Goal: Task Accomplishment & Management: Complete application form

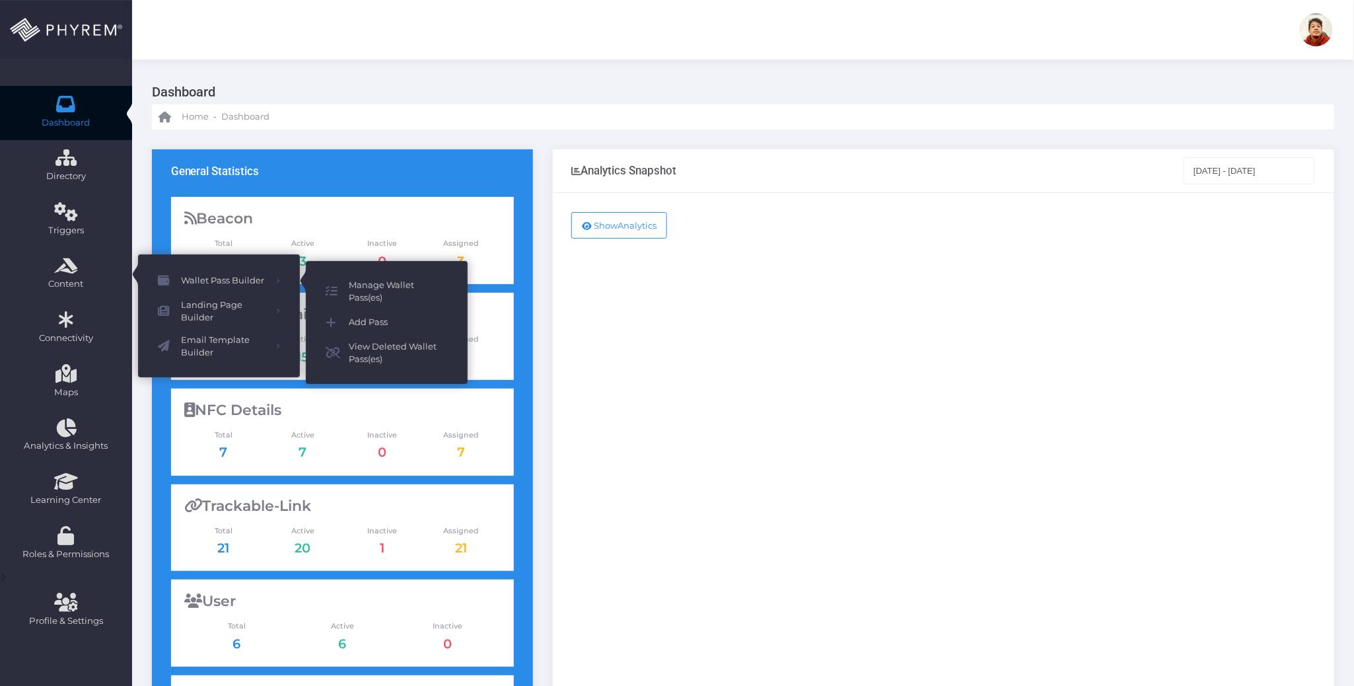
click at [385, 285] on span "Manage Wallet Pass(es)" at bounding box center [398, 292] width 99 height 26
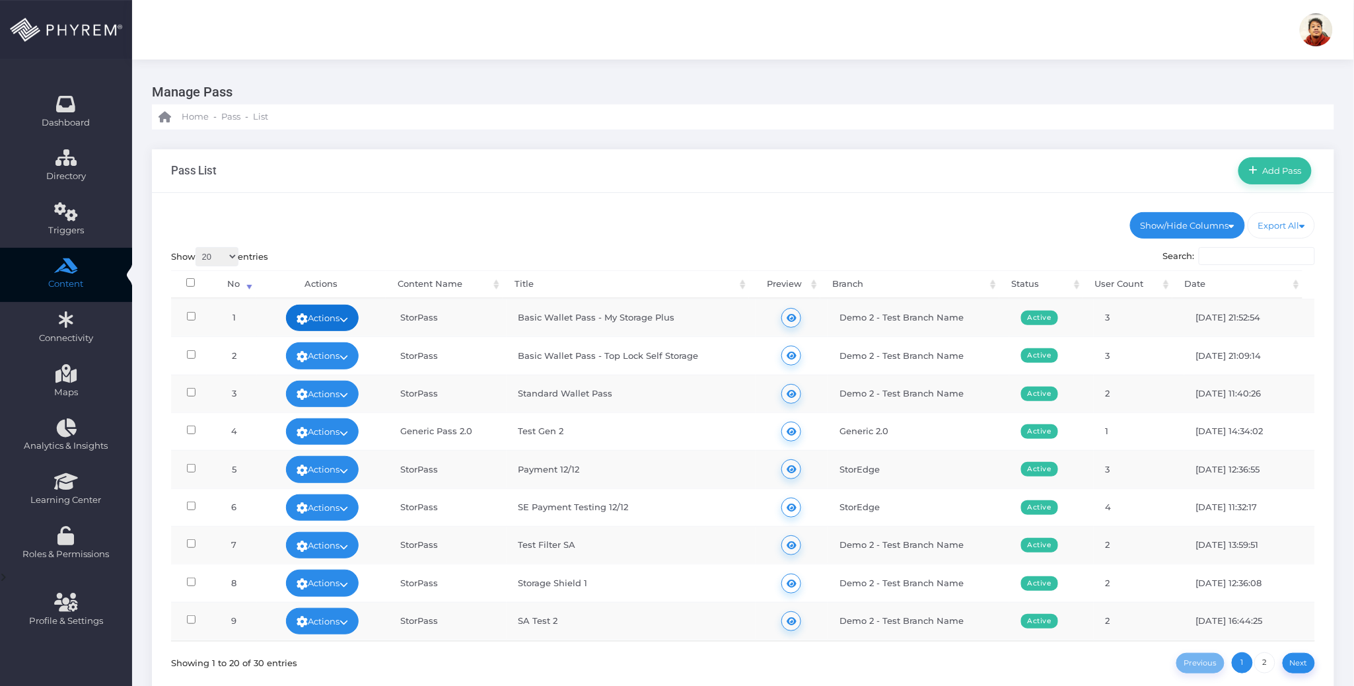
click at [347, 319] on icon at bounding box center [344, 319] width 9 height 0
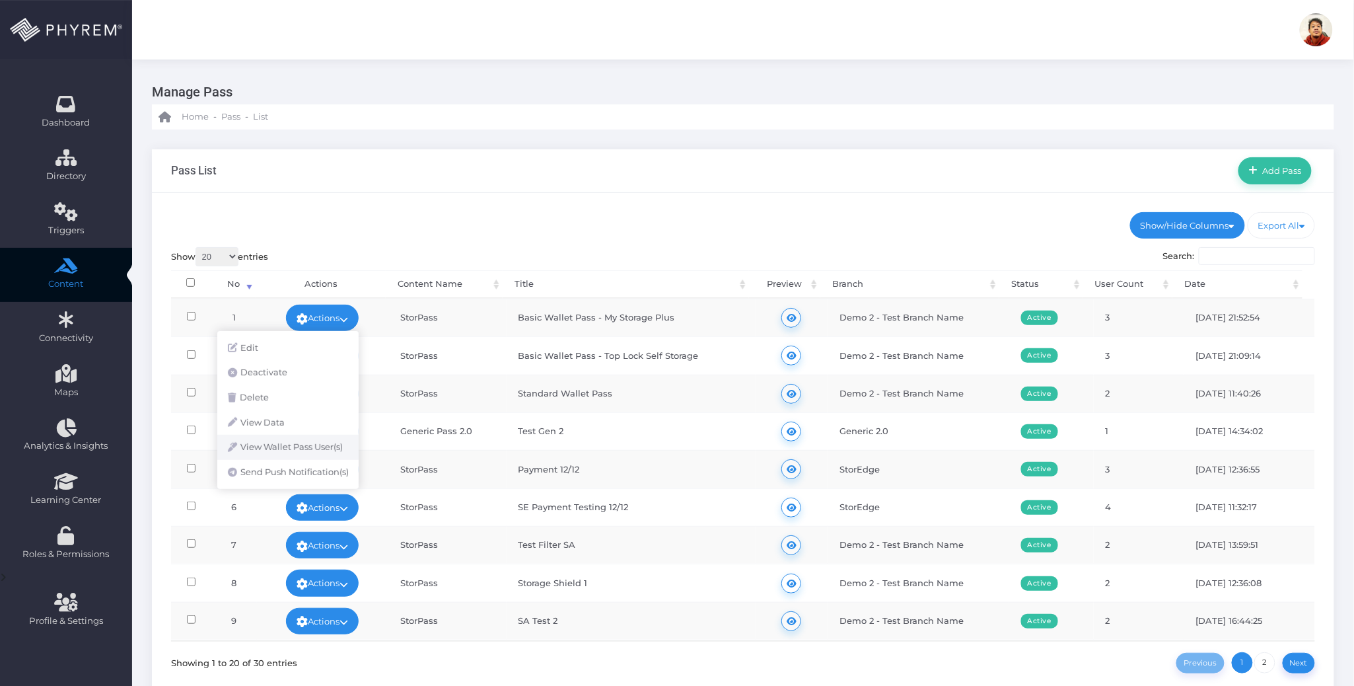
click at [325, 444] on link "View Wallet Pass User(s)" at bounding box center [287, 447] width 141 height 25
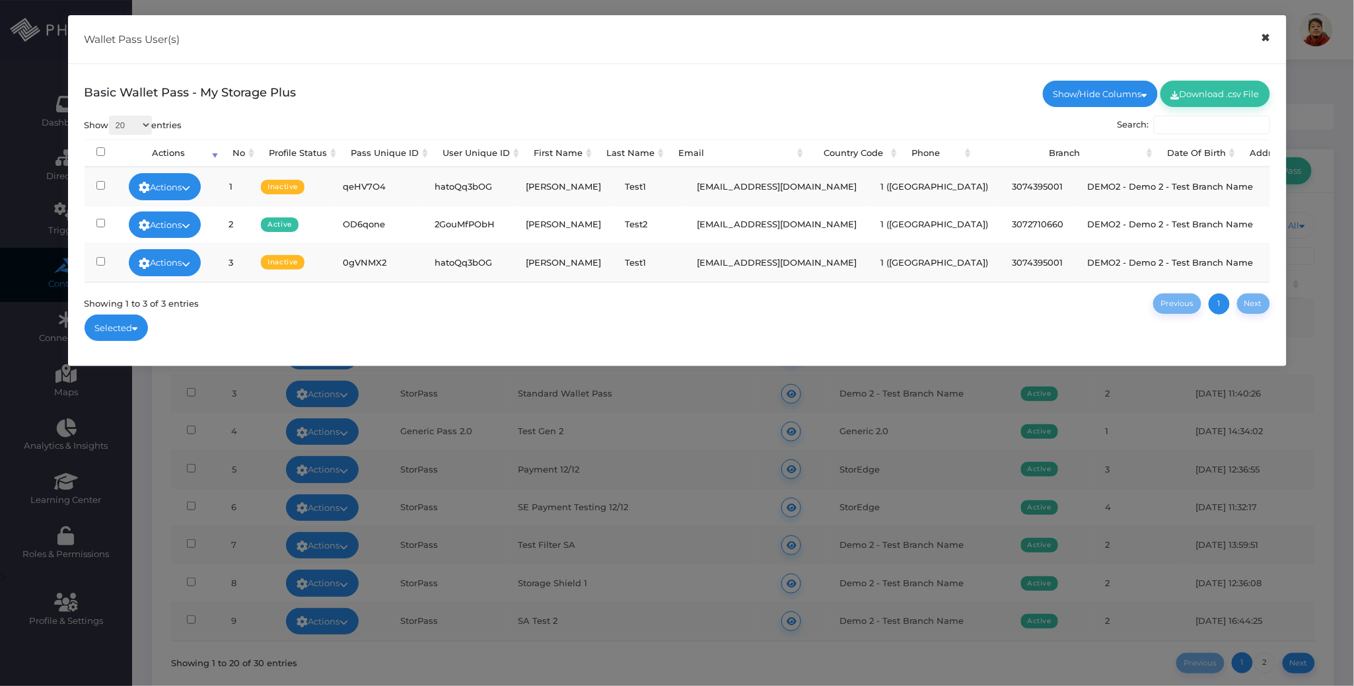
drag, startPoint x: 1273, startPoint y: 38, endPoint x: 1265, endPoint y: 46, distance: 10.8
click at [1272, 40] on button "×" at bounding box center [1266, 38] width 26 height 30
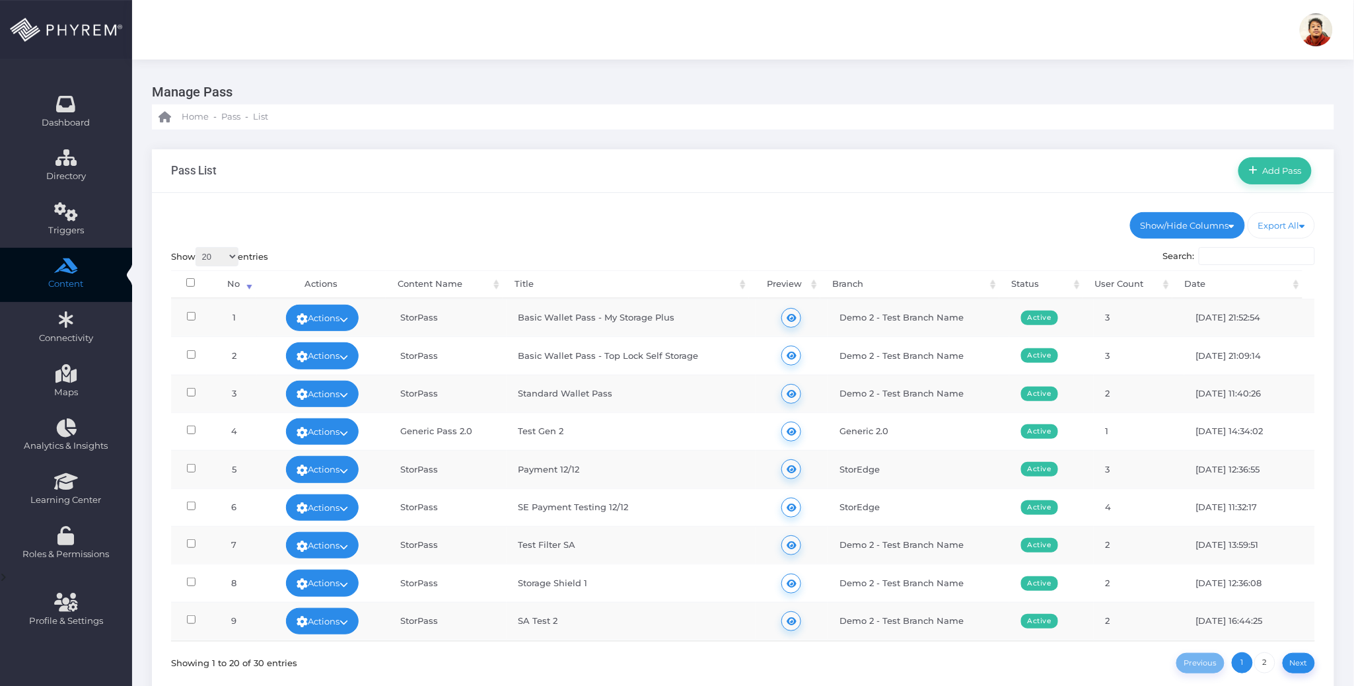
click at [692, 321] on td "Basic Wallet Pass - My Storage Plus" at bounding box center [631, 318] width 249 height 38
click at [704, 217] on ul "Show/Hide Columns No Content Name Title Branch Status Date" at bounding box center [743, 225] width 1145 height 26
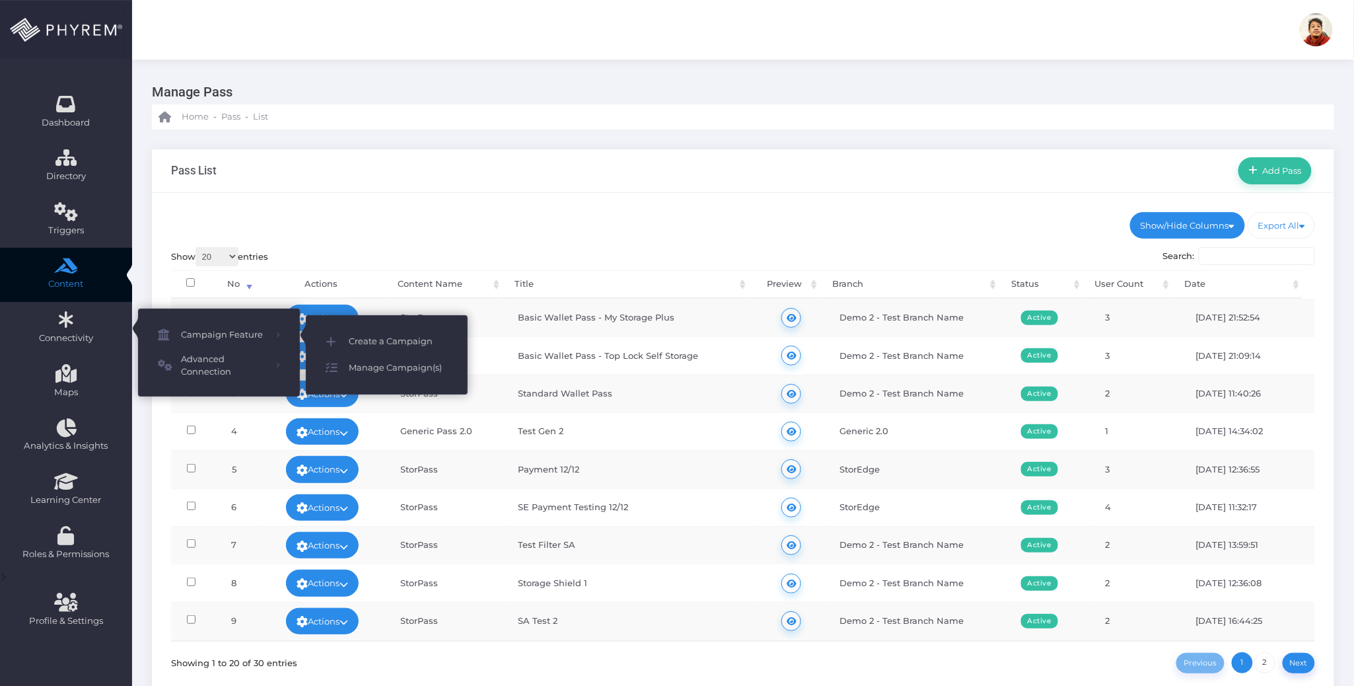
drag, startPoint x: 414, startPoint y: 344, endPoint x: 422, endPoint y: 344, distance: 8.0
click at [414, 344] on span "Create a Campaign" at bounding box center [398, 341] width 99 height 17
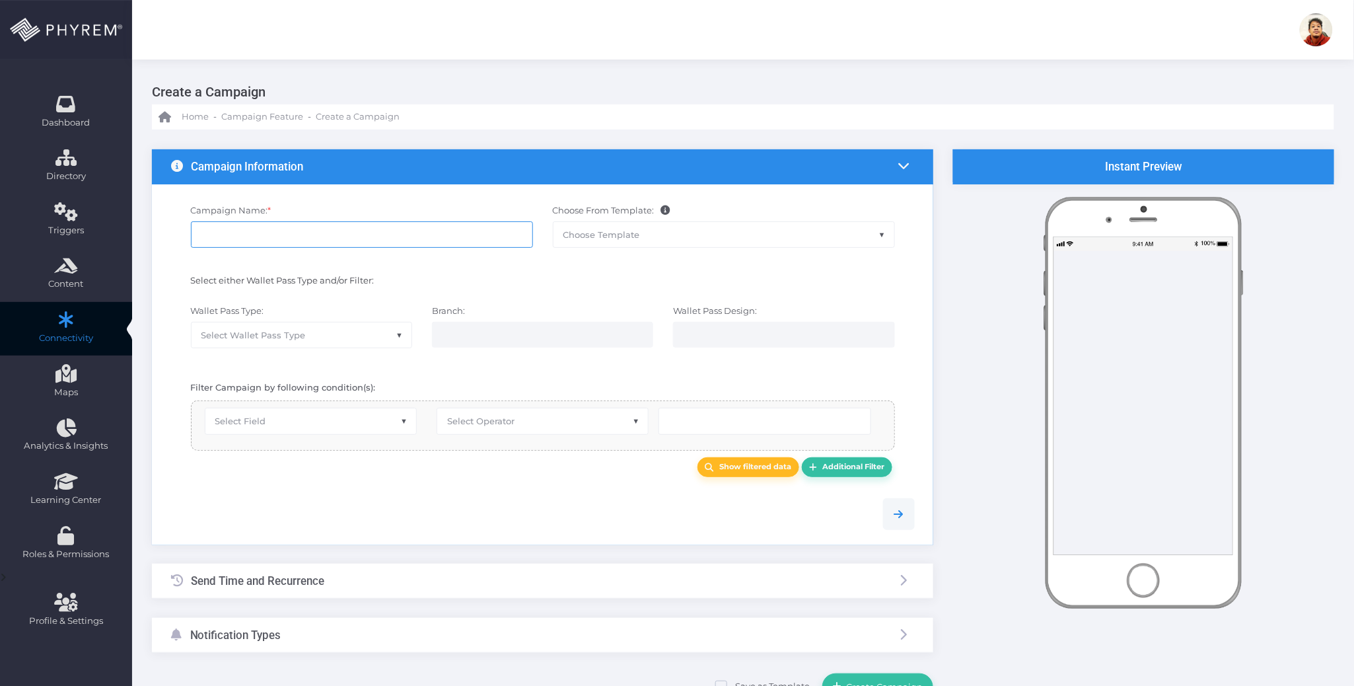
click at [324, 234] on input "Campaign Name: *" at bounding box center [362, 234] width 342 height 26
type input "TEST Placeholder 123"
click at [322, 341] on span "Select Wallet Pass Type" at bounding box center [302, 334] width 220 height 25
select select "15"
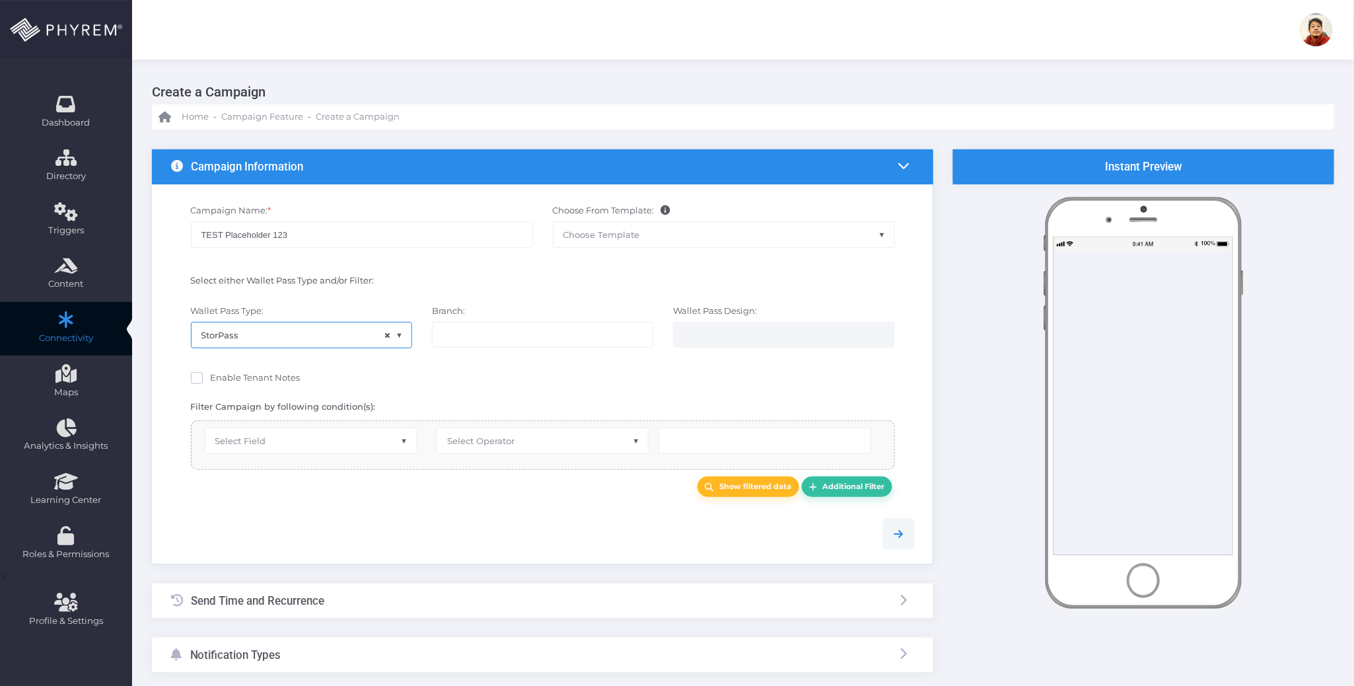
click at [498, 337] on input "search" at bounding box center [495, 334] width 104 height 11
select select "119"
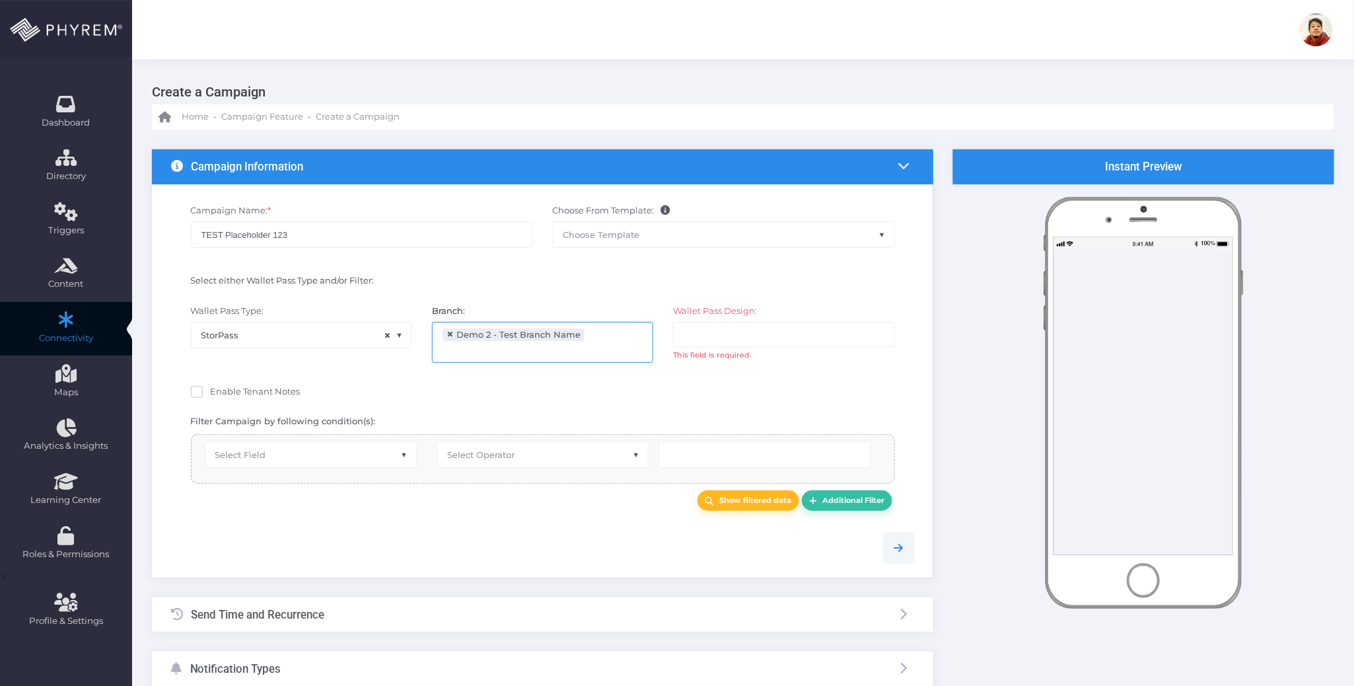
click at [791, 336] on ul at bounding box center [784, 334] width 220 height 25
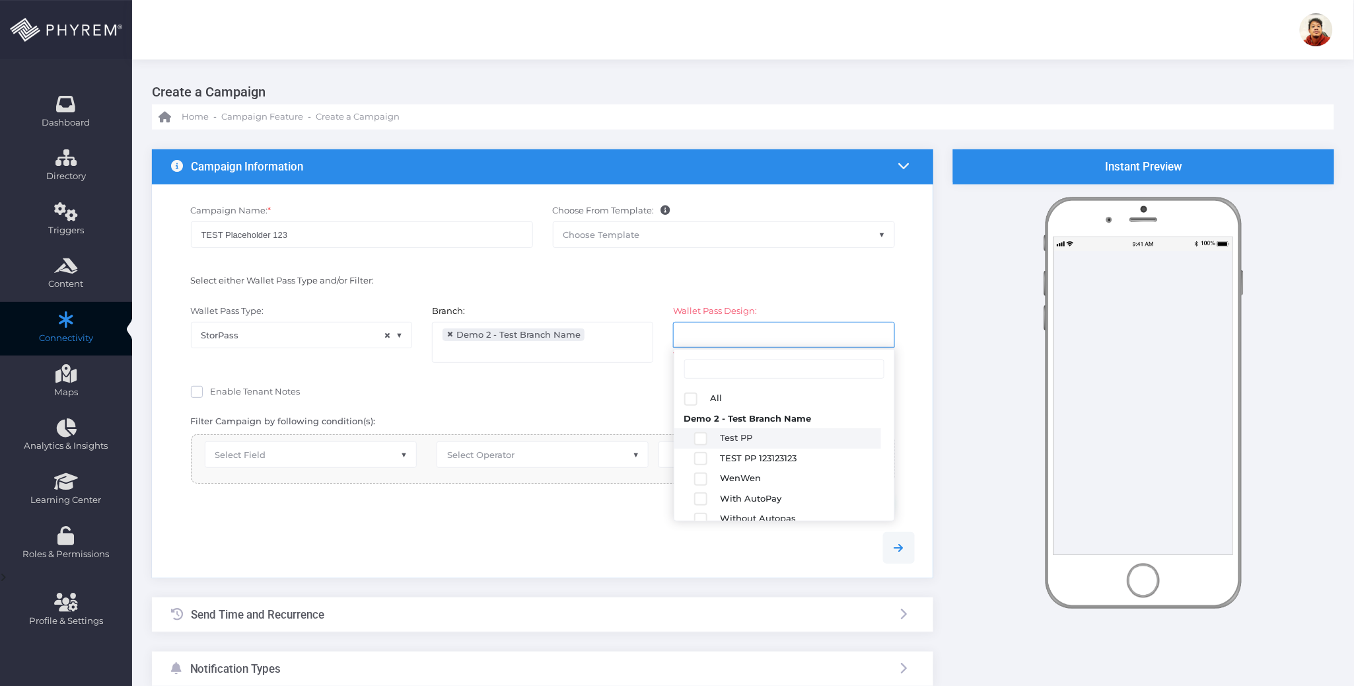
scroll to position [230, 0]
select select "2683"
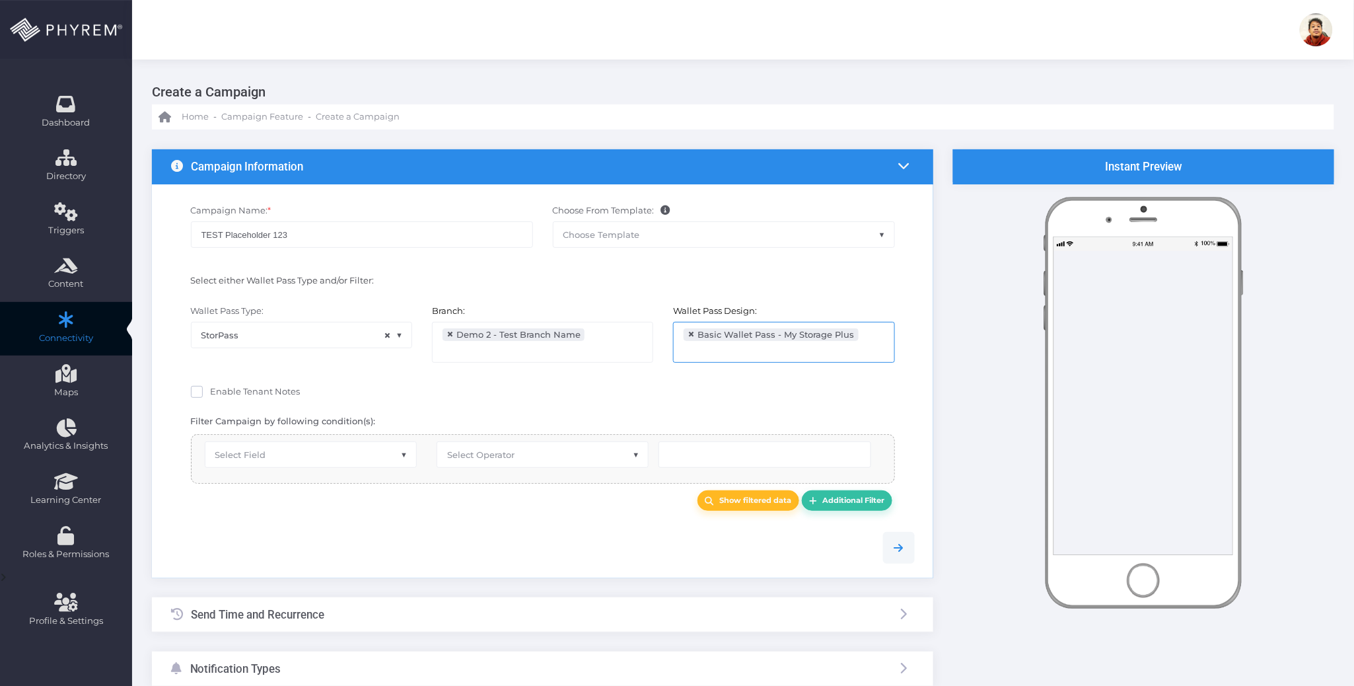
drag, startPoint x: 542, startPoint y: 521, endPoint x: 382, endPoint y: 481, distance: 165.4
click at [542, 521] on div at bounding box center [543, 547] width 764 height 61
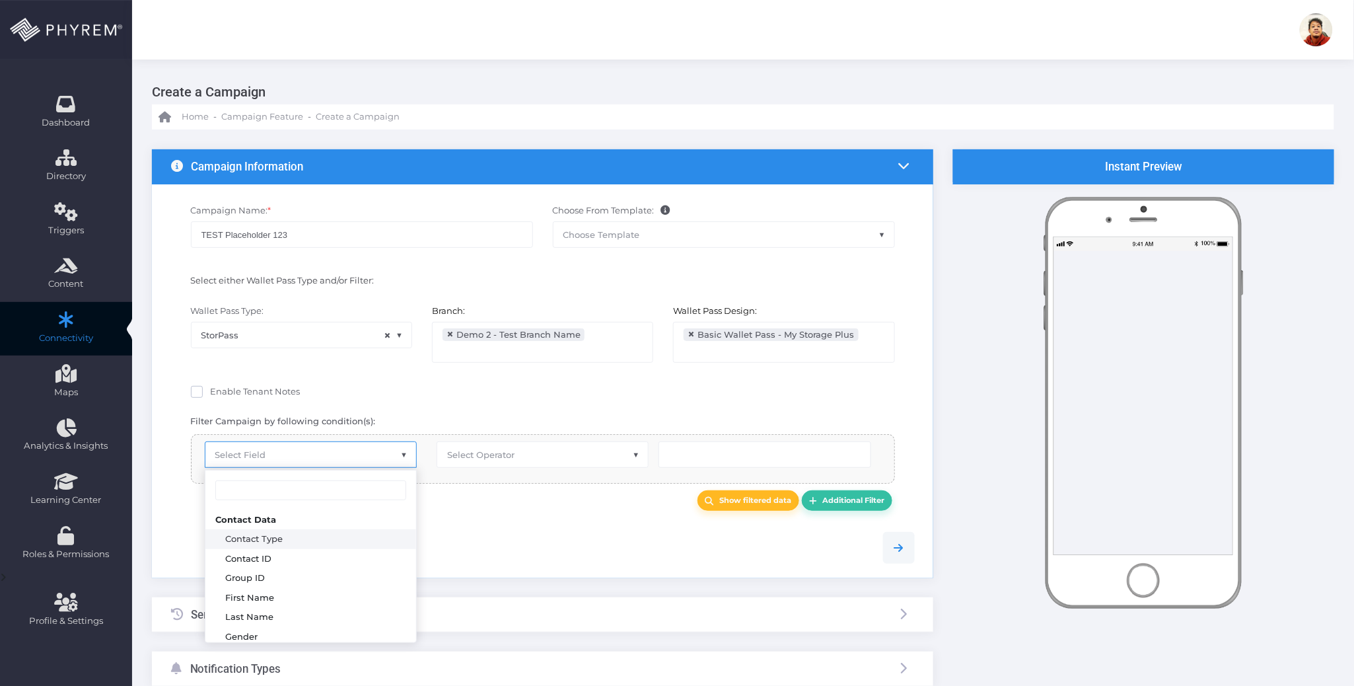
click at [347, 461] on span "Select Field" at bounding box center [310, 454] width 211 height 25
drag, startPoint x: 270, startPoint y: 599, endPoint x: 284, endPoint y: 585, distance: 19.6
select select "first_name"
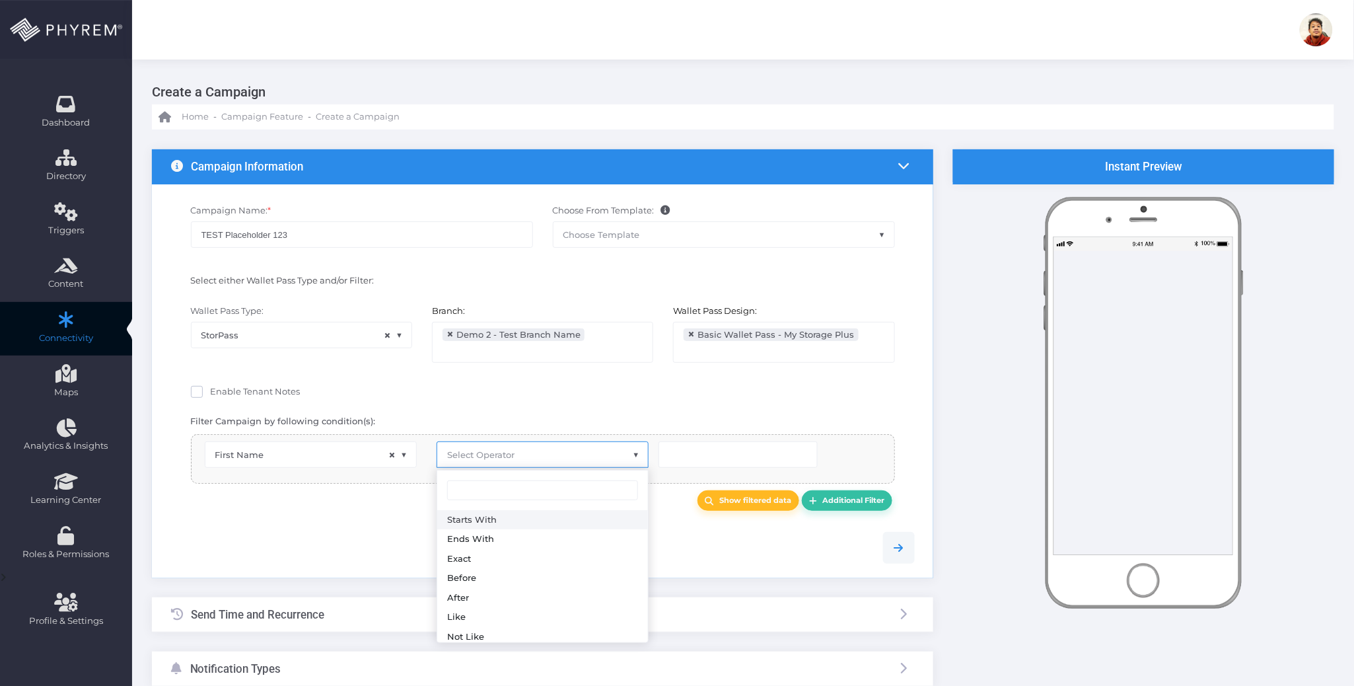
click at [511, 456] on span "Select Operator" at bounding box center [480, 454] width 67 height 11
type input "eq"
select select "equals"
click at [714, 468] on input "text" at bounding box center [738, 454] width 159 height 26
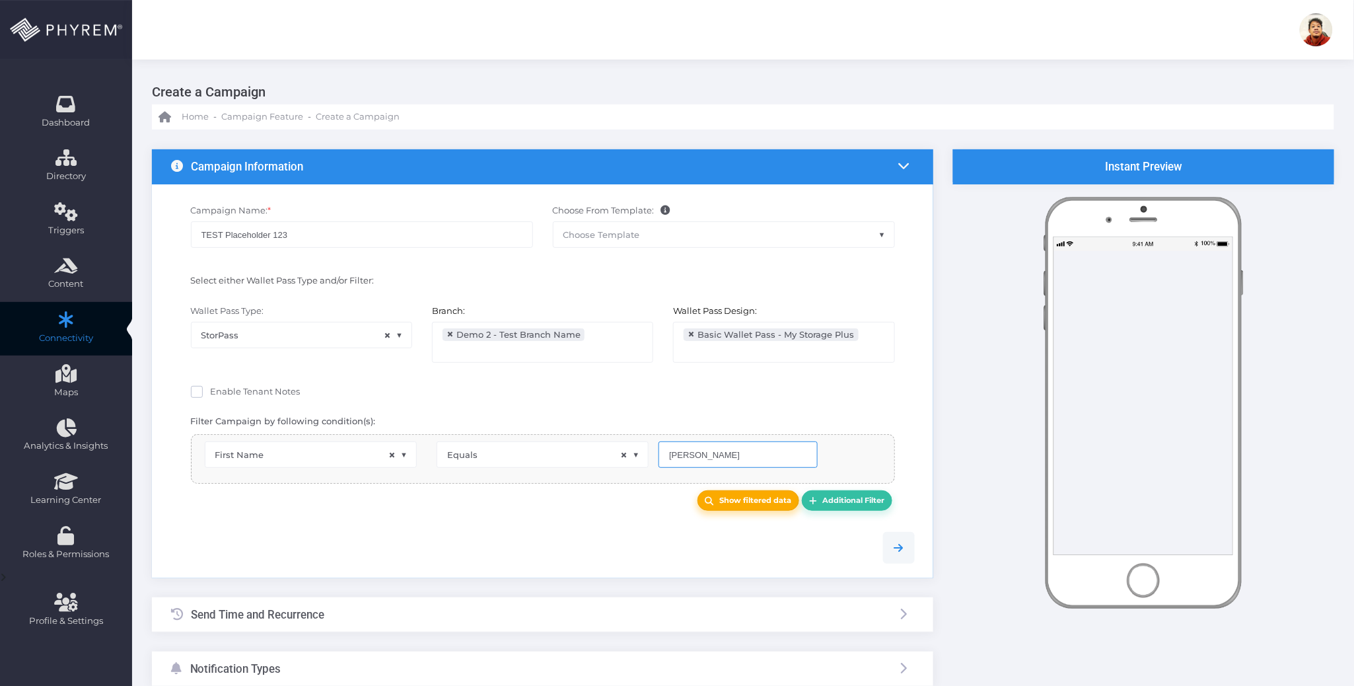
type input "Carlos"
click at [720, 502] on b "Show filtered data" at bounding box center [756, 500] width 72 height 9
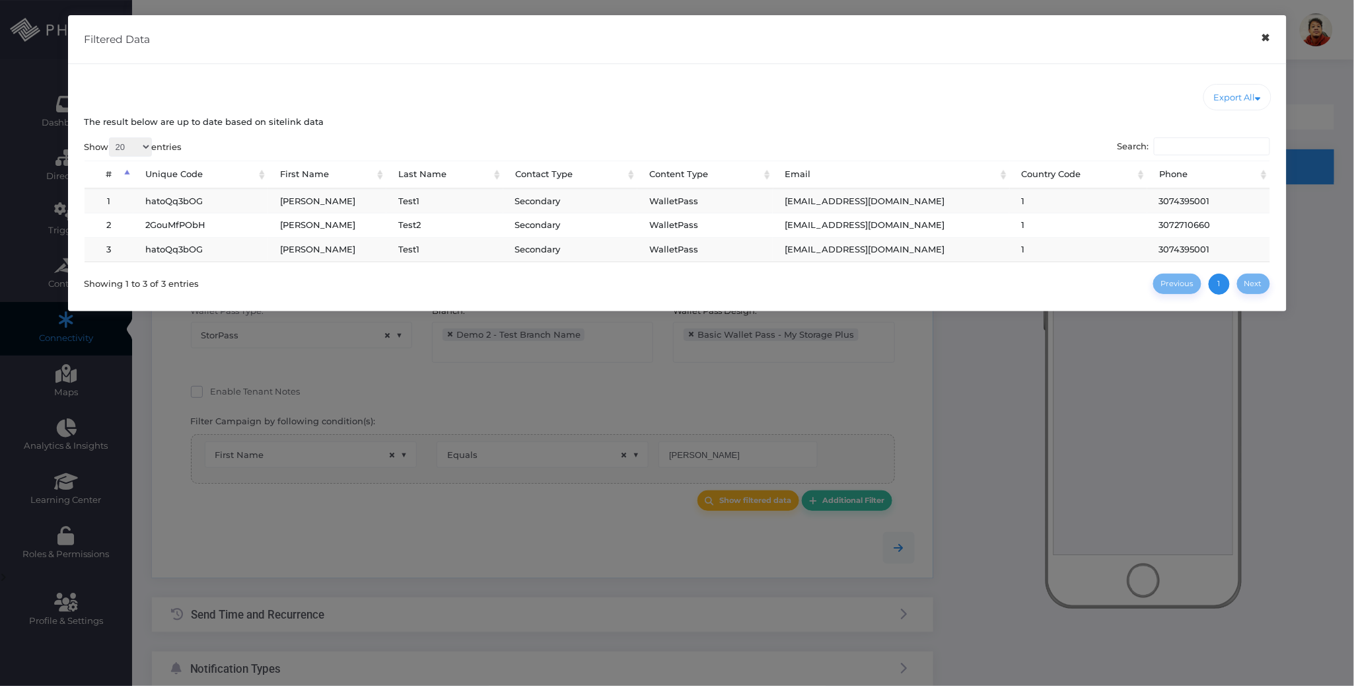
drag, startPoint x: 1272, startPoint y: 38, endPoint x: 572, endPoint y: 329, distance: 758.5
click at [1272, 40] on button "×" at bounding box center [1266, 38] width 26 height 30
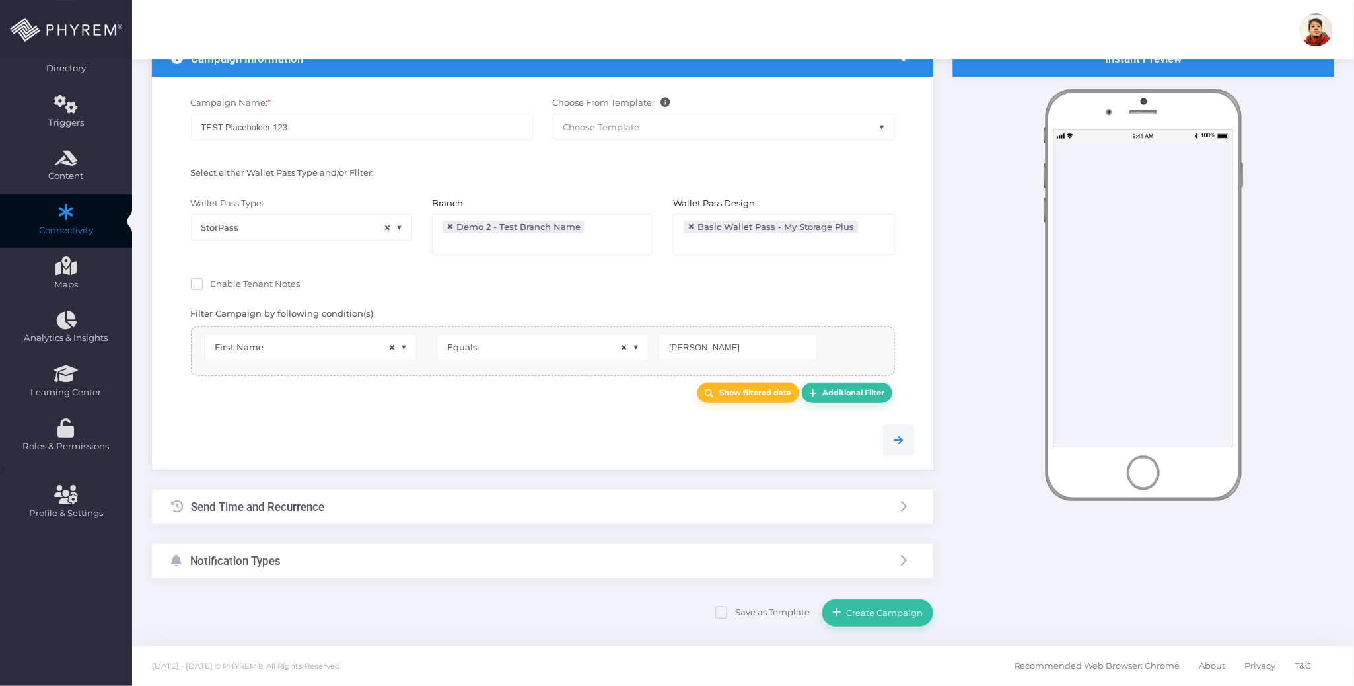
click at [329, 503] on div "Send Time and Recurrence" at bounding box center [543, 507] width 782 height 35
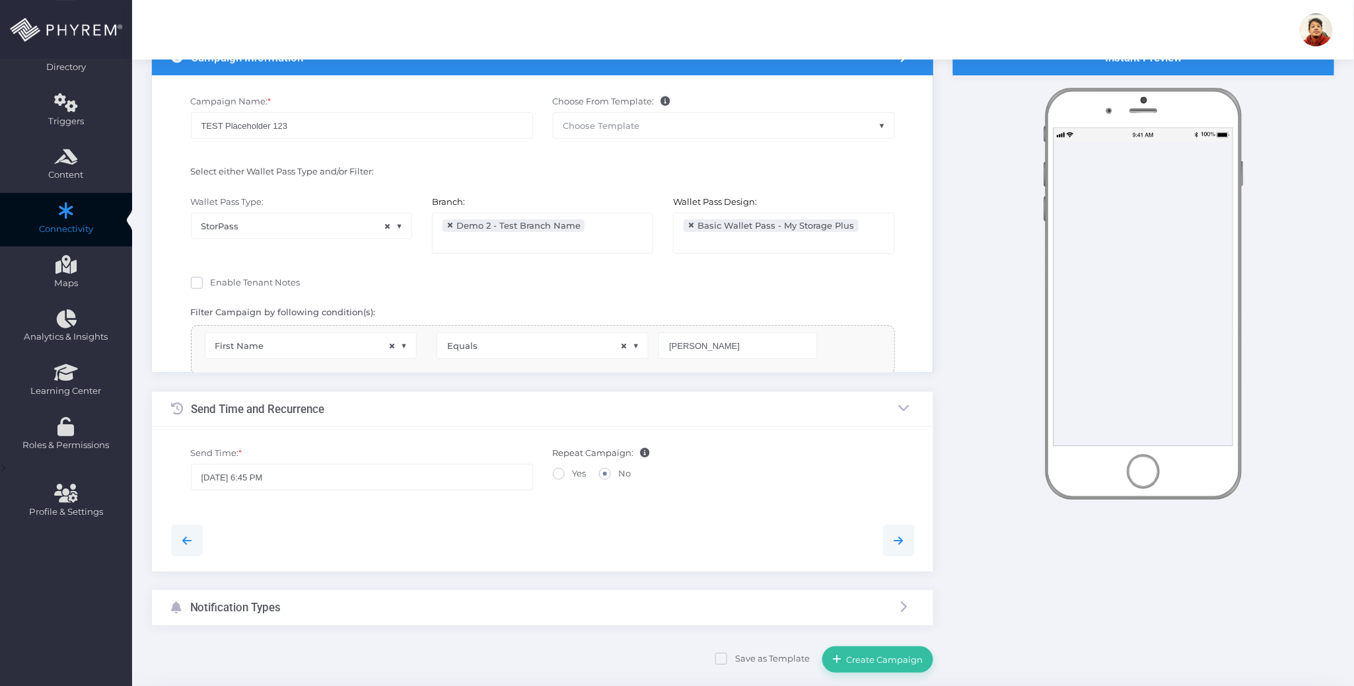
scroll to position [0, 0]
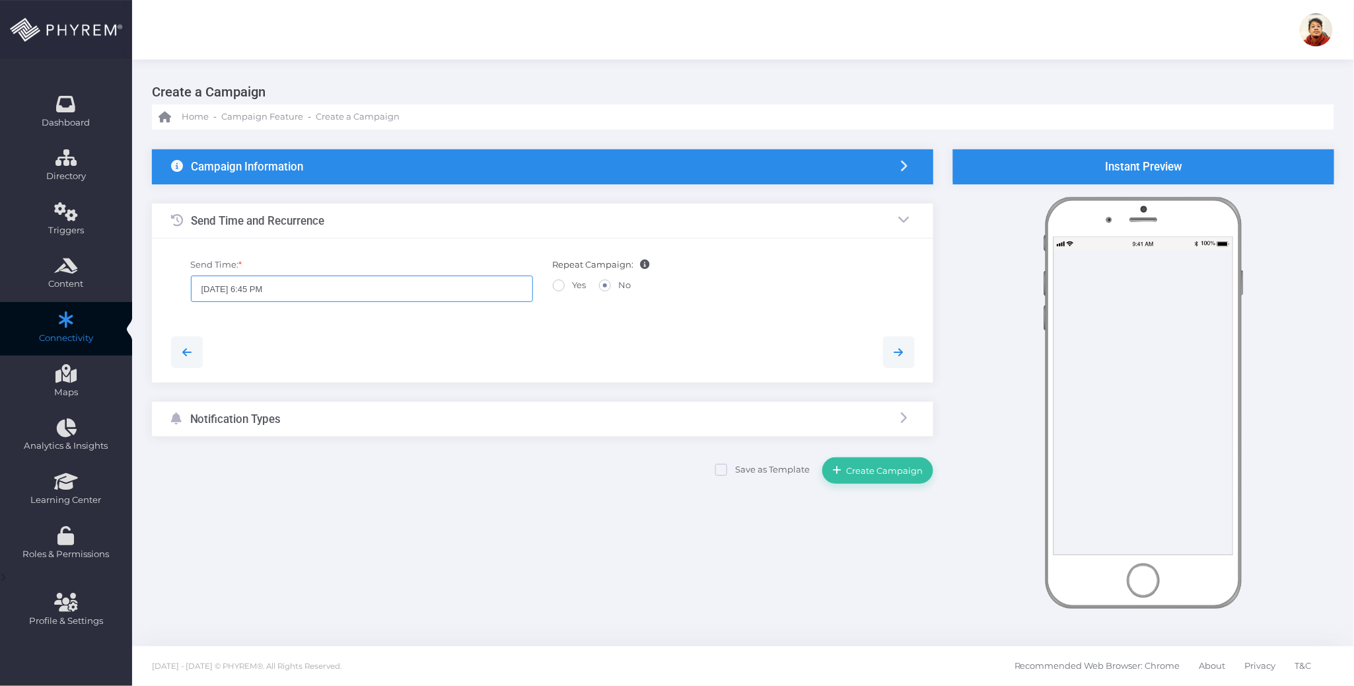
click at [330, 289] on input "09/02/2025 6:45 PM" at bounding box center [362, 289] width 342 height 26
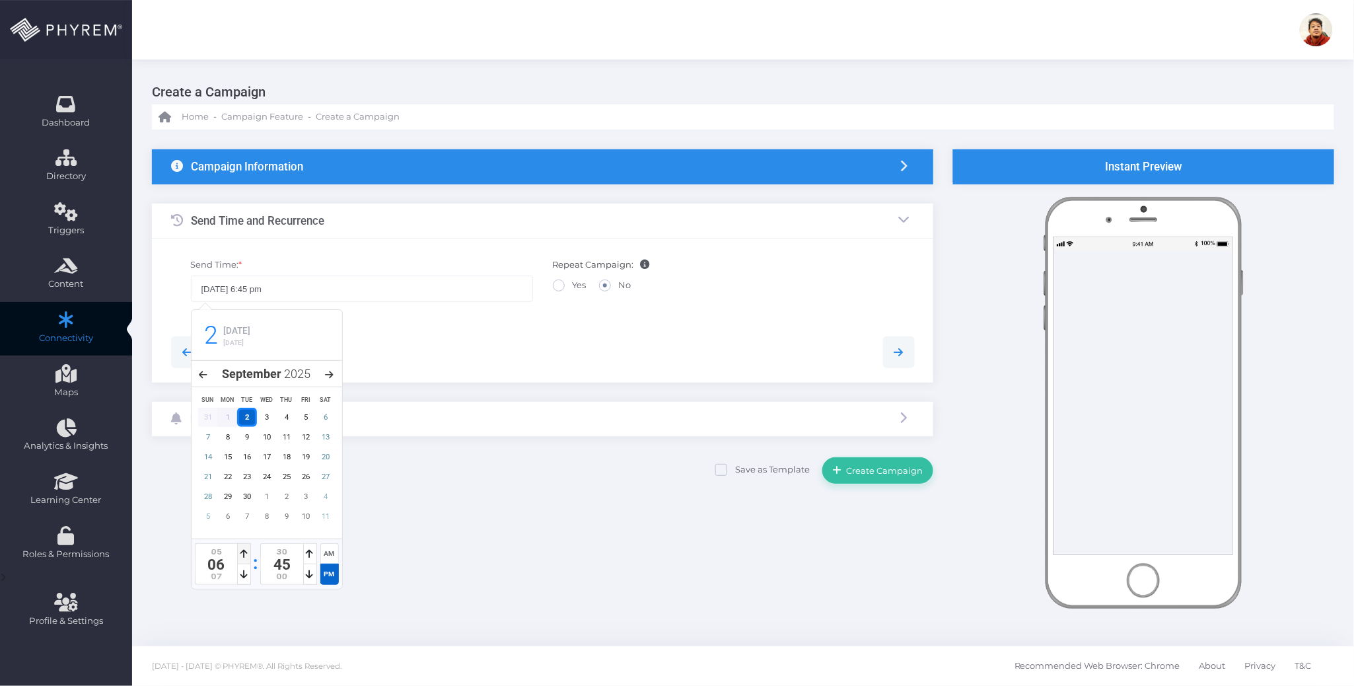
click at [243, 560] on body "Carlo Caserez Carlo Caserez phyremtesting+0232@gmail.com Account ID: 3249 User …" at bounding box center [677, 343] width 1354 height 686
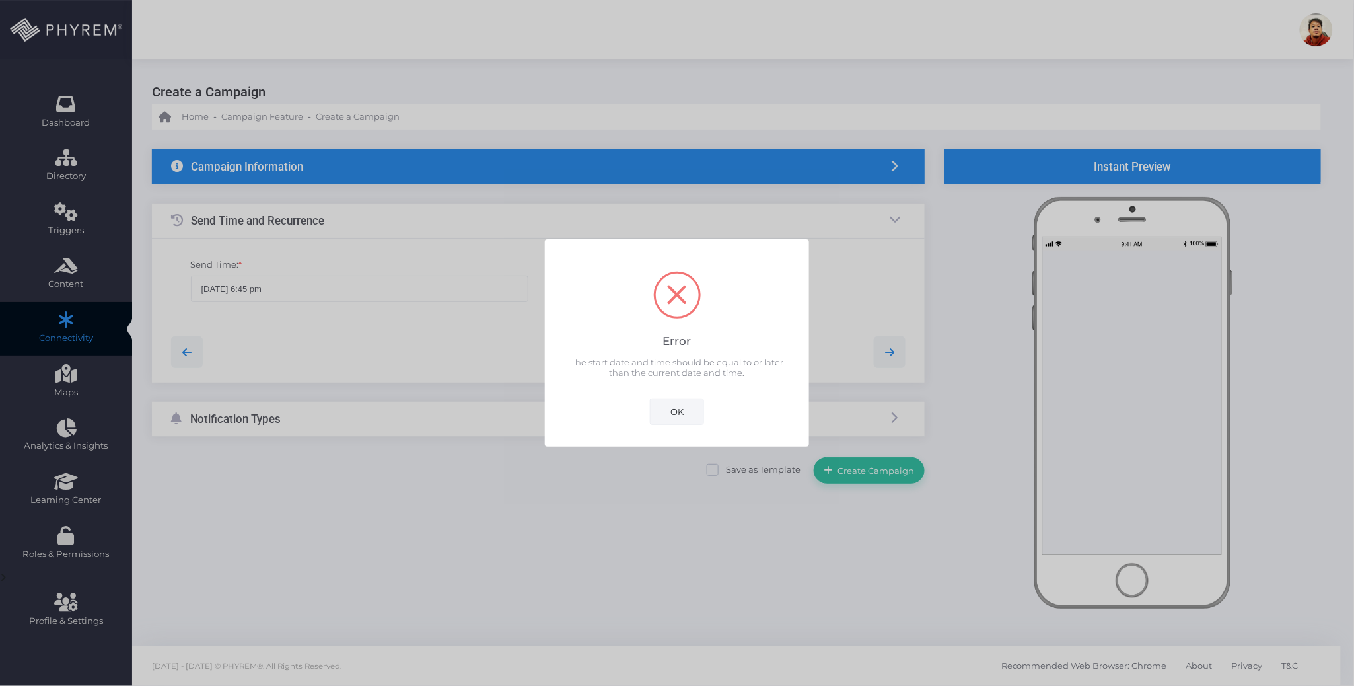
drag, startPoint x: 683, startPoint y: 414, endPoint x: 442, endPoint y: 307, distance: 263.6
click at [681, 412] on button "OK" at bounding box center [677, 411] width 54 height 26
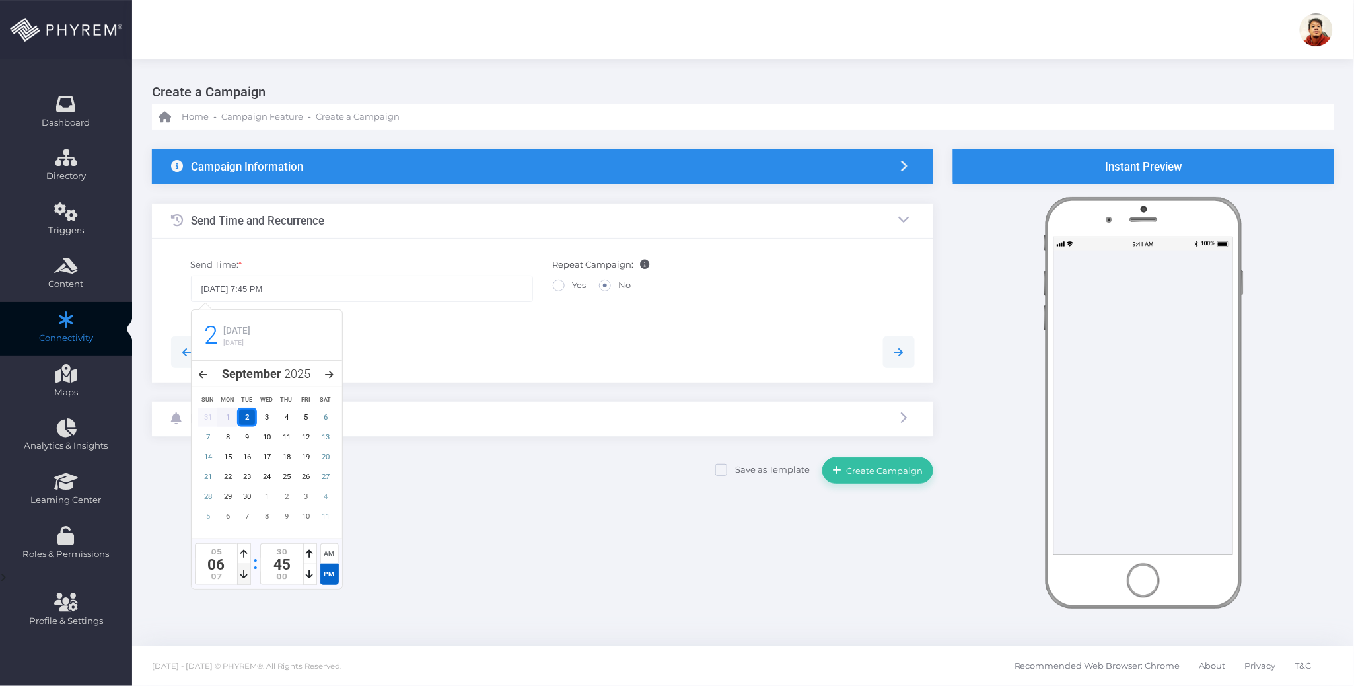
click at [244, 576] on icon at bounding box center [243, 574] width 7 height 9
click at [311, 552] on icon at bounding box center [310, 553] width 7 height 9
type input "09/02/2025 7:15 PM"
click at [310, 552] on icon at bounding box center [310, 553] width 7 height 9
click at [463, 345] on div at bounding box center [543, 352] width 764 height 32
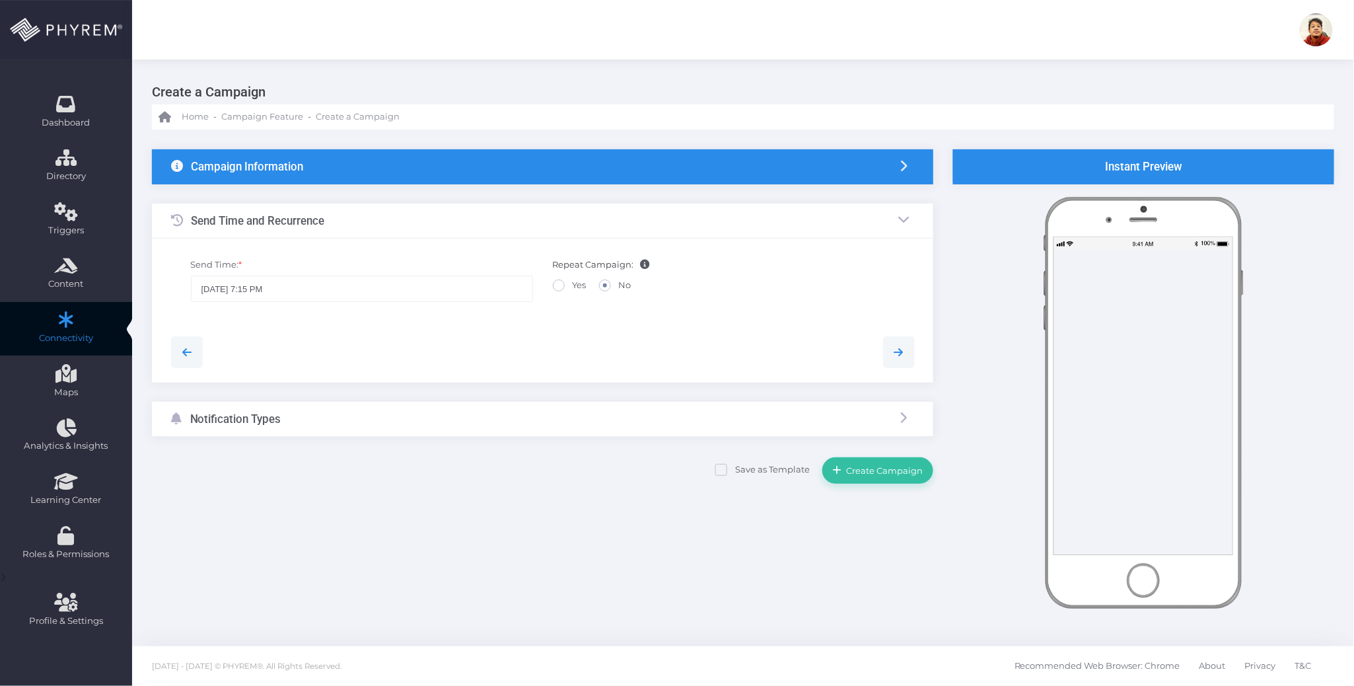
click at [400, 423] on div "Notification Types" at bounding box center [543, 419] width 782 height 35
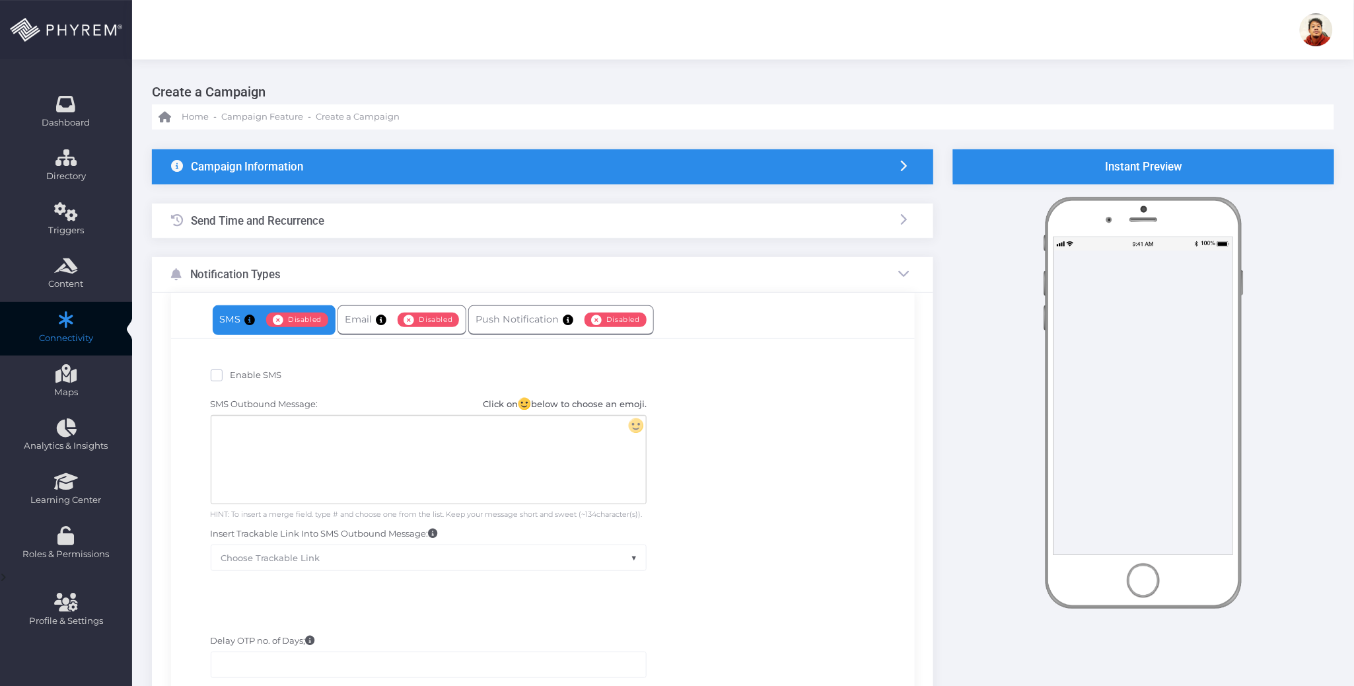
click at [258, 374] on span "Enable SMS" at bounding box center [257, 374] width 52 height 11
click at [239, 374] on input "Enable SMS" at bounding box center [235, 373] width 9 height 9
checkbox input "true"
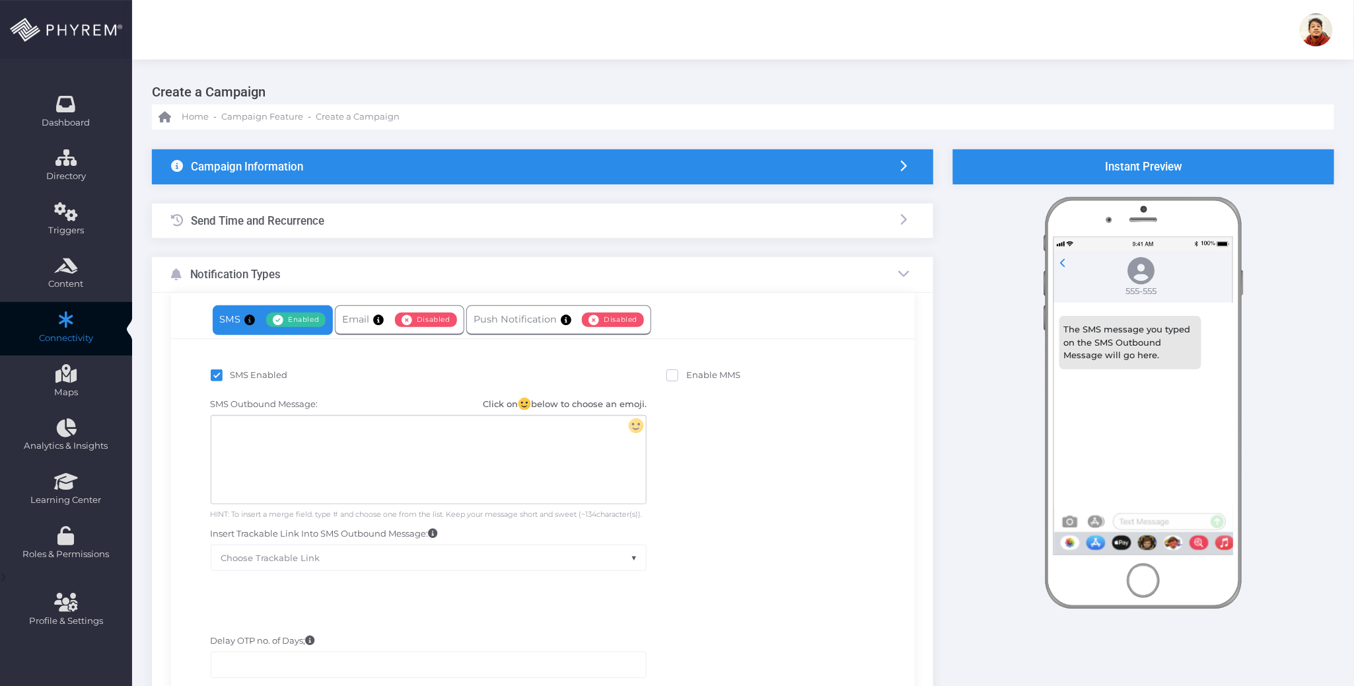
click at [256, 447] on div at bounding box center [428, 460] width 435 height 88
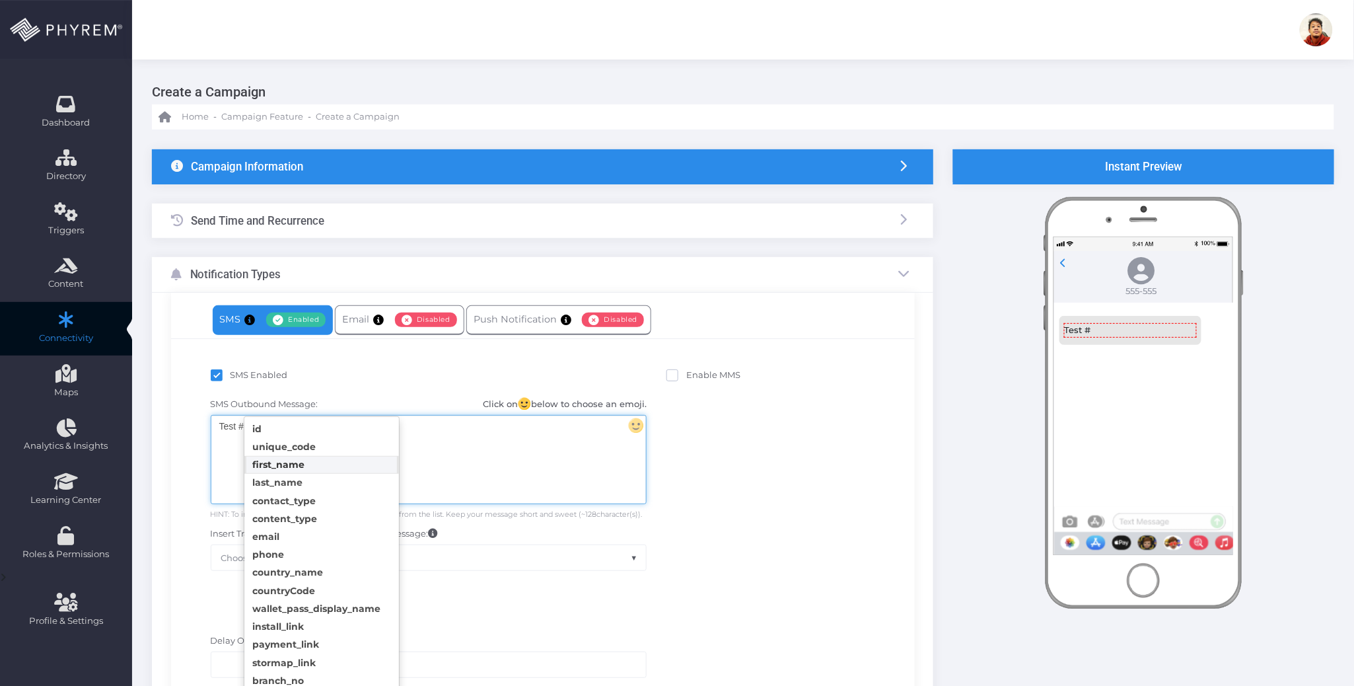
click at [273, 468] on body "Carlo Caserez Carlo Caserez phyremtesting+0232@gmail.com Account ID: 3249 User …" at bounding box center [677, 343] width 1354 height 686
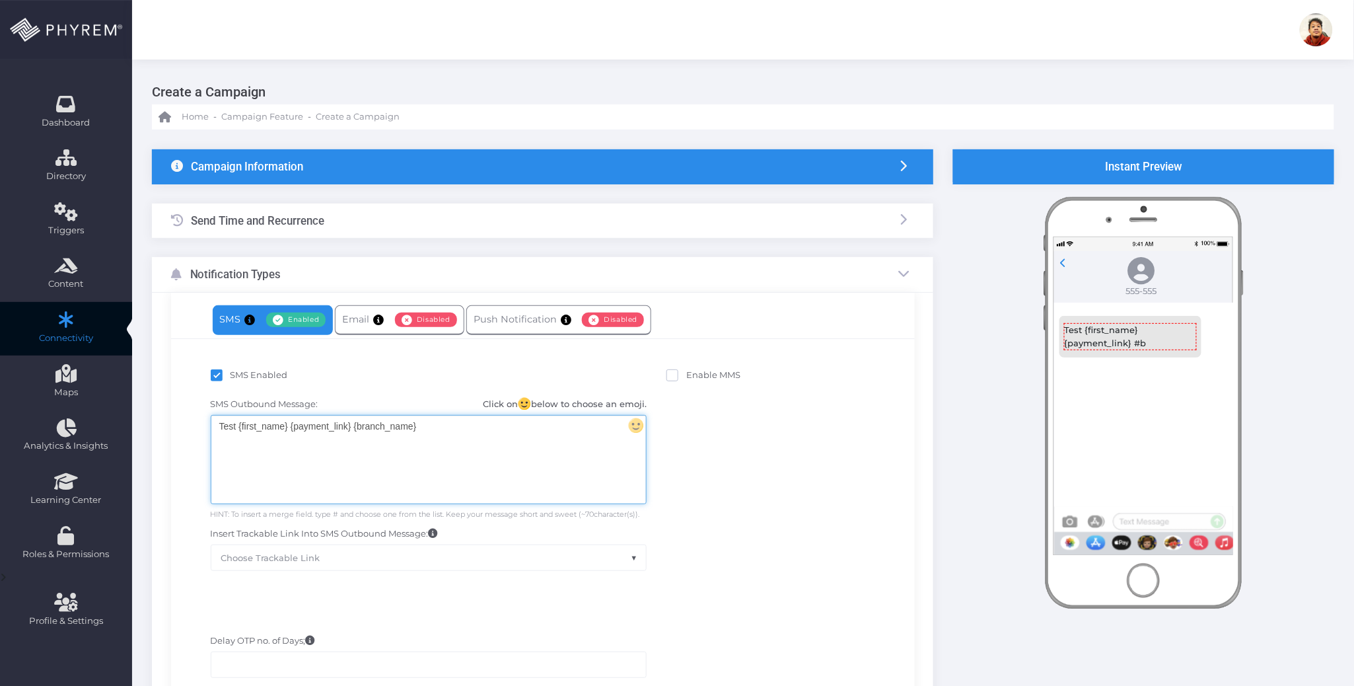
click at [424, 468] on body "Carlo Caserez Carlo Caserez phyremtesting+0232@gmail.com Account ID: 3249 User …" at bounding box center [677, 343] width 1354 height 686
click at [442, 425] on div "Test {first_name} {payment_link} {branch_name}" at bounding box center [428, 460] width 435 height 88
drag, startPoint x: 287, startPoint y: 423, endPoint x: 295, endPoint y: 423, distance: 7.9
click at [288, 423] on div "Test {first_name} {payment_link} {branch_name}" at bounding box center [428, 460] width 435 height 88
drag, startPoint x: 281, startPoint y: 447, endPoint x: 310, endPoint y: 435, distance: 31.4
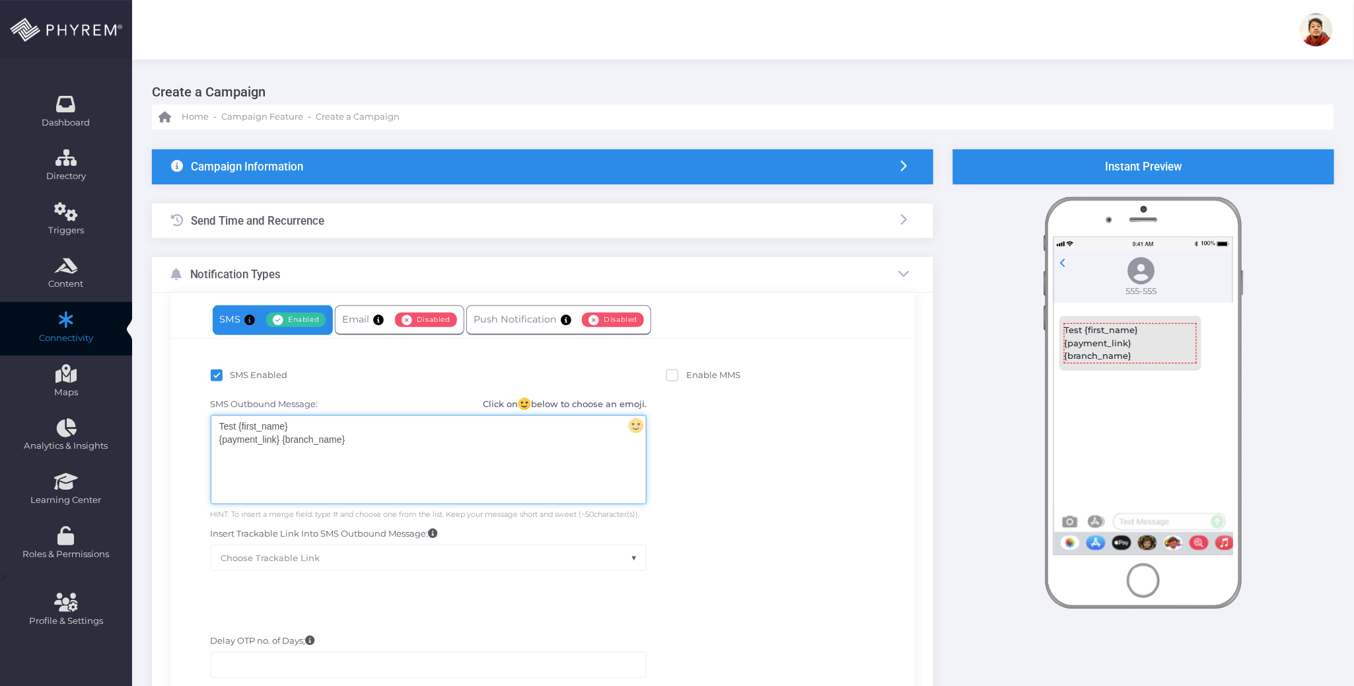
click at [281, 447] on div "Test {first_name} {payment_link} {branch_name}" at bounding box center [428, 460] width 435 height 88
drag, startPoint x: 323, startPoint y: 462, endPoint x: 326, endPoint y: 473, distance: 11.1
click at [323, 462] on div "Test {first_name} {payment_link} {branch_name}" at bounding box center [428, 460] width 435 height 88
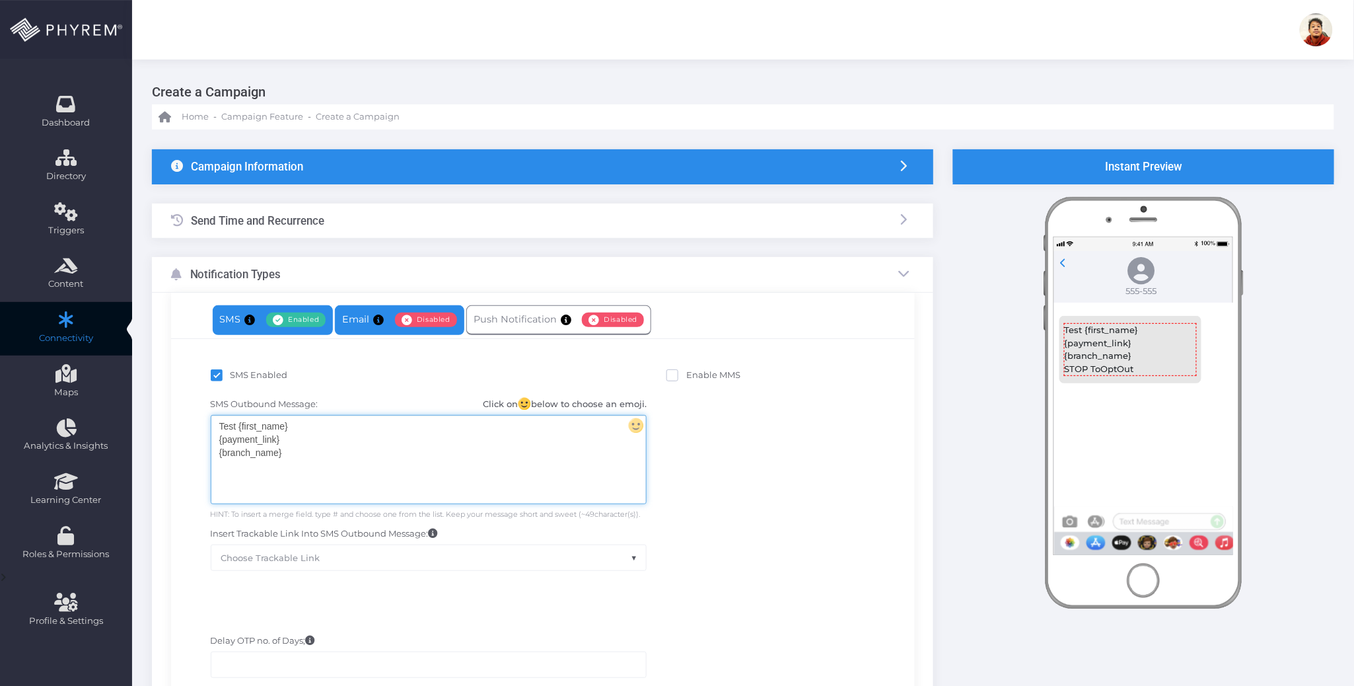
click at [407, 313] on span "Disabled" at bounding box center [426, 320] width 62 height 15
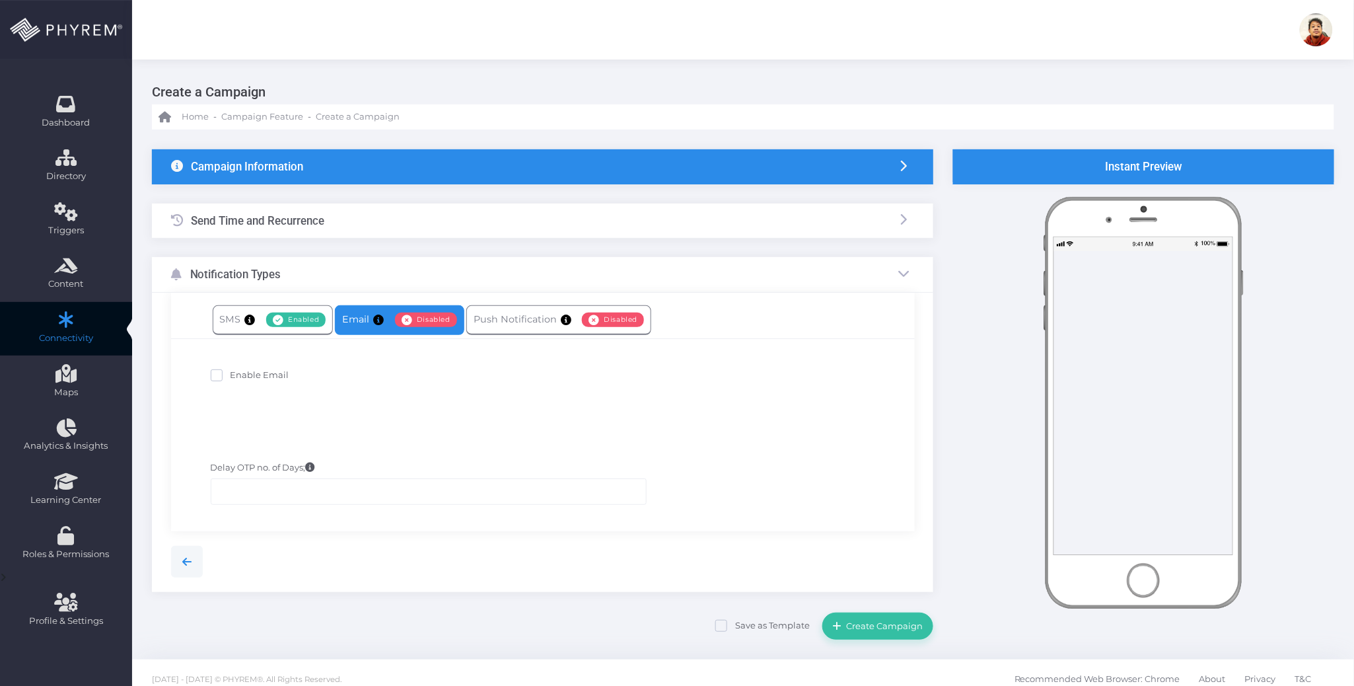
click at [271, 377] on span "Enable Email" at bounding box center [260, 374] width 59 height 11
click at [239, 377] on input "Enable Email" at bounding box center [235, 373] width 9 height 9
checkbox input "true"
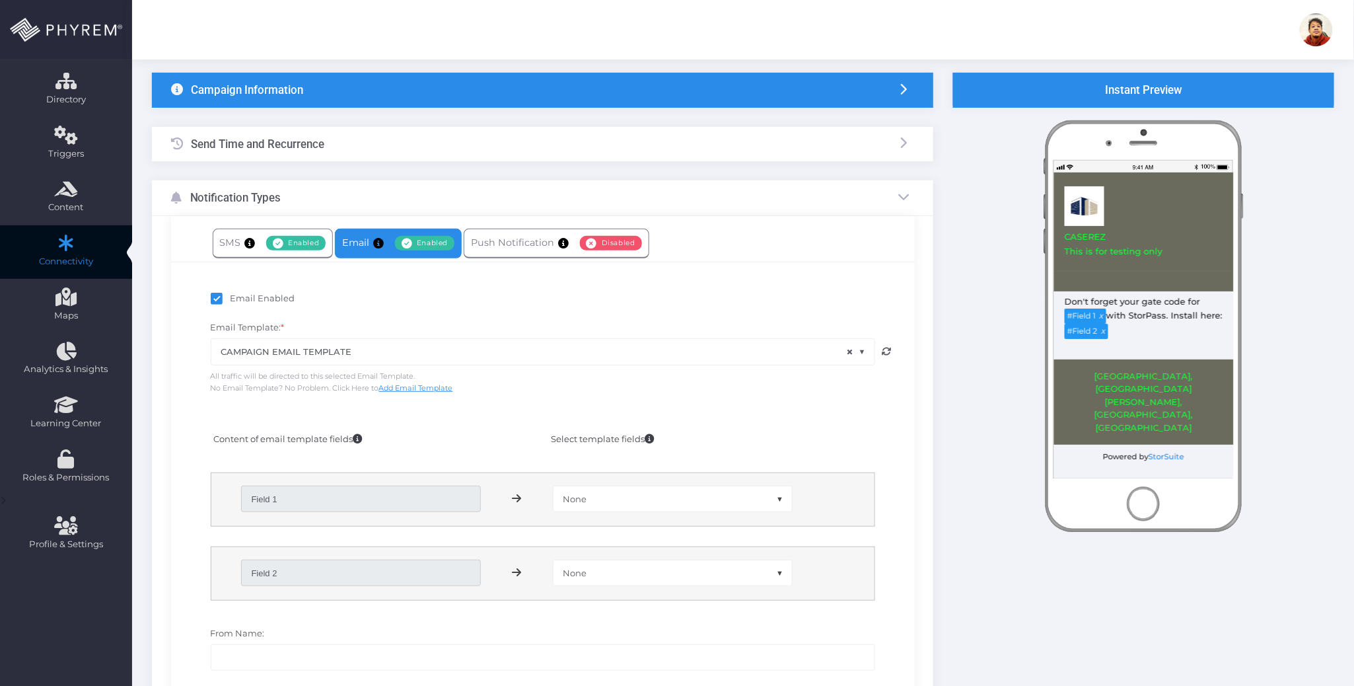
scroll to position [176, 0]
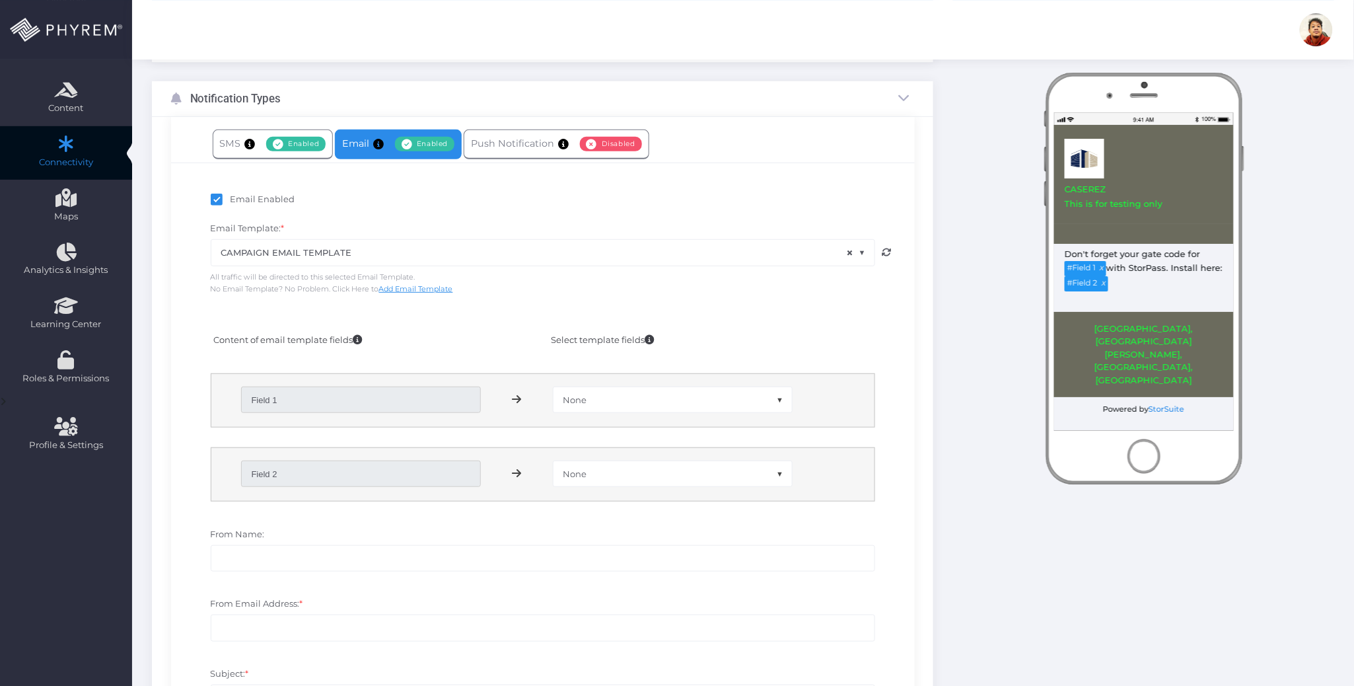
click at [479, 252] on span "× CAMPAIGN EMAIL TEMPLATE" at bounding box center [542, 252] width 663 height 25
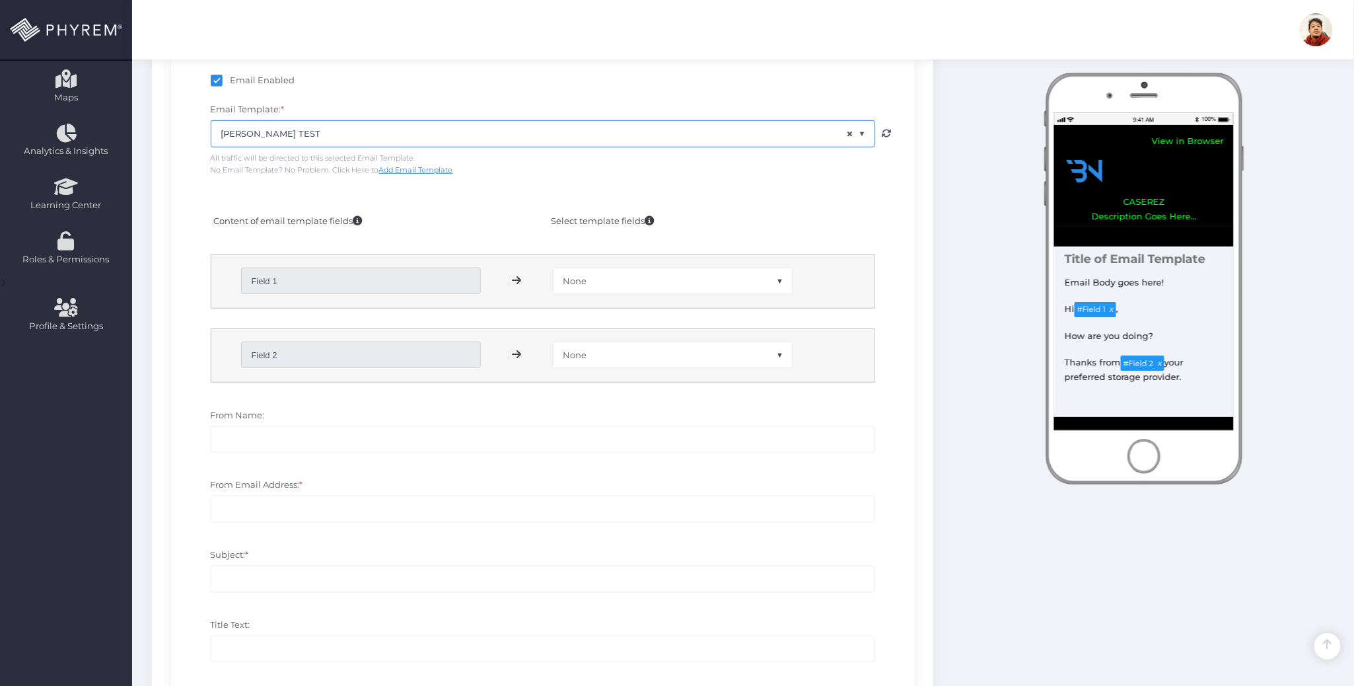
scroll to position [264, 0]
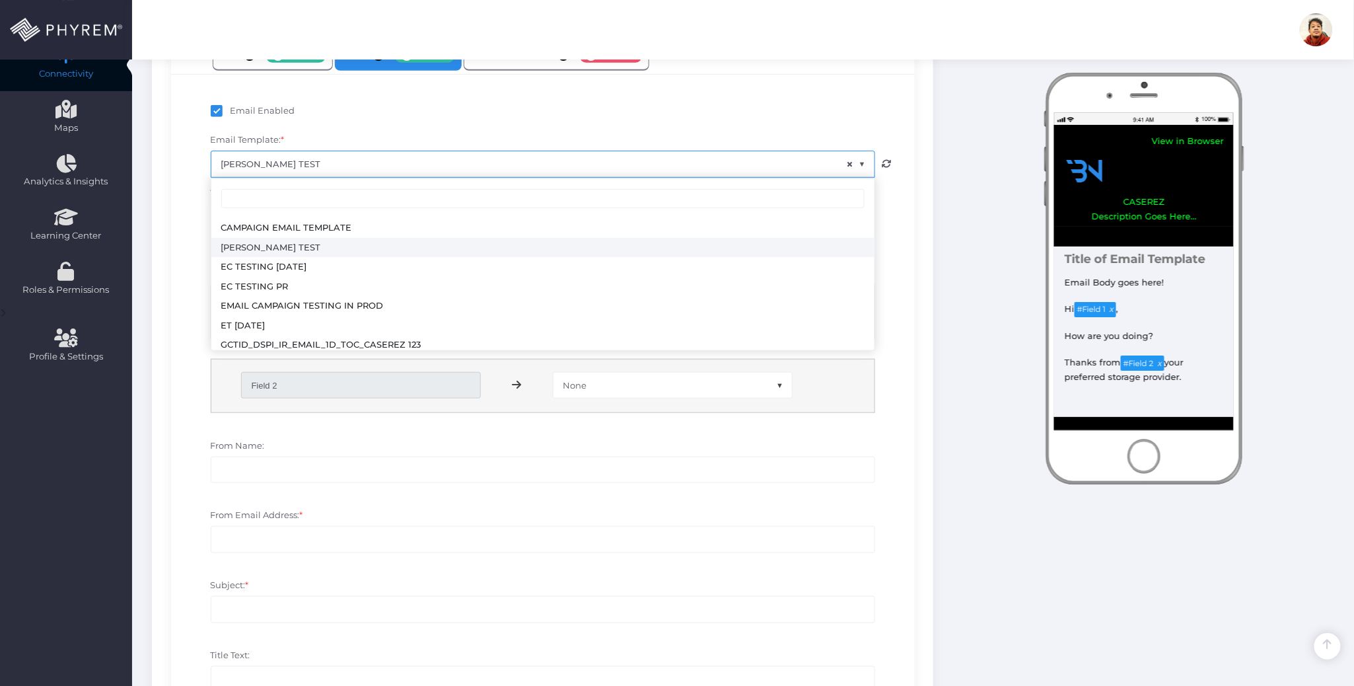
click at [494, 173] on span "× CHRISTINA TEST" at bounding box center [542, 163] width 663 height 25
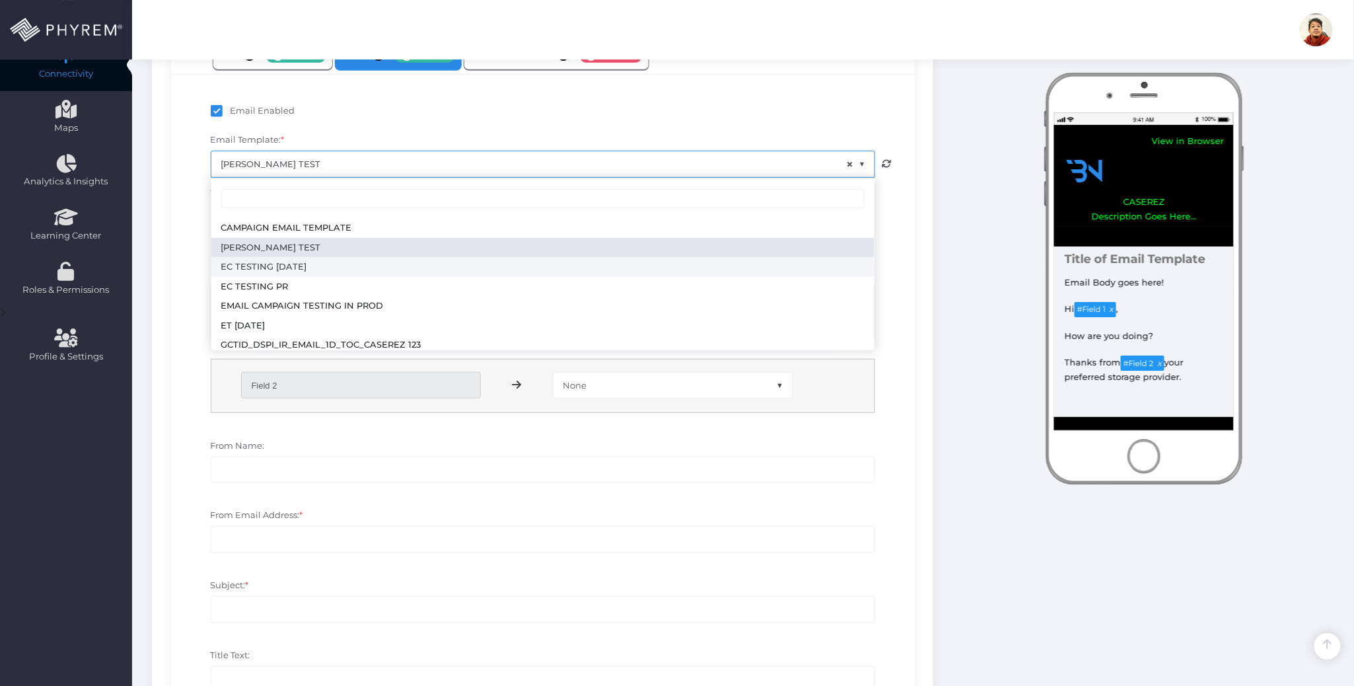
select select "2543"
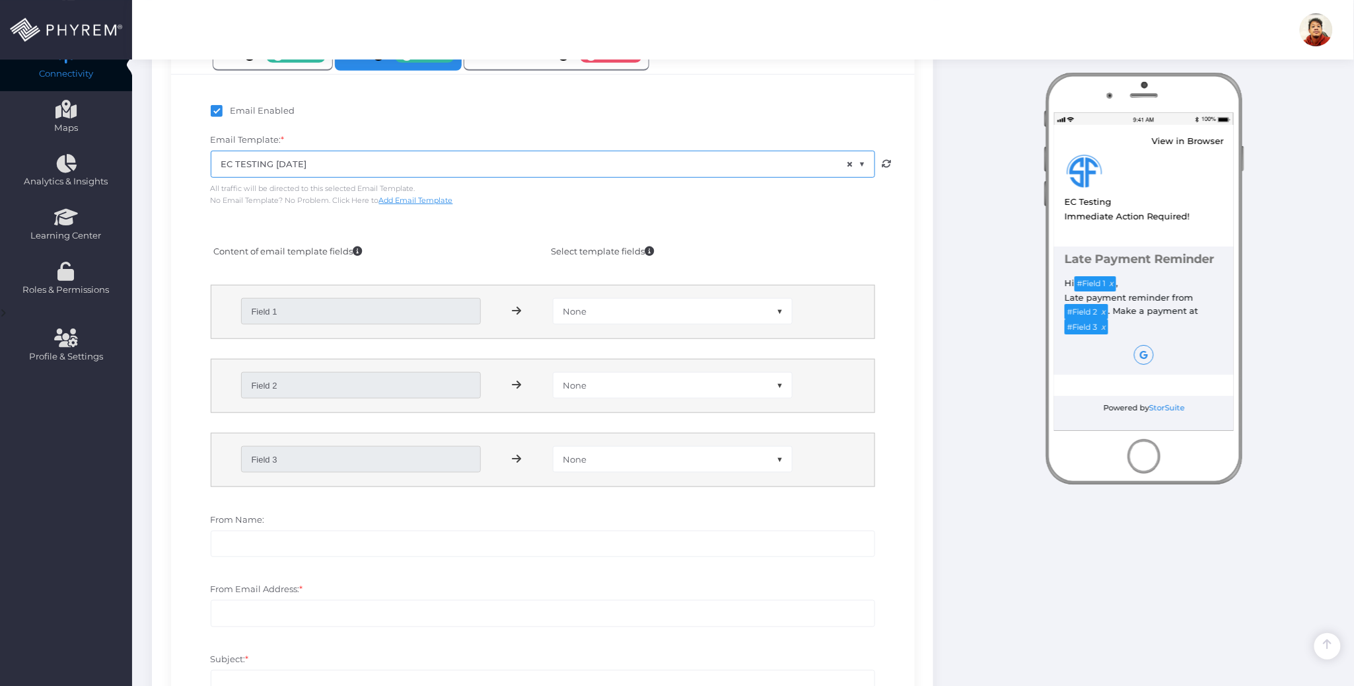
click at [640, 311] on span "None" at bounding box center [673, 311] width 239 height 25
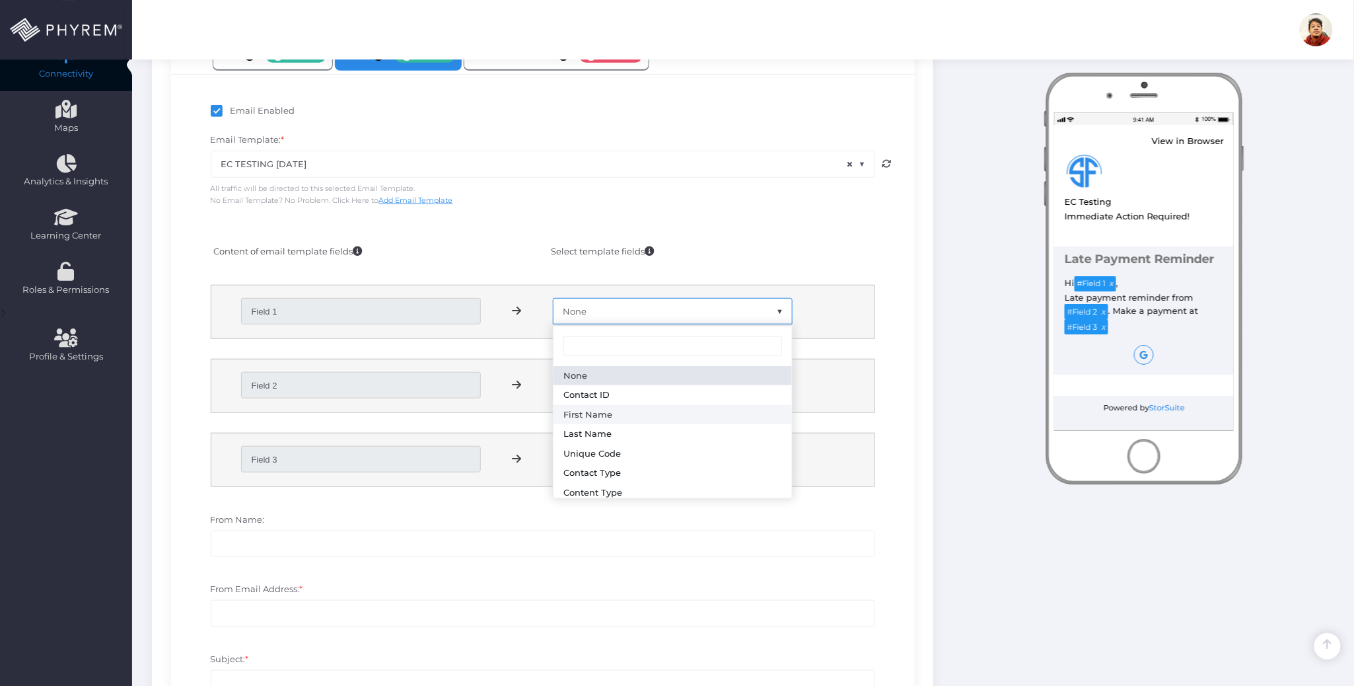
select select "first_name"
click at [633, 382] on span "None" at bounding box center [673, 385] width 239 height 25
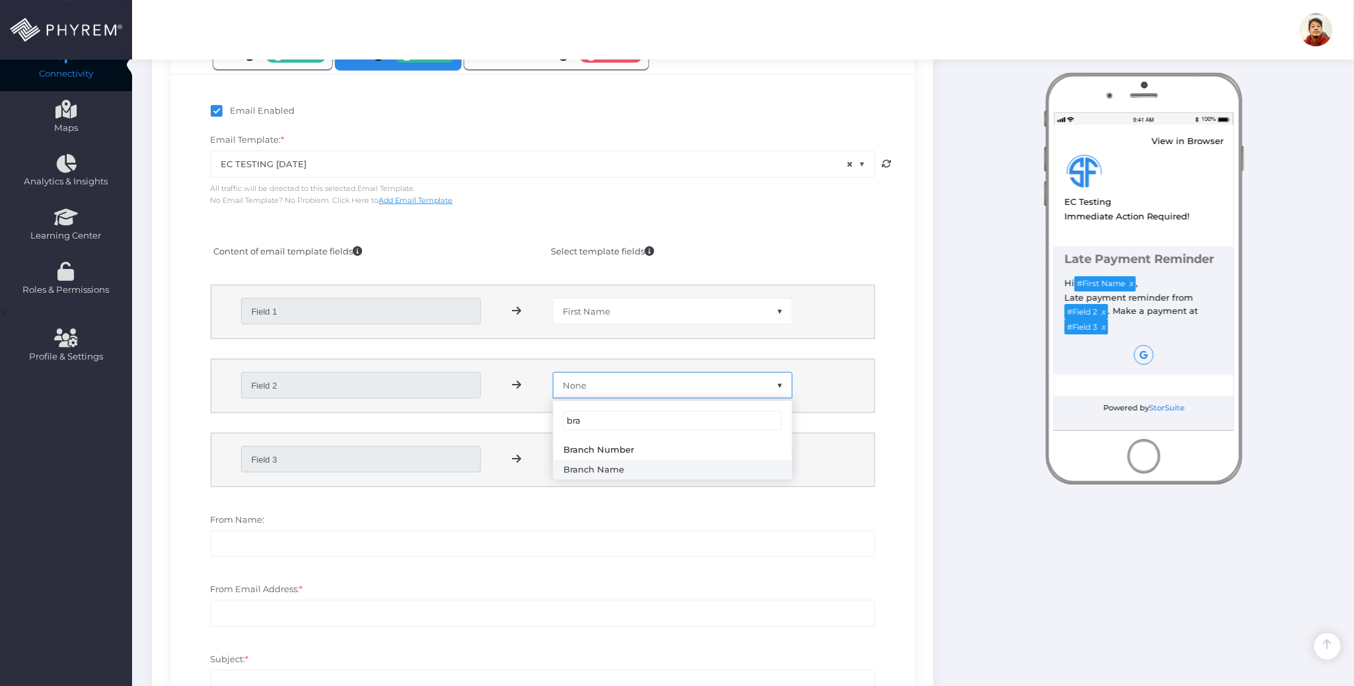
type input "bra"
select select "branch_name"
click at [614, 463] on span "None" at bounding box center [673, 459] width 239 height 25
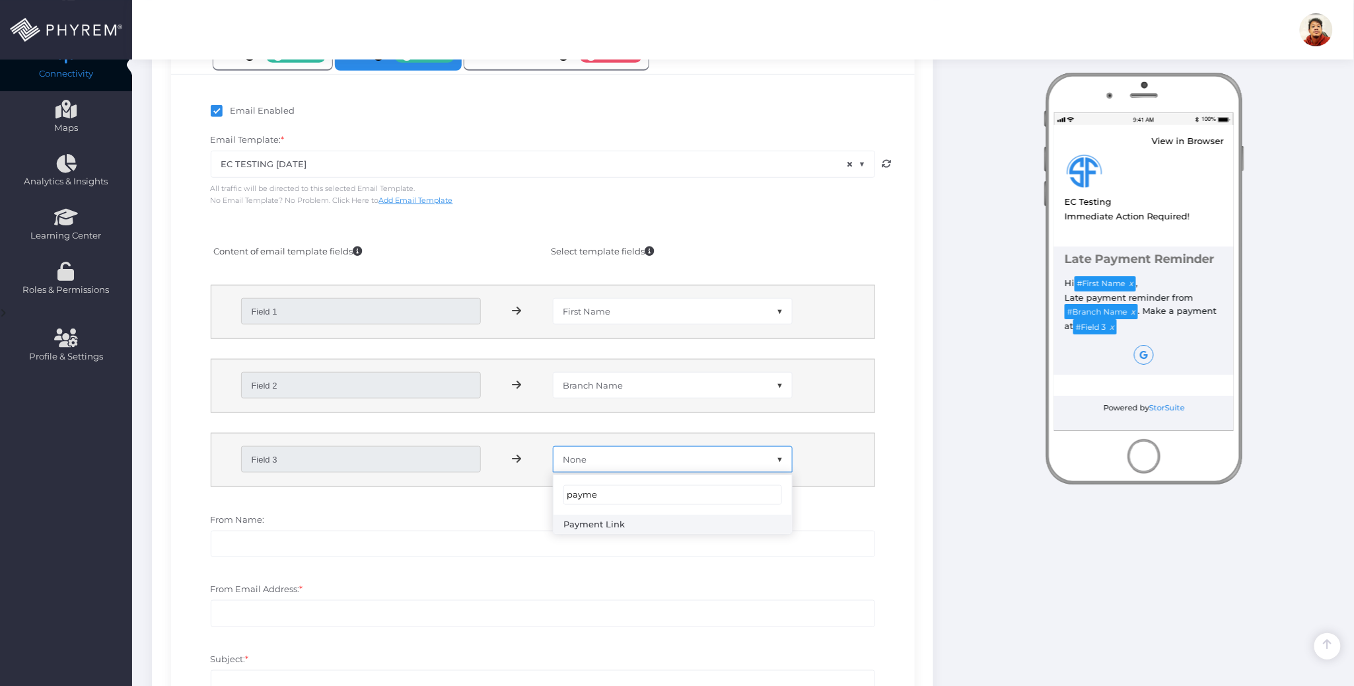
type input "payme"
select select "payment_link"
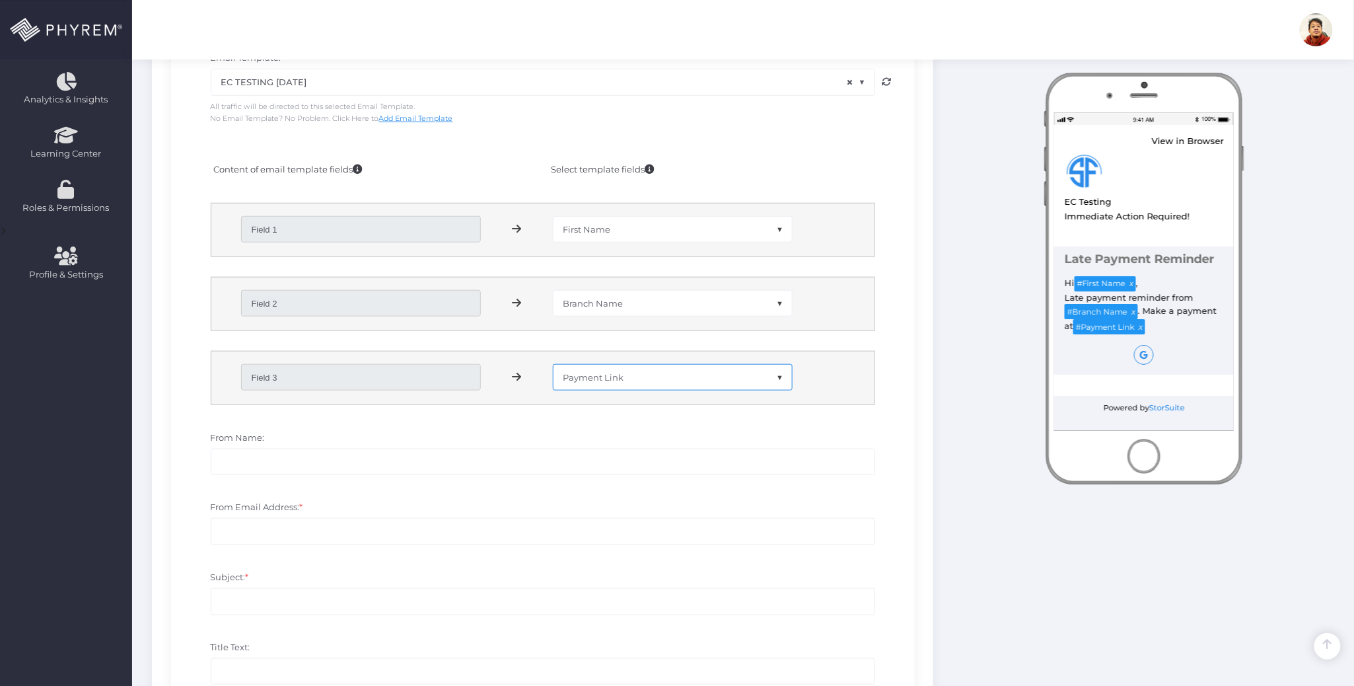
scroll to position [440, 0]
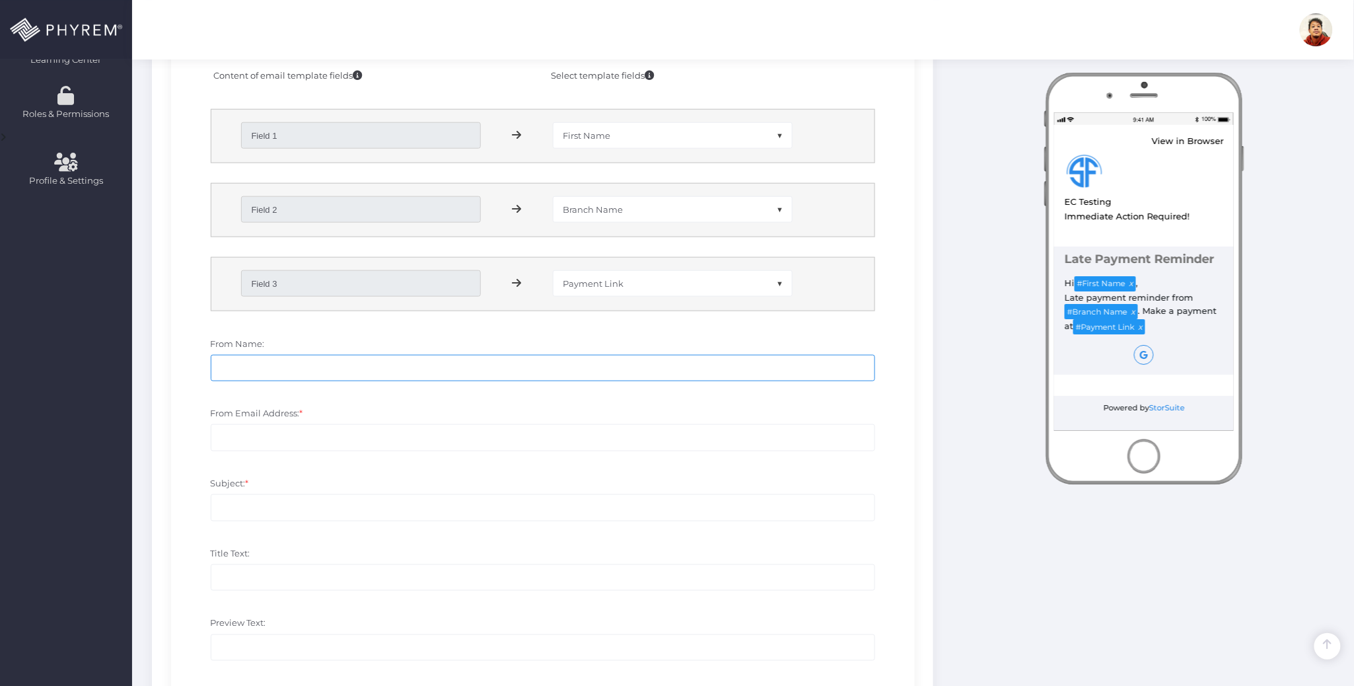
click at [283, 360] on input "From Name:" at bounding box center [543, 368] width 665 height 26
drag, startPoint x: 1074, startPoint y: 199, endPoint x: 892, endPoint y: 225, distance: 183.6
click at [1005, 197] on div "Instant Preview PHYREM Wallet" at bounding box center [1143, 312] width 401 height 1206
click at [1126, 204] on div "EC Testing" at bounding box center [1144, 202] width 160 height 15
drag, startPoint x: 1116, startPoint y: 203, endPoint x: 992, endPoint y: 211, distance: 124.5
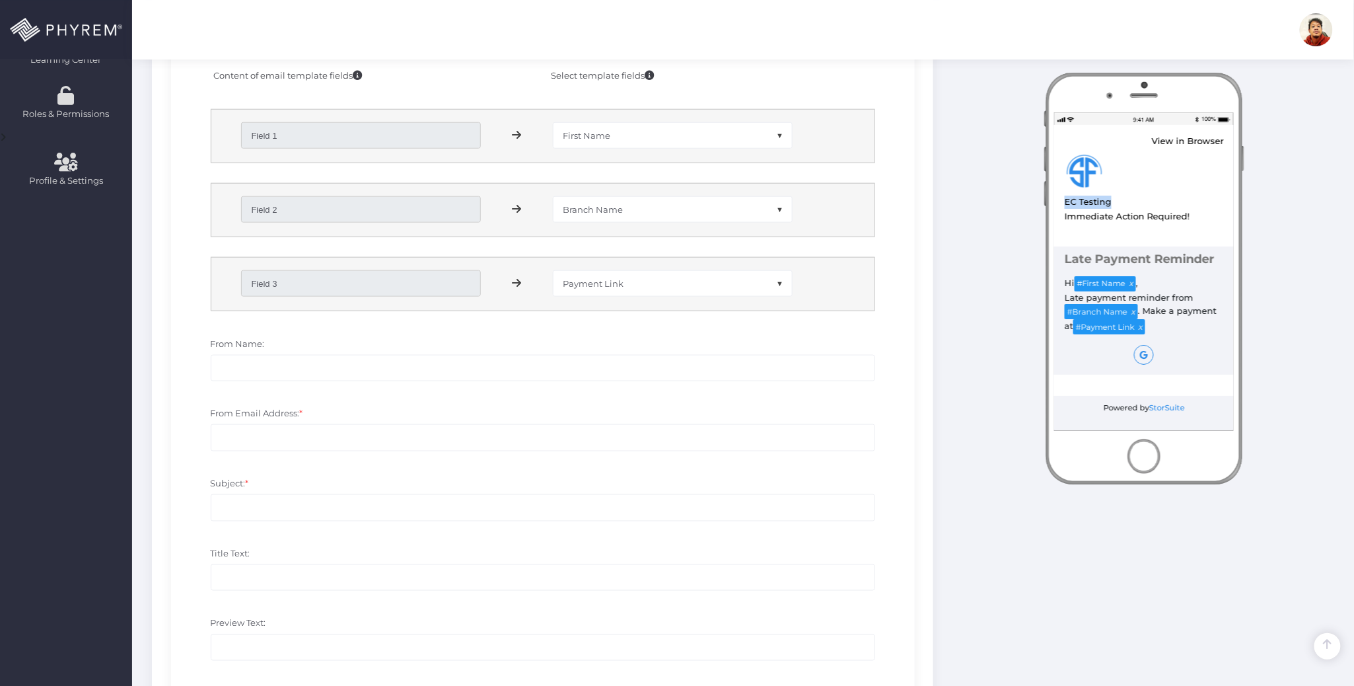
click at [1050, 204] on div "View in Browser EC Testing EC Testing [DATE] Immediate Action Required! Hi # , …" at bounding box center [1144, 226] width 211 height 306
copy div "EC Testing"
click at [357, 375] on input "From Name:" at bounding box center [543, 368] width 665 height 26
paste input "EC Testing"
type input "EC Testing"
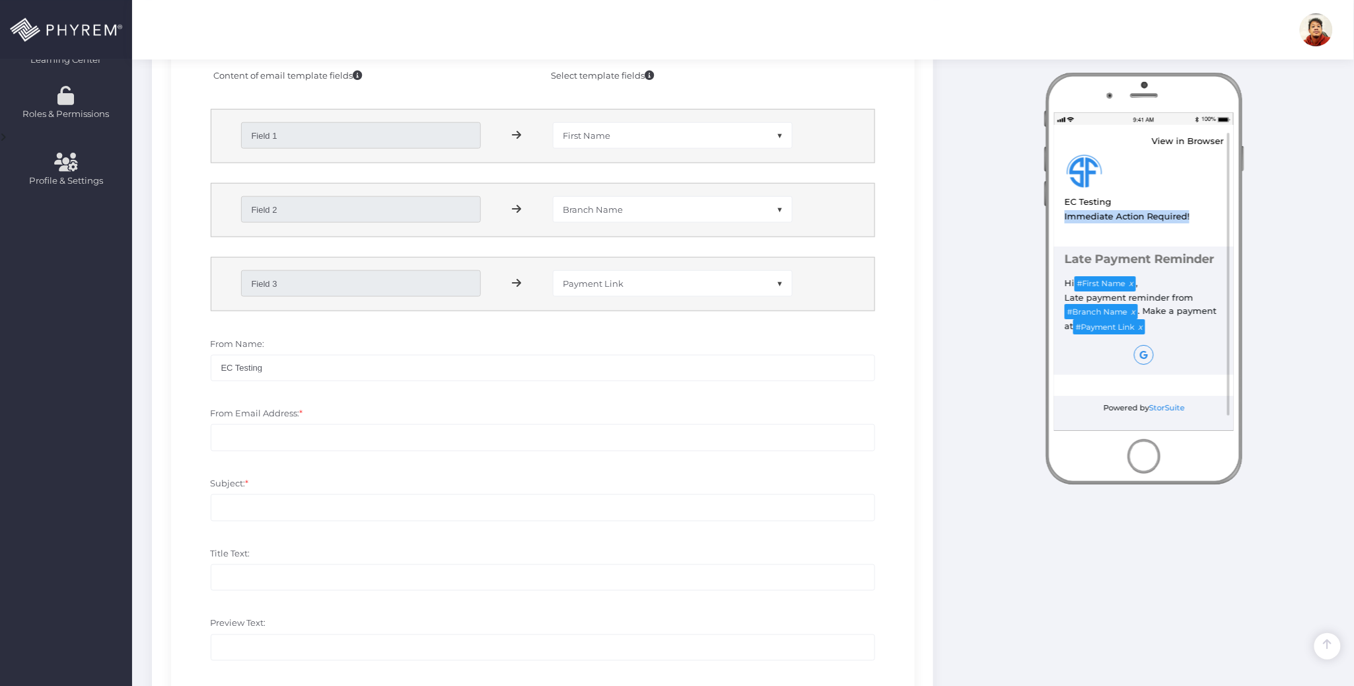
drag, startPoint x: 1189, startPoint y: 217, endPoint x: 1058, endPoint y: 217, distance: 130.8
click at [1058, 217] on div "View in Browser EC Testing EC Testing [DATE] Immediate Action Required!" at bounding box center [1144, 176] width 180 height 102
click at [358, 442] on input "From Email Address: *" at bounding box center [543, 437] width 665 height 26
type input "no-reply"
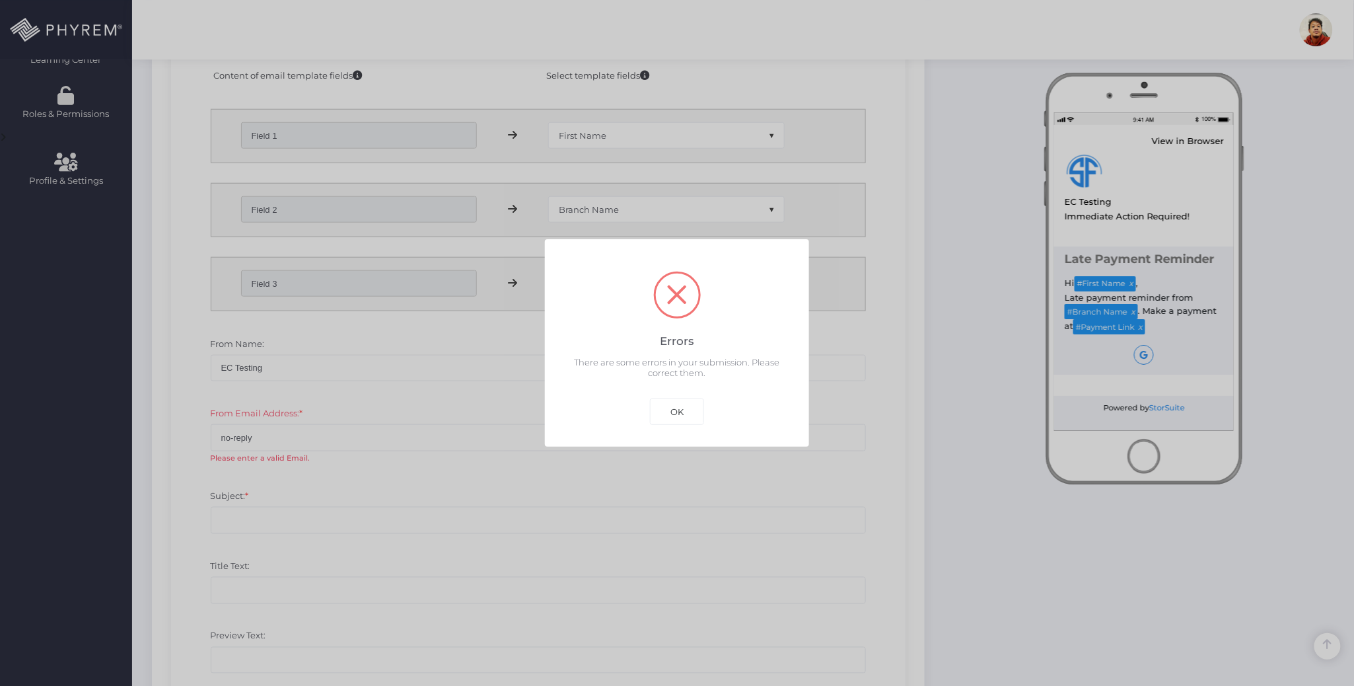
drag, startPoint x: 671, startPoint y: 418, endPoint x: 595, endPoint y: 411, distance: 76.3
click at [659, 416] on button "OK" at bounding box center [677, 411] width 54 height 26
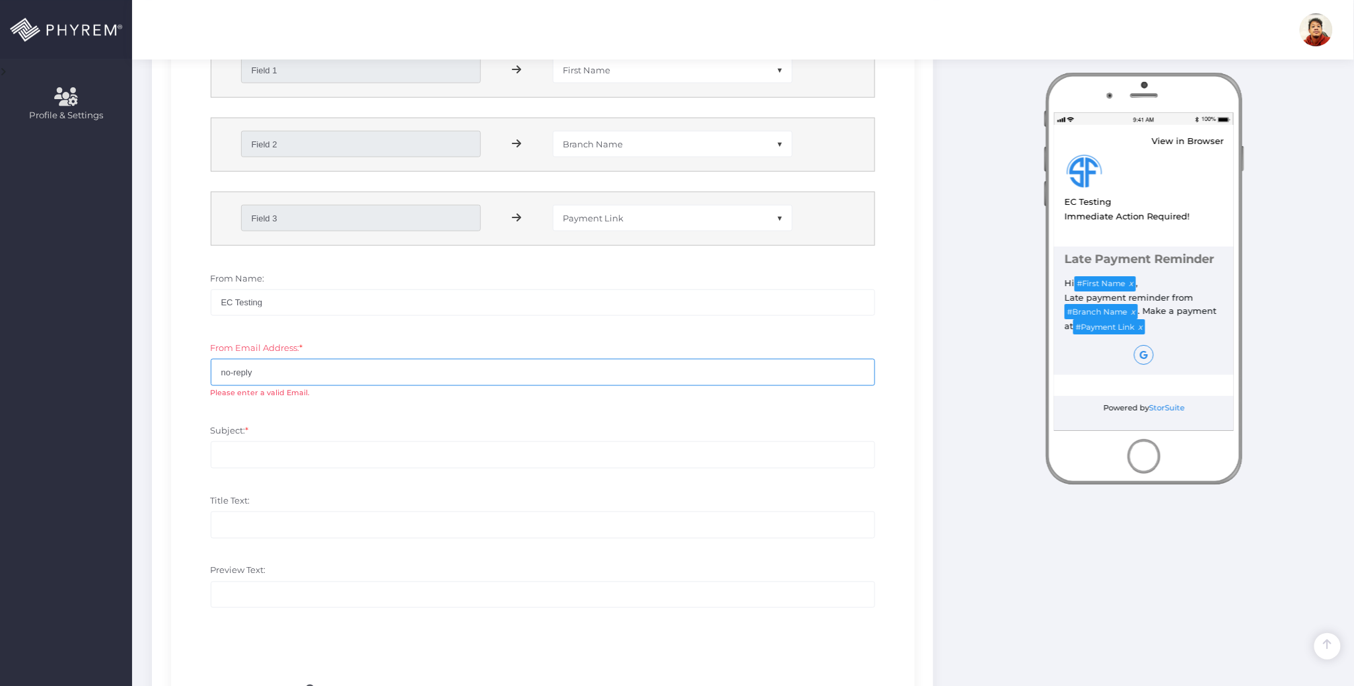
scroll to position [506, 0]
type input "[EMAIL_ADDRESS][DOMAIN_NAME]"
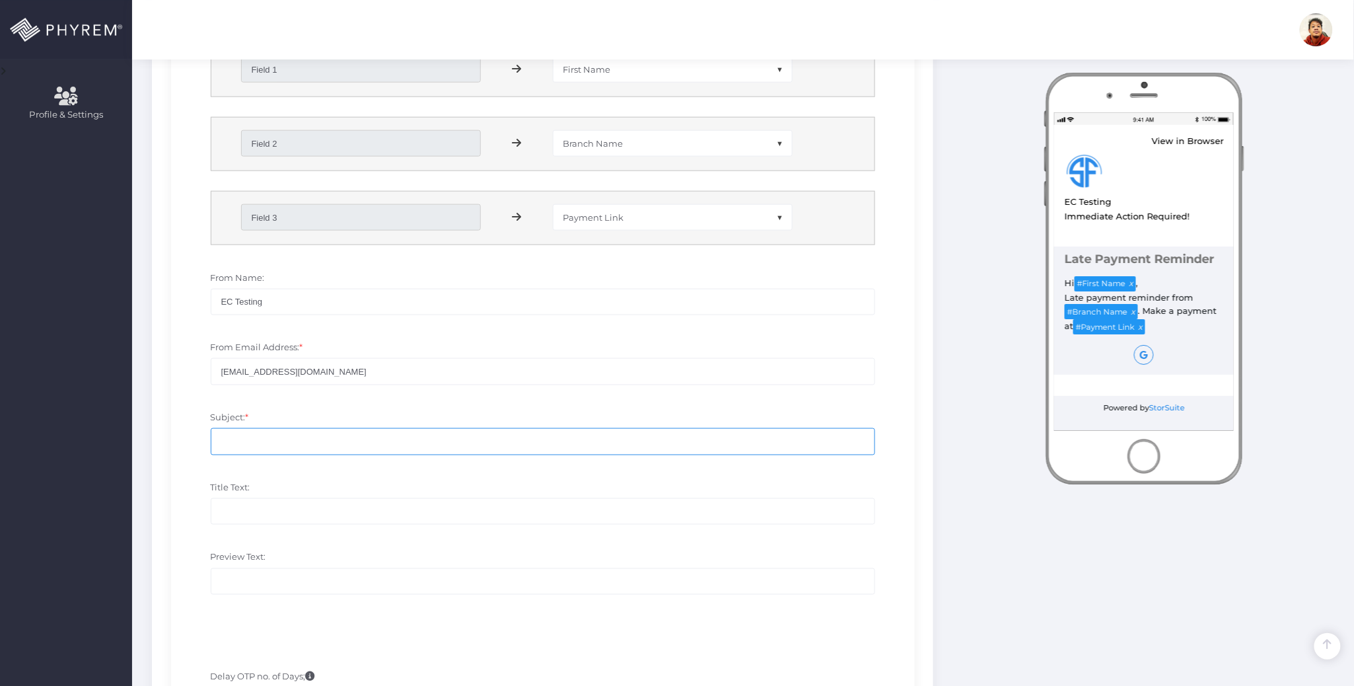
click at [279, 448] on input "Subject: *" at bounding box center [543, 441] width 665 height 26
paste input "Payment Reminder for Your Storage Unit"
type input "Payment Reminder for Your Storage Unit"
click at [277, 581] on input "Preview Text:" at bounding box center [543, 581] width 665 height 26
paste input "Payment Reminder for Your Storage Unit"
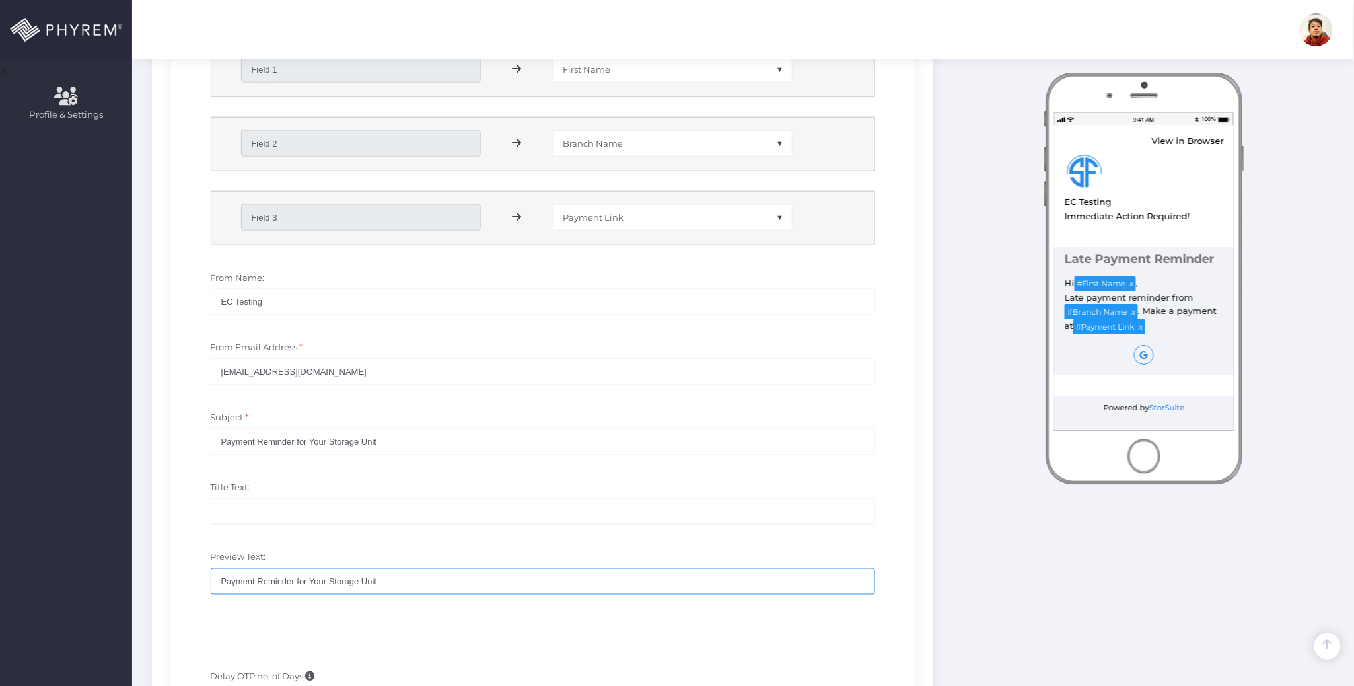
type input "Payment Reminder for Your Storage Unit"
click at [326, 515] on input "Title Text:" at bounding box center [543, 511] width 665 height 26
drag, startPoint x: 1114, startPoint y: 202, endPoint x: 1055, endPoint y: 200, distance: 58.8
click at [1055, 200] on div "View in Browser EC Testing EC Testing [DATE] Immediate Action Required!" at bounding box center [1144, 176] width 180 height 102
copy div "EC Testing"
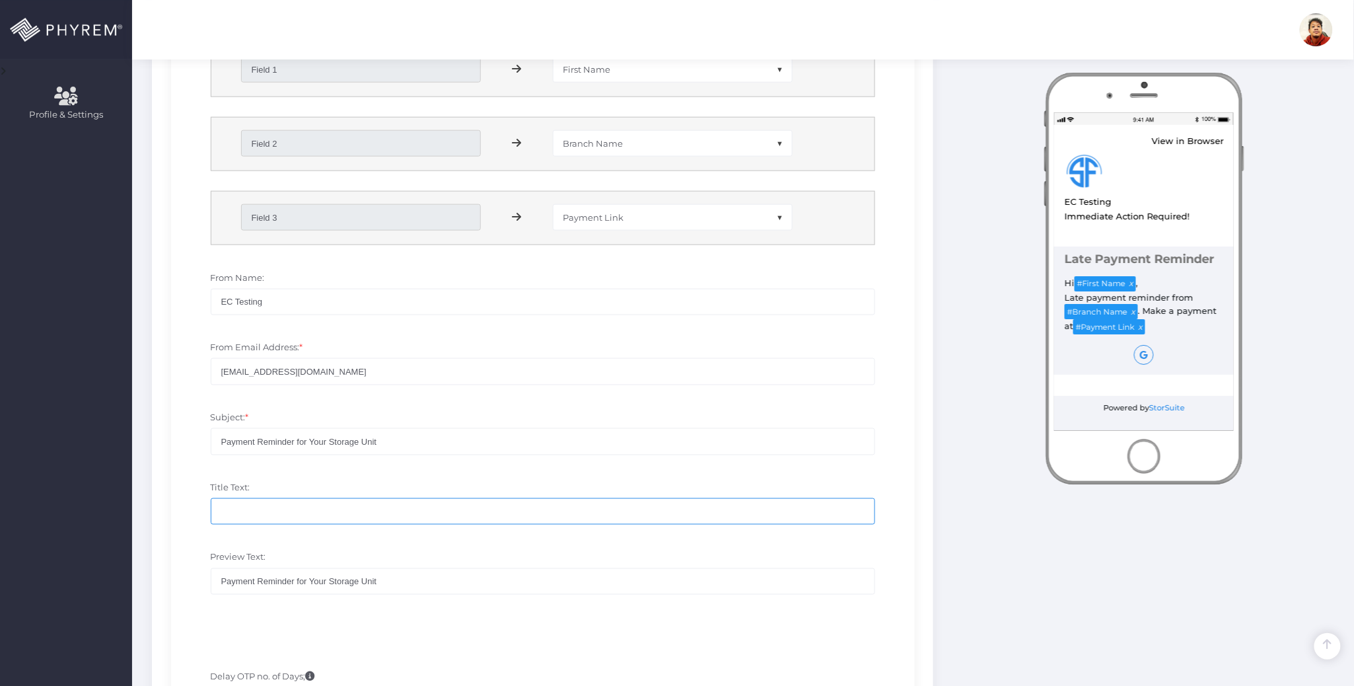
click at [313, 510] on input "Title Text:" at bounding box center [543, 511] width 665 height 26
paste input "EC Testing"
type input "EC Testing"
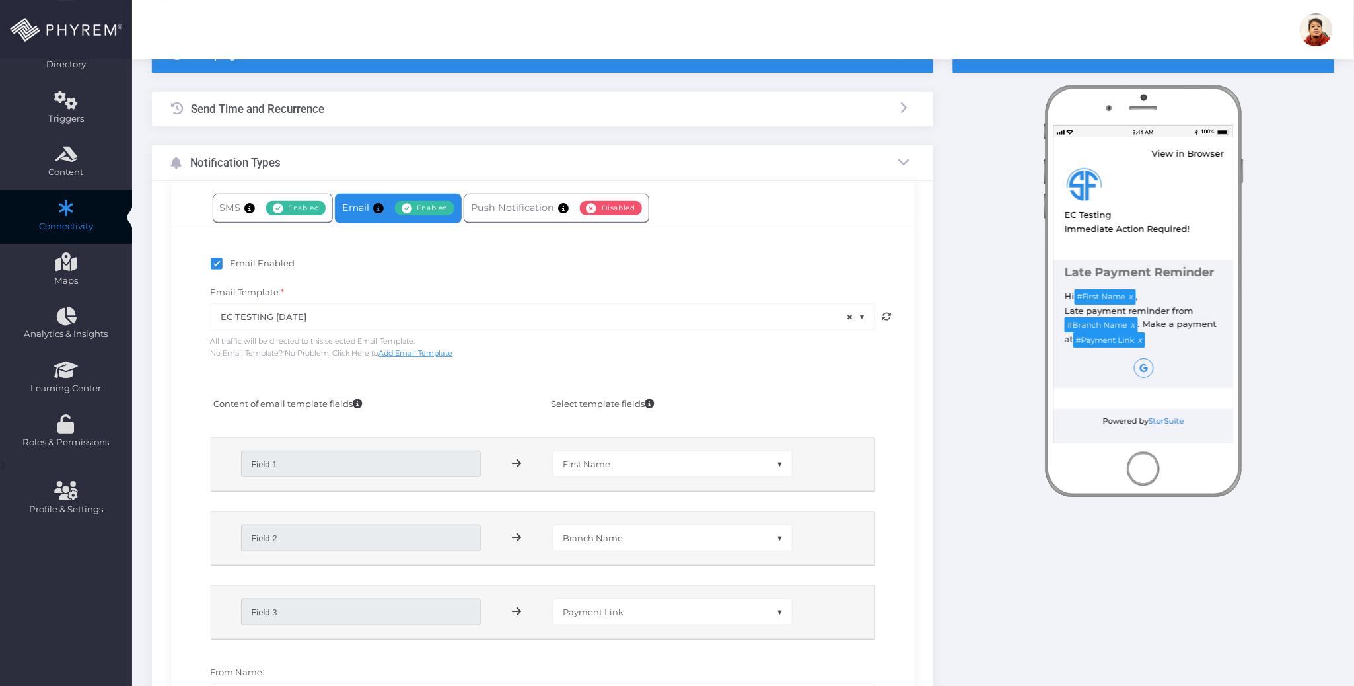
scroll to position [0, 0]
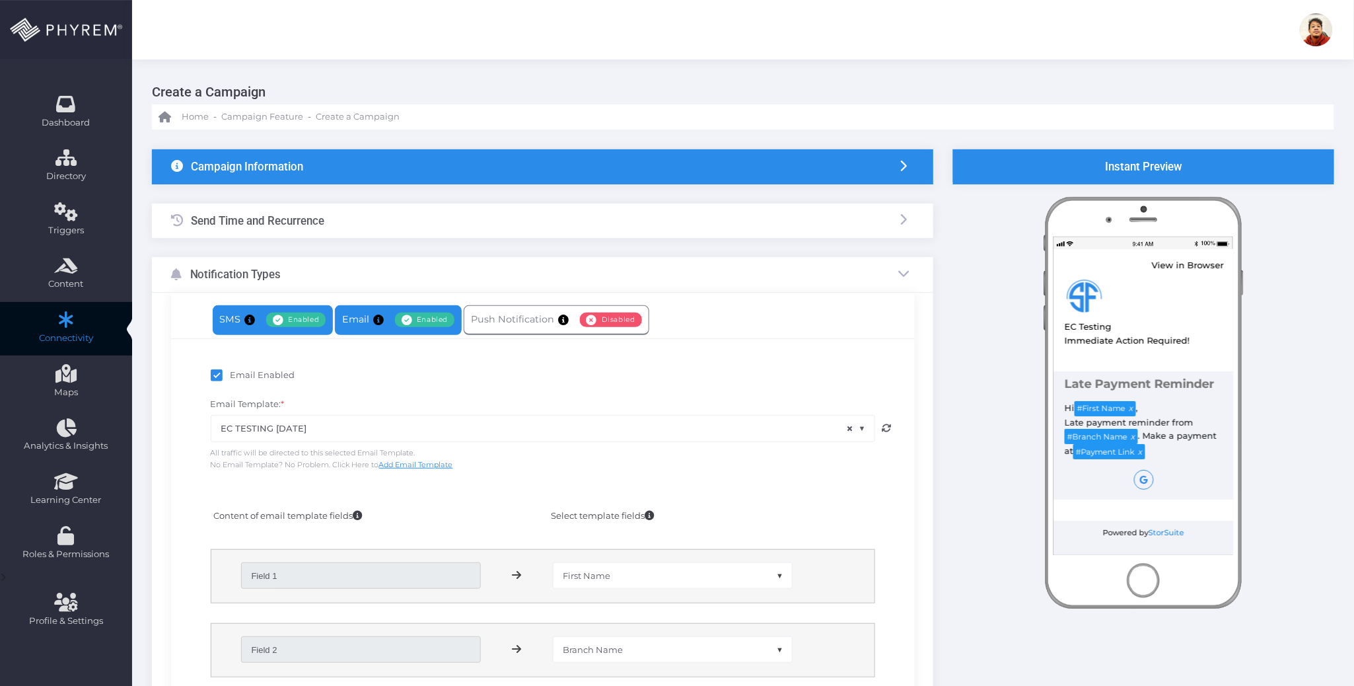
click at [283, 328] on link "SMS Enabled Disabled" at bounding box center [273, 320] width 121 height 30
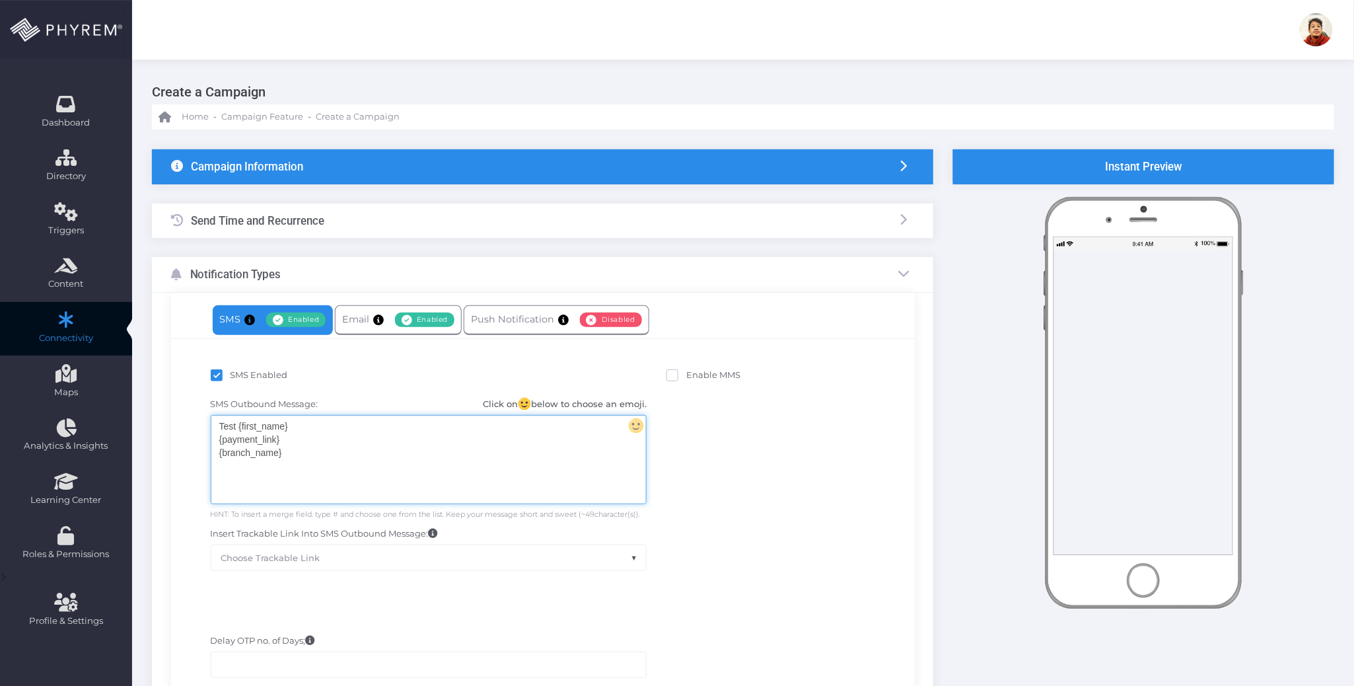
drag, startPoint x: 304, startPoint y: 453, endPoint x: 201, endPoint y: 422, distance: 107.8
click at [201, 422] on div "SMS Outbound Message: Click on below to choose an emoji. Test {first_name} {pay…" at bounding box center [429, 484] width 457 height 173
drag, startPoint x: 444, startPoint y: 444, endPoint x: 350, endPoint y: 447, distance: 94.5
click at [350, 447] on div "Hi {first_name}, your rent for your unit at {facility_name} is late. Please pay…" at bounding box center [428, 460] width 435 height 88
drag, startPoint x: 278, startPoint y: 426, endPoint x: 270, endPoint y: 426, distance: 8.6
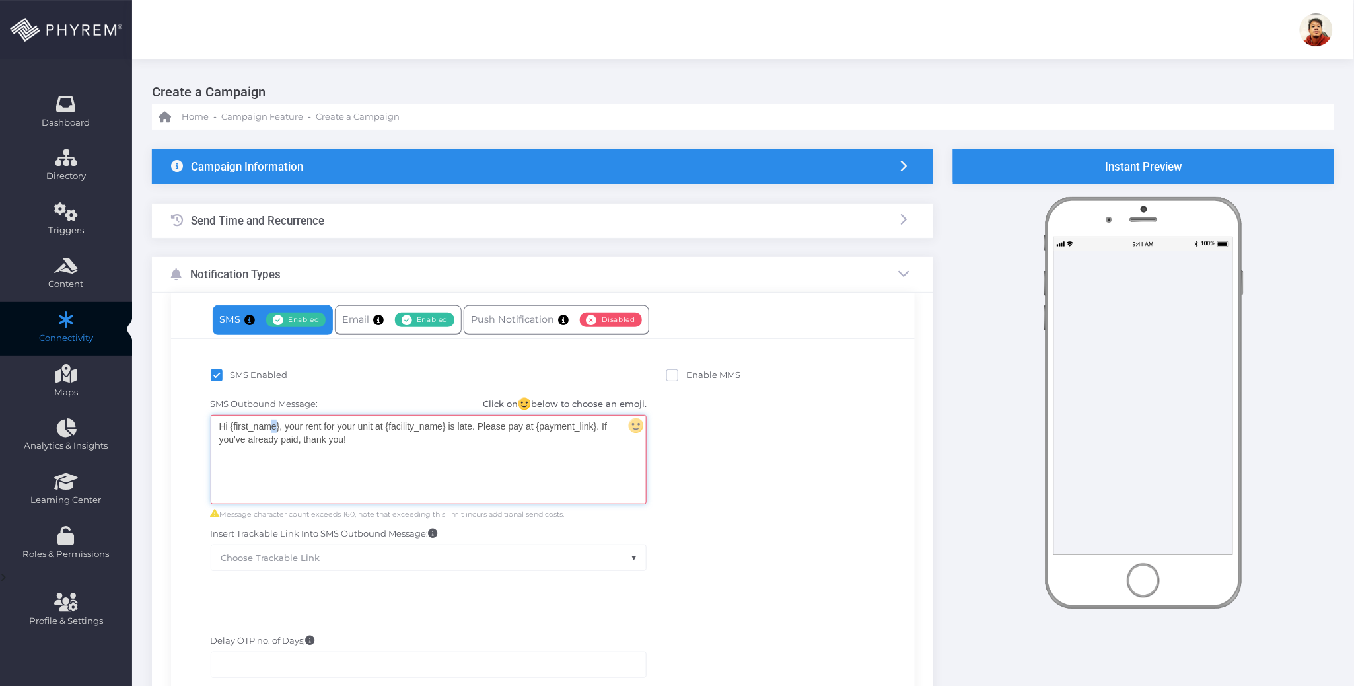
click at [270, 426] on div "Hi {first_name}, your rent for your unit at {facility_name} is late. Please pay…" at bounding box center [428, 460] width 435 height 88
click at [277, 424] on div "Hi {first_name}, your rent for your unit at {facility_name} is late. Please pay…" at bounding box center [428, 460] width 435 height 88
click at [279, 425] on div "Hi {first_name}, your rent for your unit at {facility_name} is late. Please pay…" at bounding box center [428, 460] width 435 height 88
drag, startPoint x: 279, startPoint y: 425, endPoint x: 231, endPoint y: 428, distance: 48.3
click at [231, 428] on div "Hi {first_name}, your rent for your unit at {facility_name} is late. Please pay…" at bounding box center [428, 460] width 435 height 88
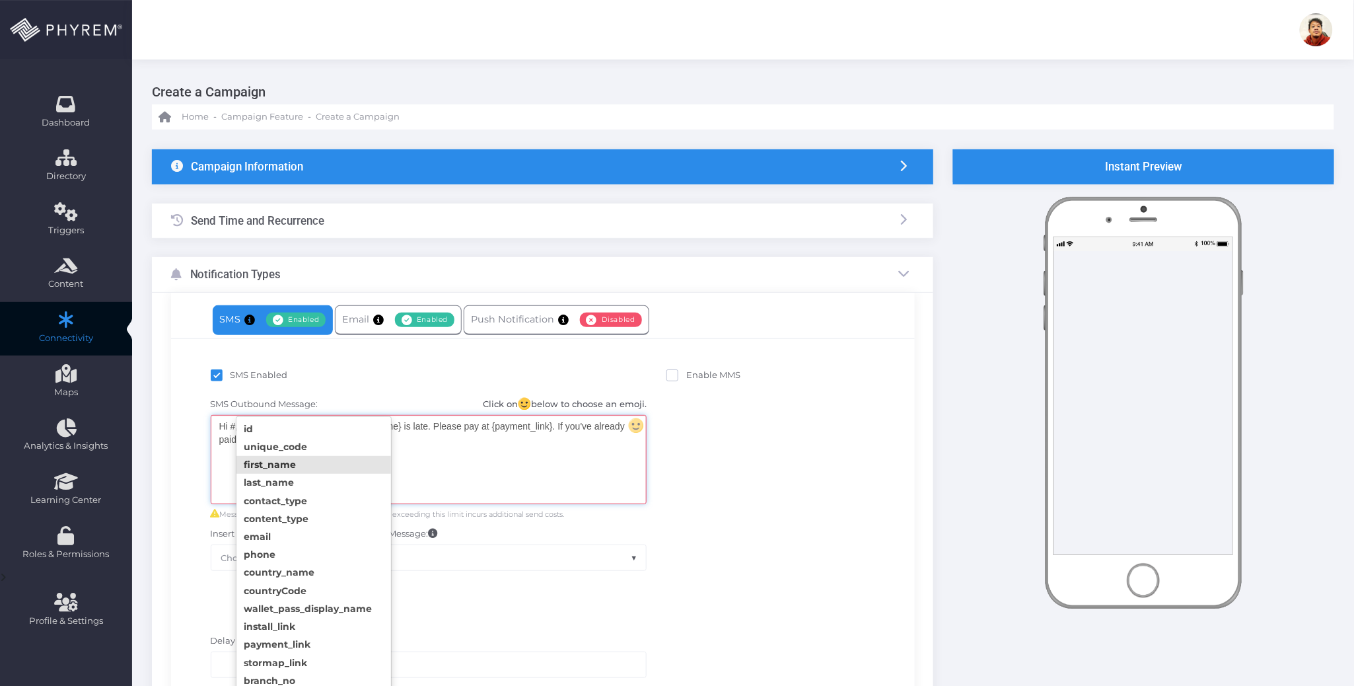
click at [270, 462] on body "Carlo Caserez Carlo Caserez phyremtesting+0232@gmail.com Account ID: 3249 User …" at bounding box center [677, 343] width 1354 height 686
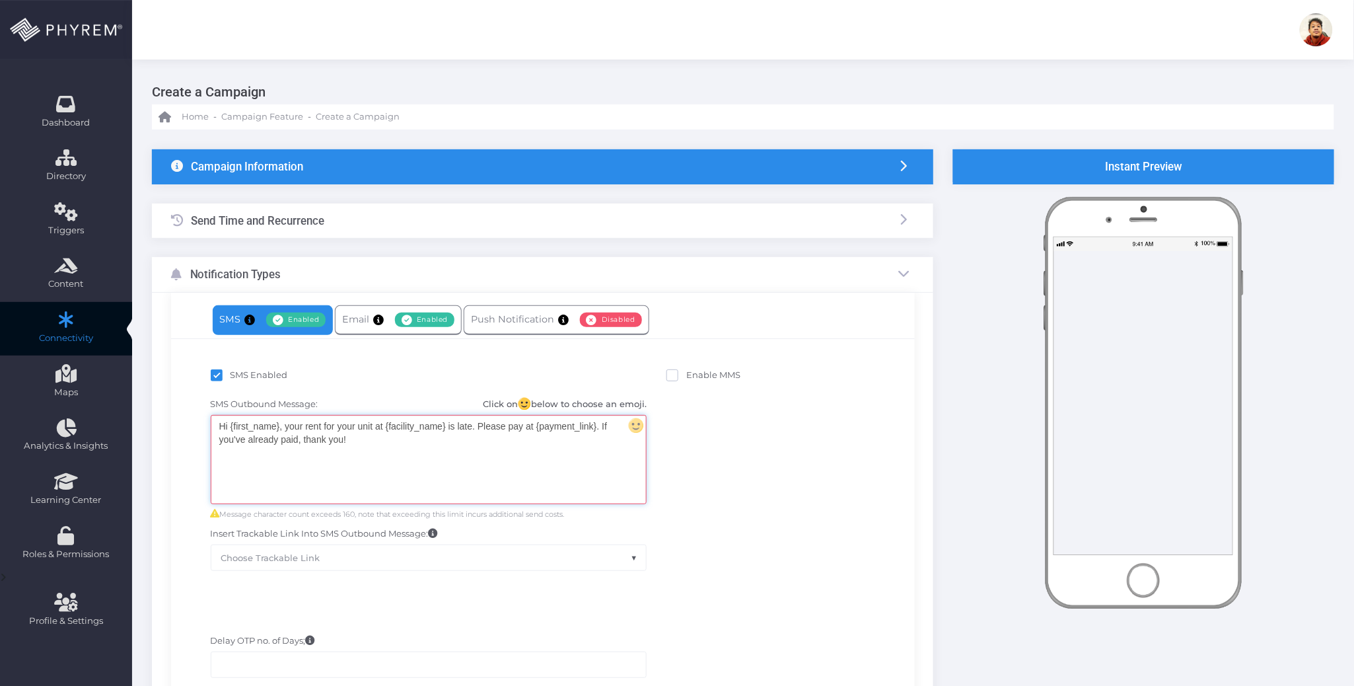
drag, startPoint x: 440, startPoint y: 461, endPoint x: 441, endPoint y: 453, distance: 7.4
click at [440, 461] on div "Hi {first_name} , your rent for your unit at {facility_name} is late. Please pa…" at bounding box center [428, 460] width 435 height 88
drag, startPoint x: 448, startPoint y: 426, endPoint x: 388, endPoint y: 426, distance: 59.5
click at [388, 426] on div "Hi {first_name} , your rent for your unit at {facility_name} is late. Please pa…" at bounding box center [428, 460] width 435 height 88
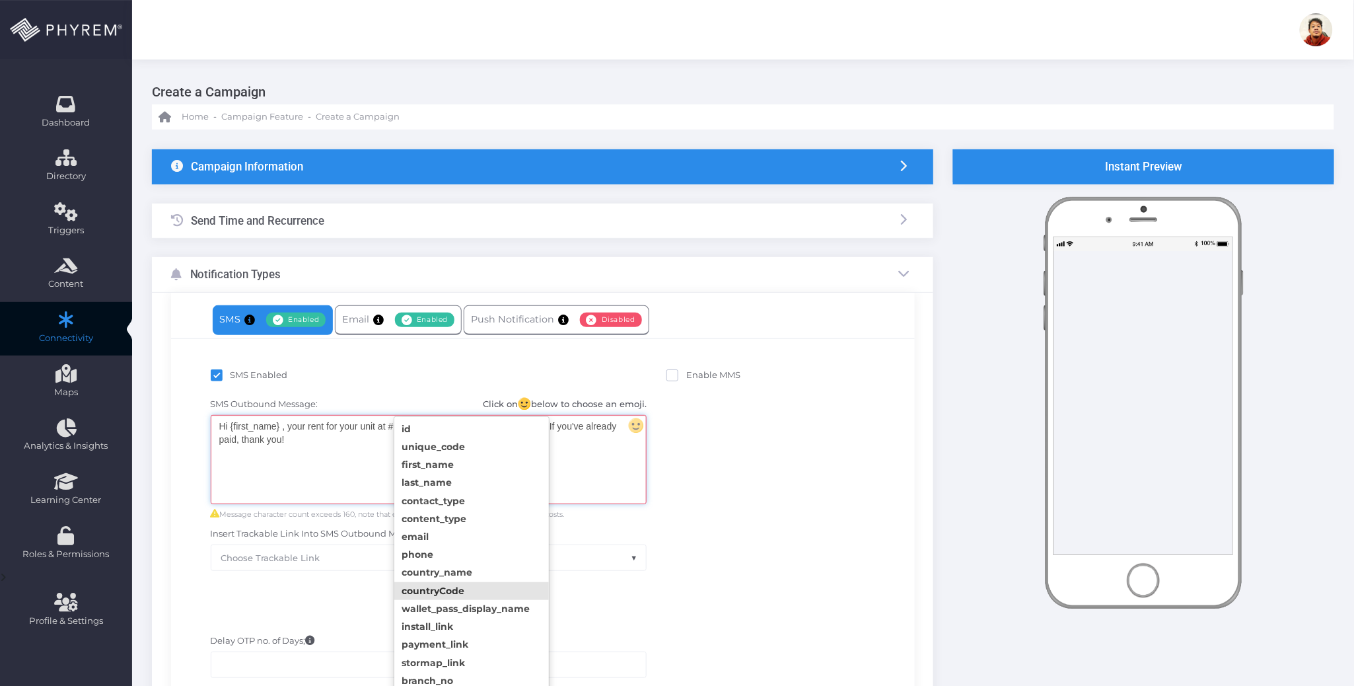
scroll to position [176, 0]
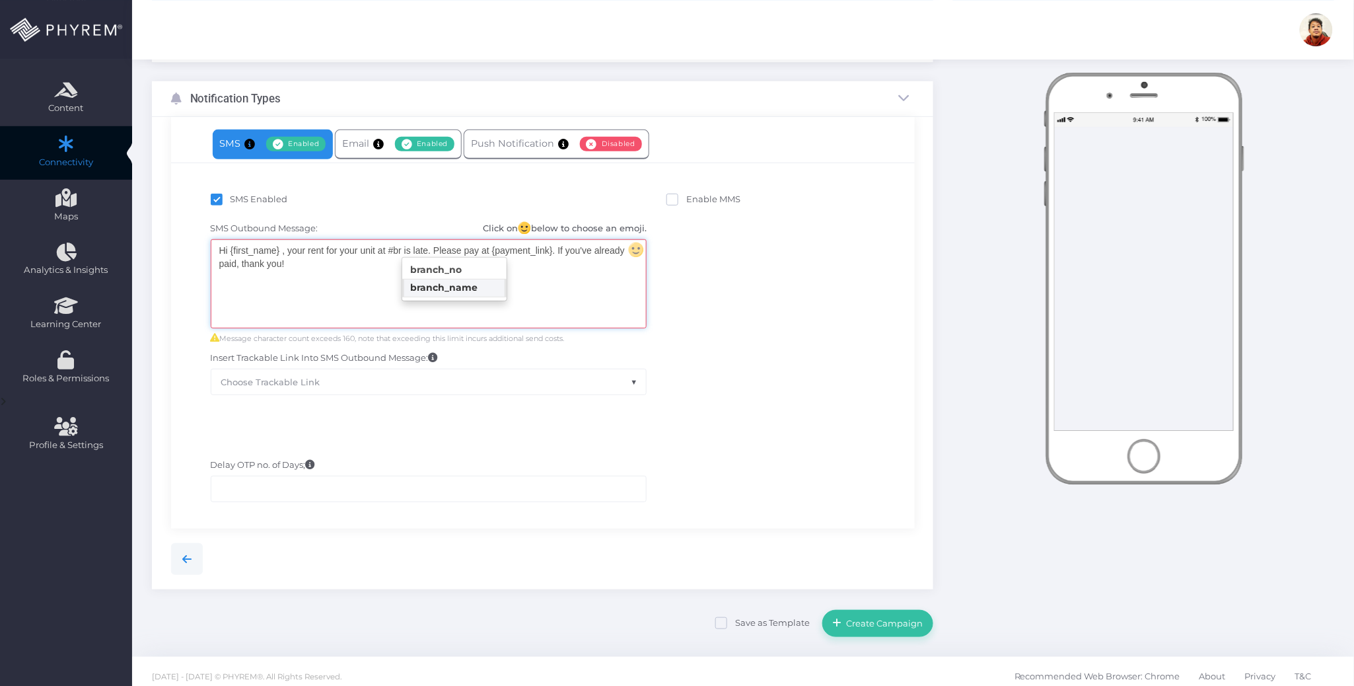
click at [461, 287] on body "Carlo Caserez Carlo Caserez phyremtesting+0232@gmail.com Account ID: 3249 User …" at bounding box center [677, 167] width 1354 height 686
drag, startPoint x: 601, startPoint y: 249, endPoint x: 542, endPoint y: 249, distance: 58.8
click at [542, 249] on div "Hi {first_name} , your rent for your unit at {branch_name} is late. Please pay …" at bounding box center [428, 284] width 435 height 88
click at [585, 264] on body "Carlo Caserez Carlo Caserez phyremtesting+0232@gmail.com Account ID: 3249 User …" at bounding box center [677, 167] width 1354 height 686
drag, startPoint x: 554, startPoint y: 281, endPoint x: 556, endPoint y: 266, distance: 16.1
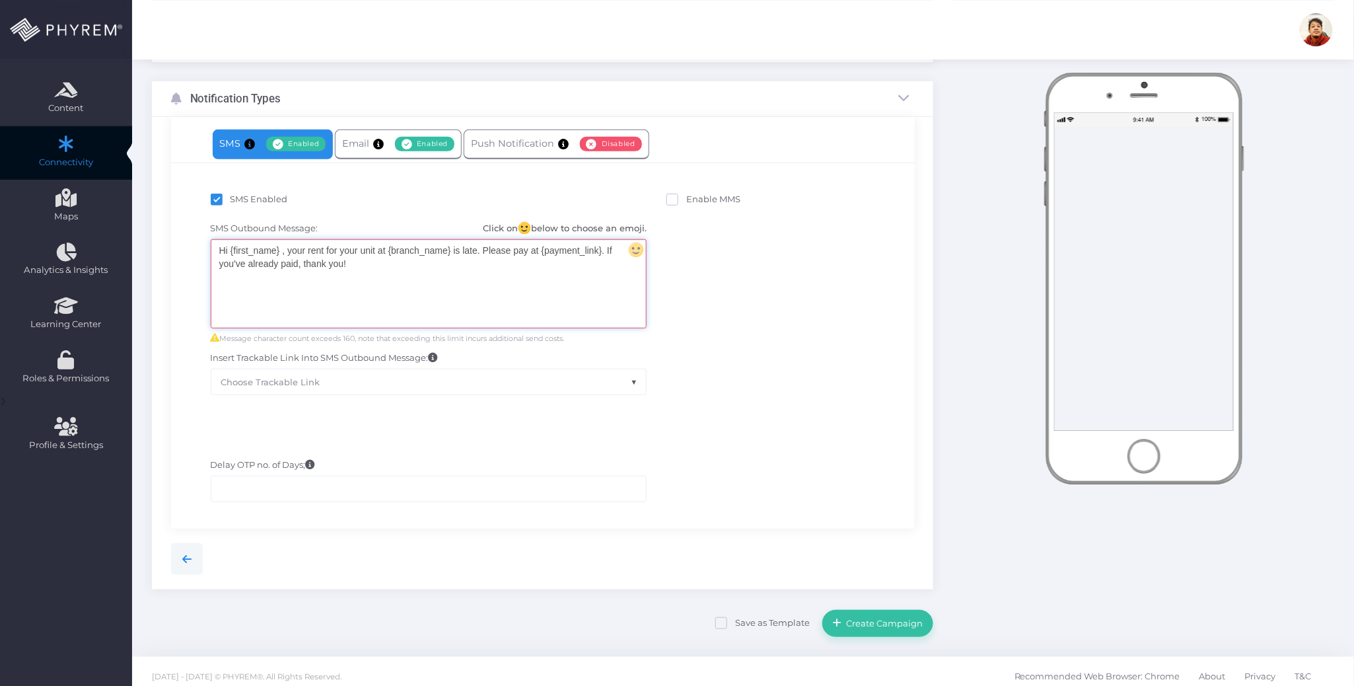
click at [554, 281] on div "Hi {first_name} , your rent for your unit at {branch_name} is late. Please pay …" at bounding box center [428, 284] width 435 height 88
click at [379, 149] on span at bounding box center [380, 144] width 15 height 14
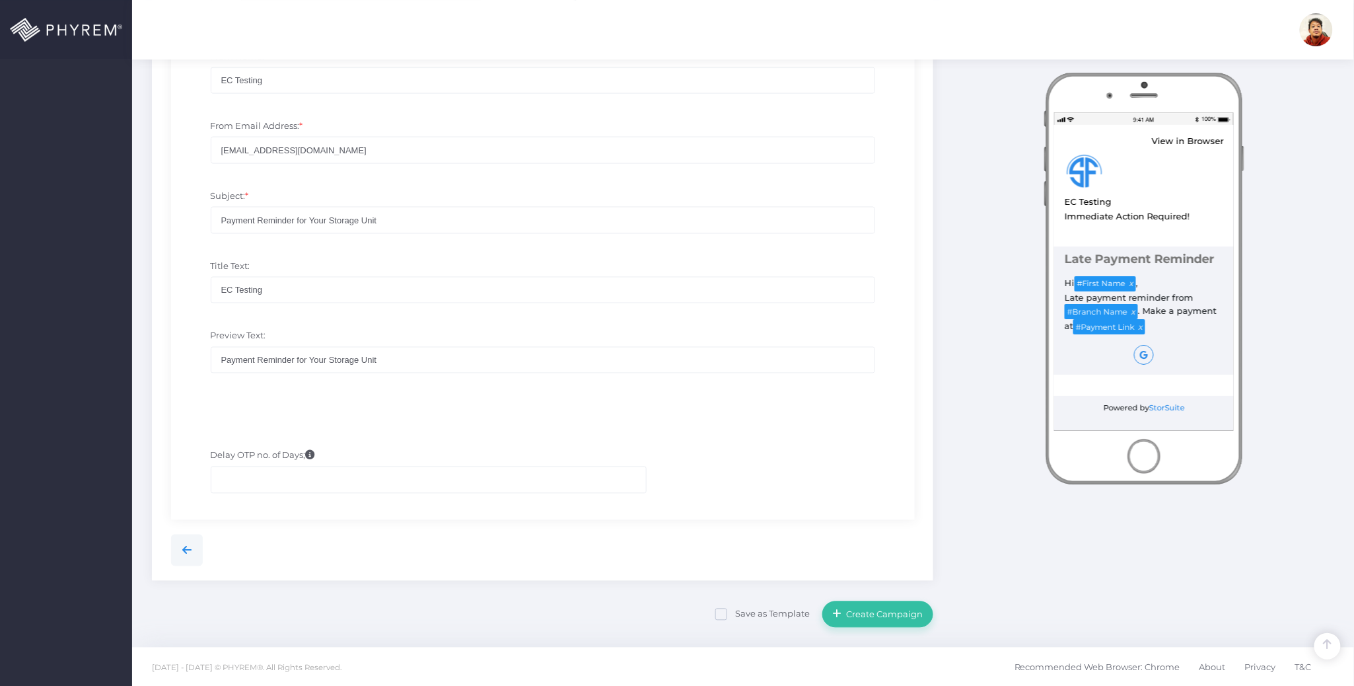
scroll to position [730, 0]
click at [897, 612] on span "Create Campaign" at bounding box center [882, 613] width 81 height 11
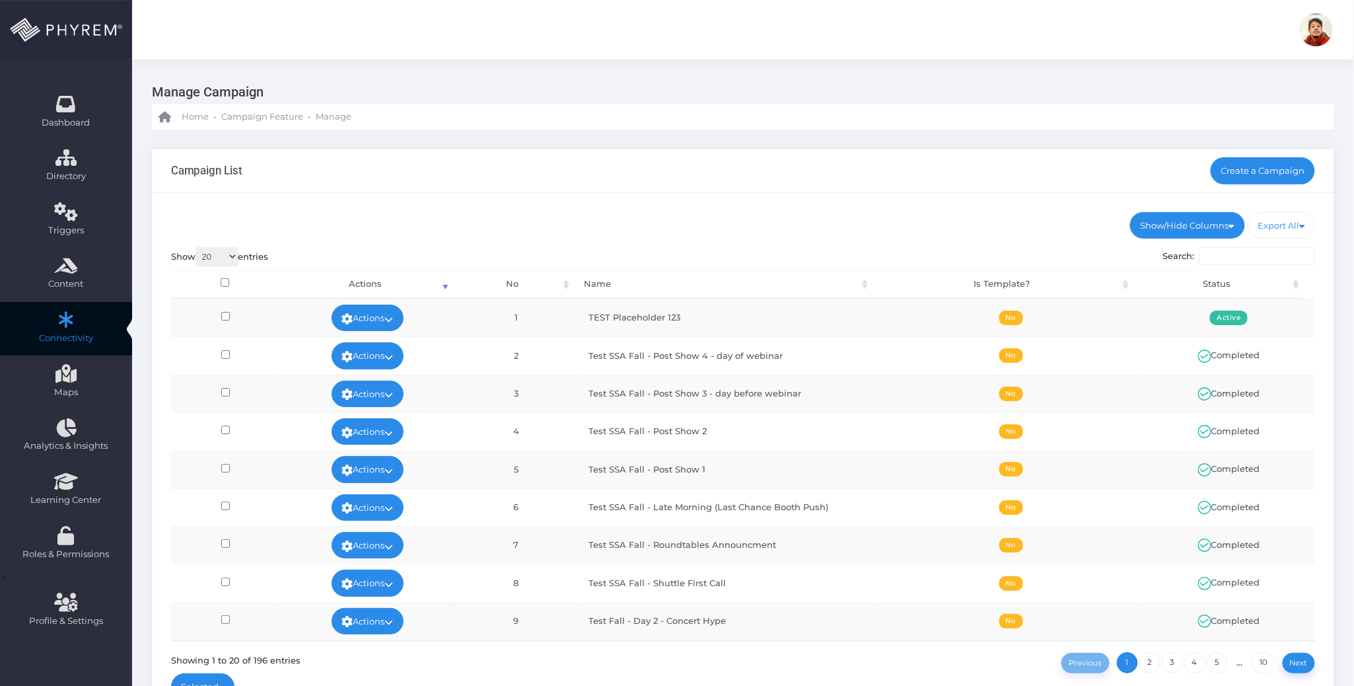
click at [811, 178] on div "Campaign List Create a Campaign" at bounding box center [743, 171] width 1183 height 44
click at [867, 192] on div "Campaign List Create a Campaign" at bounding box center [743, 171] width 1183 height 44
click at [794, 207] on div "Show/Hide Columns No Name Is Template? Status DONE" at bounding box center [743, 459] width 1183 height 533
drag, startPoint x: 402, startPoint y: 312, endPoint x: 387, endPoint y: 320, distance: 16.6
click at [400, 312] on link "Actions" at bounding box center [368, 318] width 73 height 26
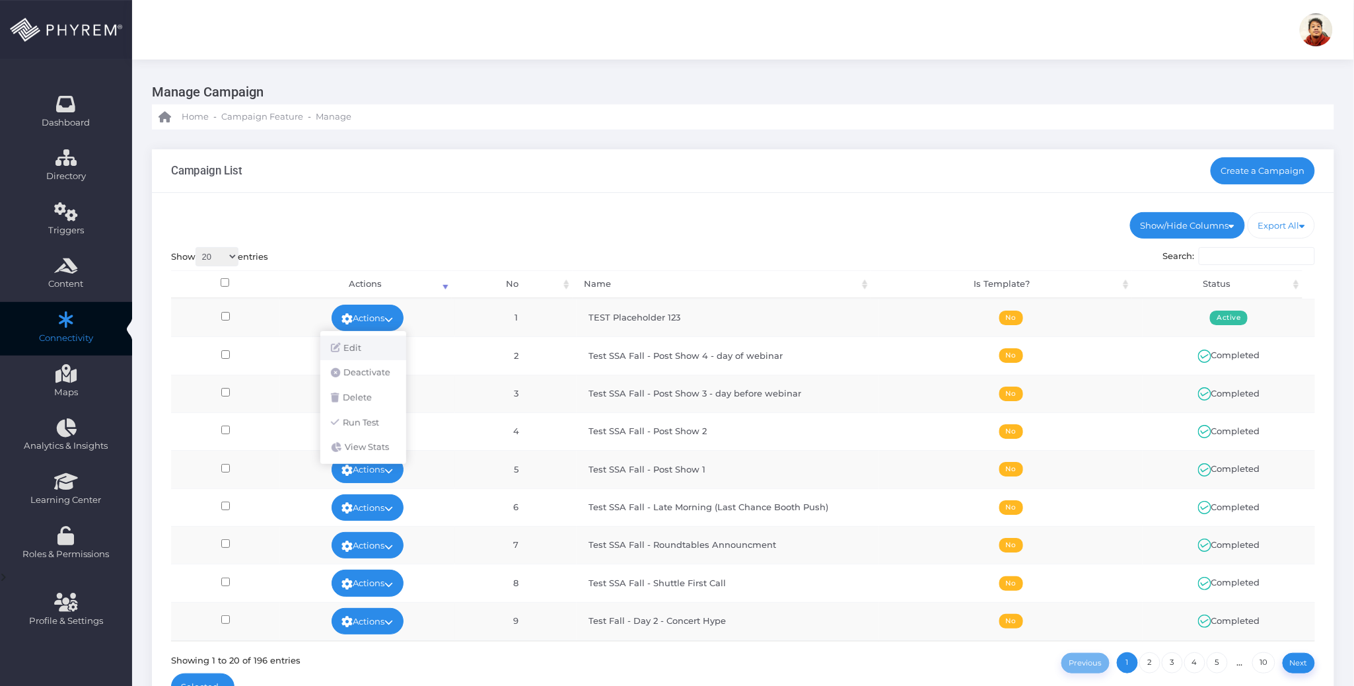
click at [376, 348] on link "Edit" at bounding box center [363, 348] width 86 height 25
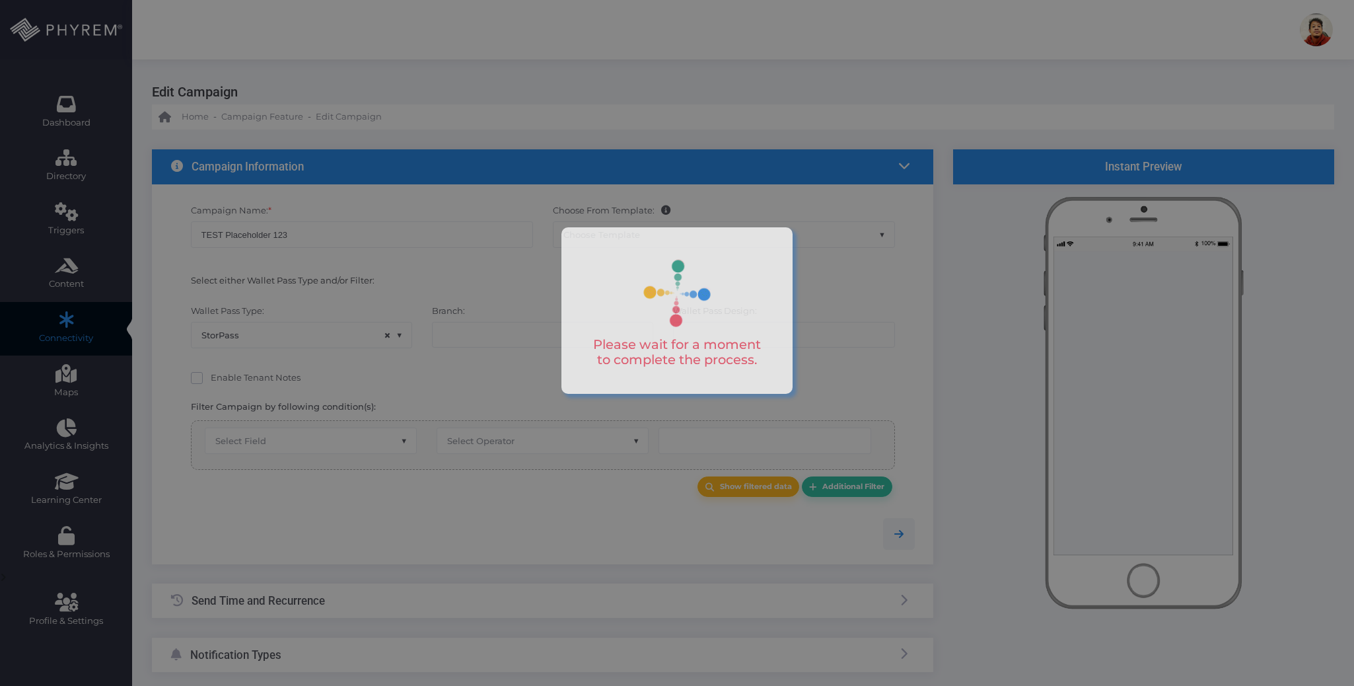
select select "15"
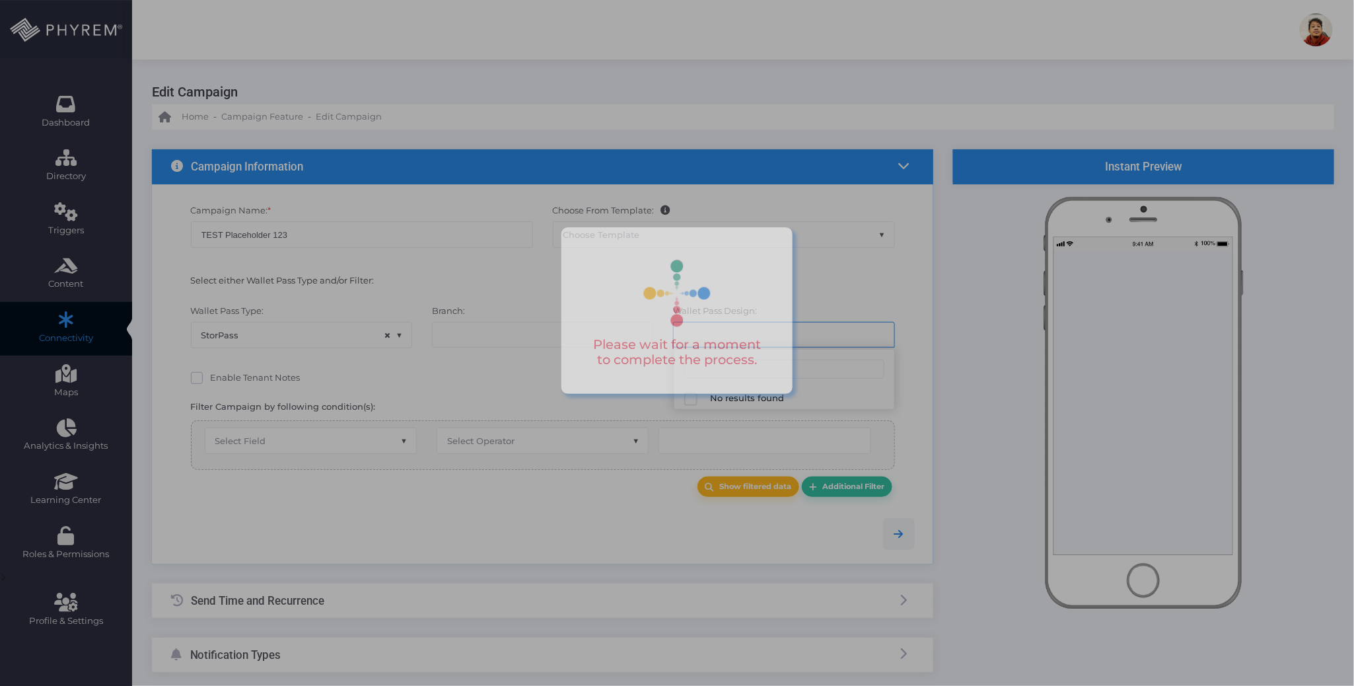
select select "119"
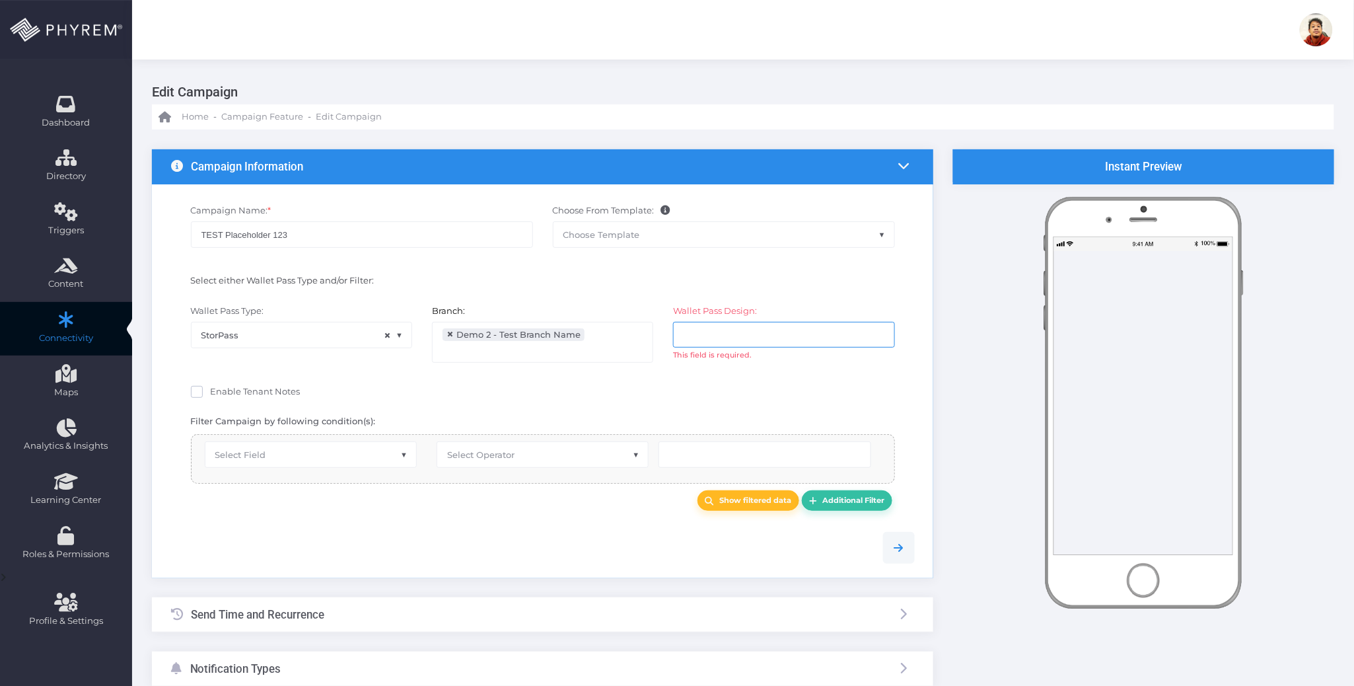
select select "equals"
select select "2683"
select select "first_name"
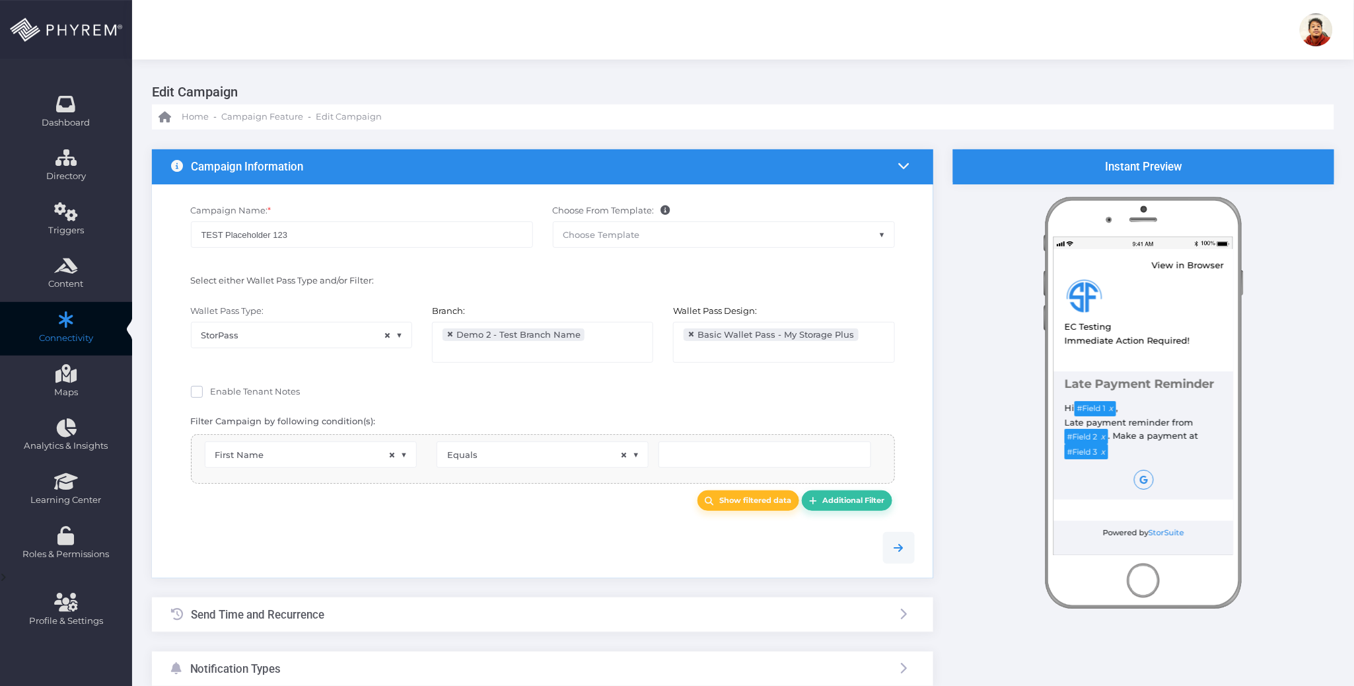
scroll to position [166, 0]
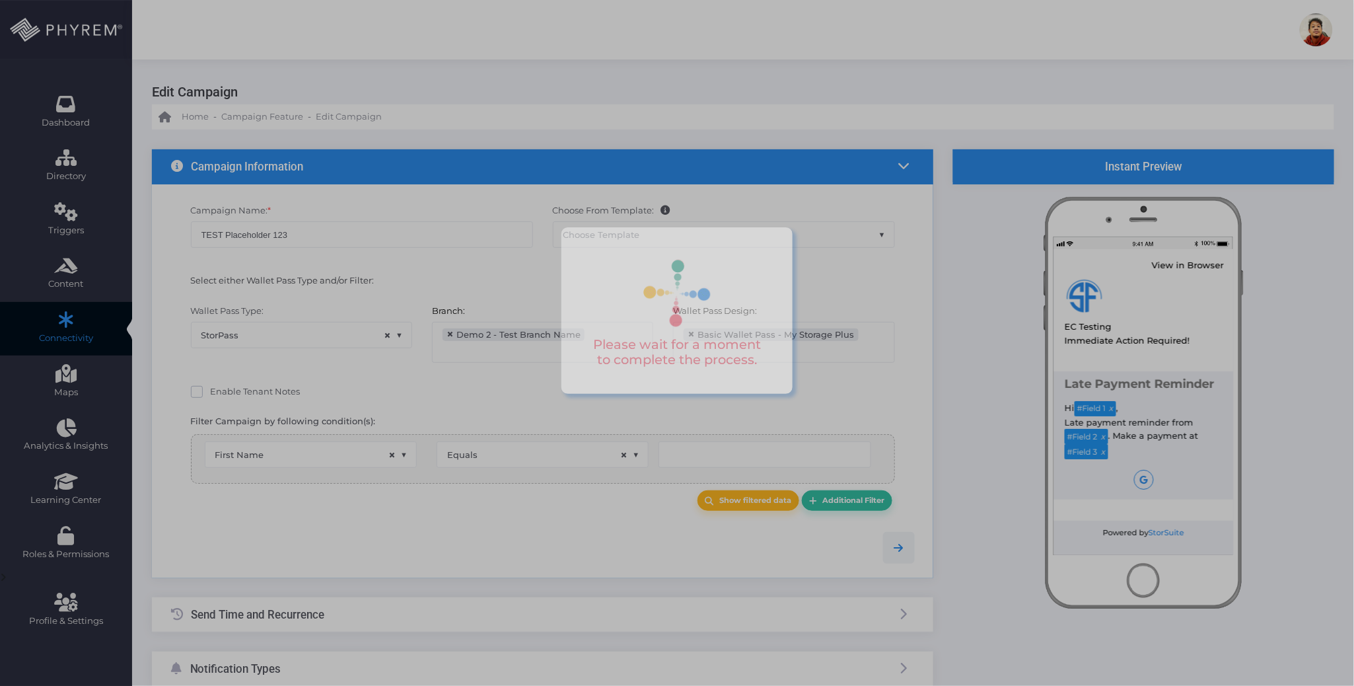
type input "Carlos"
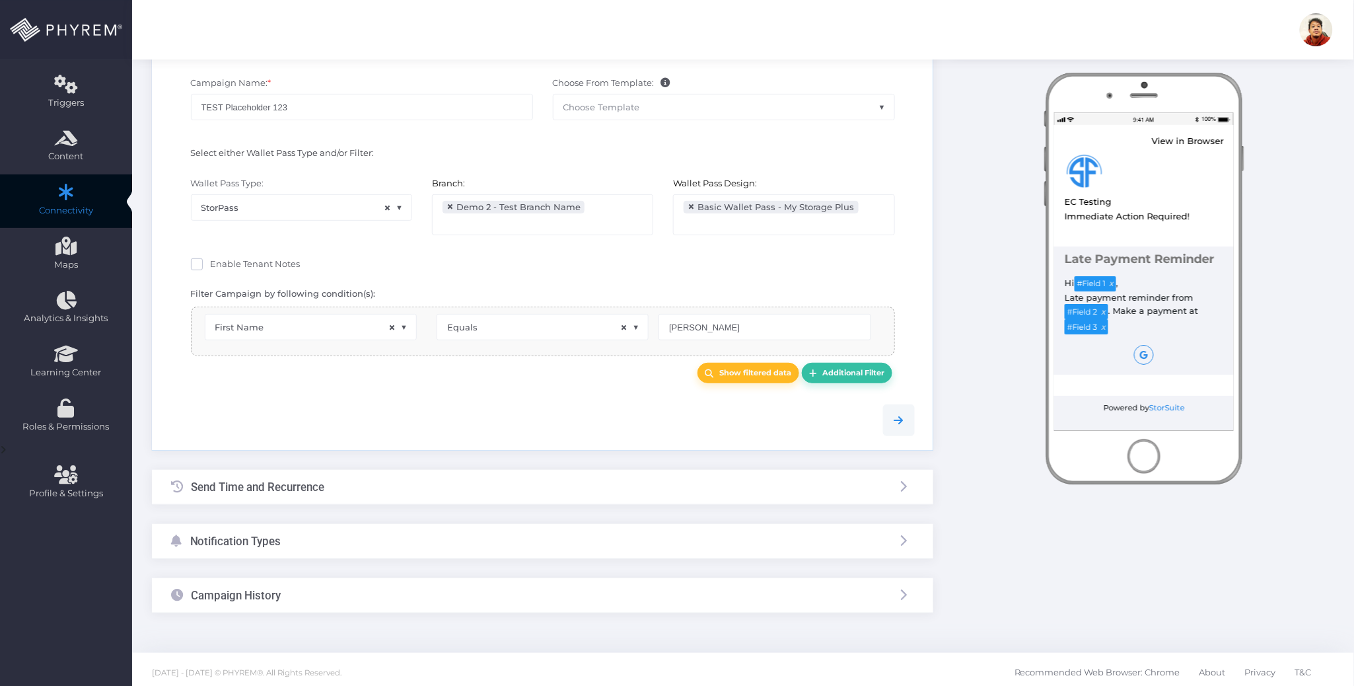
scroll to position [135, 0]
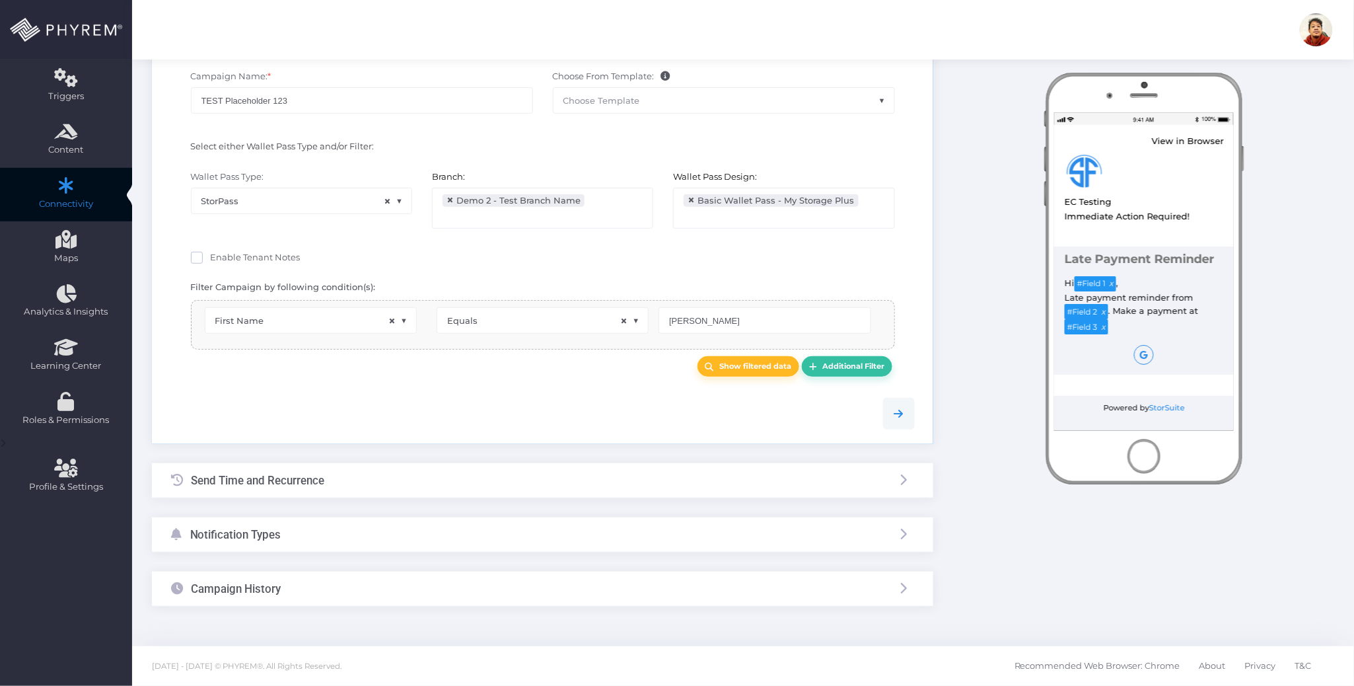
click at [408, 593] on div "Campaign History" at bounding box center [543, 589] width 782 height 35
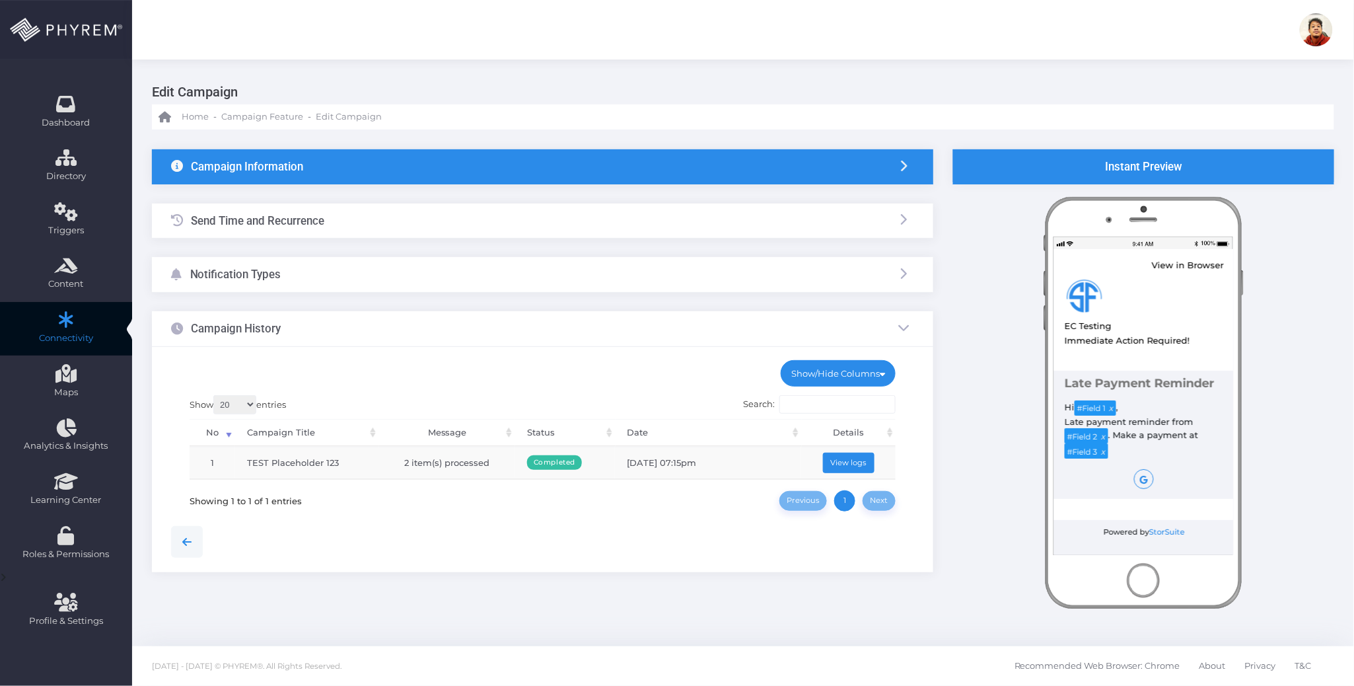
scroll to position [0, 0]
drag, startPoint x: 371, startPoint y: 268, endPoint x: 359, endPoint y: 301, distance: 34.9
click at [371, 270] on div "Notification Types" at bounding box center [543, 274] width 782 height 35
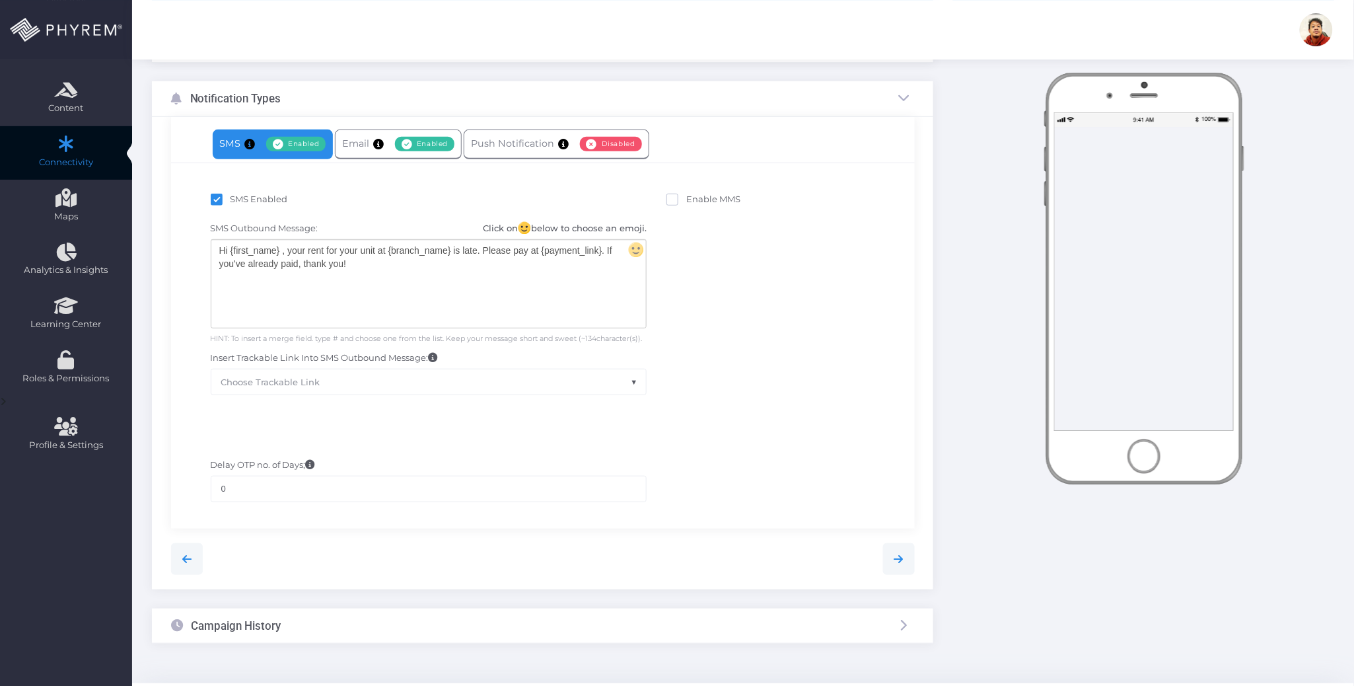
scroll to position [214, 0]
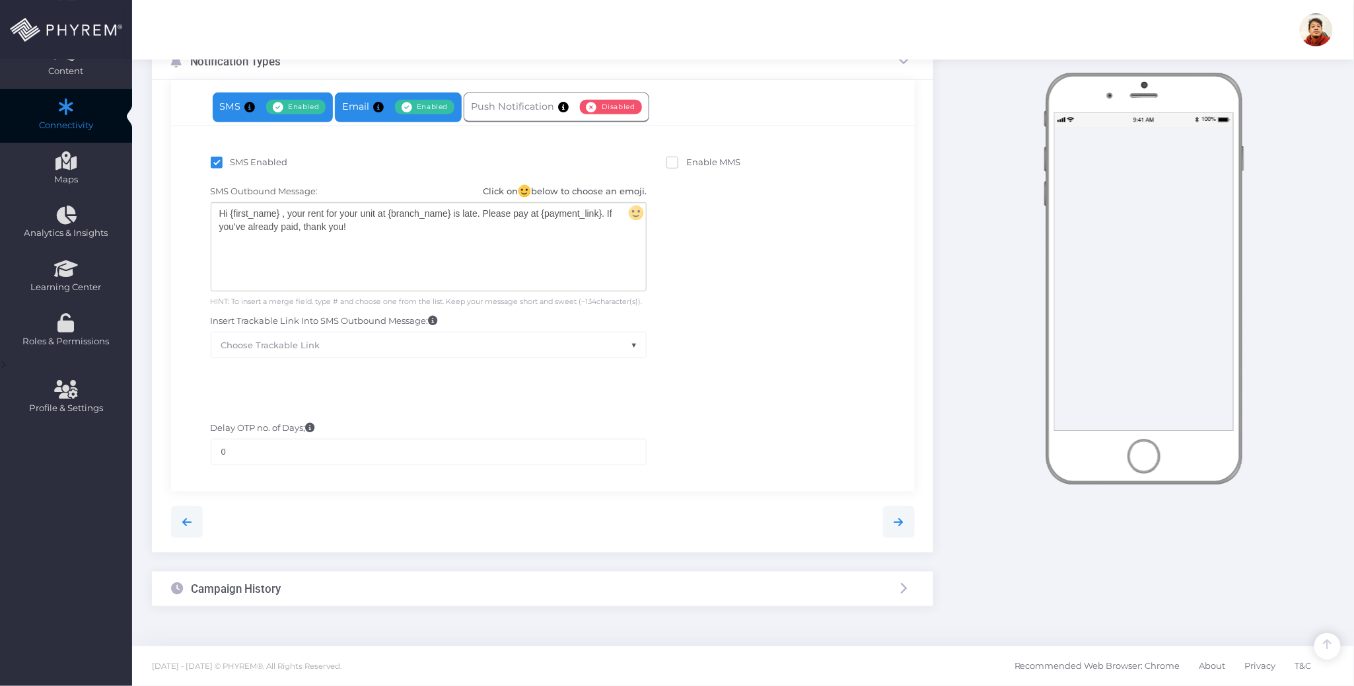
click at [394, 114] on link "Email Enabled Disabled" at bounding box center [398, 107] width 127 height 30
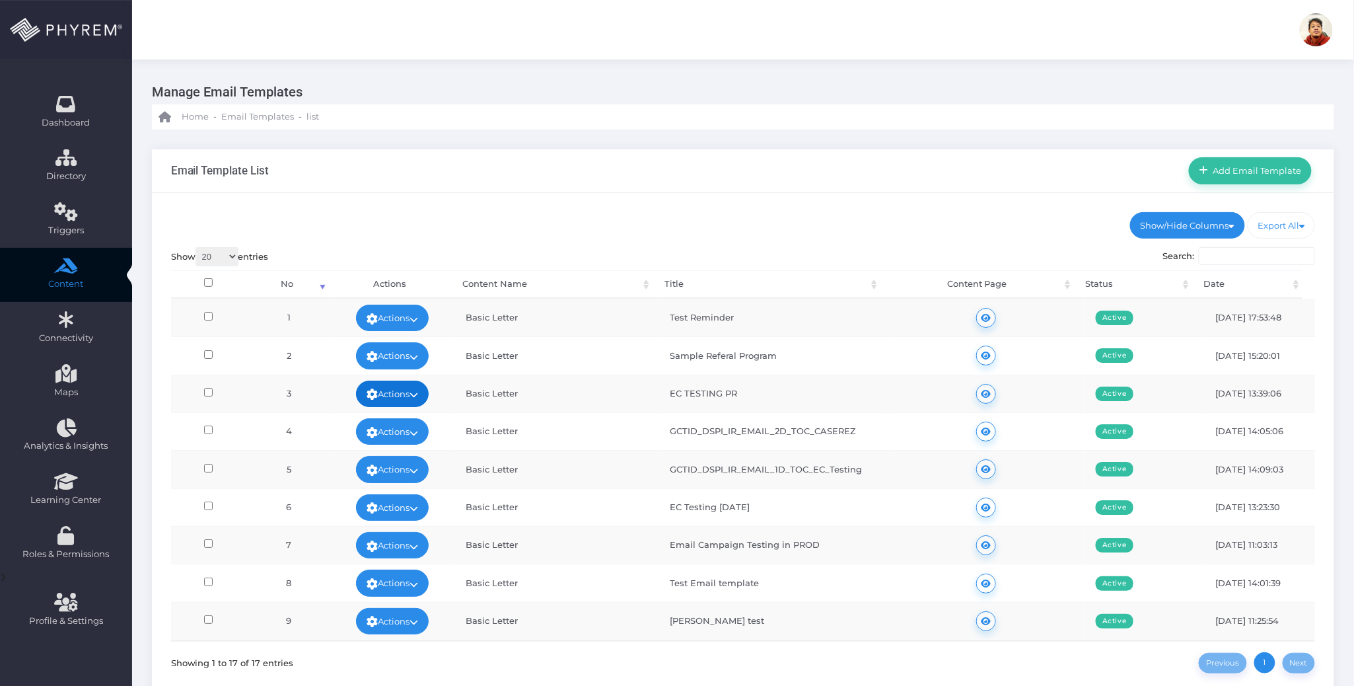
click at [405, 396] on link "Actions" at bounding box center [392, 394] width 73 height 26
click at [396, 423] on link "Edit" at bounding box center [388, 425] width 86 height 25
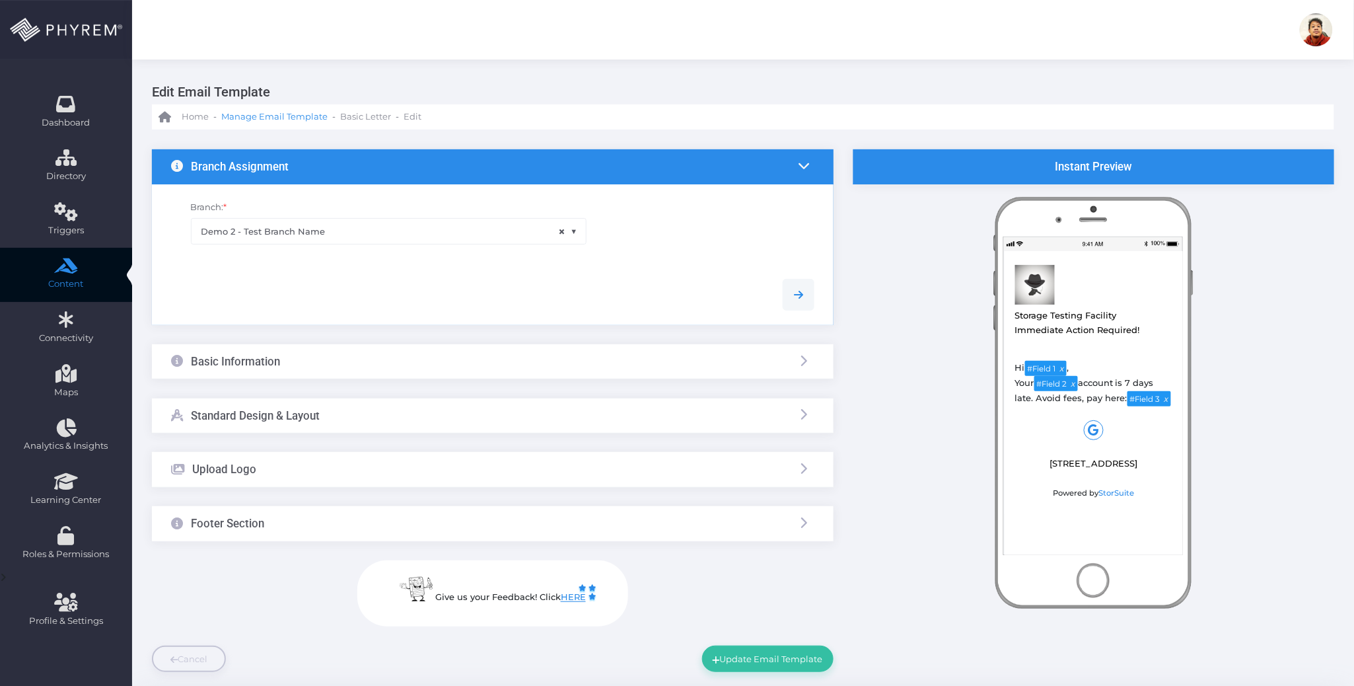
click at [287, 116] on span "Manage Email Template" at bounding box center [274, 116] width 106 height 13
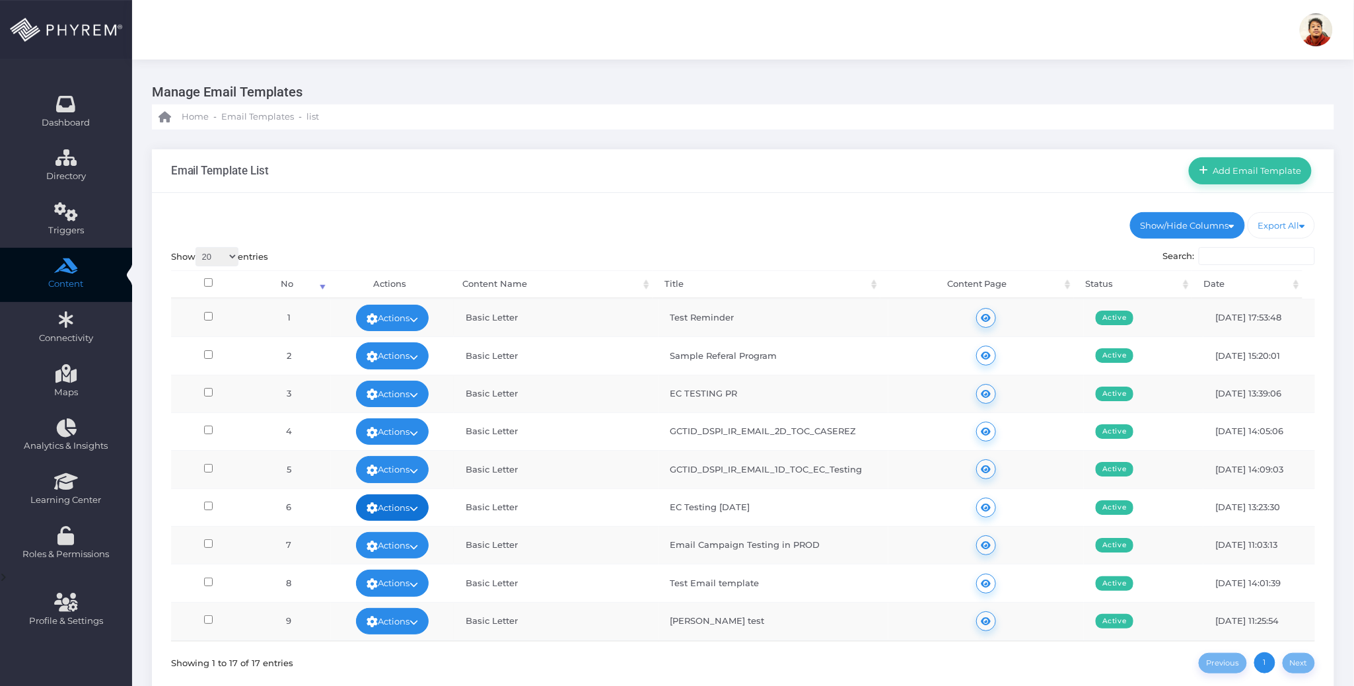
click at [418, 508] on icon at bounding box center [414, 508] width 9 height 0
click at [400, 545] on link "Edit" at bounding box center [388, 541] width 86 height 25
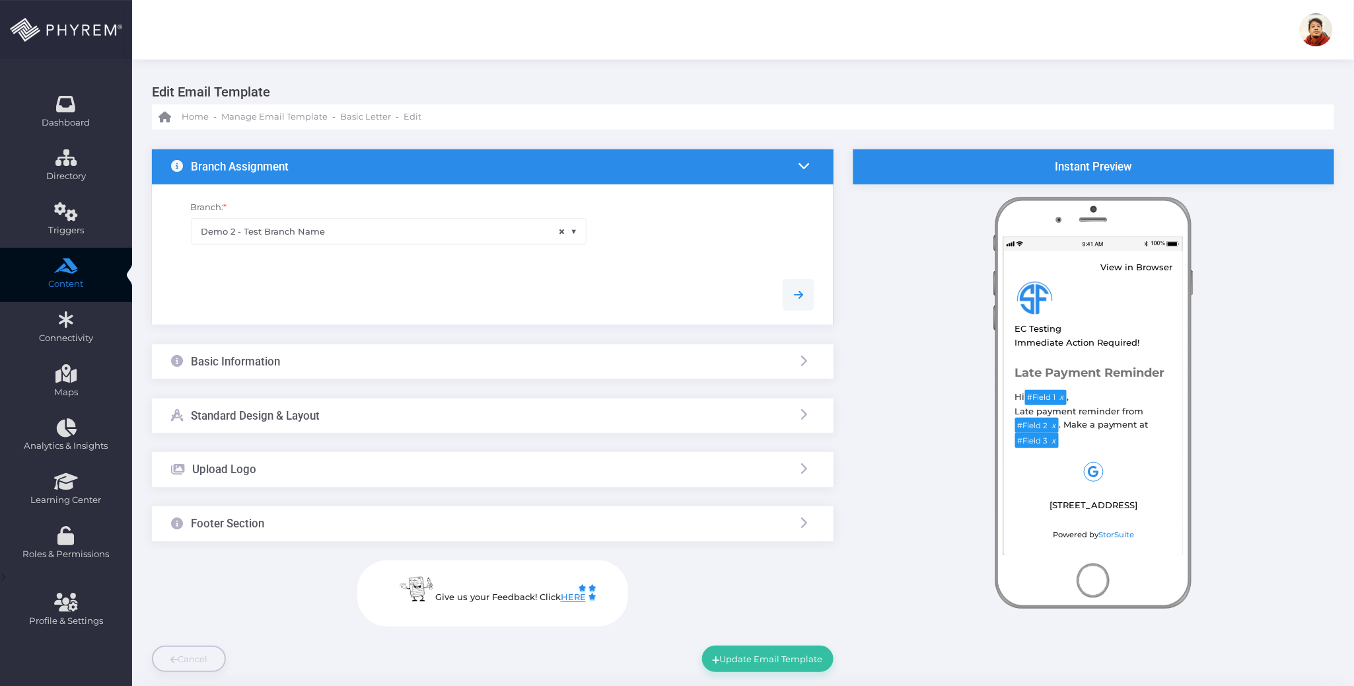
drag, startPoint x: 440, startPoint y: 367, endPoint x: 439, endPoint y: 379, distance: 11.3
click at [440, 368] on div "Basic Information" at bounding box center [493, 361] width 682 height 35
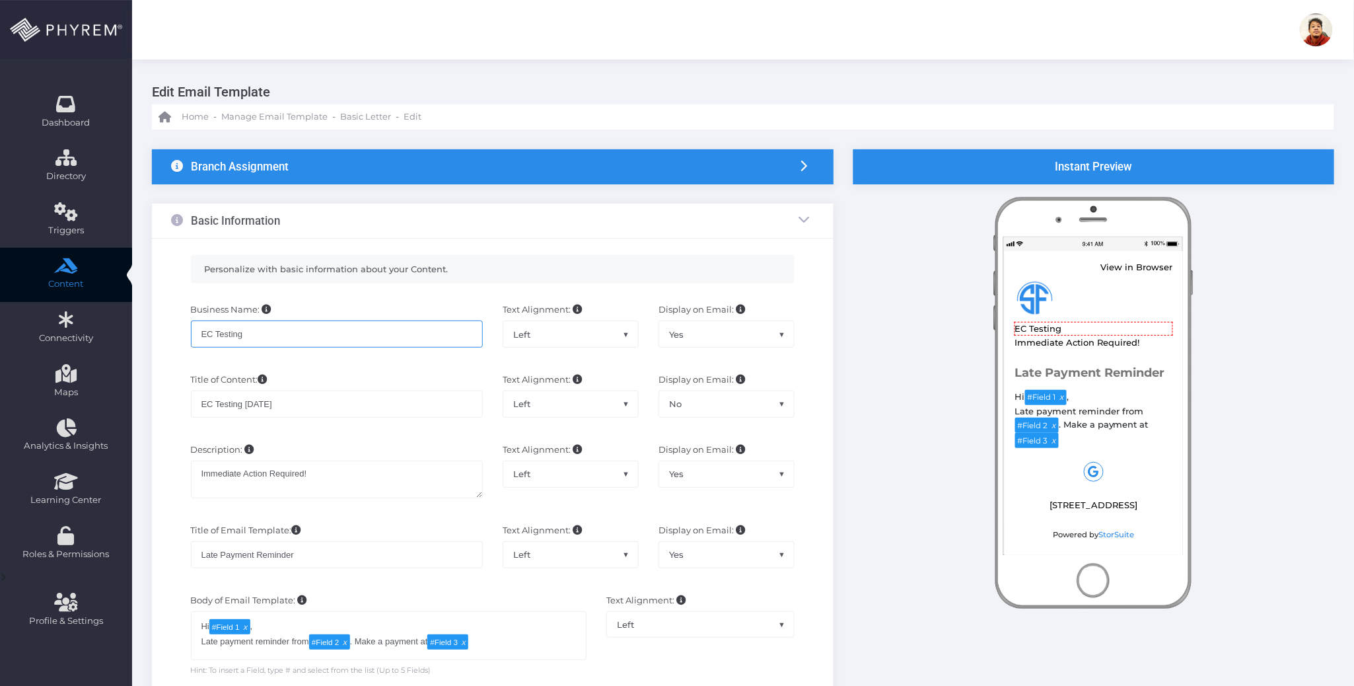
click at [404, 332] on input "EC Testing" at bounding box center [337, 333] width 292 height 26
click at [385, 403] on input "EC Testing 09/05/2024" at bounding box center [337, 403] width 292 height 26
click at [695, 410] on span "No" at bounding box center [726, 403] width 135 height 25
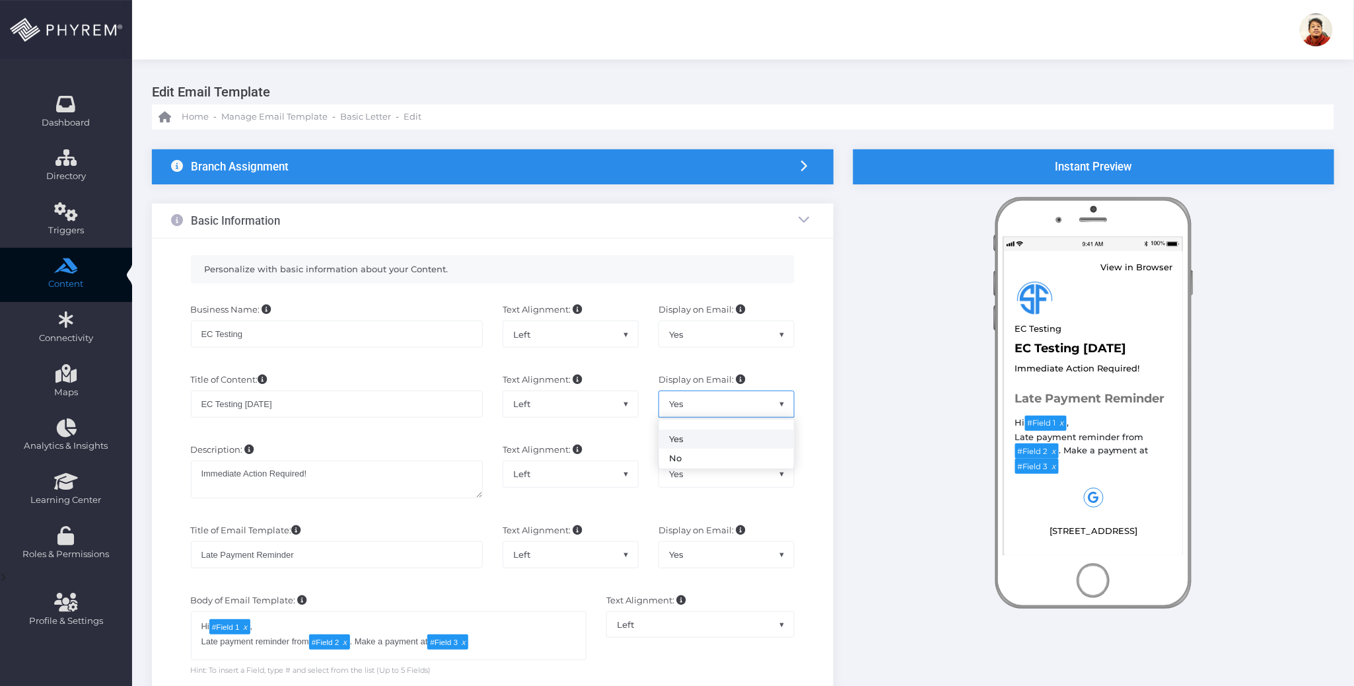
click at [690, 404] on span "Yes" at bounding box center [726, 403] width 135 height 25
select select "No"
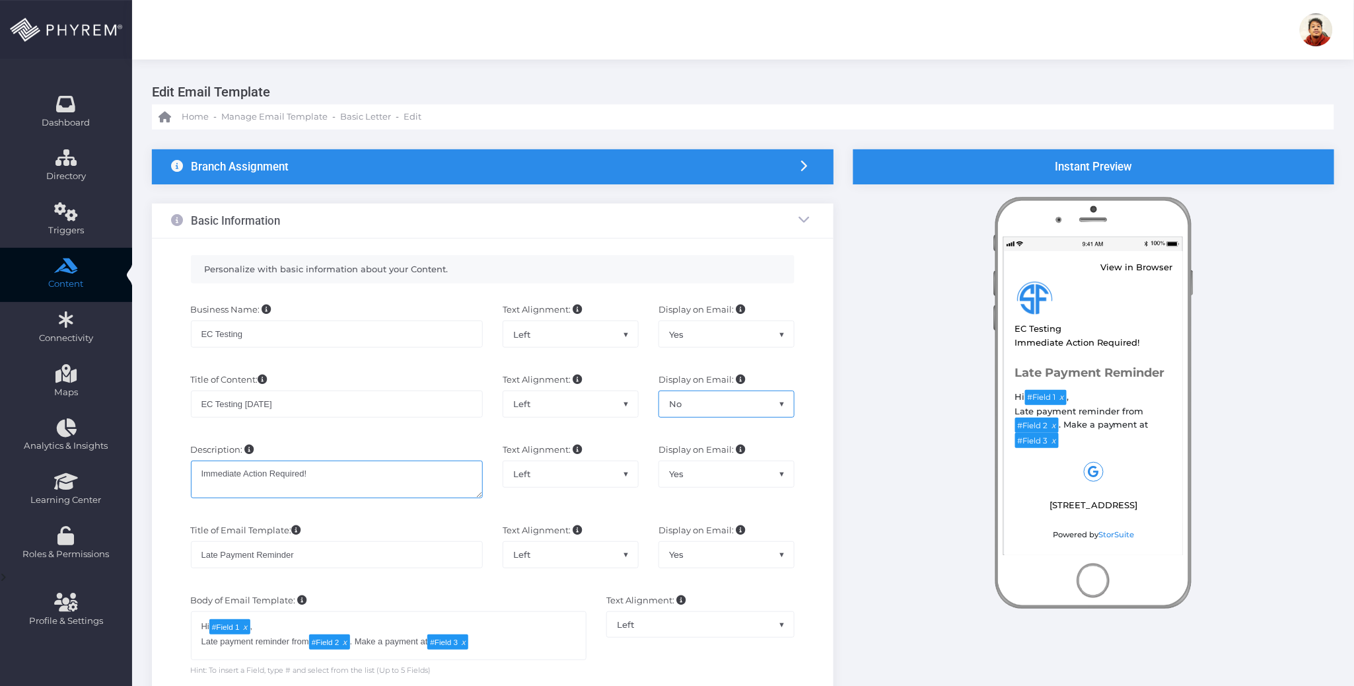
click at [400, 476] on textarea "Immediate Action Required!" at bounding box center [337, 480] width 292 height 38
click at [394, 476] on textarea "Immediate Action Required!" at bounding box center [337, 480] width 292 height 38
click at [684, 476] on span "Yes" at bounding box center [726, 473] width 135 height 25
select select "No"
click at [811, 443] on div "Description: Immediate Action Required! Text Alignment: Left Center Right Left …" at bounding box center [492, 477] width 663 height 81
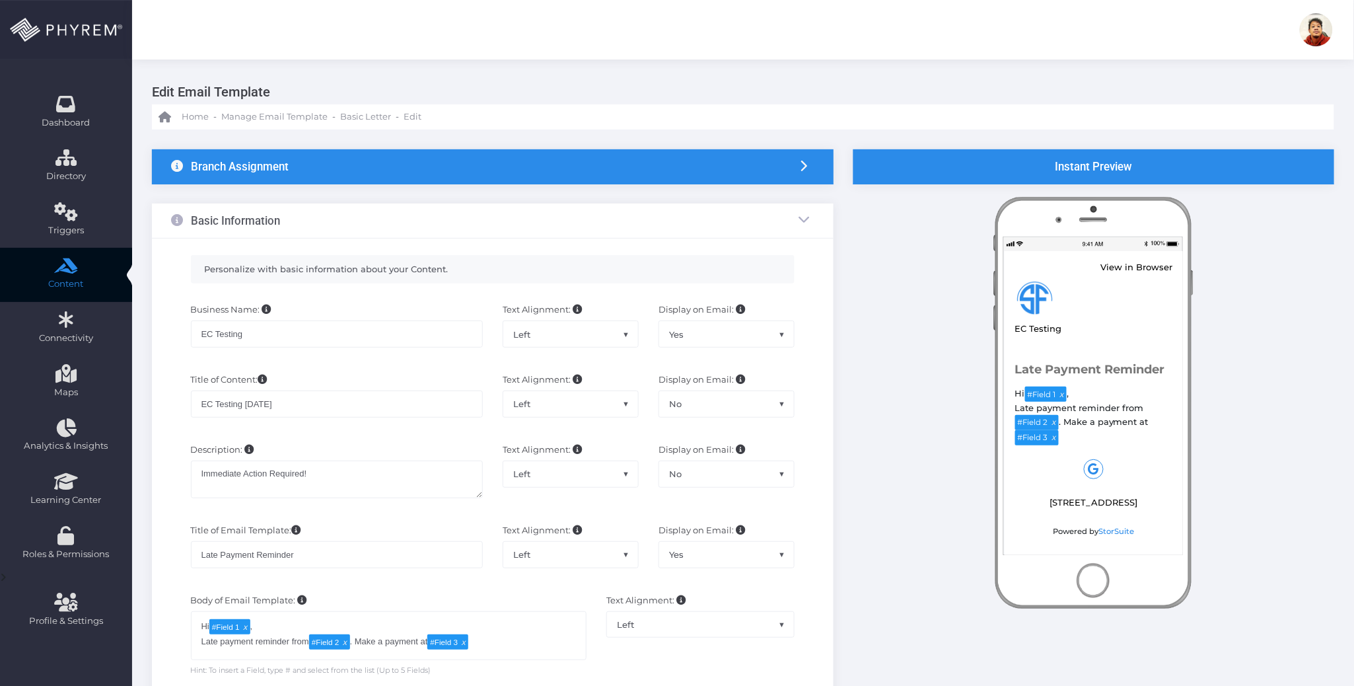
click at [809, 442] on div "Description: Immediate Action Required! Text Alignment: Left Center Right Left …" at bounding box center [492, 477] width 663 height 81
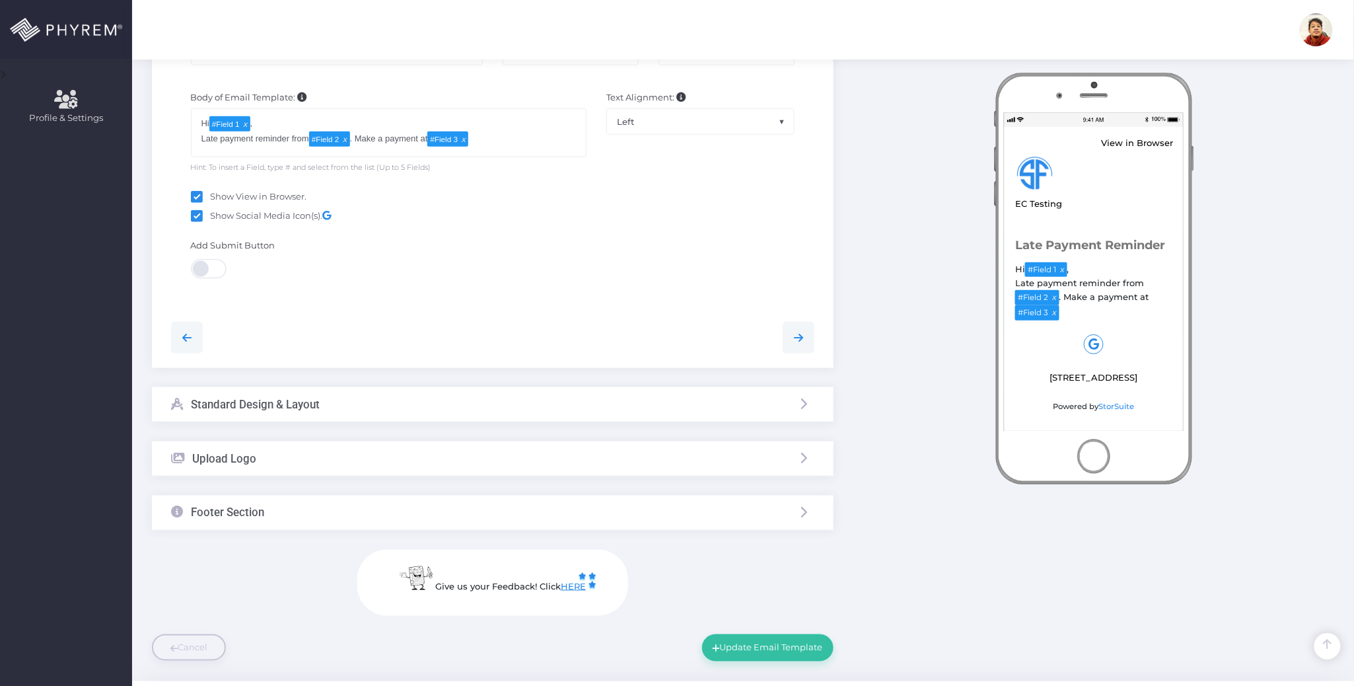
scroll to position [540, 0]
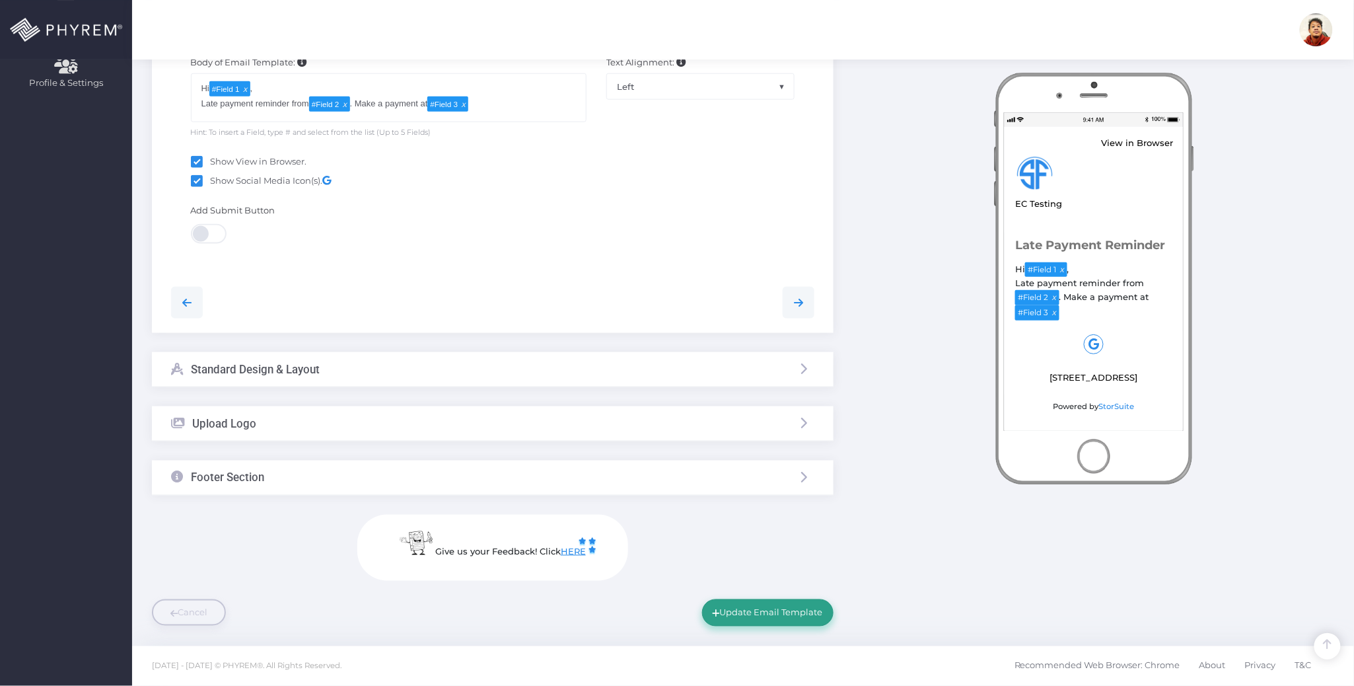
click at [801, 611] on button "Update Email Template" at bounding box center [767, 612] width 131 height 26
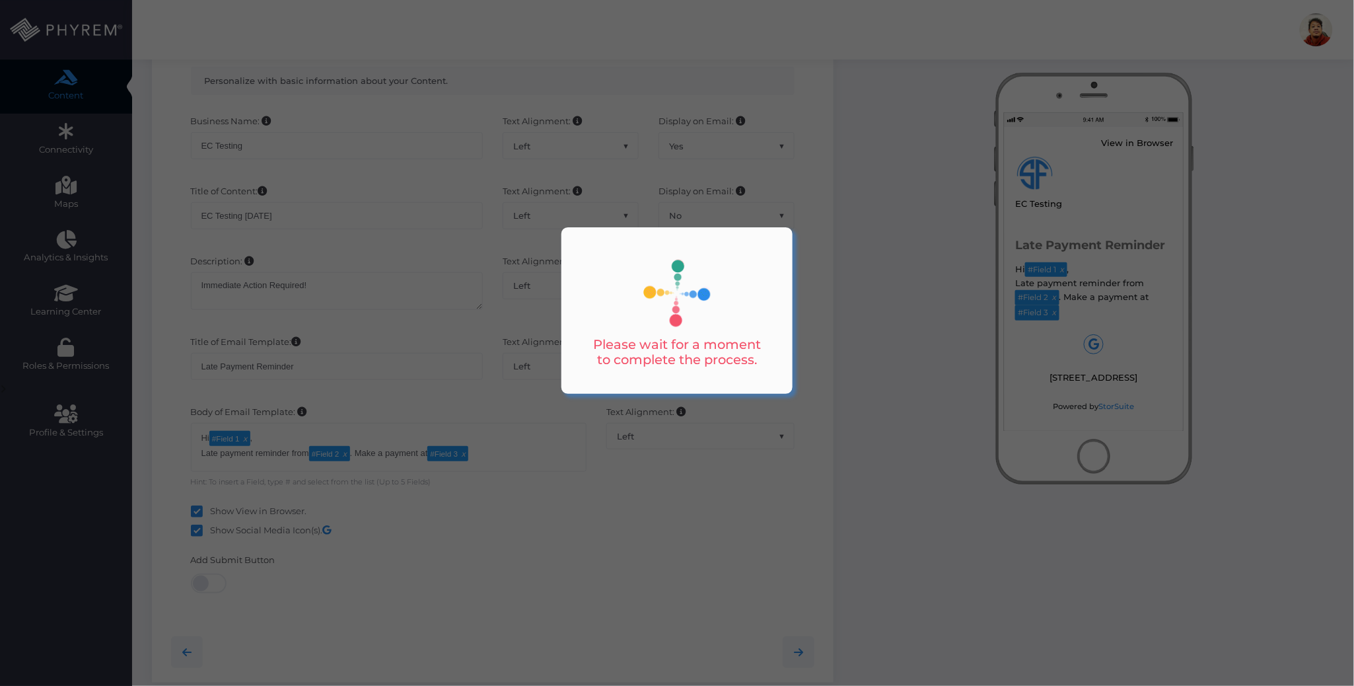
scroll to position [0, 0]
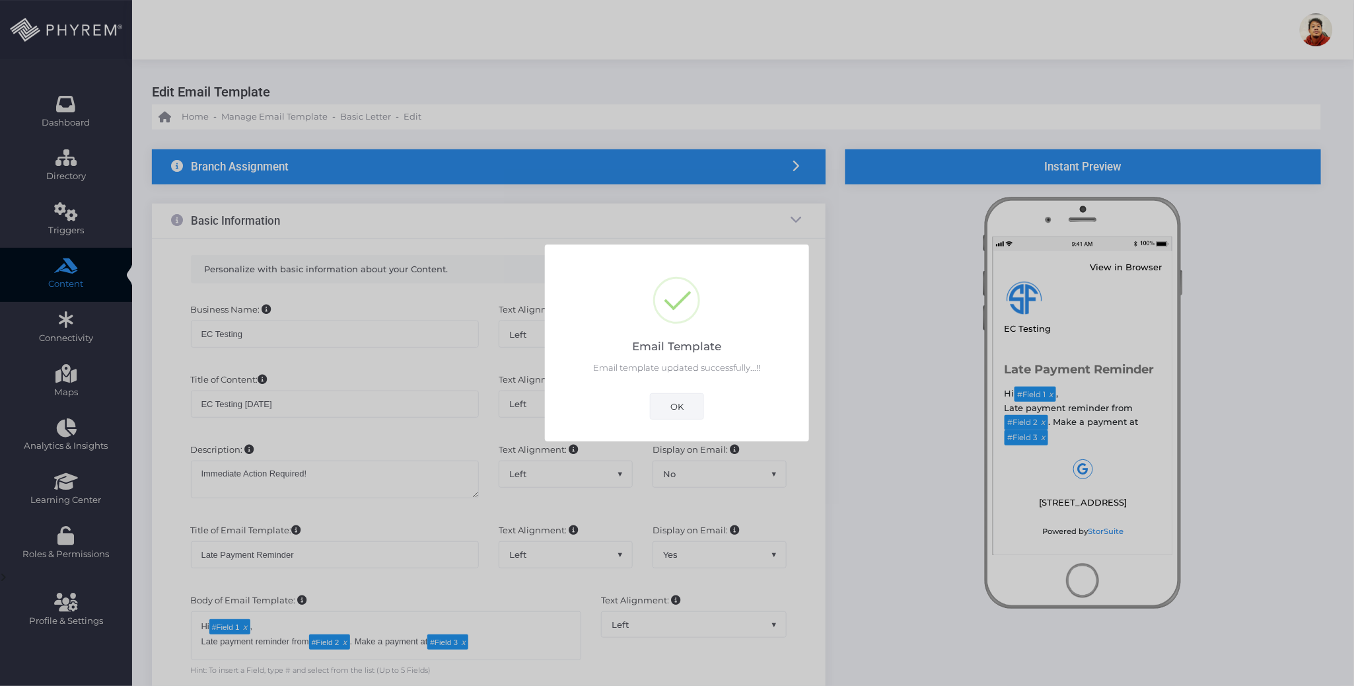
click at [679, 404] on button "OK" at bounding box center [677, 406] width 54 height 26
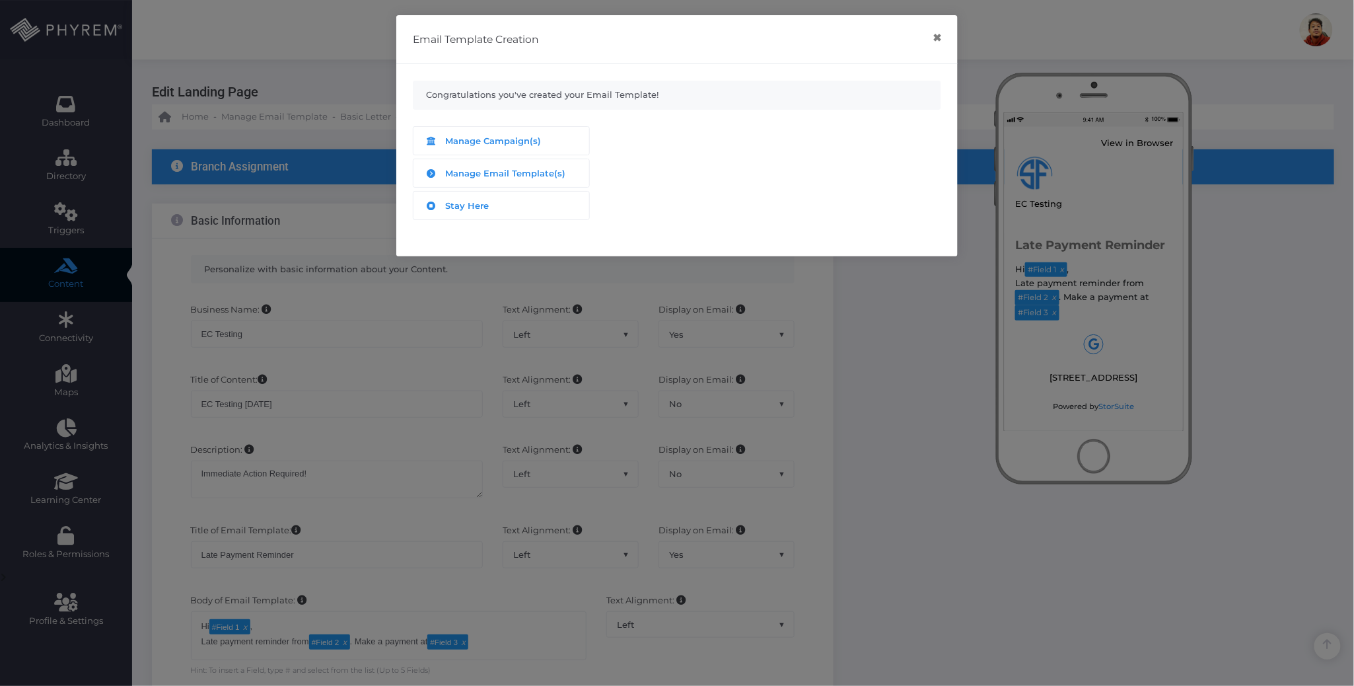
scroll to position [540, 0]
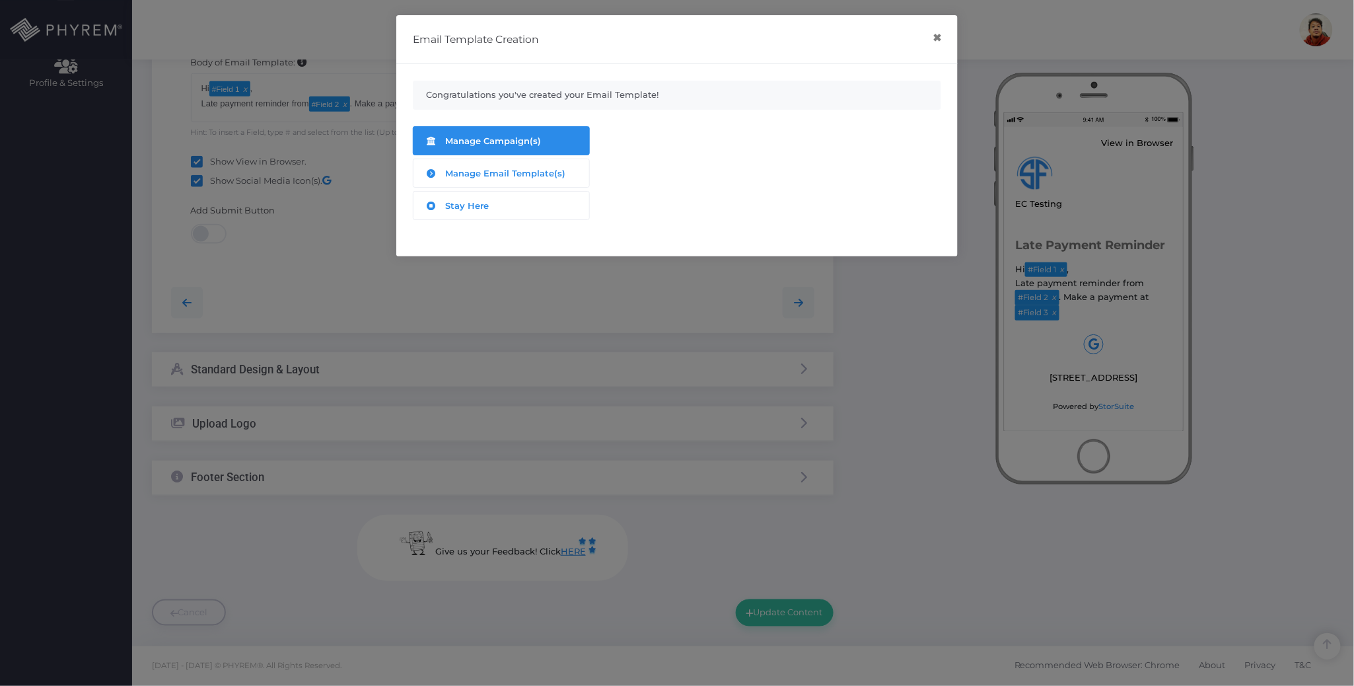
click at [532, 133] on div "Manage Campaign(s)" at bounding box center [502, 140] width 156 height 17
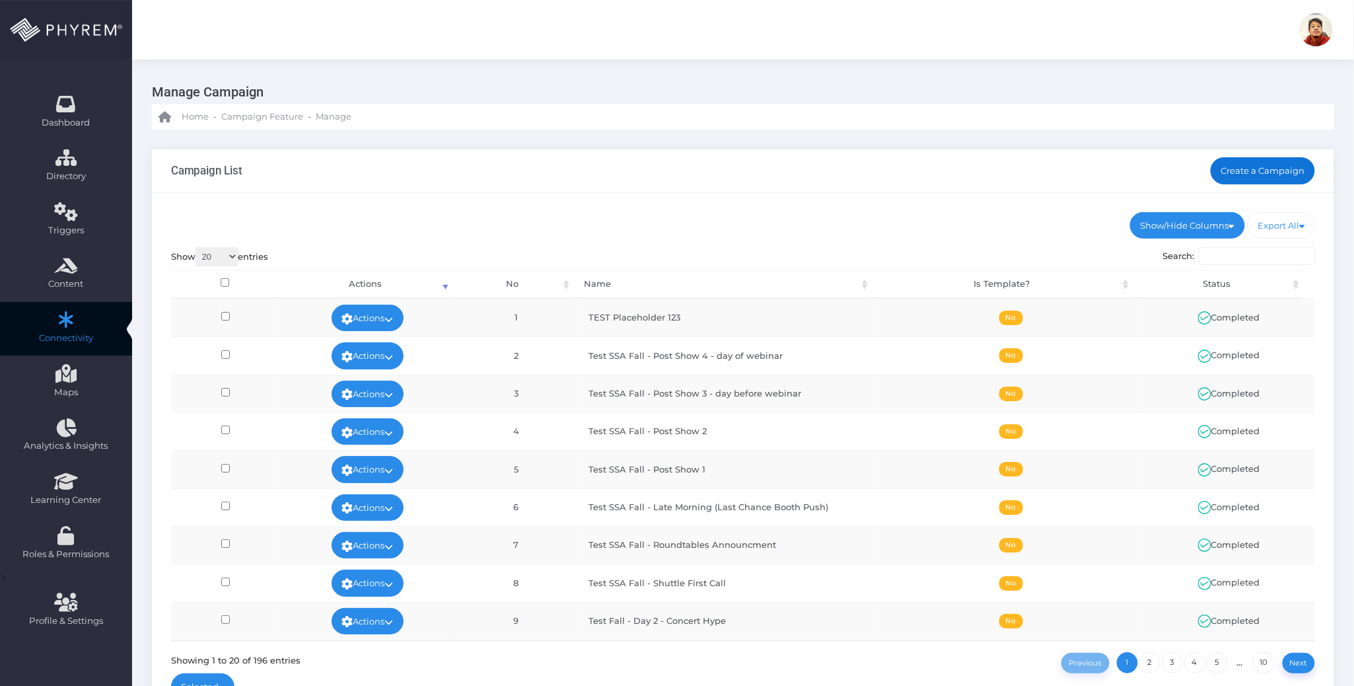
click at [1280, 170] on link "Create a Campaign" at bounding box center [1263, 170] width 105 height 26
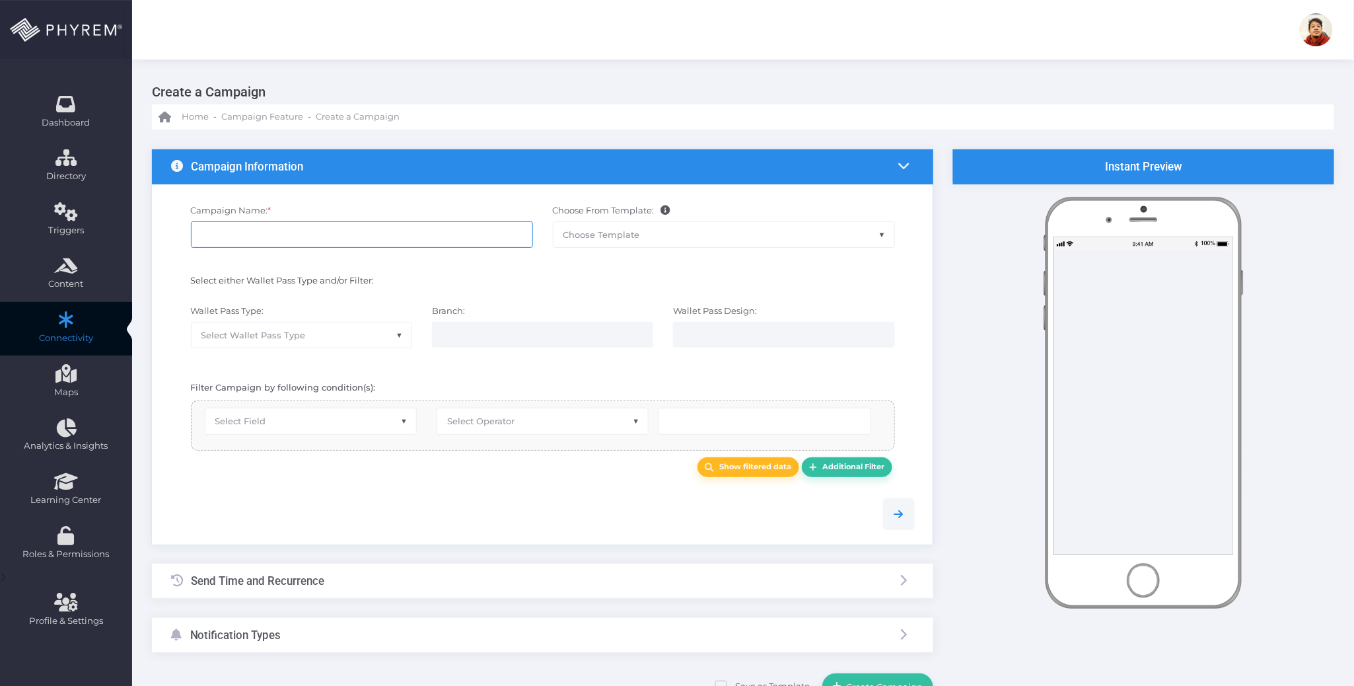
click at [318, 233] on input "Campaign Name: *" at bounding box center [362, 234] width 342 height 26
type input "Test email campaign test"
click at [365, 331] on span "Select Wallet Pass Type" at bounding box center [302, 334] width 220 height 25
drag, startPoint x: 296, startPoint y: 429, endPoint x: 331, endPoint y: 414, distance: 38.4
select select "15"
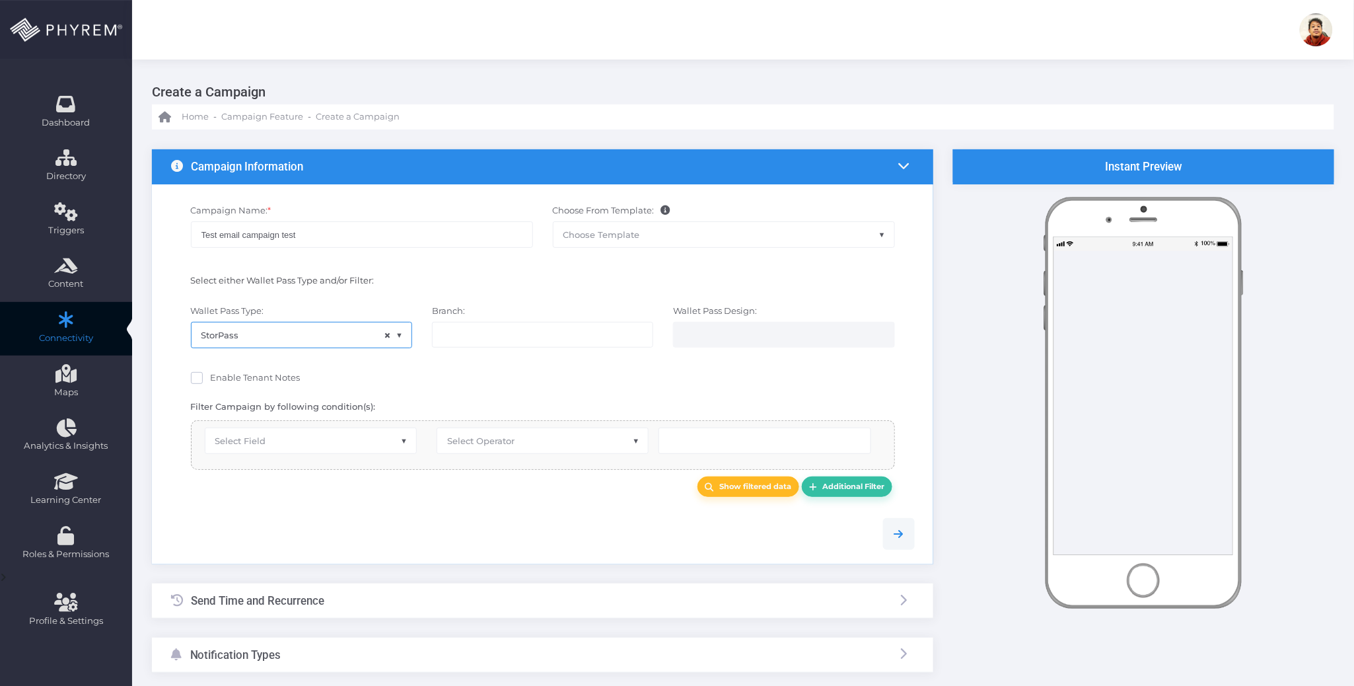
drag, startPoint x: 530, startPoint y: 336, endPoint x: 519, endPoint y: 314, distance: 23.9
click at [531, 336] on input "search" at bounding box center [495, 334] width 104 height 11
select select "119"
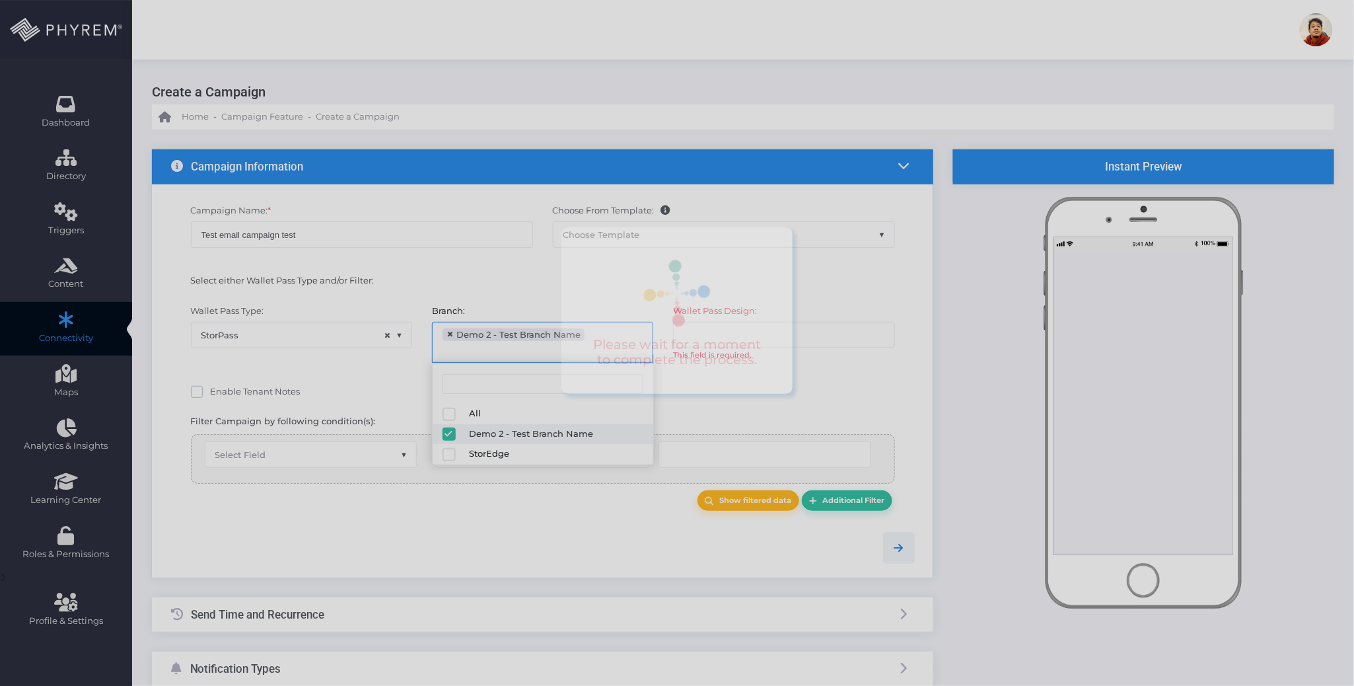
scroll to position [11, 0]
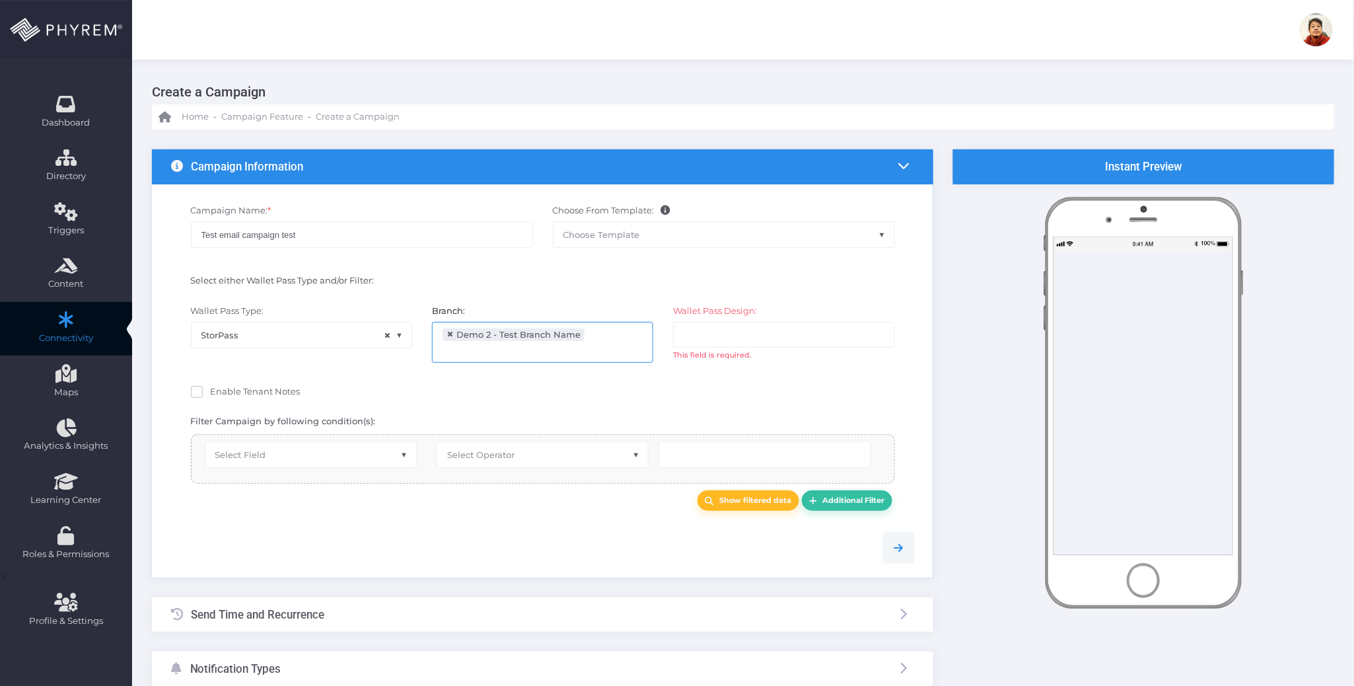
click at [805, 330] on ul at bounding box center [784, 334] width 220 height 25
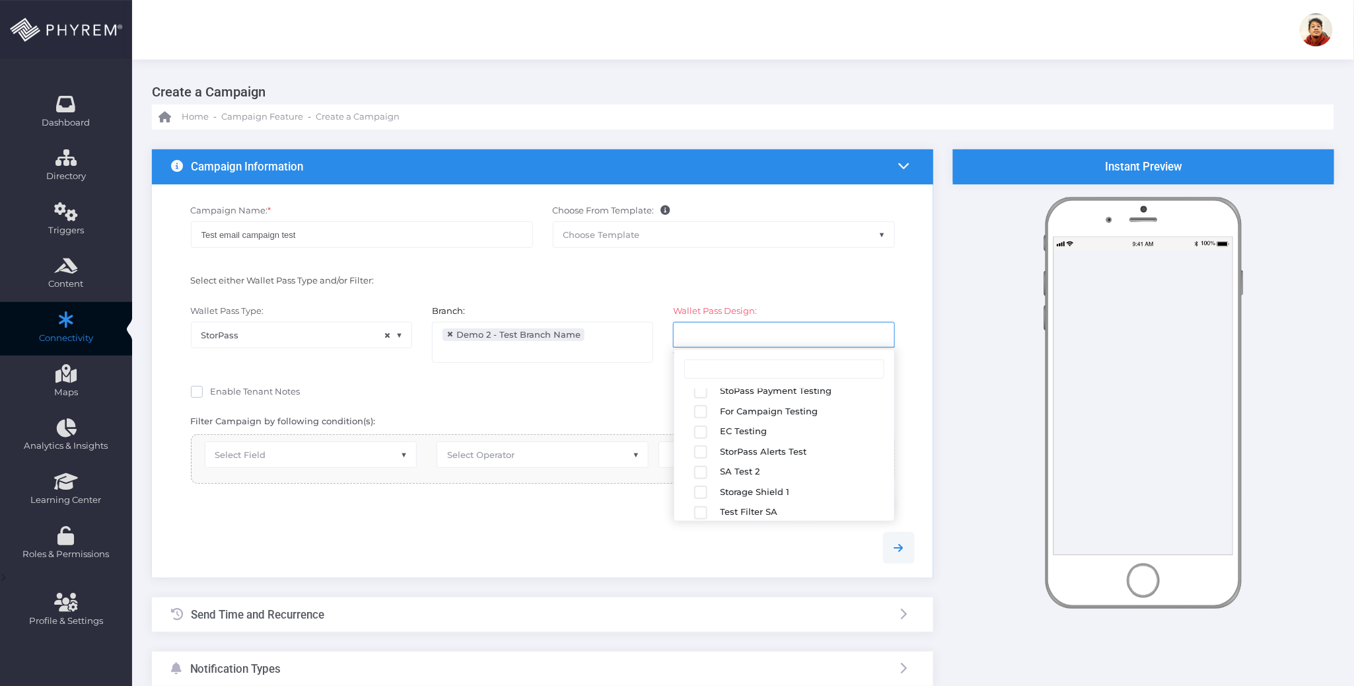
scroll to position [230, 0]
select select "2683"
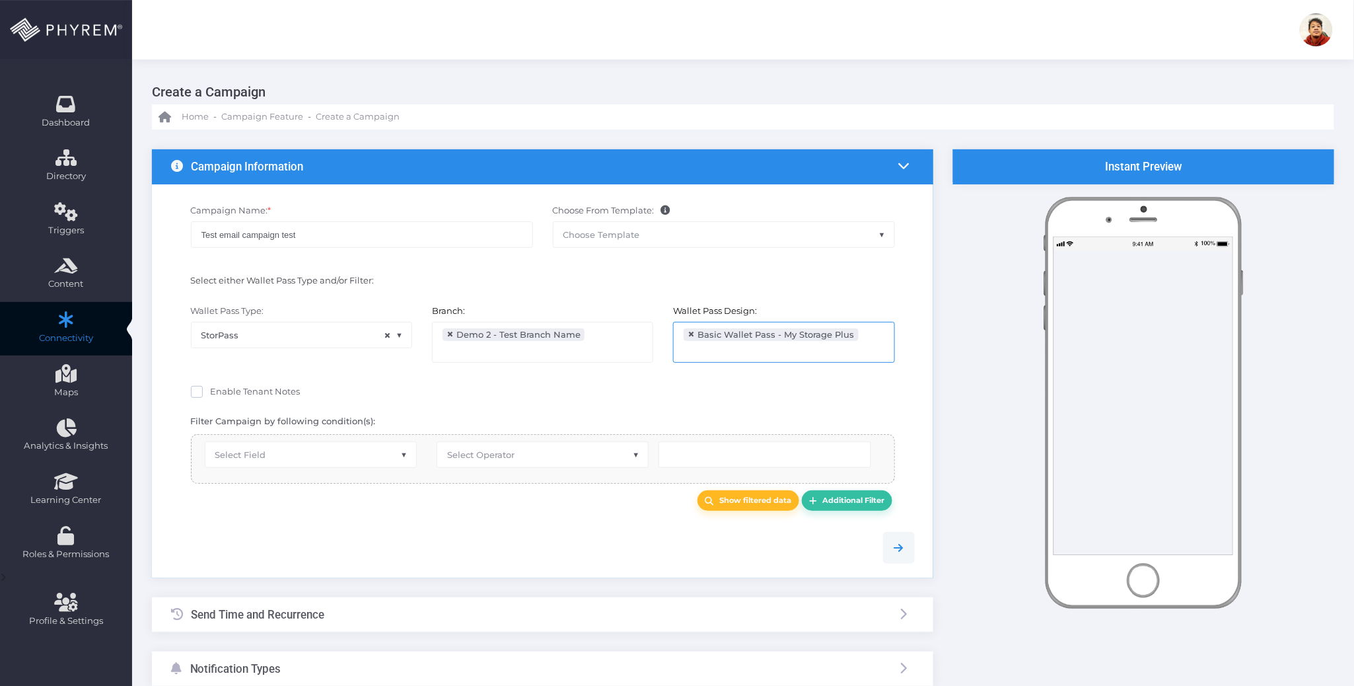
drag, startPoint x: 489, startPoint y: 534, endPoint x: 373, endPoint y: 506, distance: 118.9
click at [487, 533] on div at bounding box center [543, 547] width 764 height 61
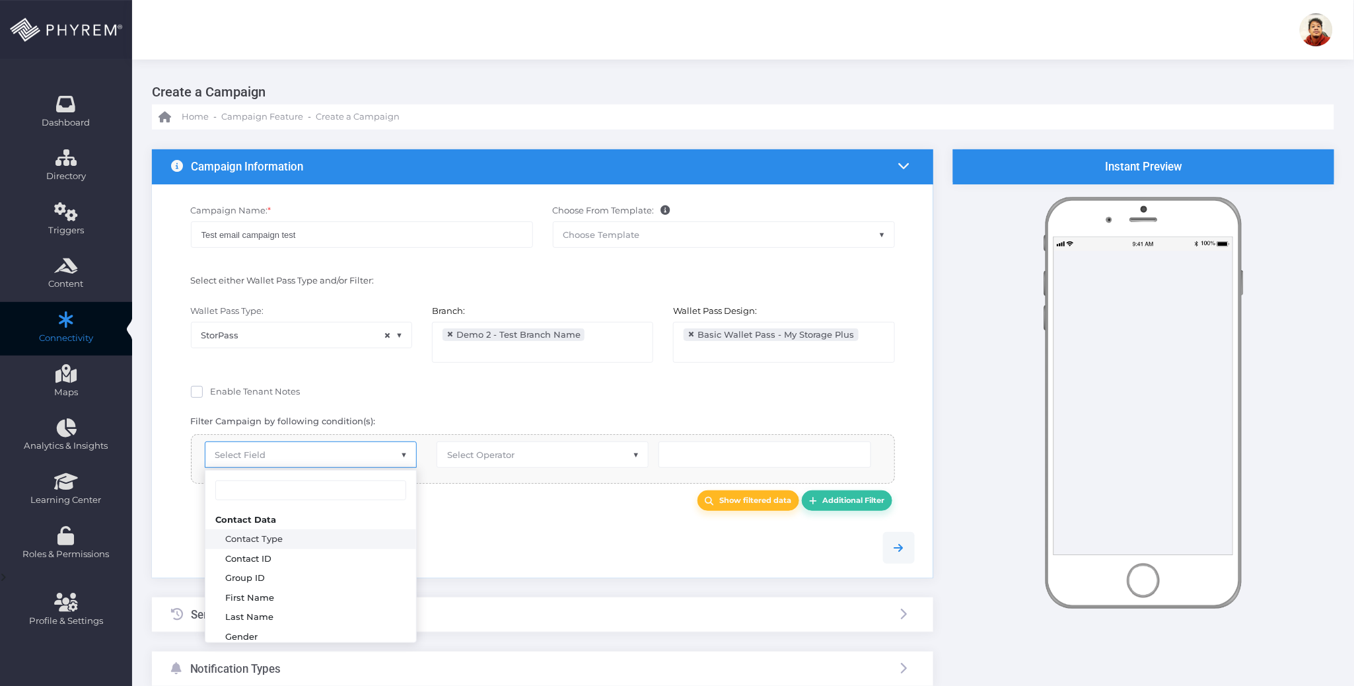
click at [330, 455] on span "Select Field" at bounding box center [310, 454] width 211 height 25
select select "first_name"
click at [486, 460] on span "Select Operator" at bounding box center [480, 454] width 67 height 11
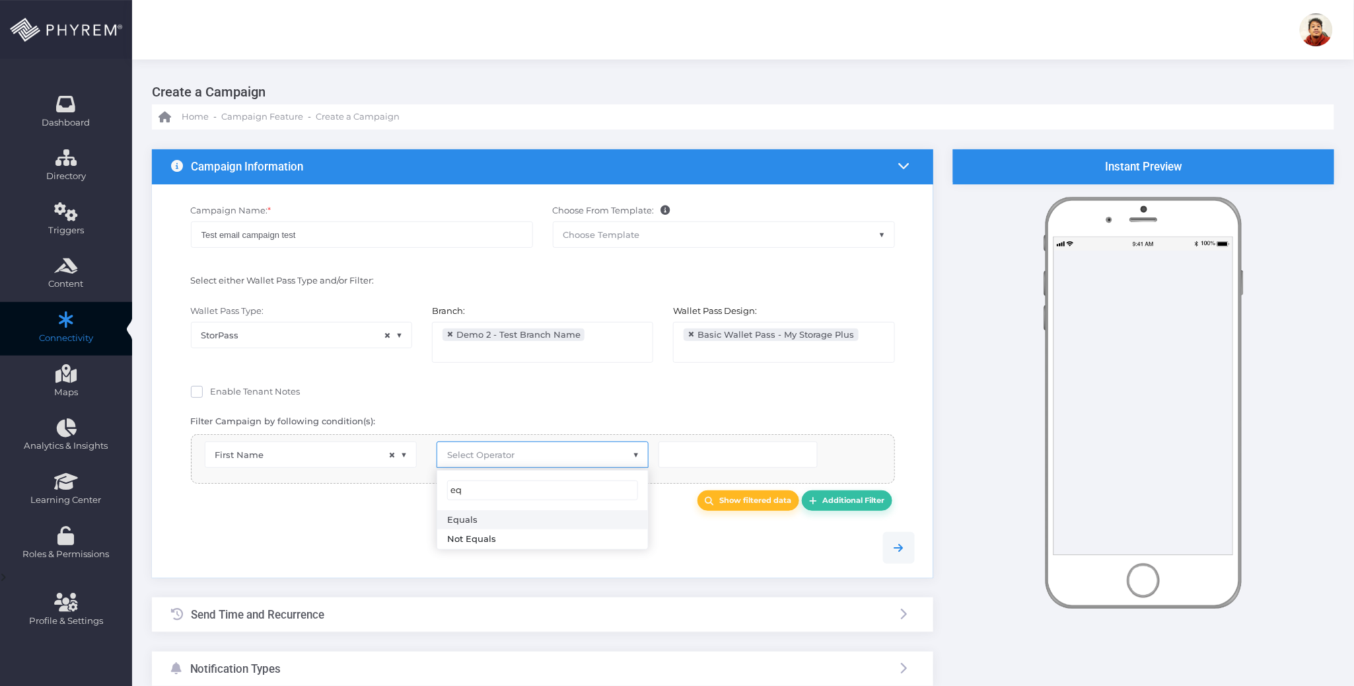
type input "eq"
drag, startPoint x: 490, startPoint y: 518, endPoint x: 511, endPoint y: 505, distance: 25.5
select select "equals"
drag, startPoint x: 702, startPoint y: 452, endPoint x: 688, endPoint y: 485, distance: 35.6
click at [702, 453] on input "text" at bounding box center [738, 454] width 159 height 26
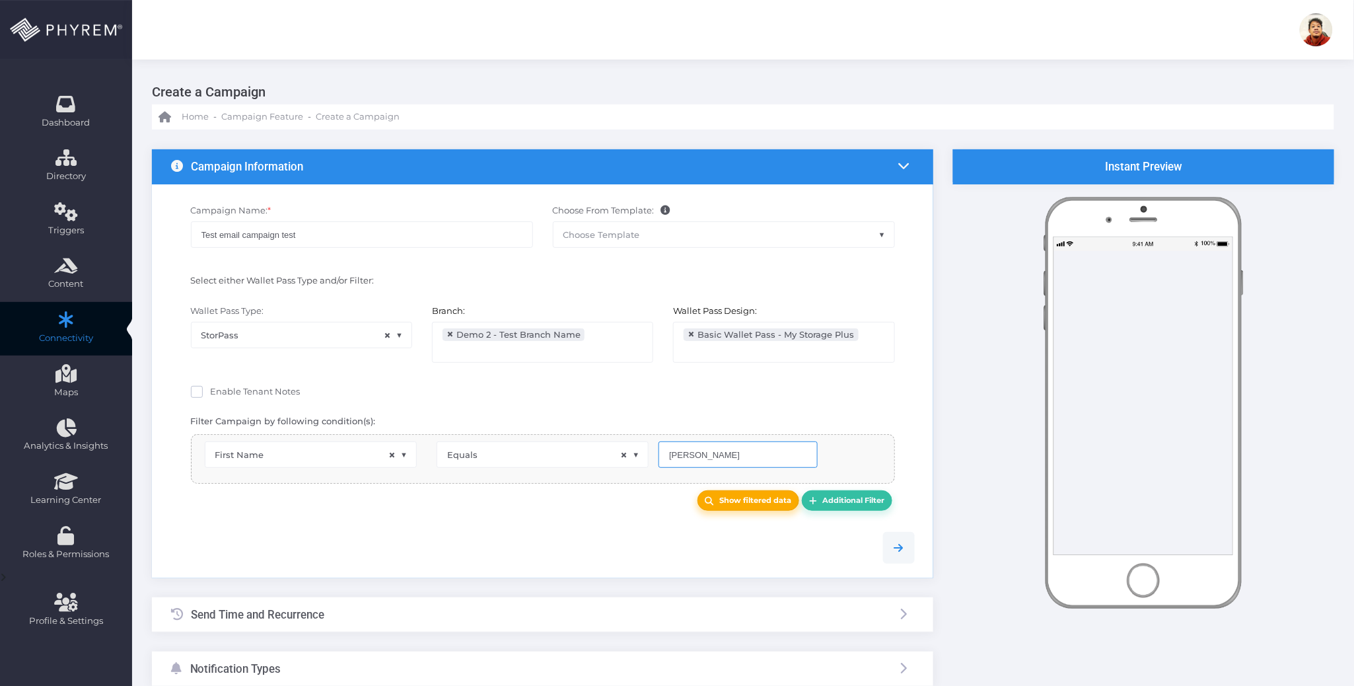
type input "Carlos"
click at [738, 511] on link "Show filtered data" at bounding box center [749, 500] width 102 height 20
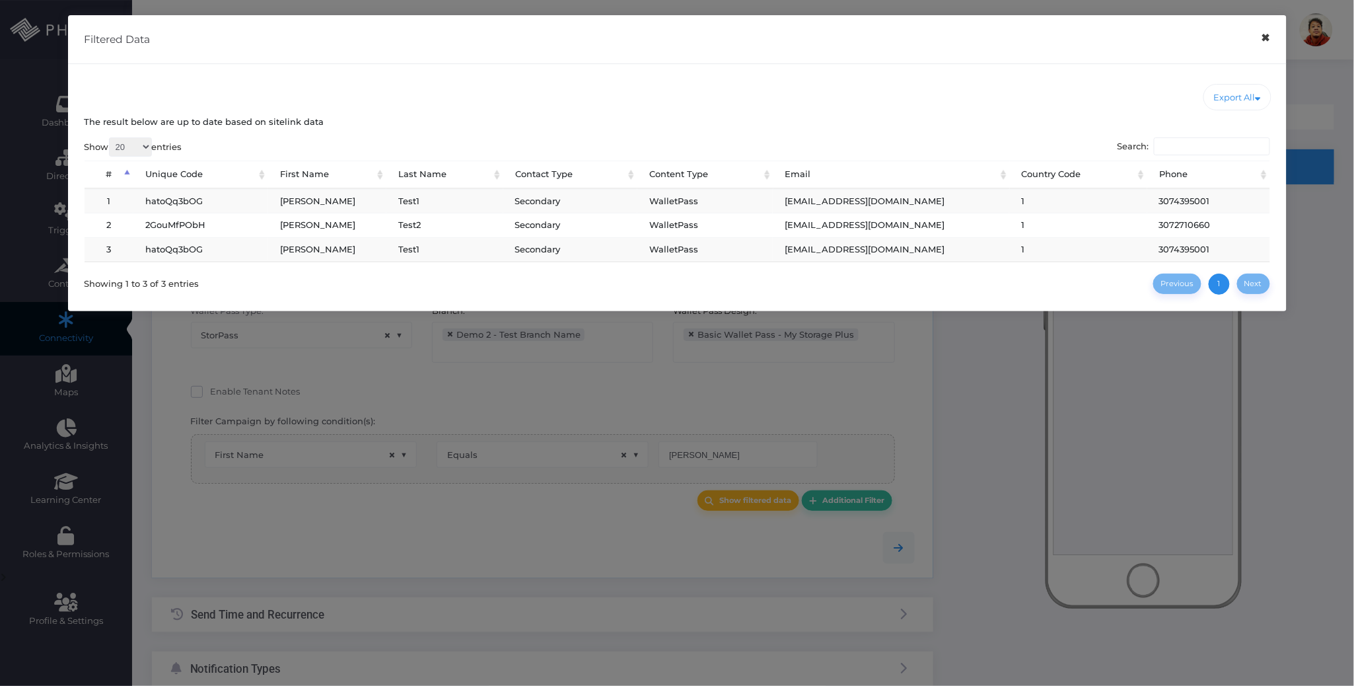
click at [1267, 40] on button "×" at bounding box center [1266, 38] width 26 height 30
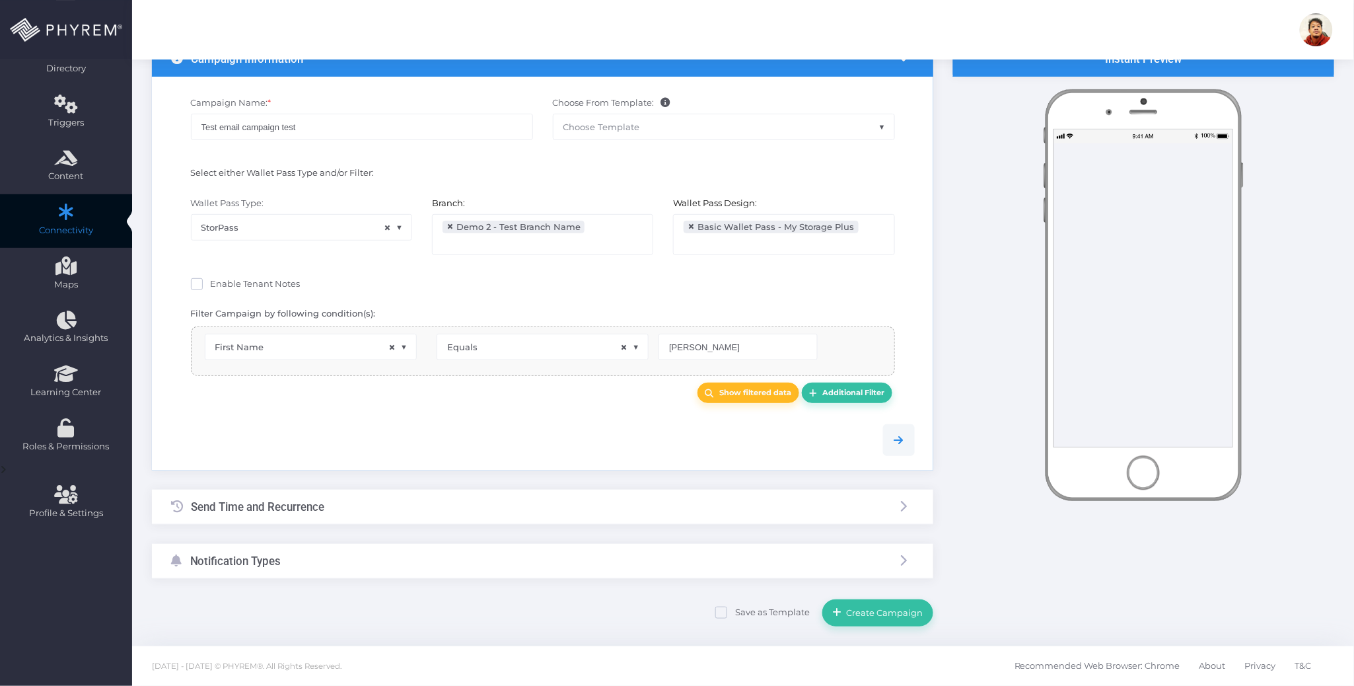
click at [429, 503] on div "Send Time and Recurrence" at bounding box center [543, 507] width 782 height 35
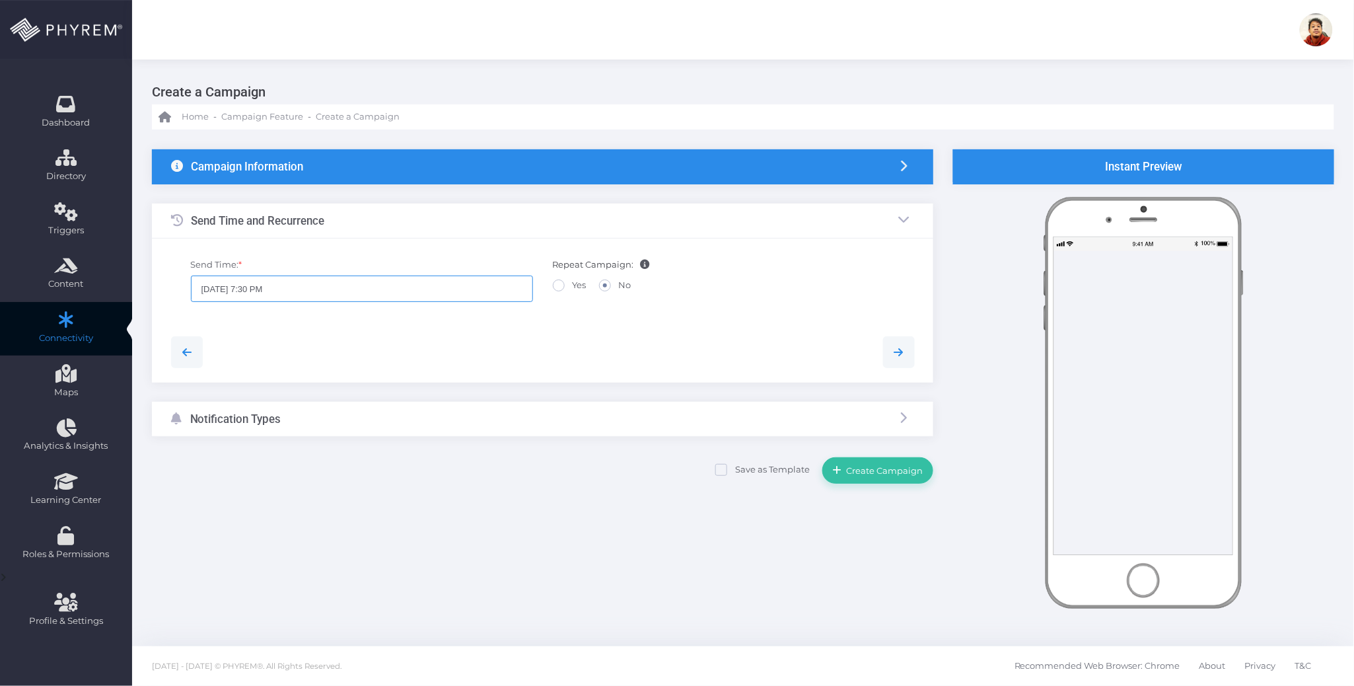
click at [260, 291] on input "09/02/2025 7:30 PM" at bounding box center [362, 289] width 342 height 26
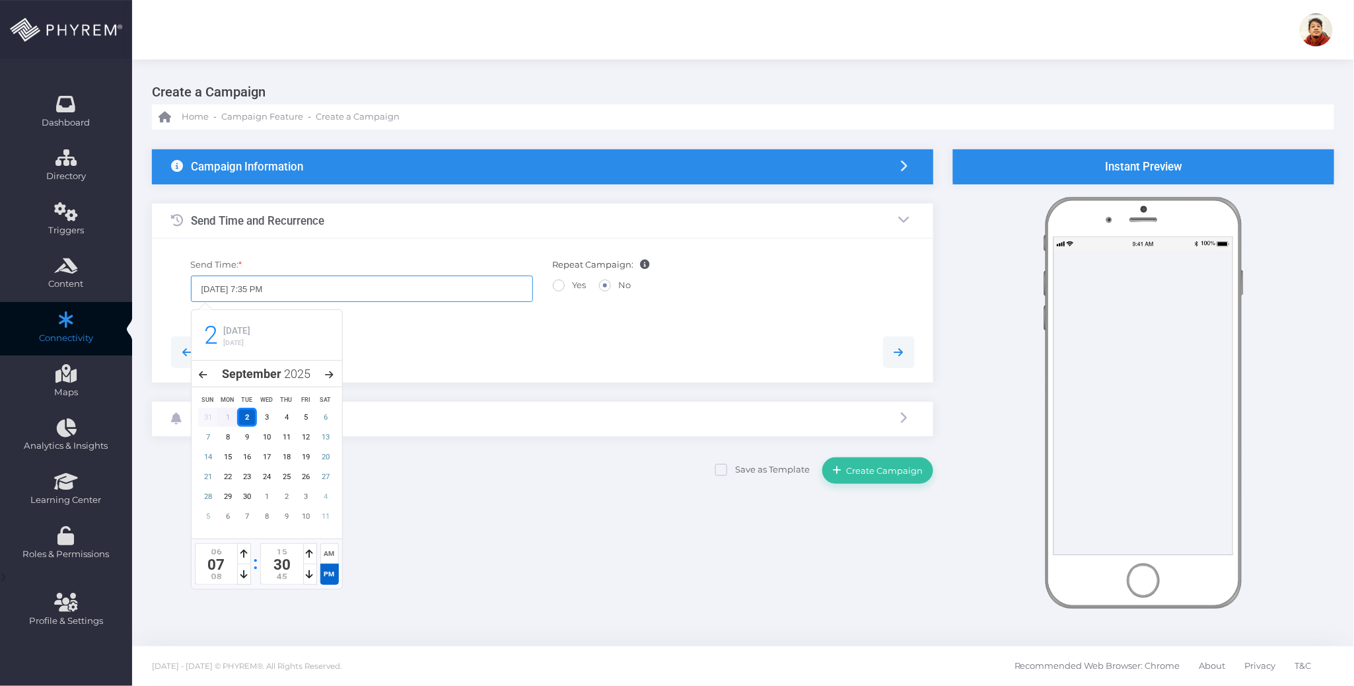
type input "09/02/2025 7:35 PM"
click at [429, 353] on div at bounding box center [543, 352] width 764 height 32
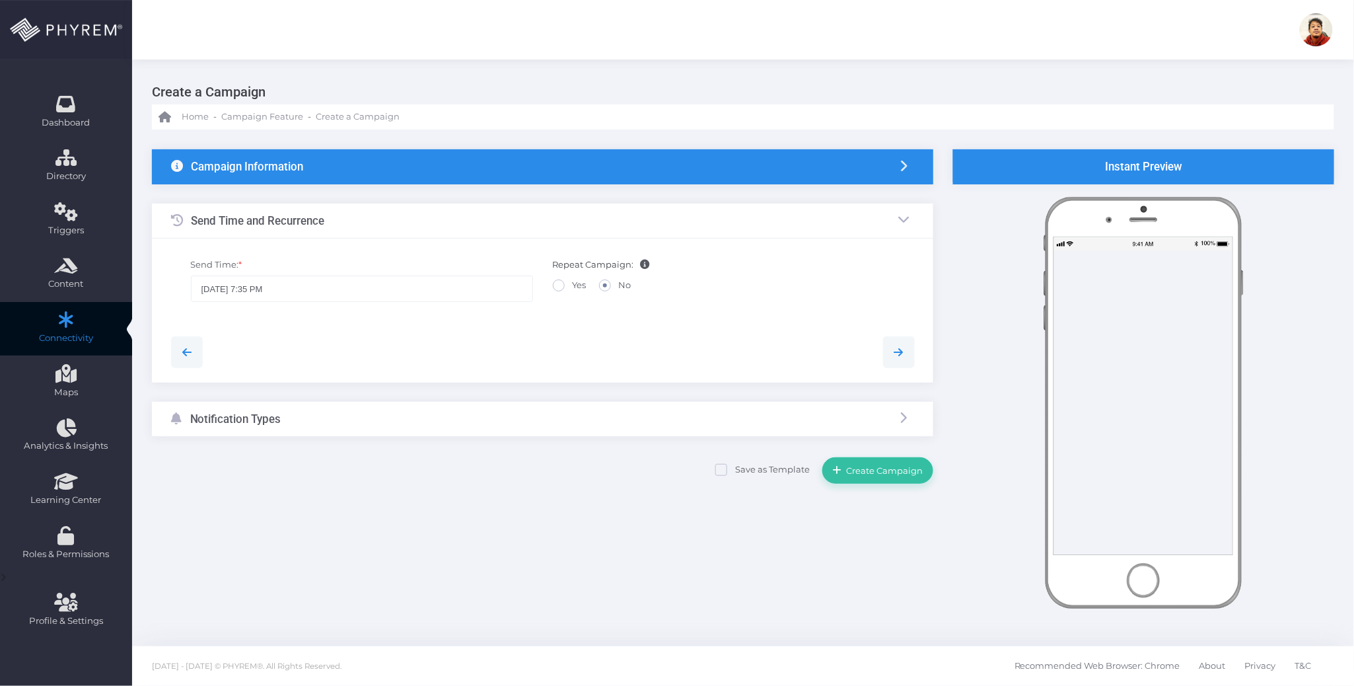
click at [418, 420] on div "Notification Types" at bounding box center [543, 419] width 782 height 35
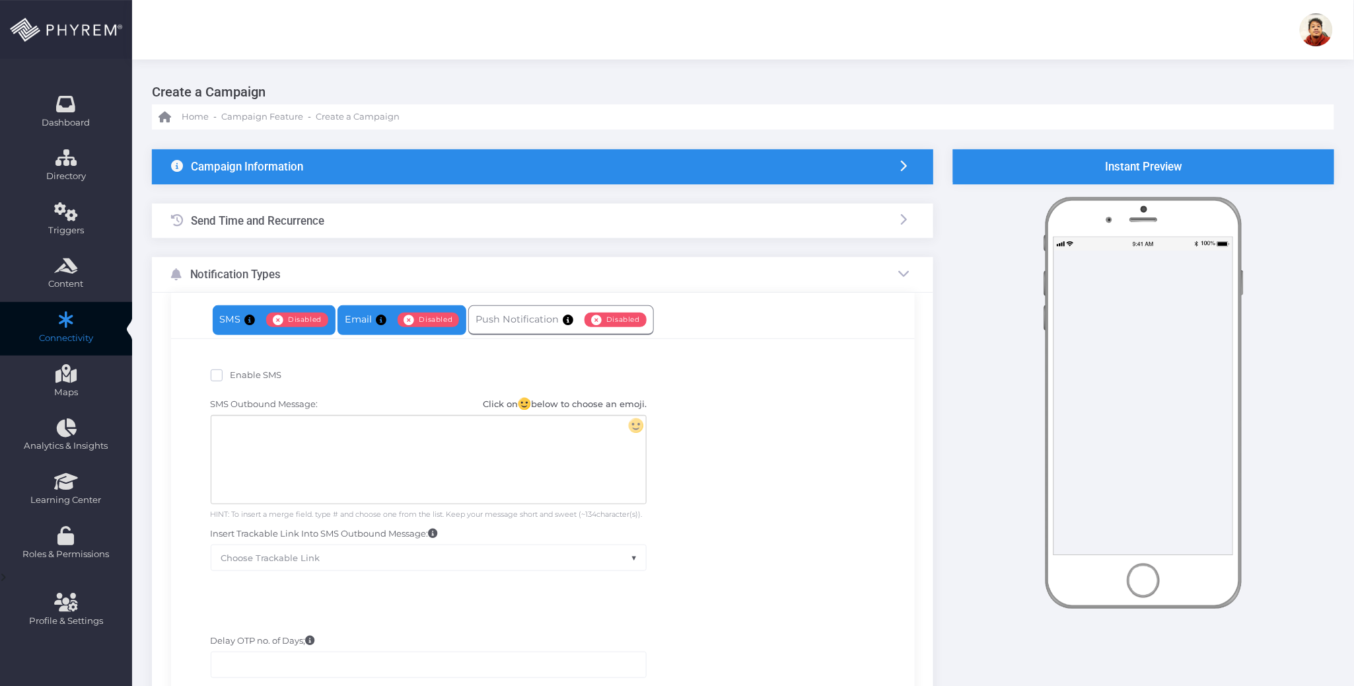
click at [389, 325] on span at bounding box center [383, 320] width 15 height 14
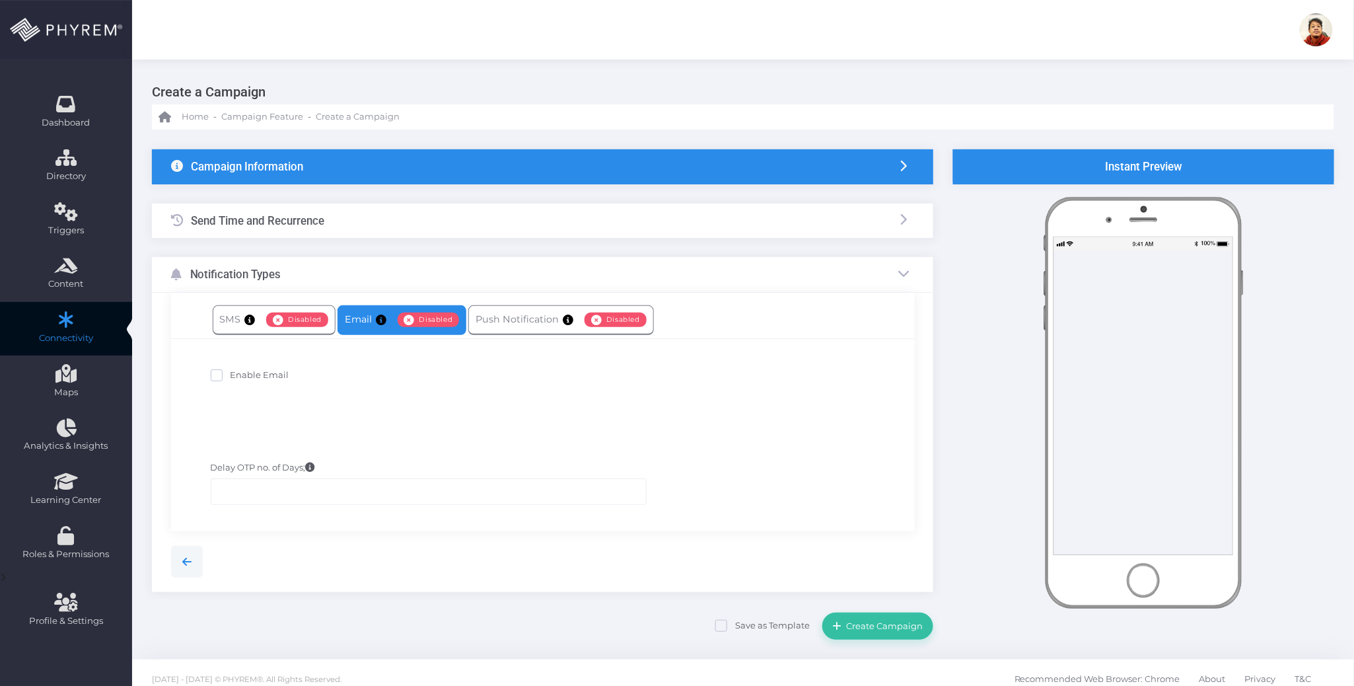
click at [268, 371] on span "Enable Email" at bounding box center [260, 374] width 59 height 11
click at [239, 371] on input "Enable Email" at bounding box center [235, 373] width 9 height 9
checkbox input "true"
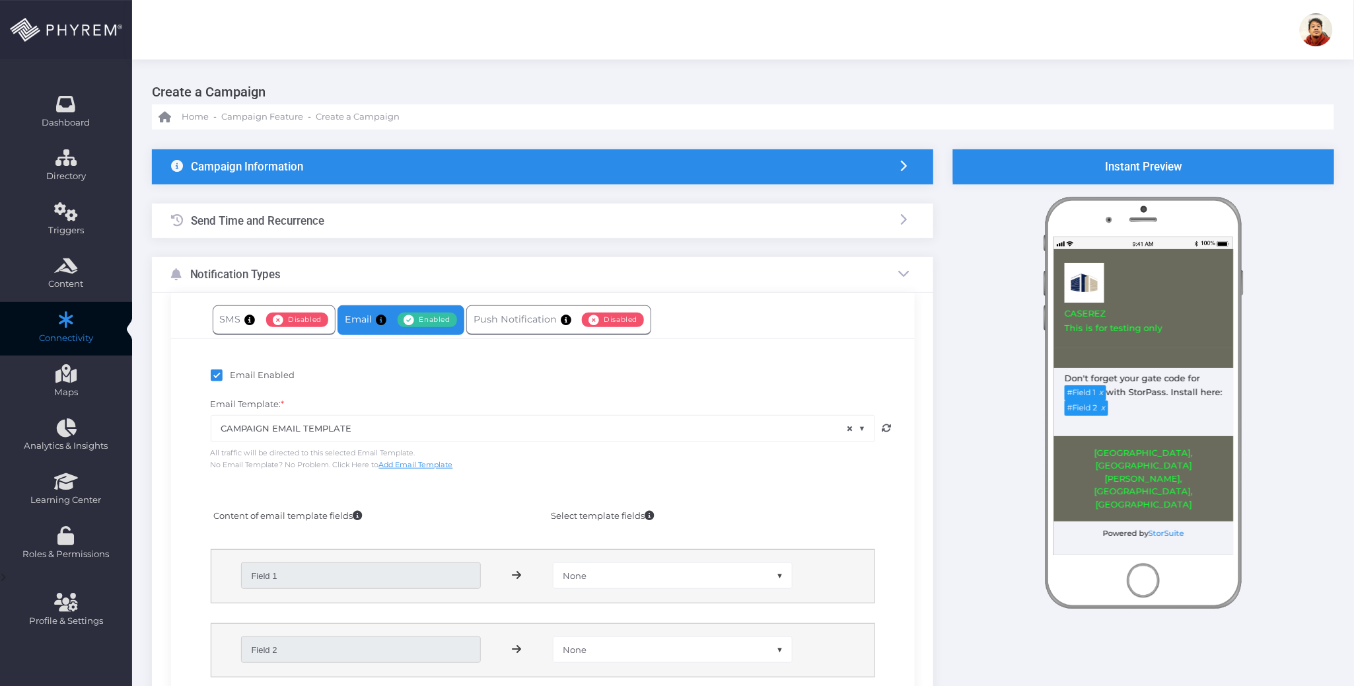
click at [476, 431] on span "× CAMPAIGN EMAIL TEMPLATE" at bounding box center [542, 428] width 663 height 25
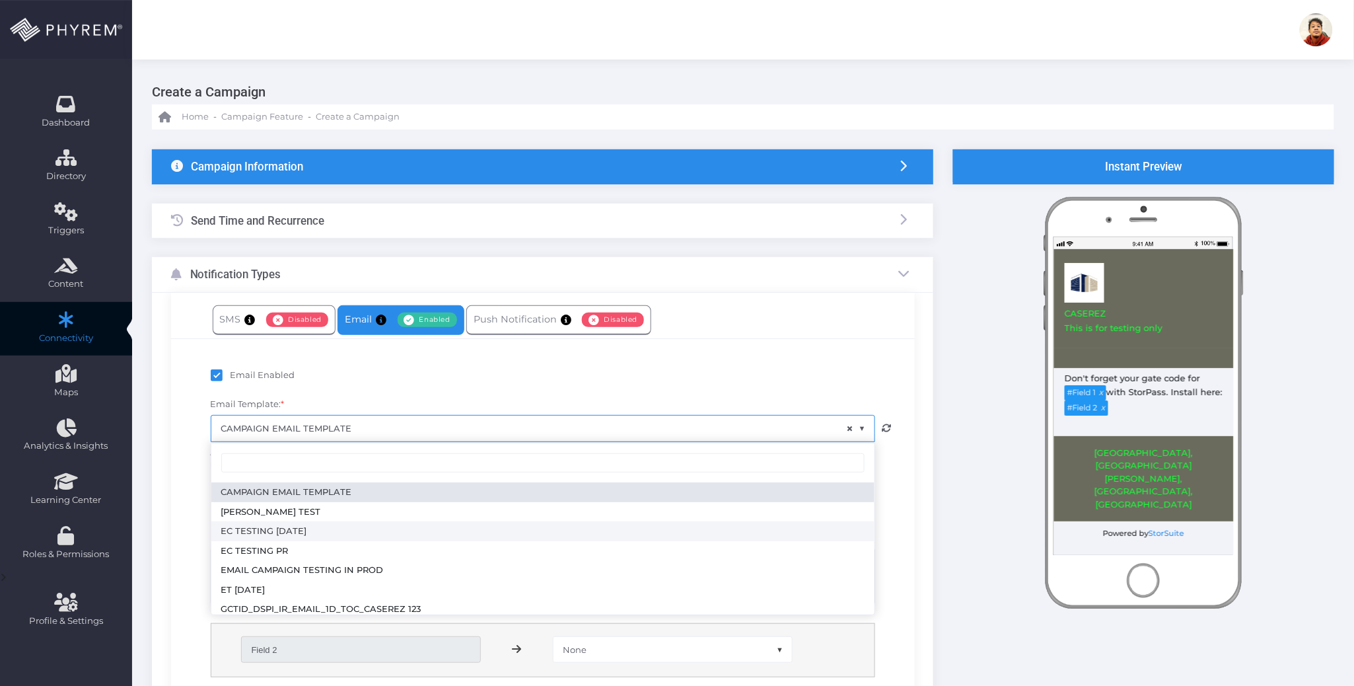
select select "2543"
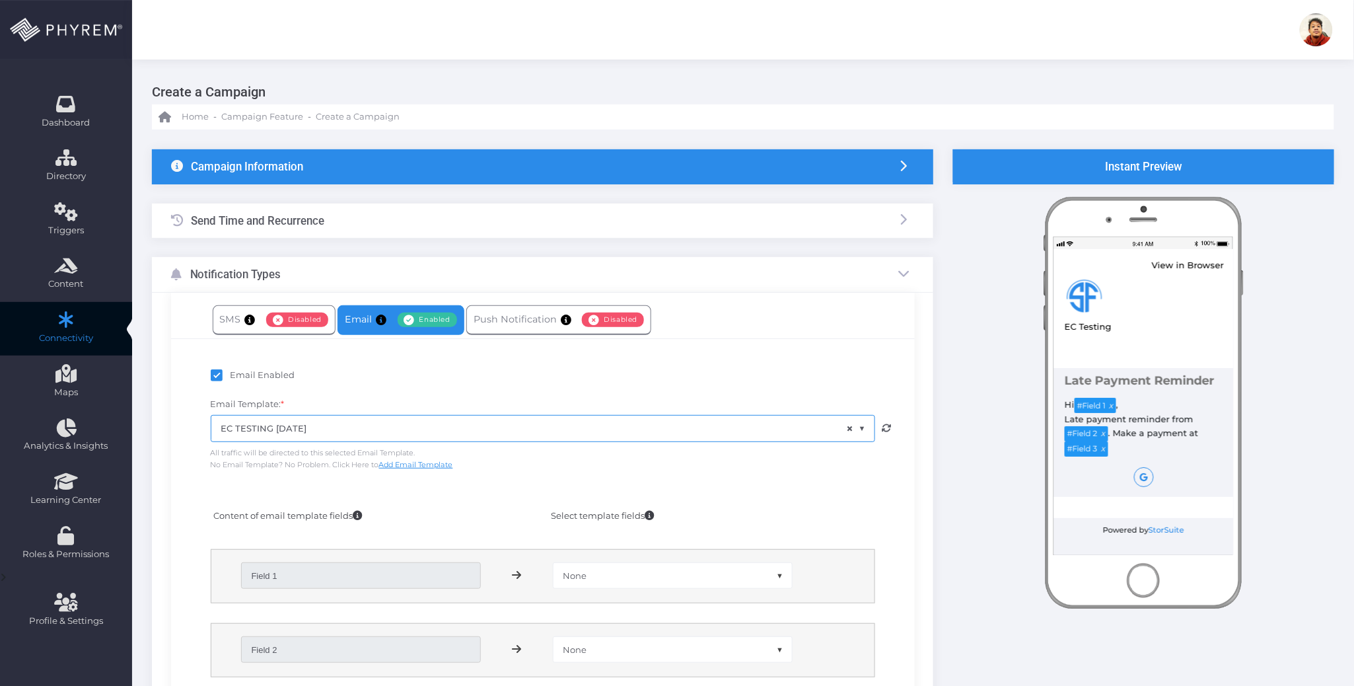
scroll to position [88, 0]
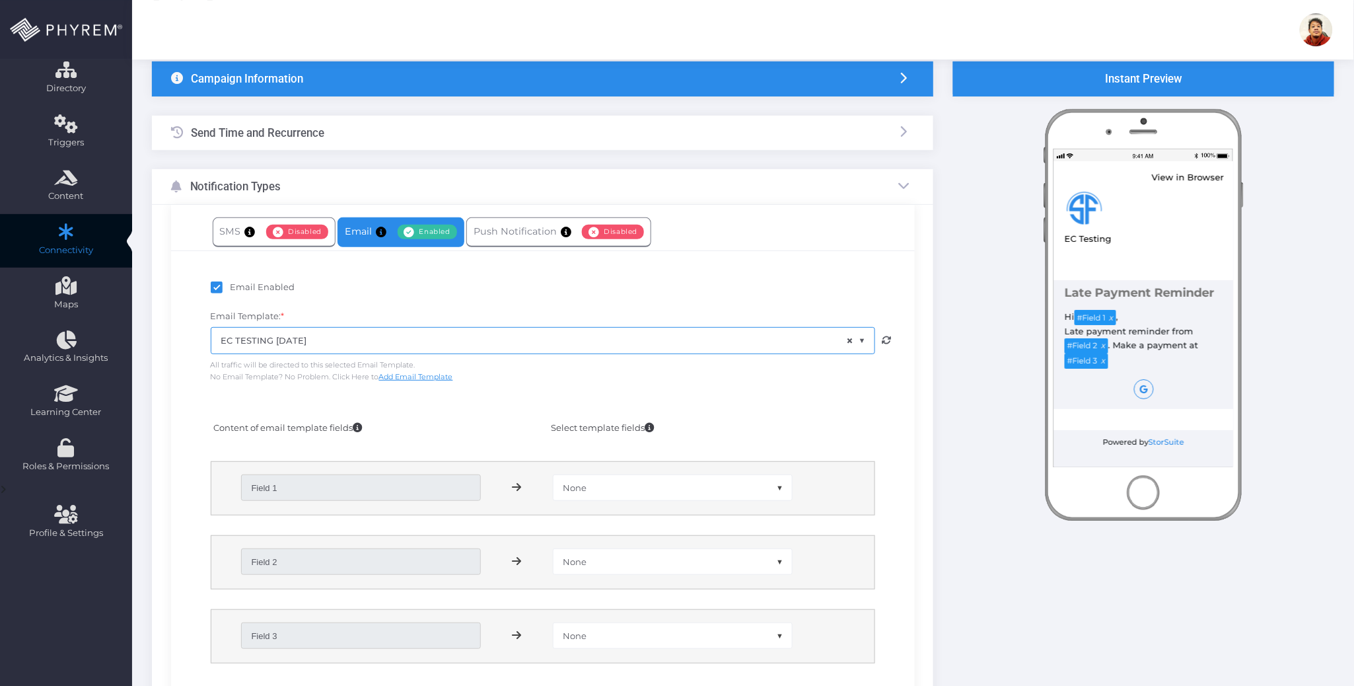
click at [625, 482] on span "None" at bounding box center [673, 487] width 239 height 25
select select "first_name"
click at [621, 564] on span "None" at bounding box center [673, 561] width 239 height 25
type input "br"
select select "branch_name"
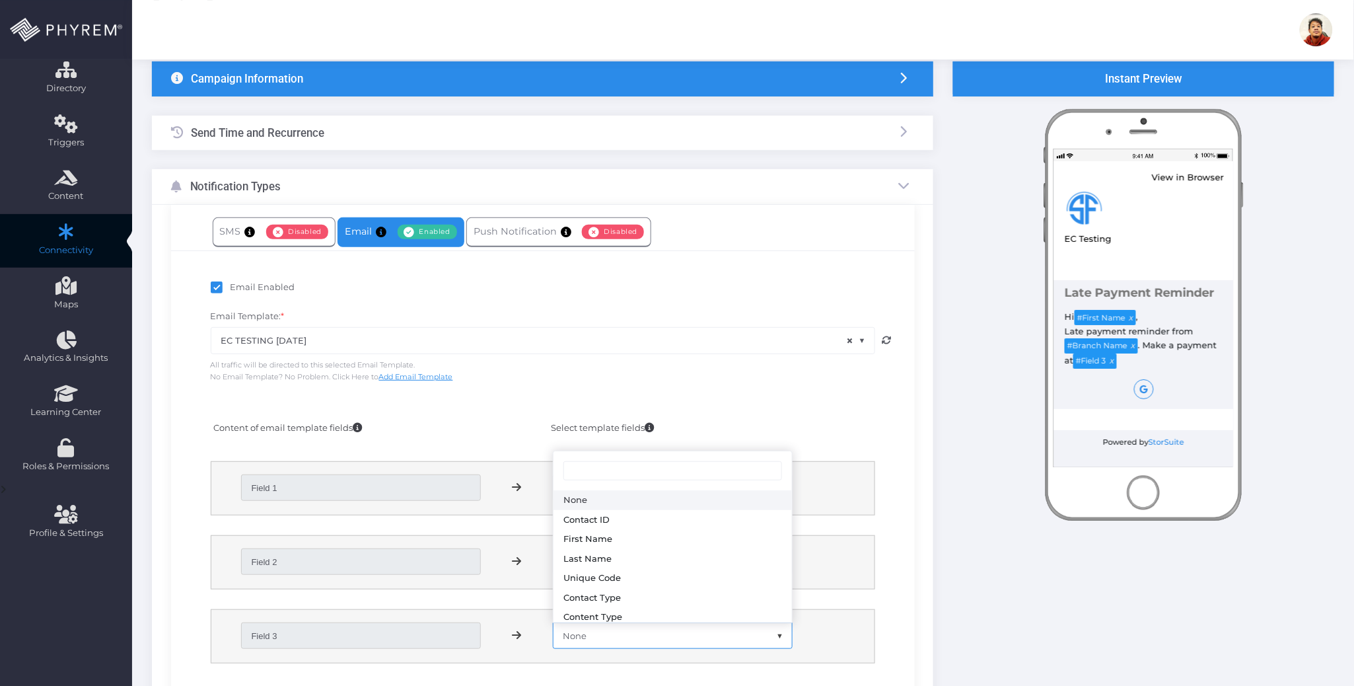
click at [630, 636] on span "None" at bounding box center [673, 635] width 239 height 25
type input "pay"
select select "payment_link"
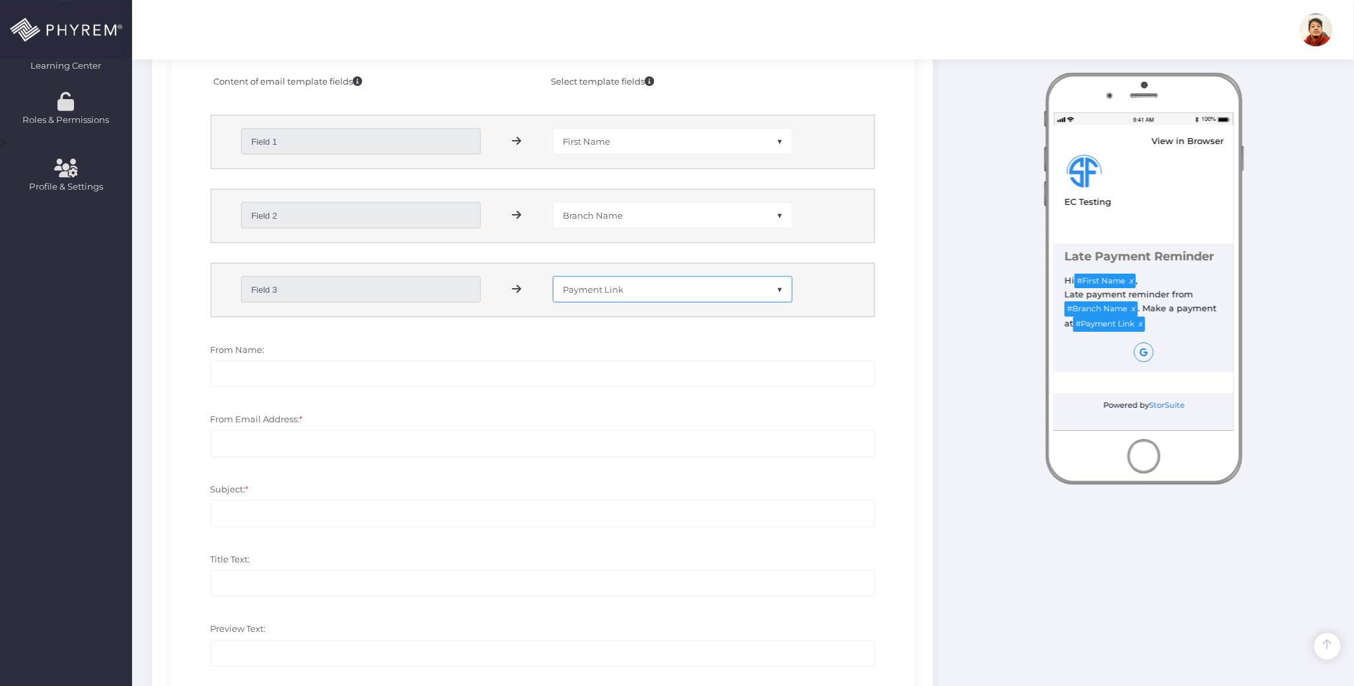
scroll to position [529, 0]
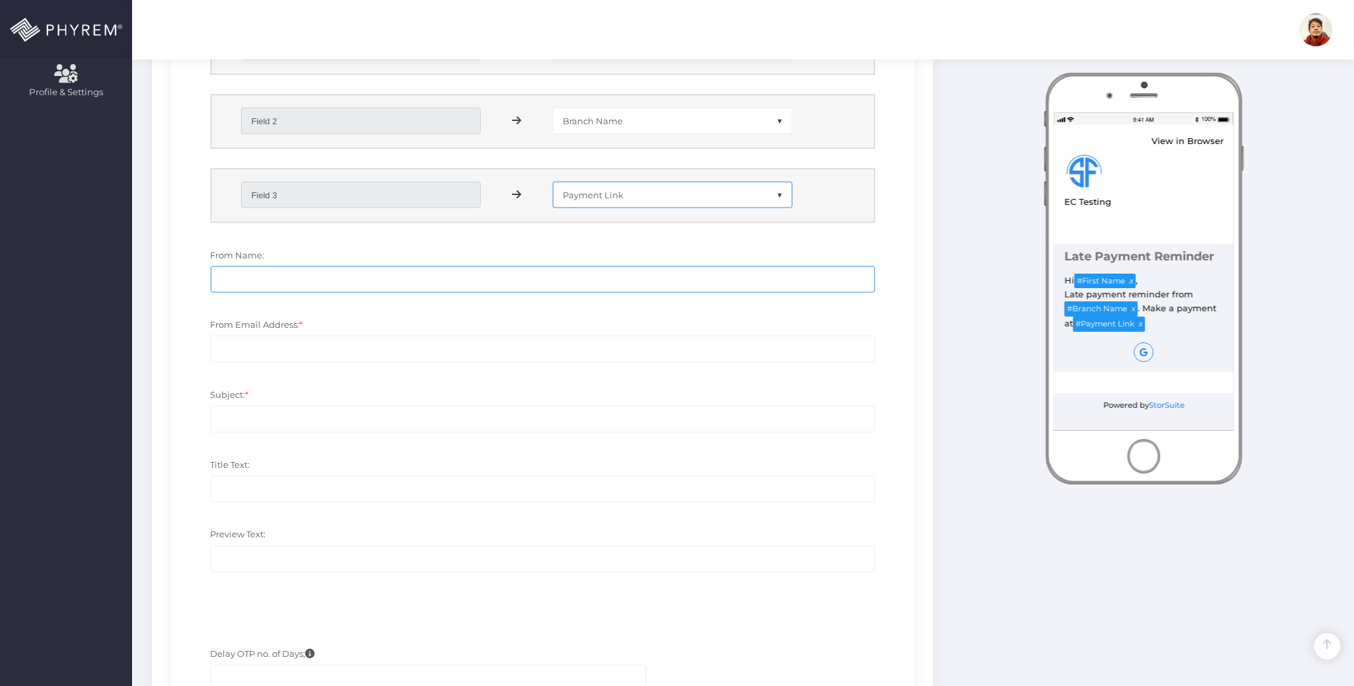
click at [297, 279] on input "From Name:" at bounding box center [543, 279] width 665 height 26
drag, startPoint x: 1115, startPoint y: 199, endPoint x: 1047, endPoint y: 202, distance: 68.8
click at [1047, 202] on div "View in Browser EC Testing EC Testing 09/05/2024 Immediate Action Required! Hi …" at bounding box center [1144, 226] width 211 height 306
copy div "EC Testing"
click at [449, 281] on input "From Name:" at bounding box center [543, 279] width 665 height 26
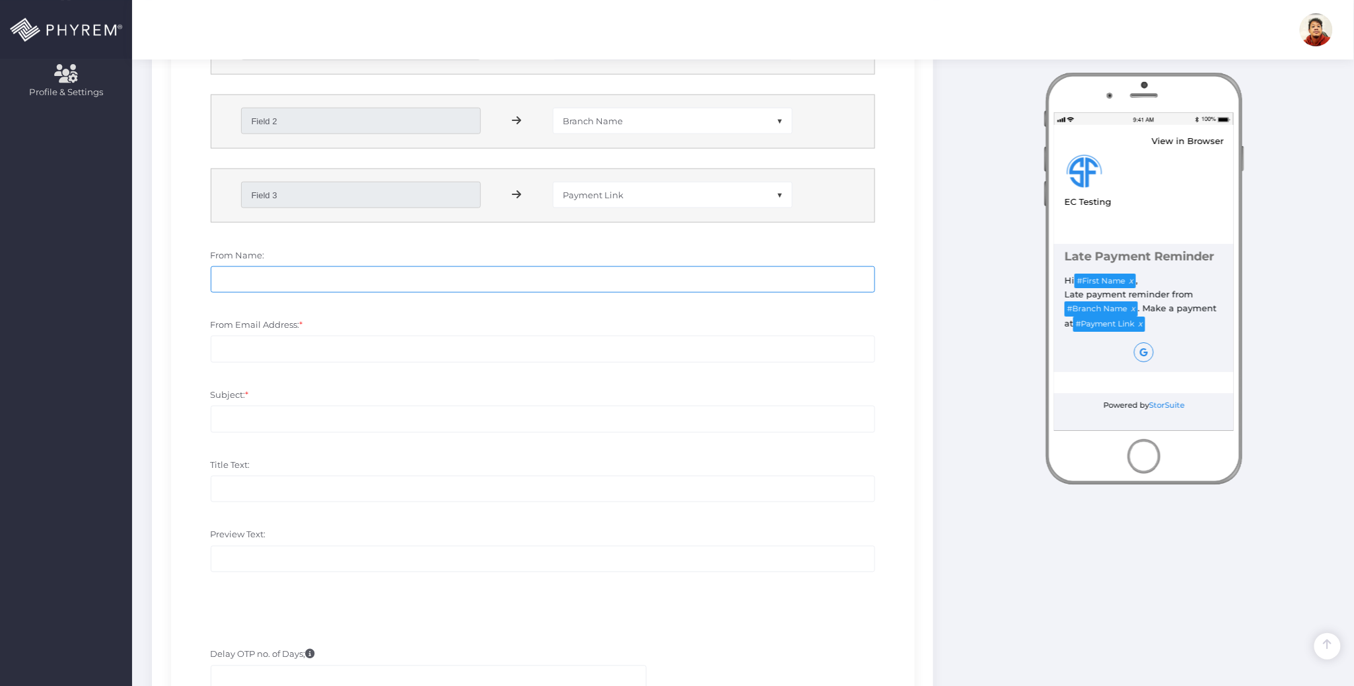
paste input "EC Testing"
type input "EC Testing"
click at [316, 353] on input "From Email Address: *" at bounding box center [543, 349] width 665 height 26
type input "no-reply@storpass.com"
drag, startPoint x: 339, startPoint y: 418, endPoint x: 340, endPoint y: 400, distance: 17.9
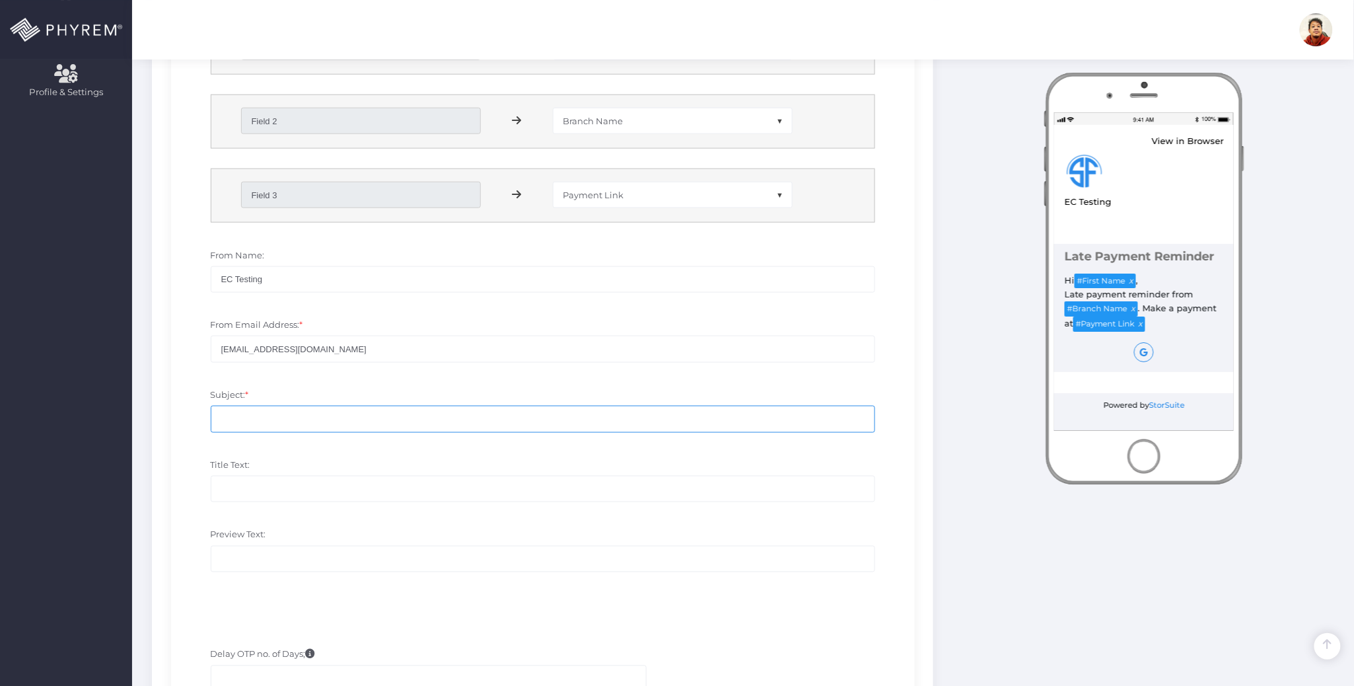
click at [340, 416] on input "Subject: *" at bounding box center [543, 419] width 665 height 26
paste input "Payment Reminder for Your Storage Unit"
type input "Payment Reminder for Your Storage Unit"
click at [297, 556] on input "Preview Text:" at bounding box center [543, 559] width 665 height 26
paste input "Payment Reminder for Your Storage Unit"
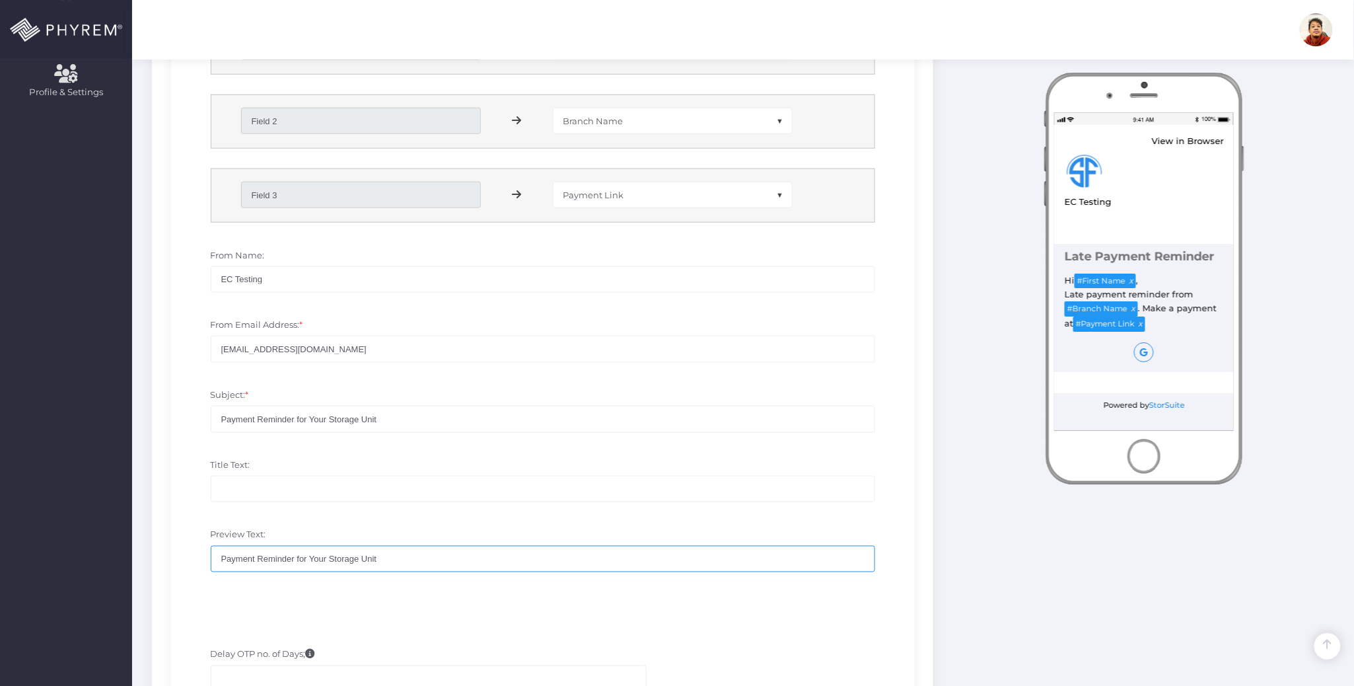
type input "Payment Reminder for Your Storage Unit"
click at [357, 490] on input "Title Text:" at bounding box center [543, 489] width 665 height 26
drag, startPoint x: 1110, startPoint y: 207, endPoint x: 926, endPoint y: 254, distance: 189.6
click at [1052, 209] on div "View in Browser EC Testing EC Testing 09/05/2024 Immediate Action Required! Hi …" at bounding box center [1144, 226] width 211 height 306
copy div "EC Testing"
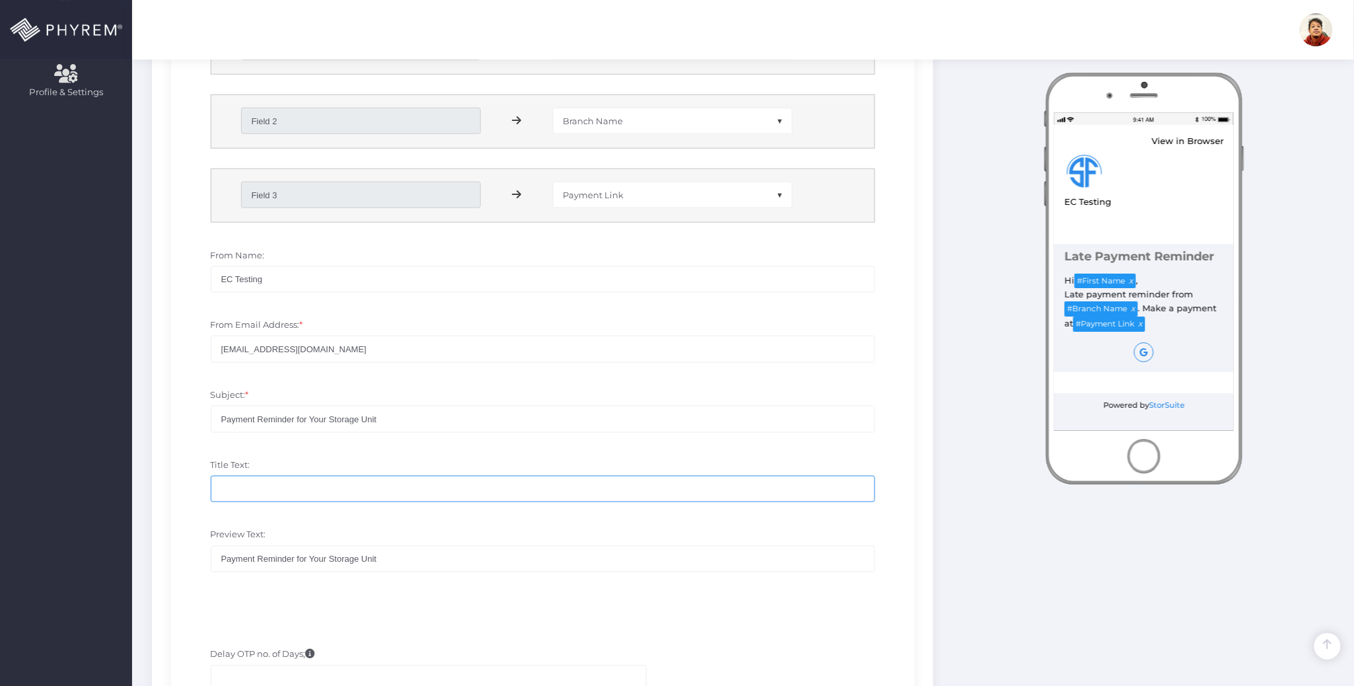
click at [324, 501] on input "Title Text:" at bounding box center [543, 489] width 665 height 26
paste input "EC Testing"
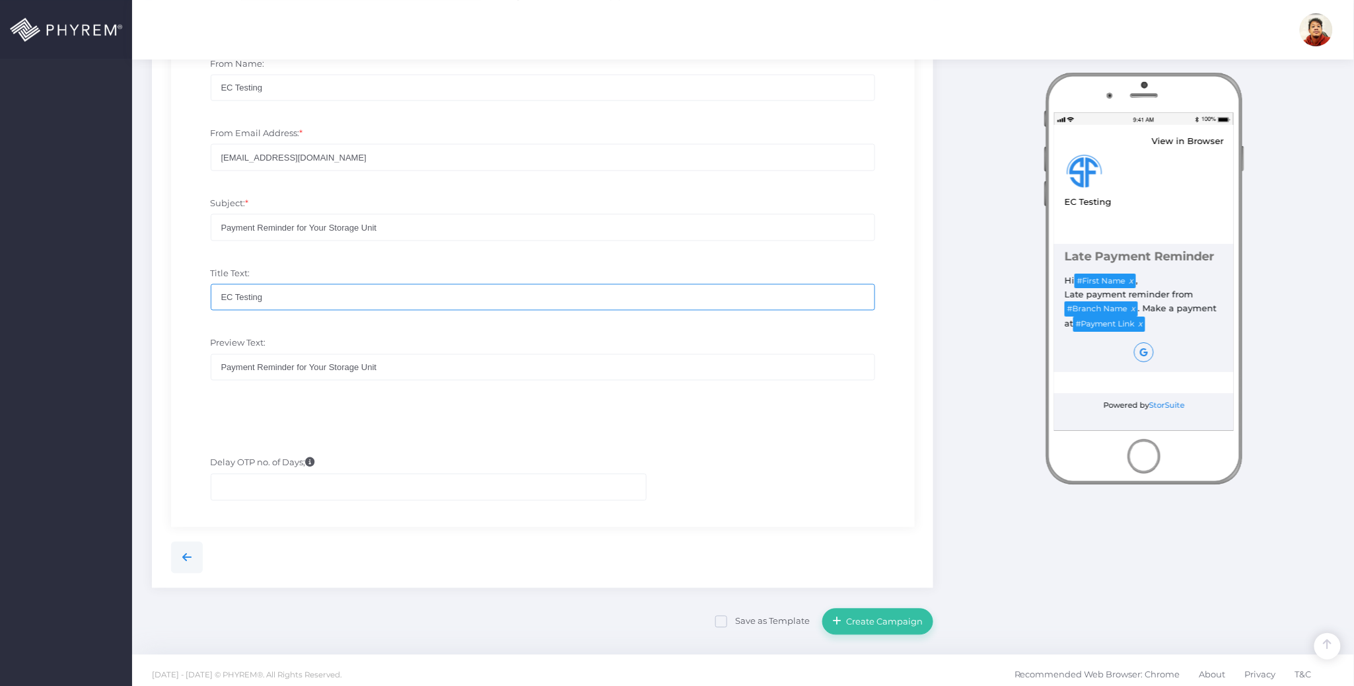
scroll to position [730, 0]
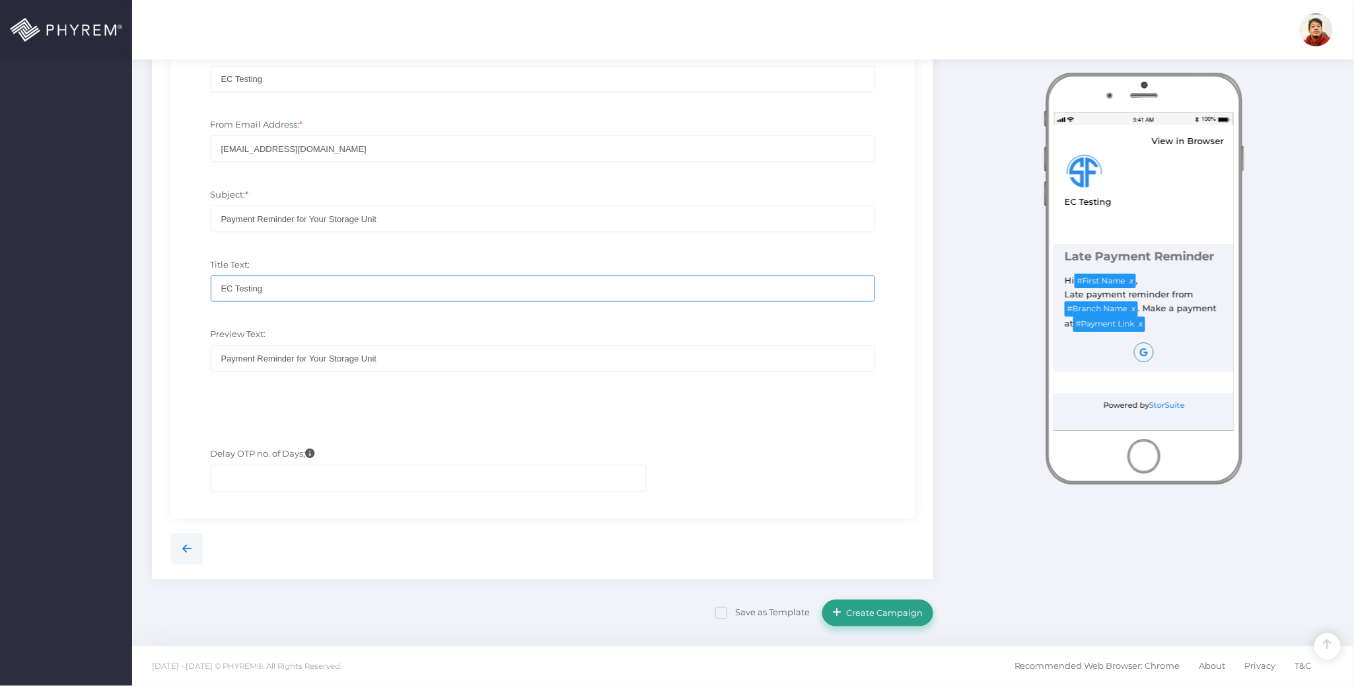
type input "EC Testing"
click at [899, 606] on button "Create Campaign" at bounding box center [878, 613] width 111 height 26
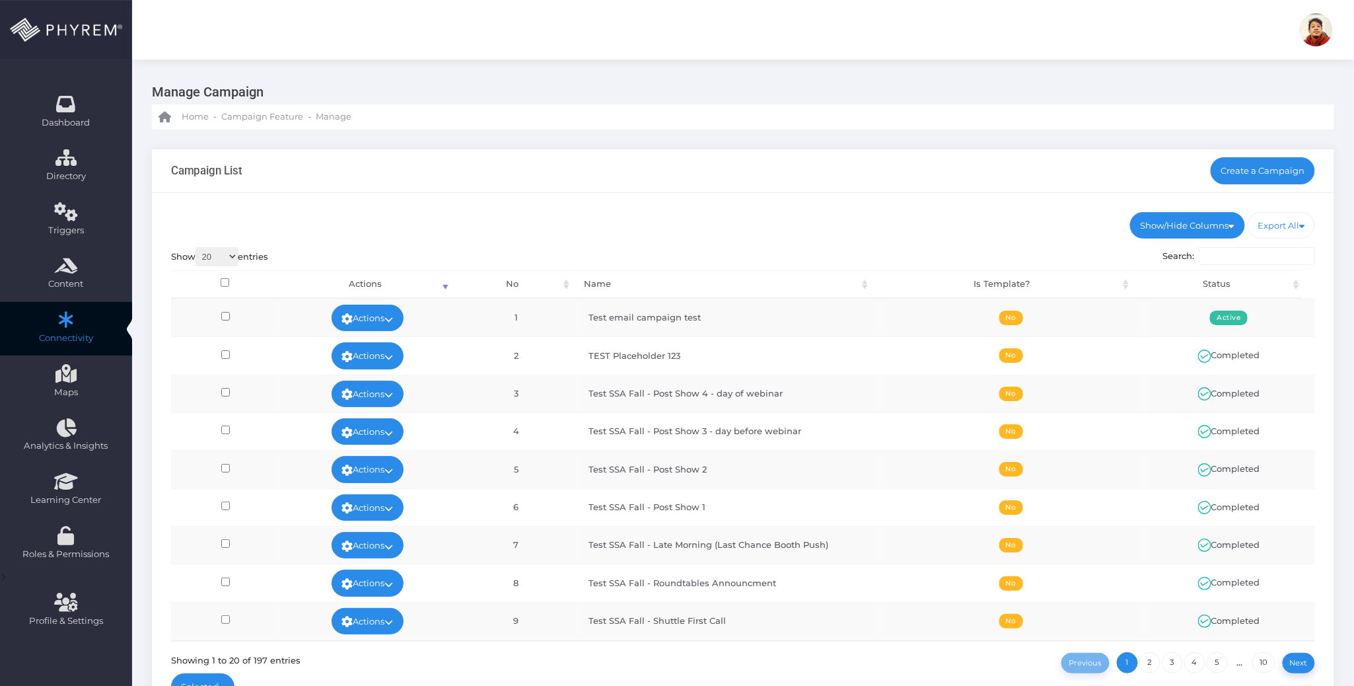
click at [834, 223] on ul "Show/Hide Columns No Name Is Template? Status" at bounding box center [743, 225] width 1145 height 26
click at [835, 225] on ul "Show/Hide Columns No Name Is Template? Status" at bounding box center [743, 225] width 1145 height 26
click at [992, 202] on div "Show/Hide Columns No Name Is Template? Status DONE" at bounding box center [743, 459] width 1183 height 533
click at [1006, 199] on div "Show/Hide Columns No Name Is Template? Status DONE" at bounding box center [743, 459] width 1183 height 533
click at [917, 140] on div "Campaign List Create a Campaign Show/Hide Columns No" at bounding box center [743, 446] width 1222 height 635
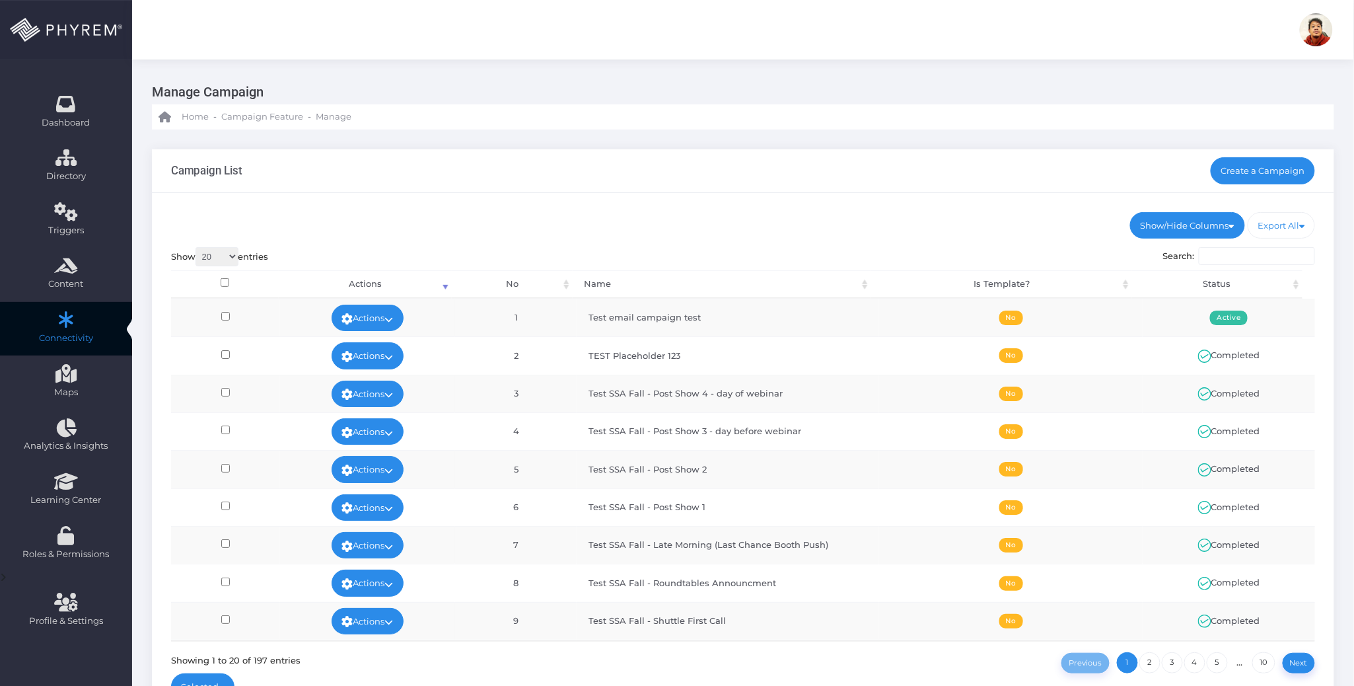
drag, startPoint x: 817, startPoint y: 207, endPoint x: 733, endPoint y: 203, distance: 84.0
click at [733, 203] on div "Show/Hide Columns No Name Is Template? Status DONE" at bounding box center [743, 459] width 1183 height 533
click at [725, 236] on ul "Show/Hide Columns No Name Is Template? Status" at bounding box center [743, 225] width 1145 height 26
click at [1245, 169] on link "Create a Campaign" at bounding box center [1263, 170] width 105 height 26
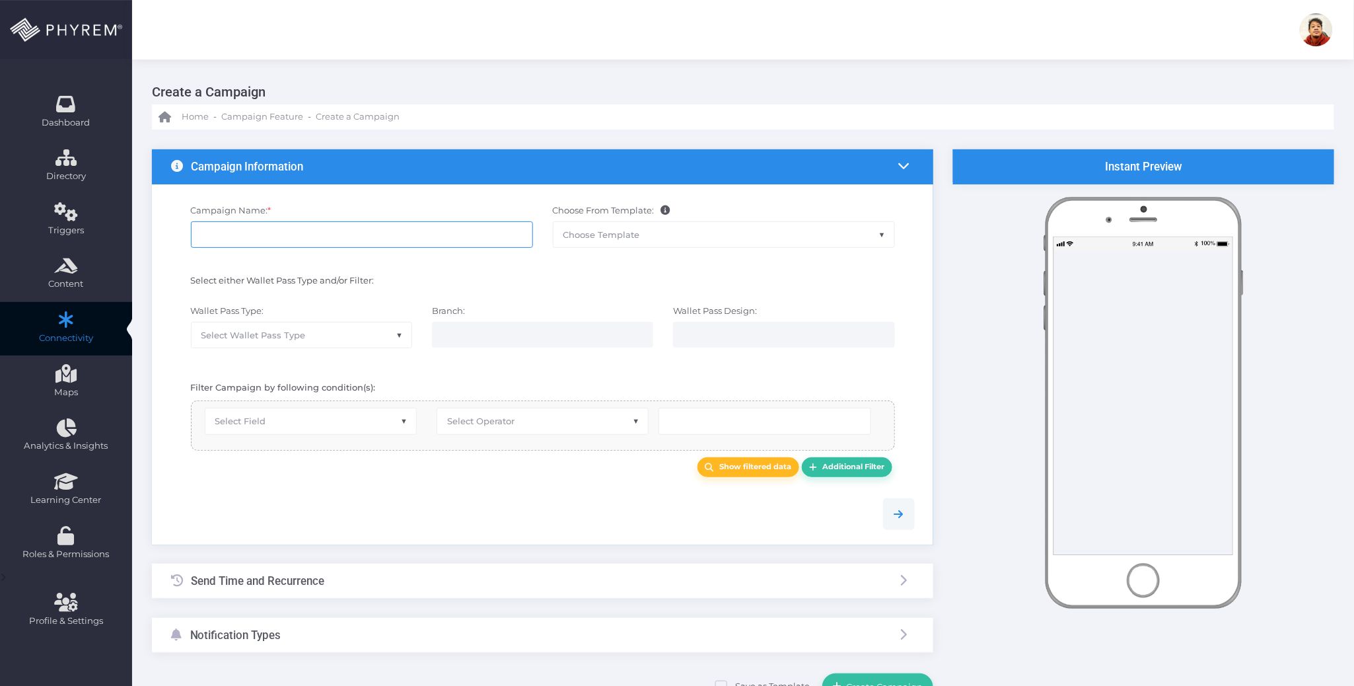
click at [377, 228] on input "Campaign Name: *" at bounding box center [362, 234] width 342 height 26
type input "TEST EC 123123"
click at [369, 341] on span "Select Wallet Pass Type" at bounding box center [302, 334] width 220 height 25
select select "15"
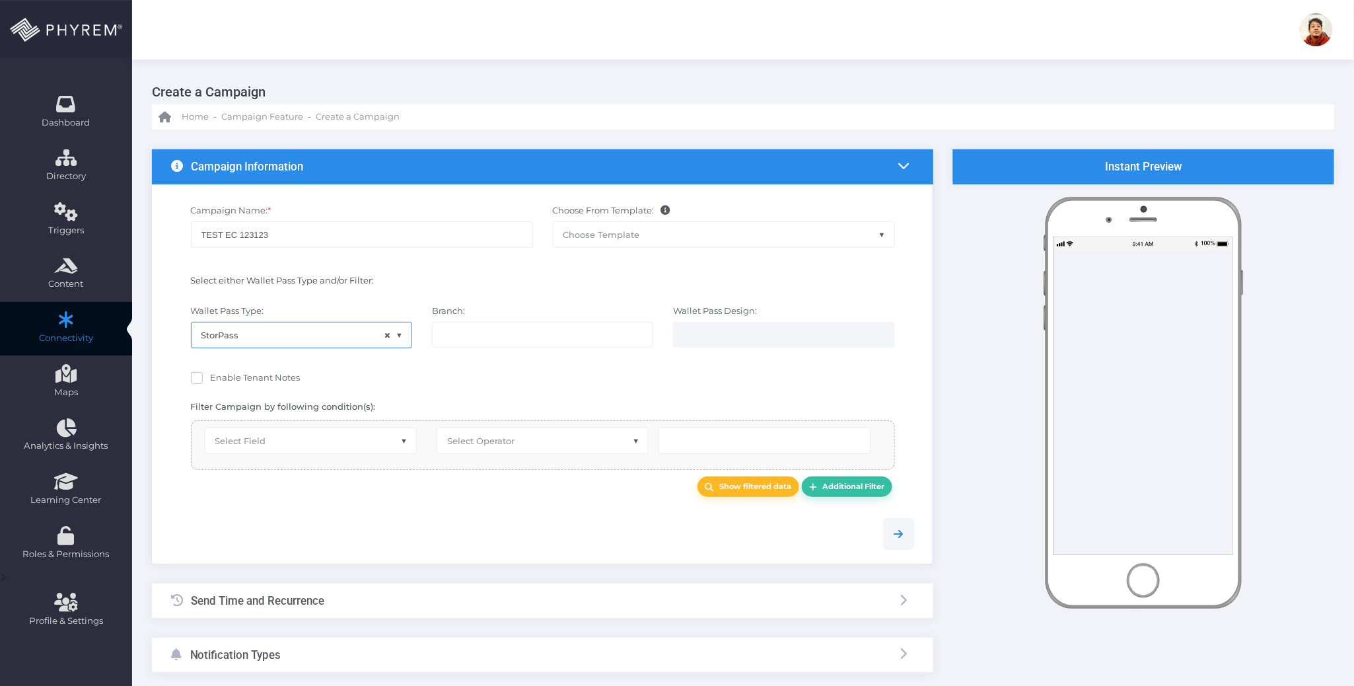
drag, startPoint x: 492, startPoint y: 310, endPoint x: 498, endPoint y: 329, distance: 19.9
click at [492, 311] on div "Branch: All Demo 2 - Test Branch Name StorEdge" at bounding box center [542, 333] width 241 height 57
click at [496, 333] on input "search" at bounding box center [495, 334] width 104 height 11
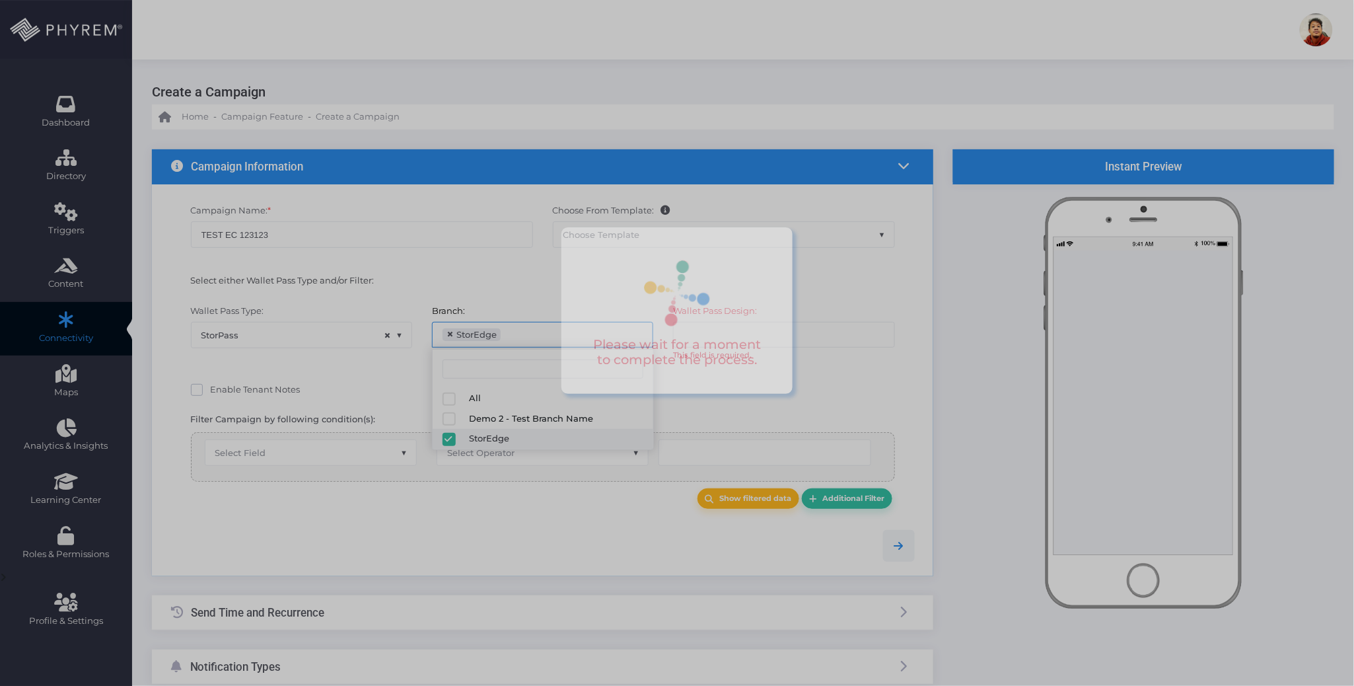
scroll to position [21, 0]
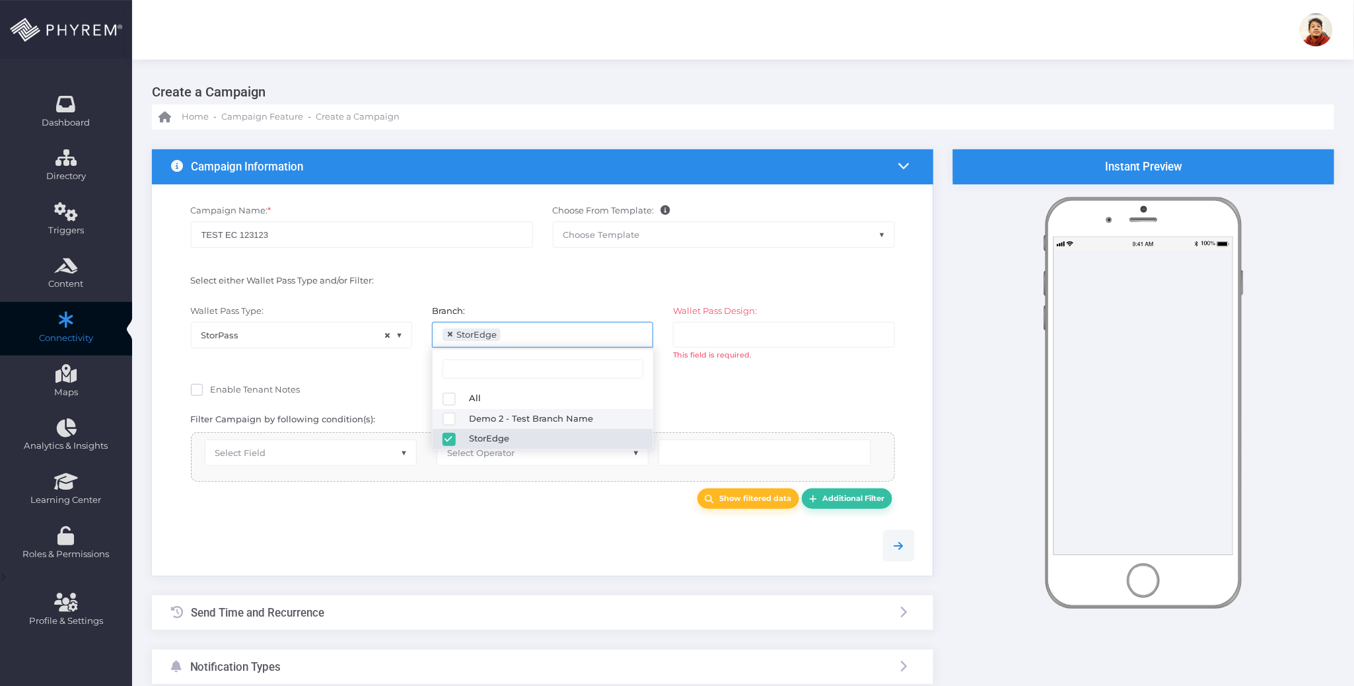
select select "119"
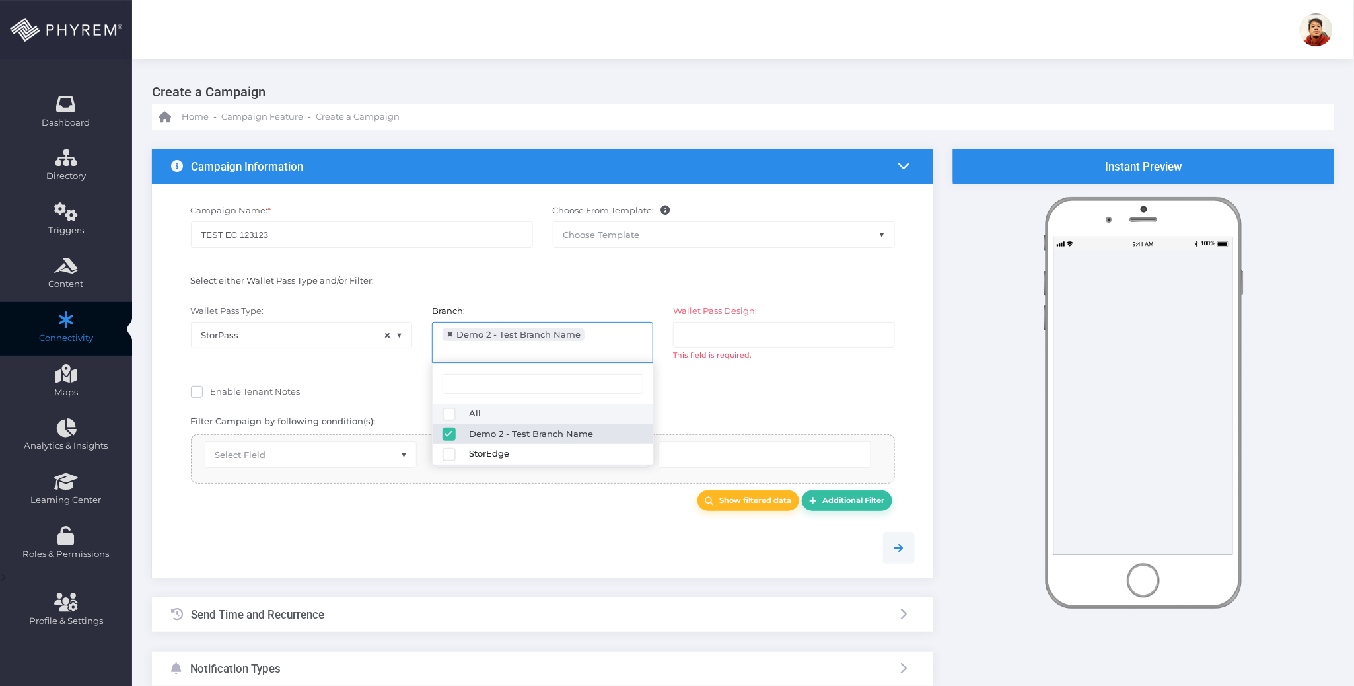
click at [724, 336] on input "search" at bounding box center [736, 334] width 104 height 11
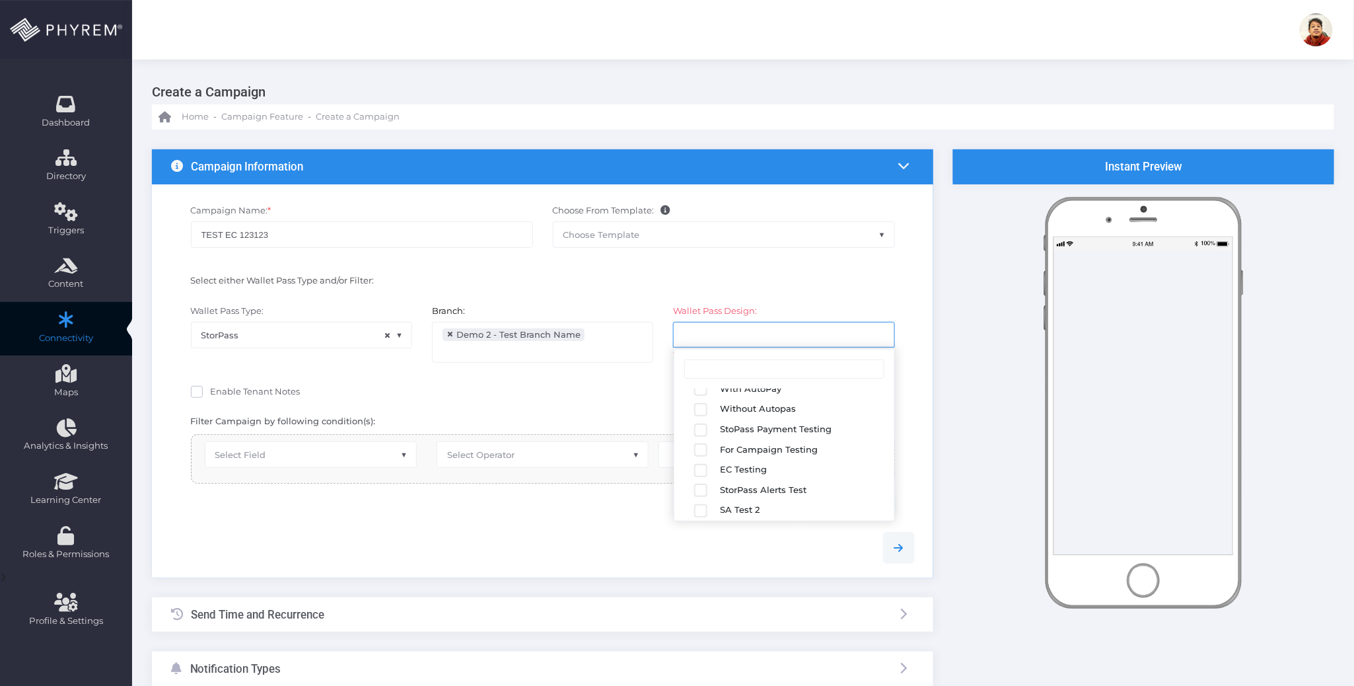
scroll to position [230, 0]
select select "2683"
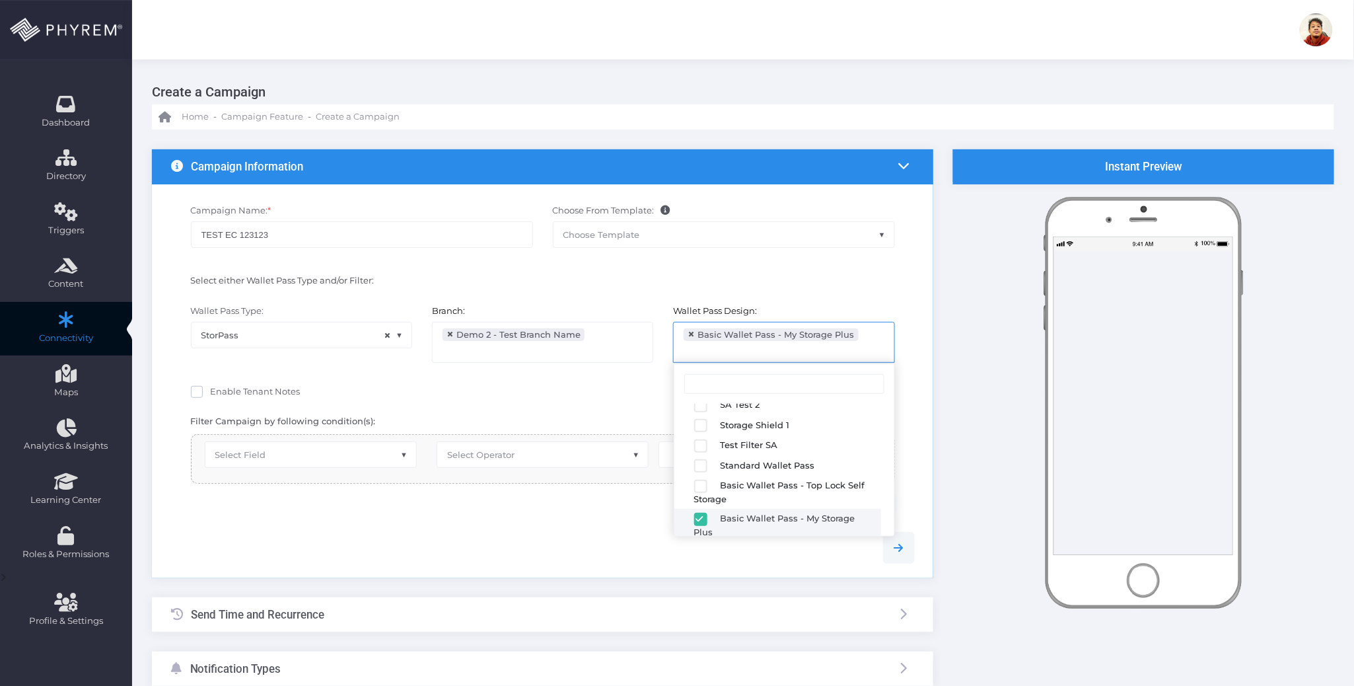
click at [492, 517] on div "Show filtered data Additional Filter" at bounding box center [543, 501] width 764 height 34
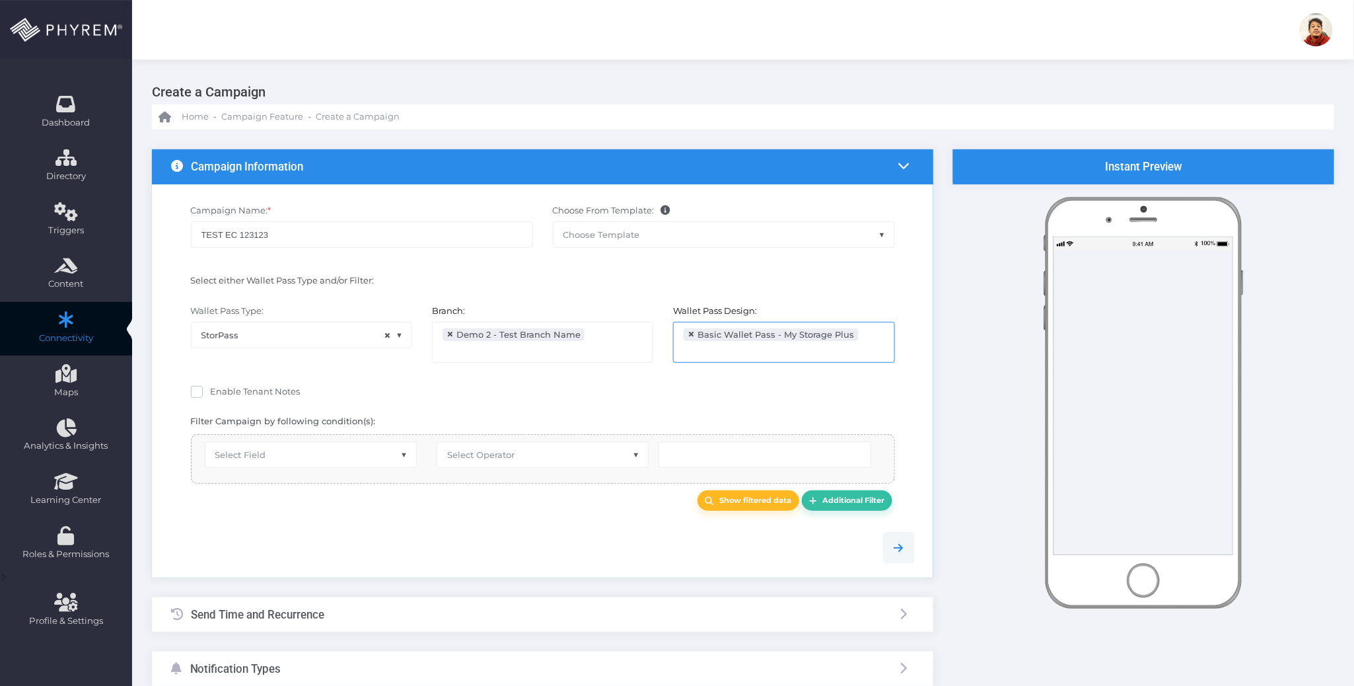
click at [336, 455] on span "Select Field" at bounding box center [310, 454] width 211 height 25
select select "first_name"
click at [476, 462] on span "Select Operator" at bounding box center [542, 454] width 211 height 25
type input "eq"
drag, startPoint x: 477, startPoint y: 519, endPoint x: 693, endPoint y: 493, distance: 217.6
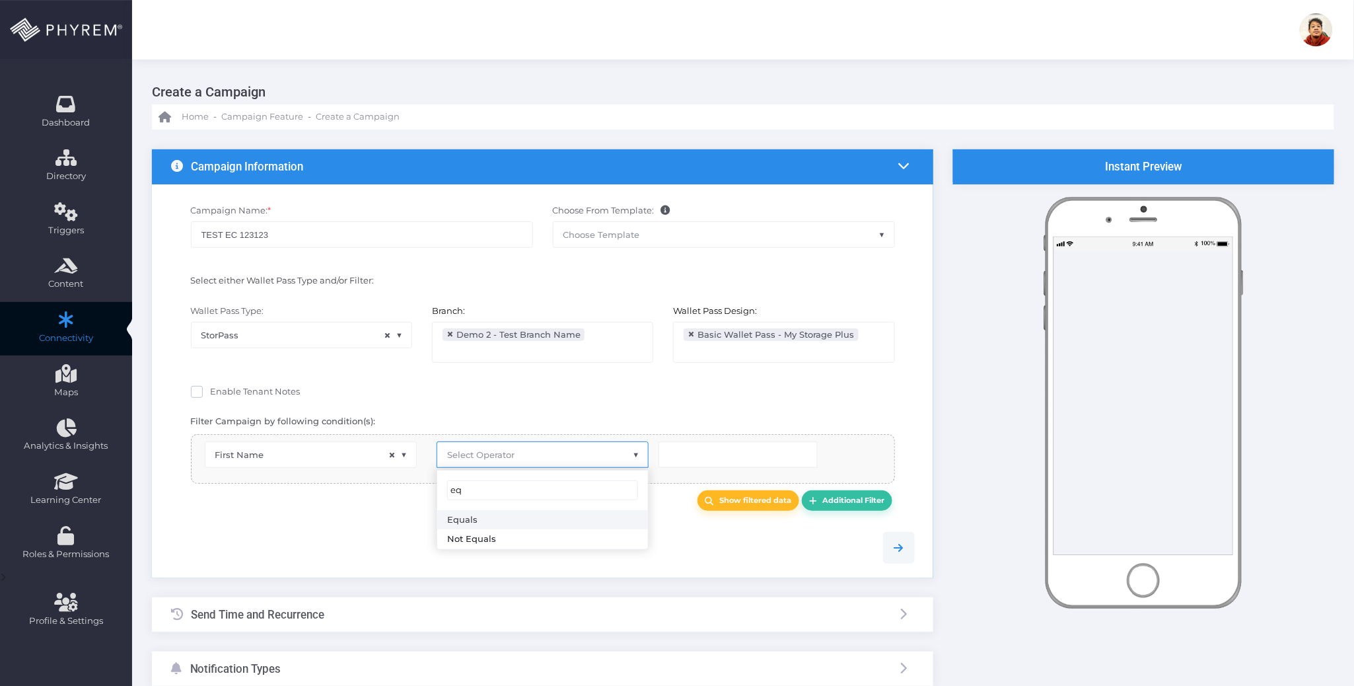
select select "equals"
click at [733, 461] on input "text" at bounding box center [738, 454] width 159 height 26
type input "[PERSON_NAME]"
click at [499, 612] on div "Send Time and Recurrence" at bounding box center [543, 614] width 782 height 35
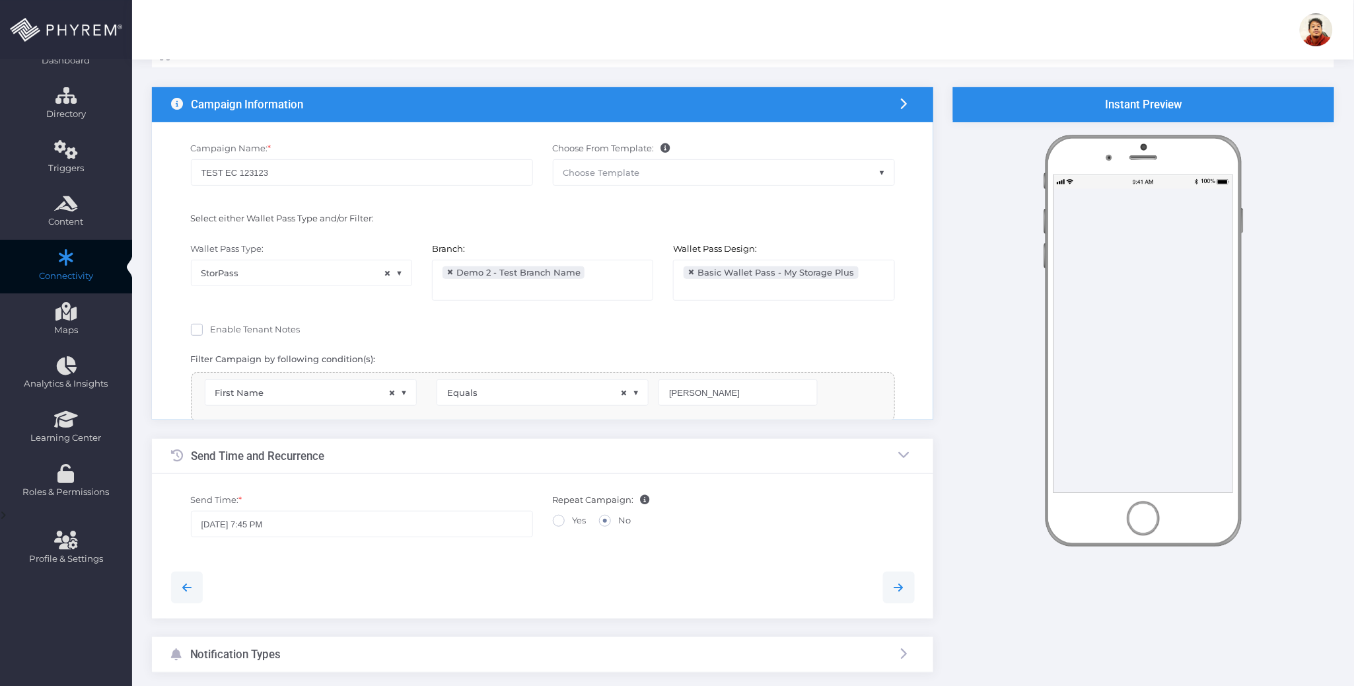
scroll to position [0, 0]
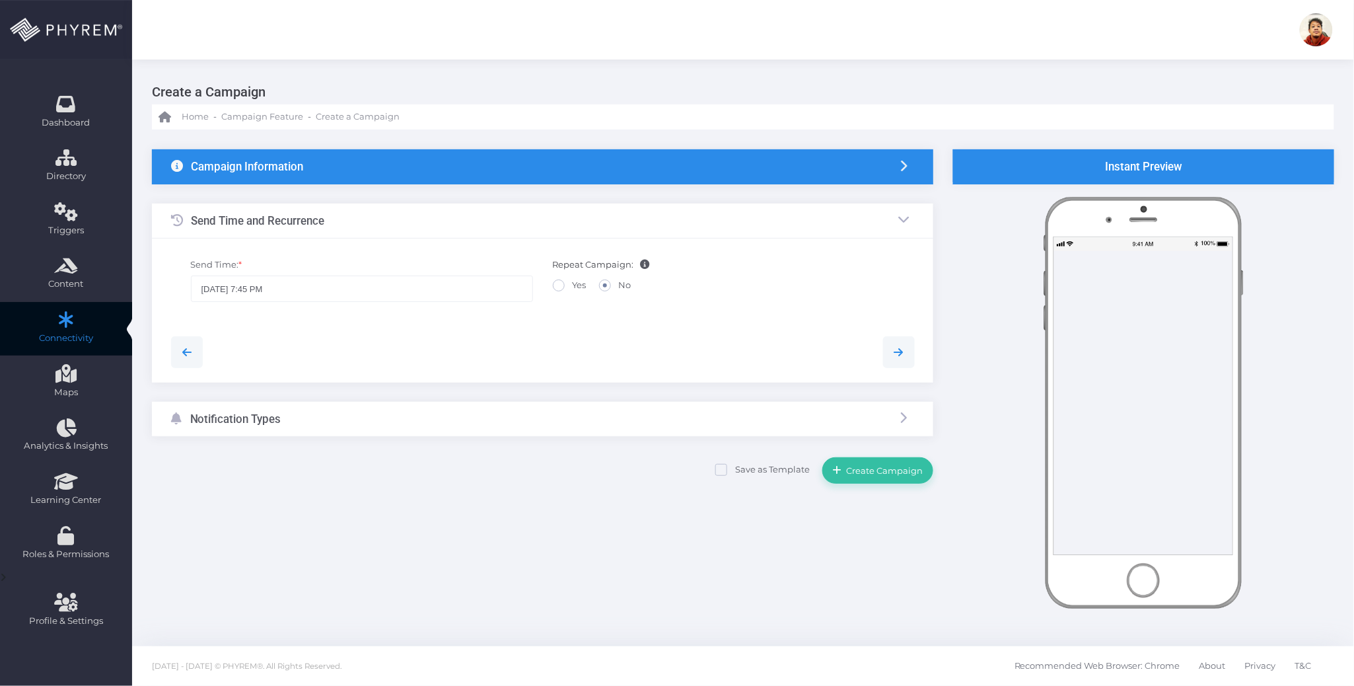
drag, startPoint x: 323, startPoint y: 413, endPoint x: 332, endPoint y: 415, distance: 8.8
click at [326, 415] on div "Notification Types" at bounding box center [543, 419] width 782 height 35
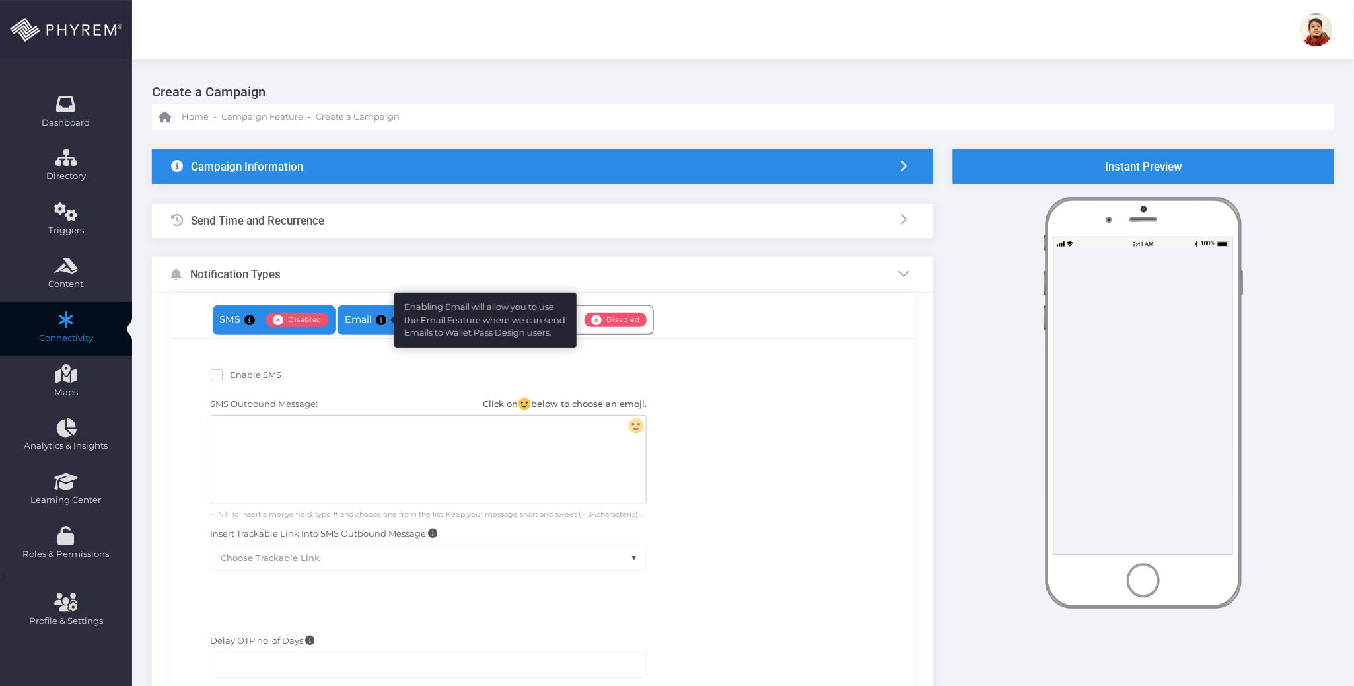
click at [385, 320] on icon at bounding box center [381, 320] width 11 height 0
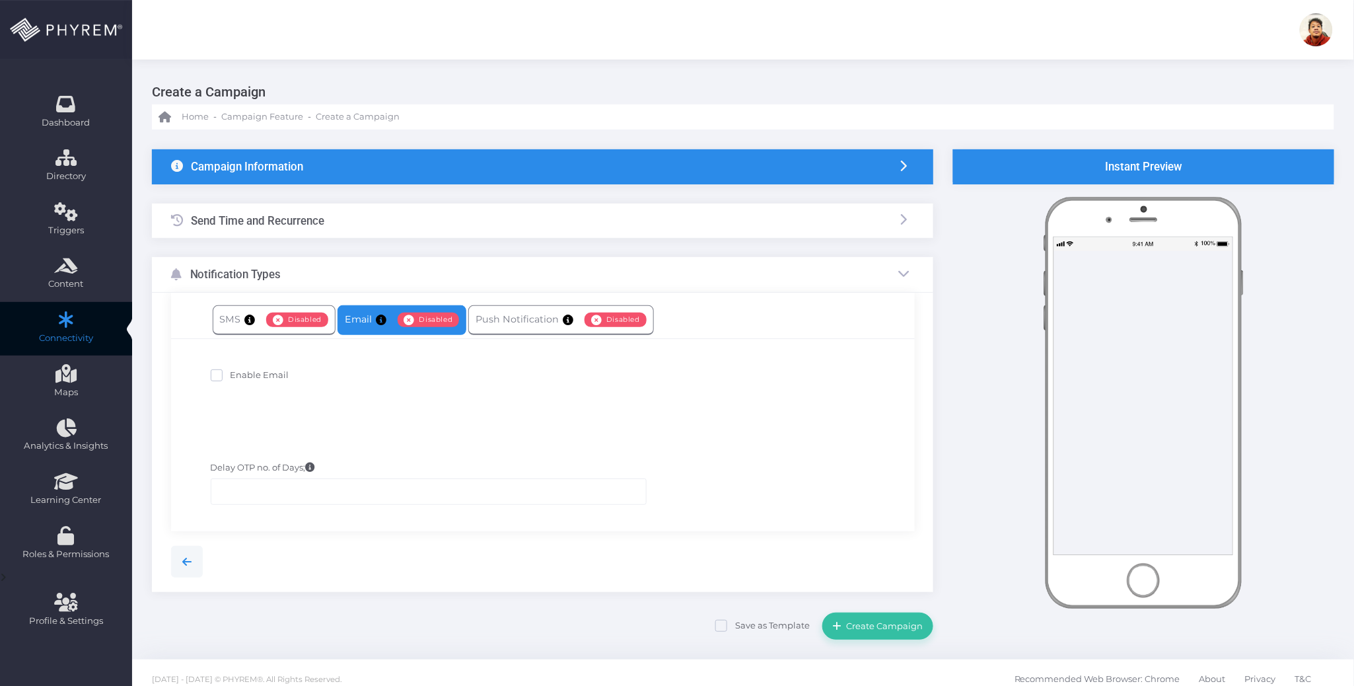
click at [275, 373] on span "Enable Email" at bounding box center [260, 374] width 59 height 11
click at [239, 373] on input "Enable Email" at bounding box center [235, 373] width 9 height 9
checkbox input "true"
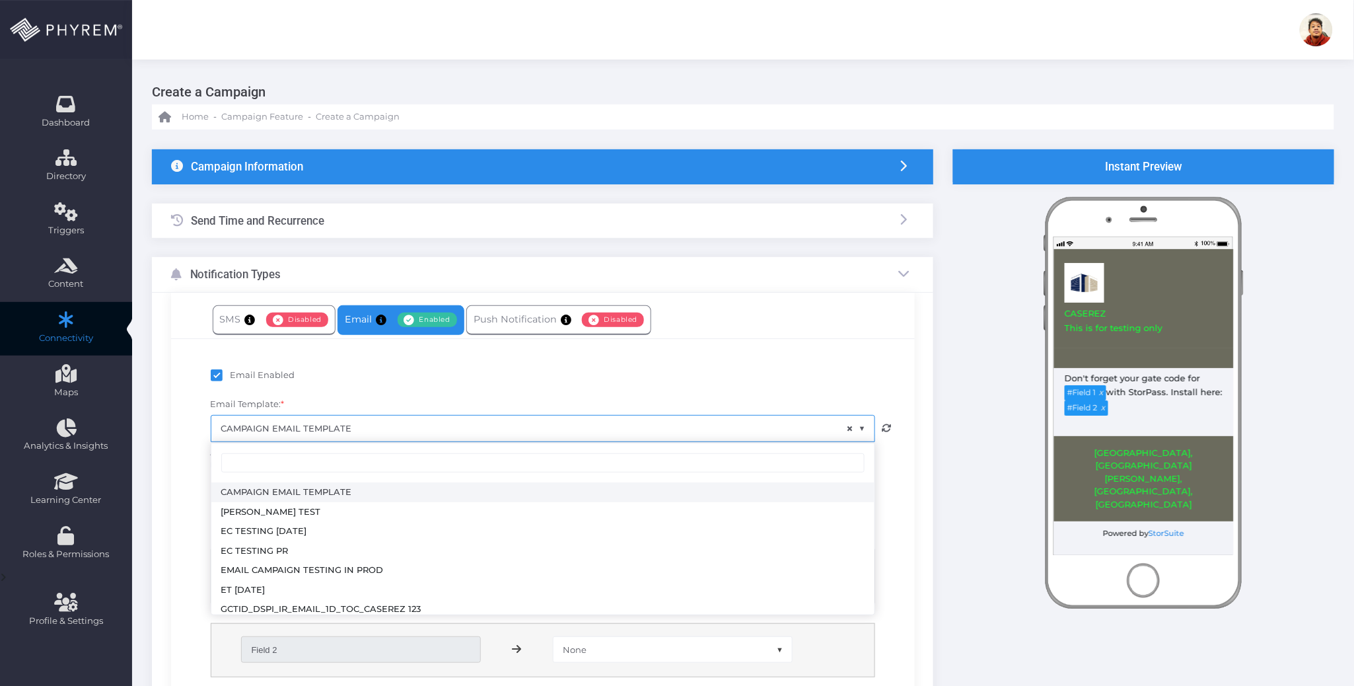
click at [471, 432] on span "× CAMPAIGN EMAIL TEMPLATE" at bounding box center [542, 428] width 663 height 25
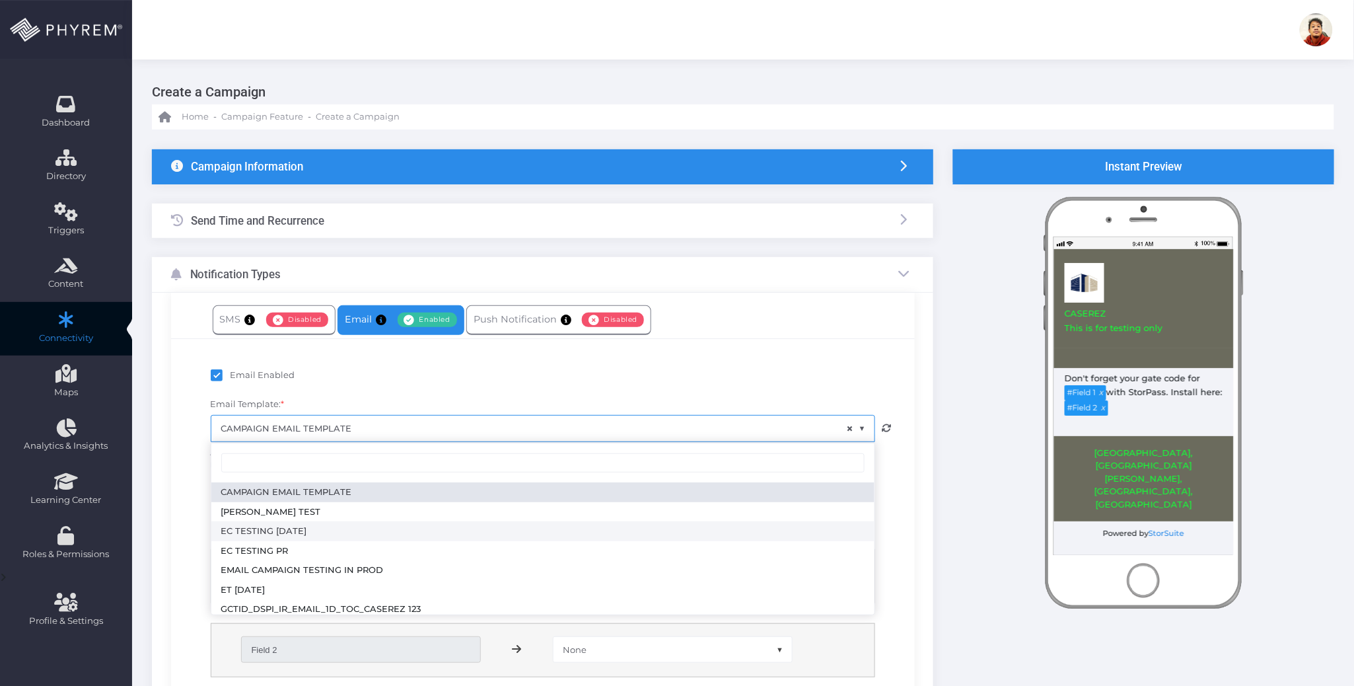
select select "2543"
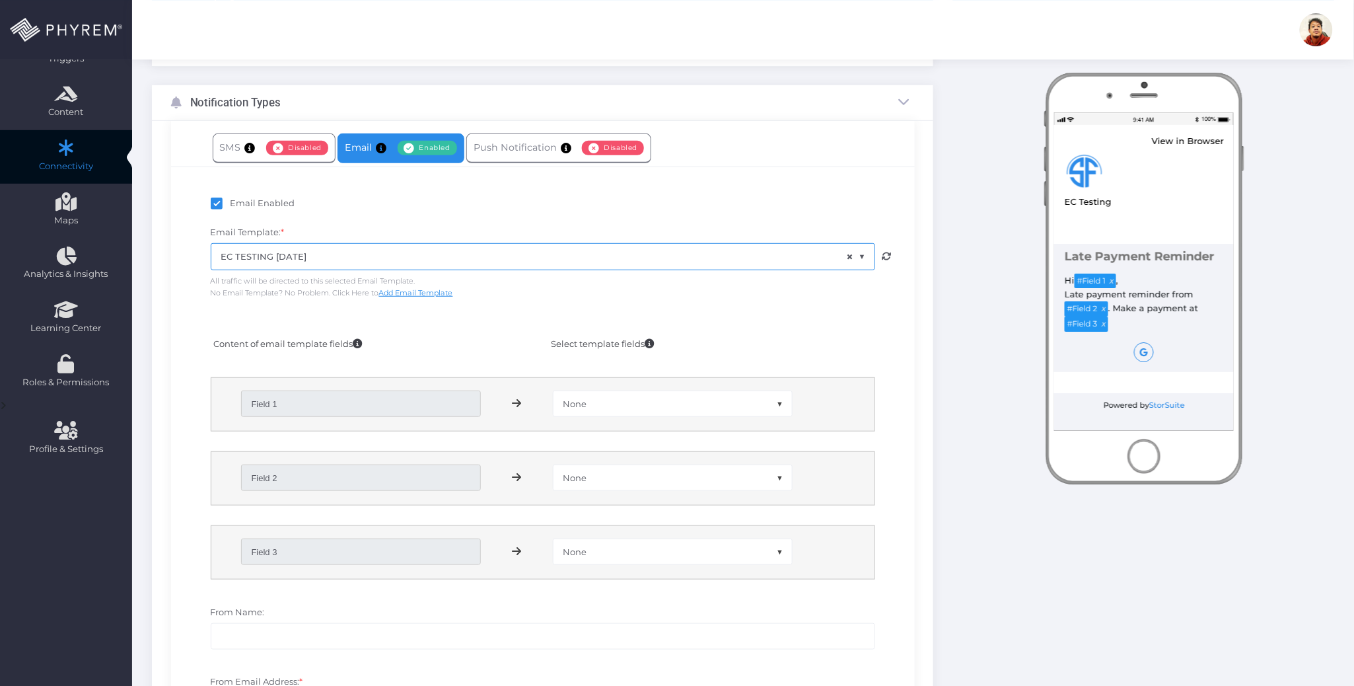
scroll to position [176, 0]
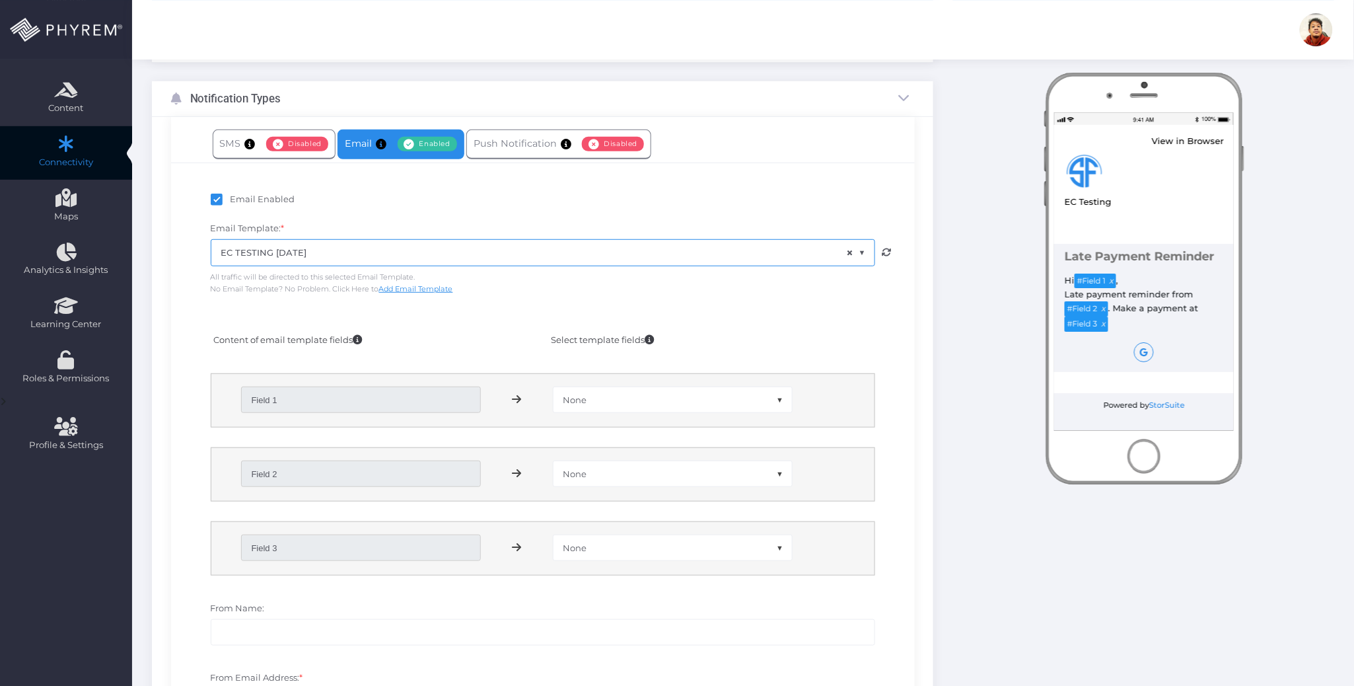
click at [613, 400] on span "None" at bounding box center [673, 399] width 239 height 25
select select "first_name"
click at [607, 482] on span "None" at bounding box center [673, 473] width 239 height 25
type input "b"
select select "branch_name"
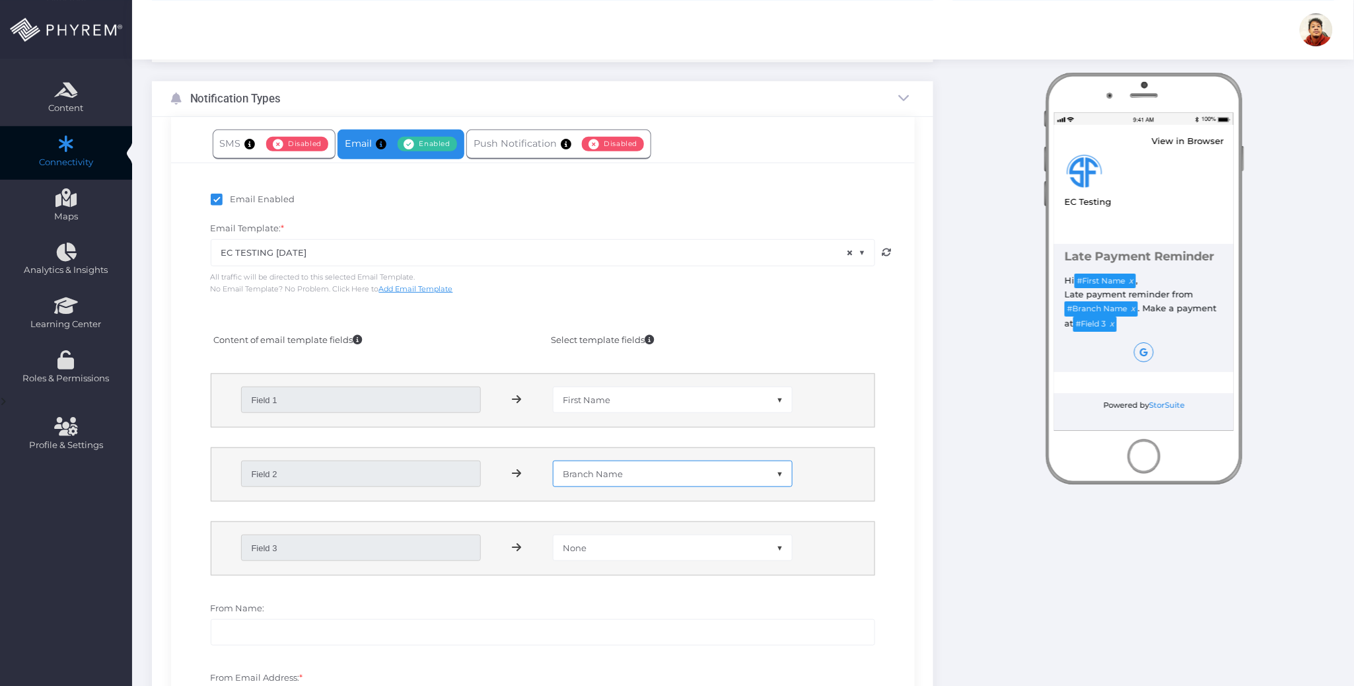
click at [621, 558] on span "None" at bounding box center [673, 547] width 239 height 25
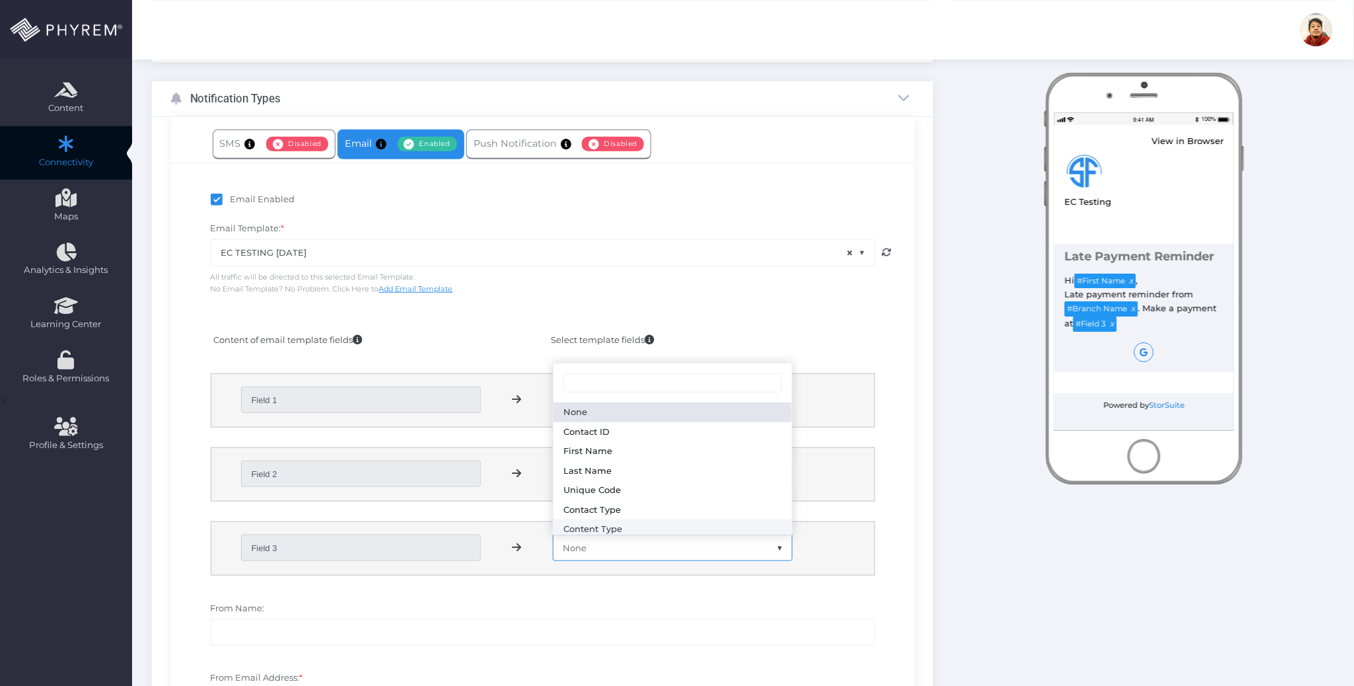
type input "i"
type input "pay"
select select "payment_link"
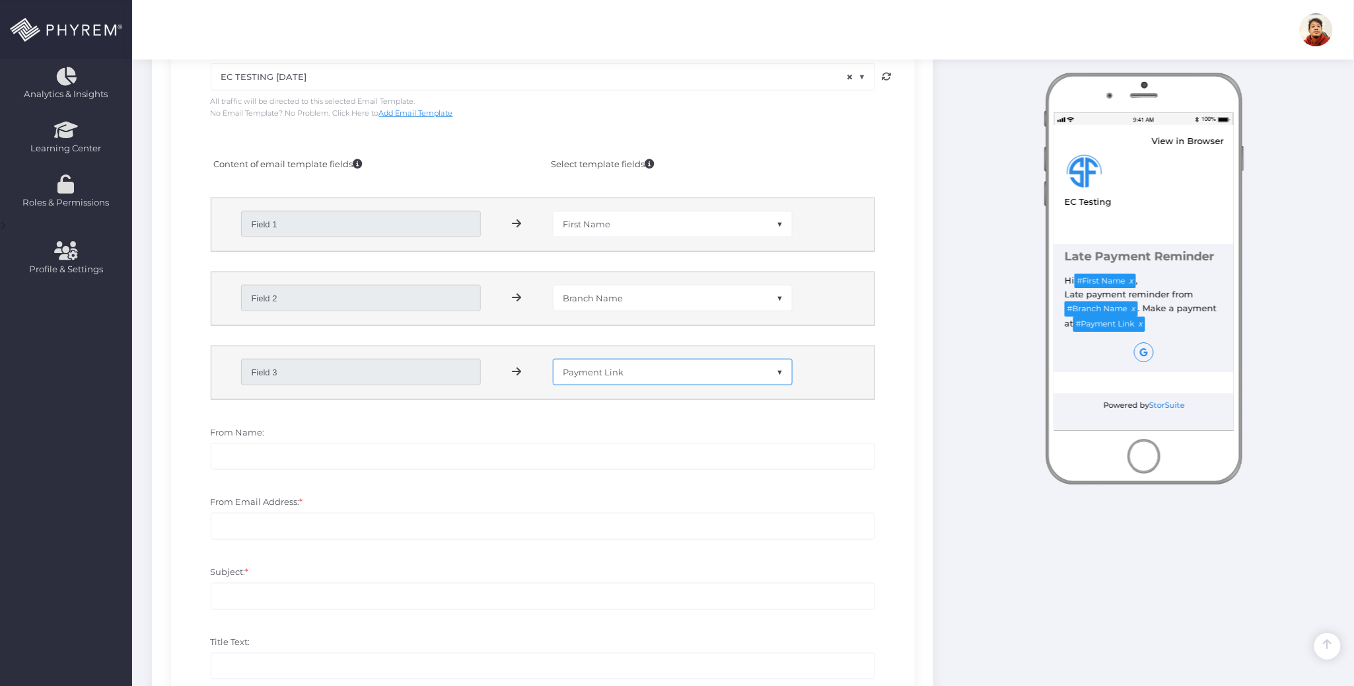
scroll to position [440, 0]
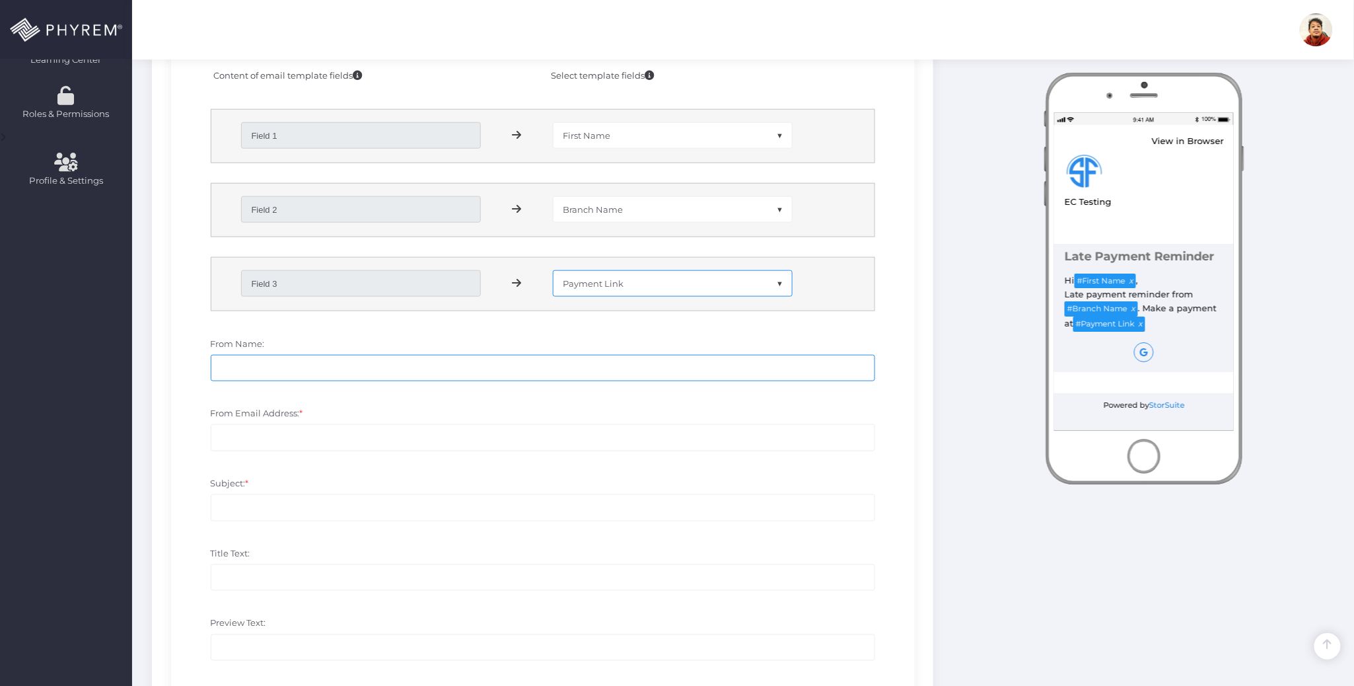
click at [283, 365] on input "From Name:" at bounding box center [543, 368] width 665 height 26
drag, startPoint x: 1111, startPoint y: 205, endPoint x: 788, endPoint y: 295, distance: 336.0
click at [1058, 206] on div "View in Browser EC Testing EC Testing [DATE] Immediate Action Required!" at bounding box center [1144, 174] width 180 height 99
copy div "EC Testing"
click at [510, 363] on input "From Name:" at bounding box center [543, 368] width 665 height 26
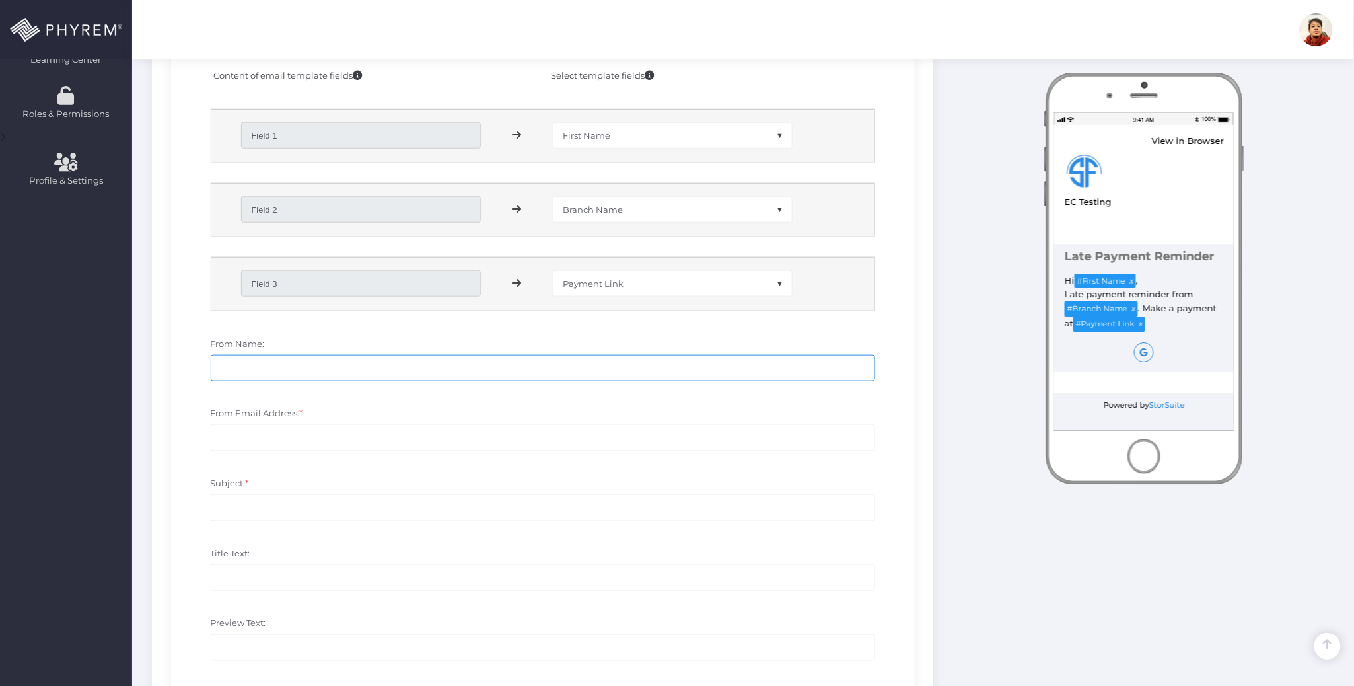
paste input "EC Testing"
type input "EC Testing"
click at [421, 437] on input "From Email Address: *" at bounding box center [543, 437] width 665 height 26
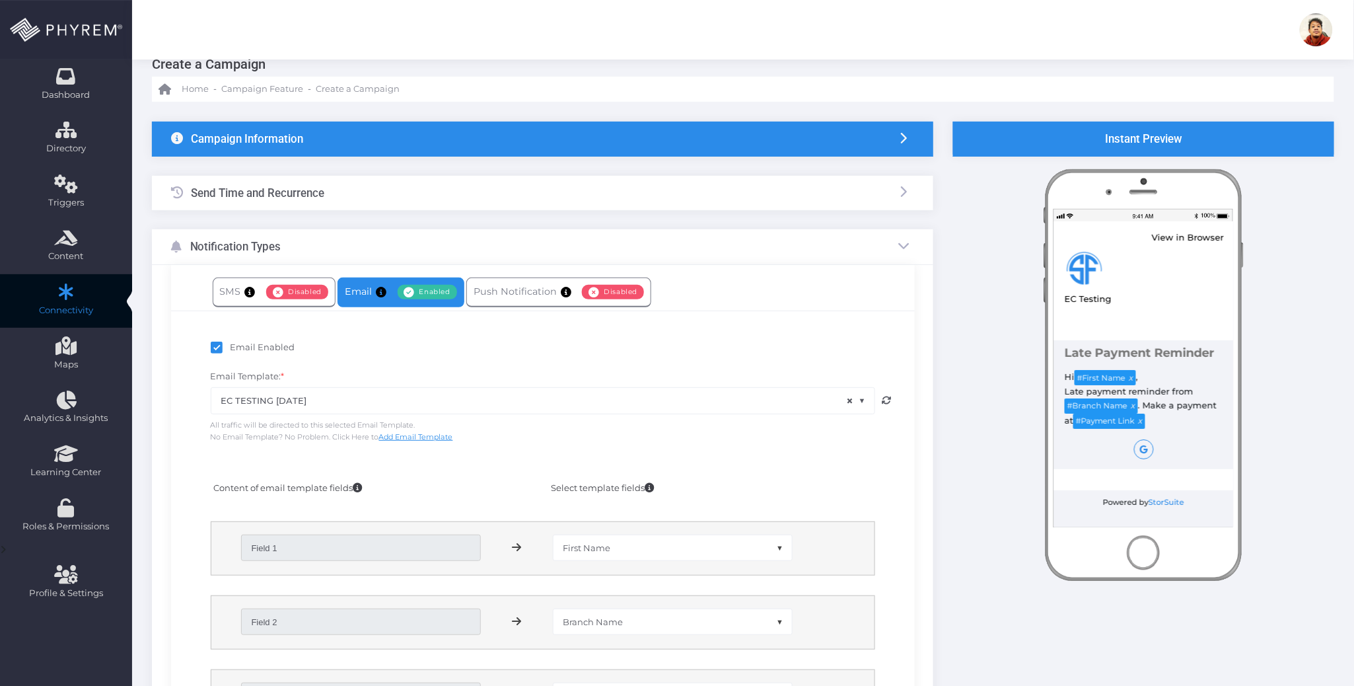
scroll to position [0, 0]
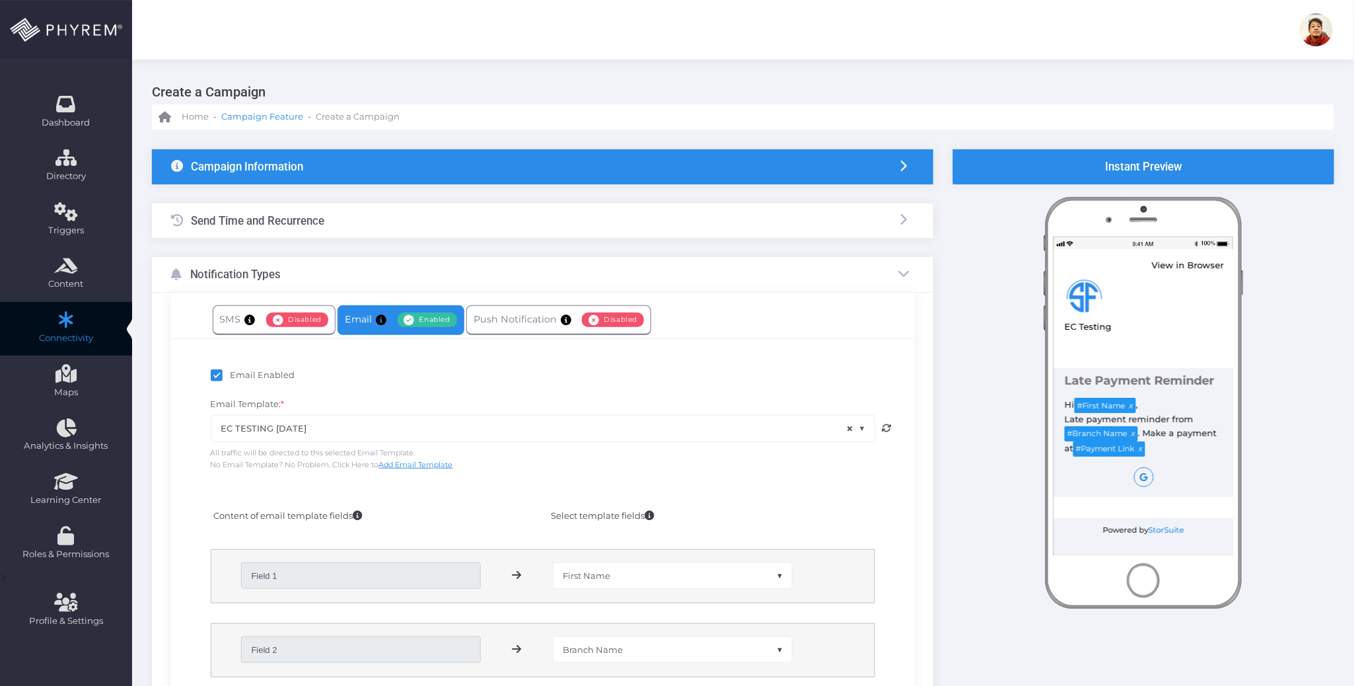
click at [267, 111] on span "Campaign Feature" at bounding box center [262, 116] width 82 height 13
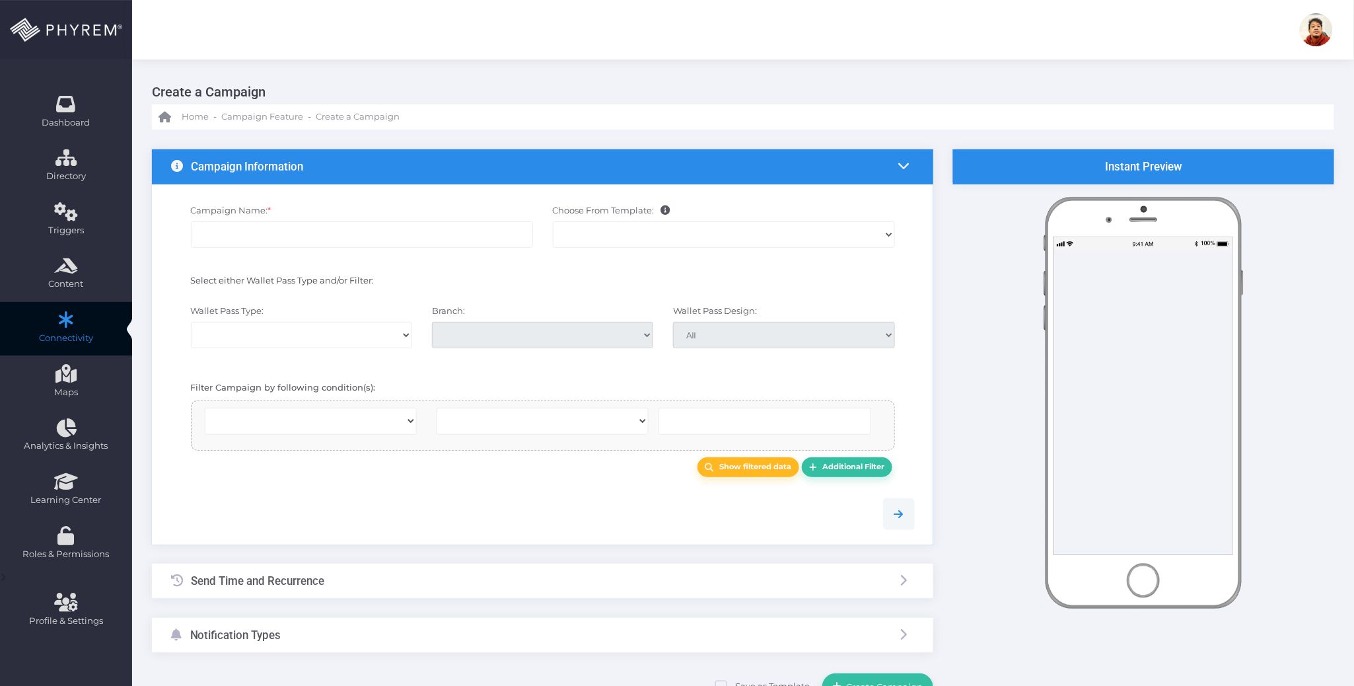
select select
click at [440, 525] on form "{"fields":[{"field_filters":"","filter_ops":[""],"filter_vals":[],"all_info":""…" at bounding box center [543, 424] width 782 height 551
click at [367, 233] on input "Campaign Name: *" at bounding box center [362, 234] width 342 height 26
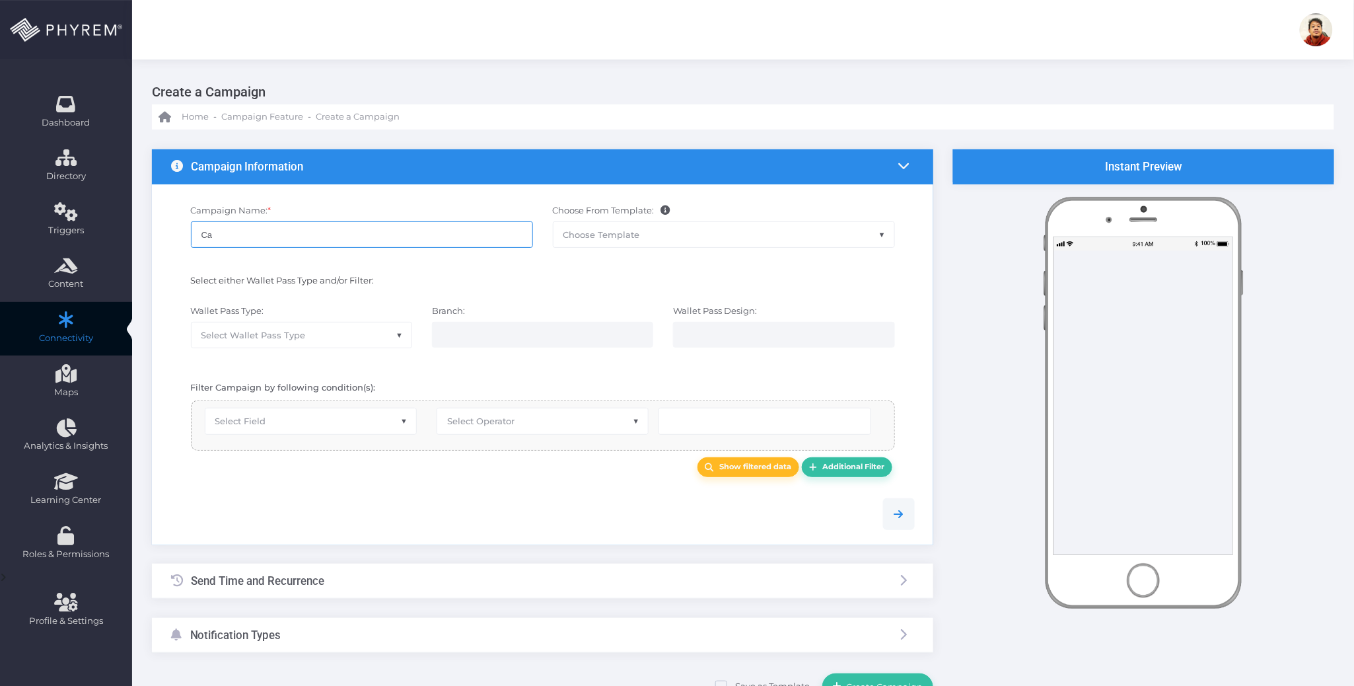
type input "C"
type input "Email test campaign 312312"
click at [371, 328] on span "Select Wallet Pass Type" at bounding box center [302, 334] width 220 height 25
select select "15"
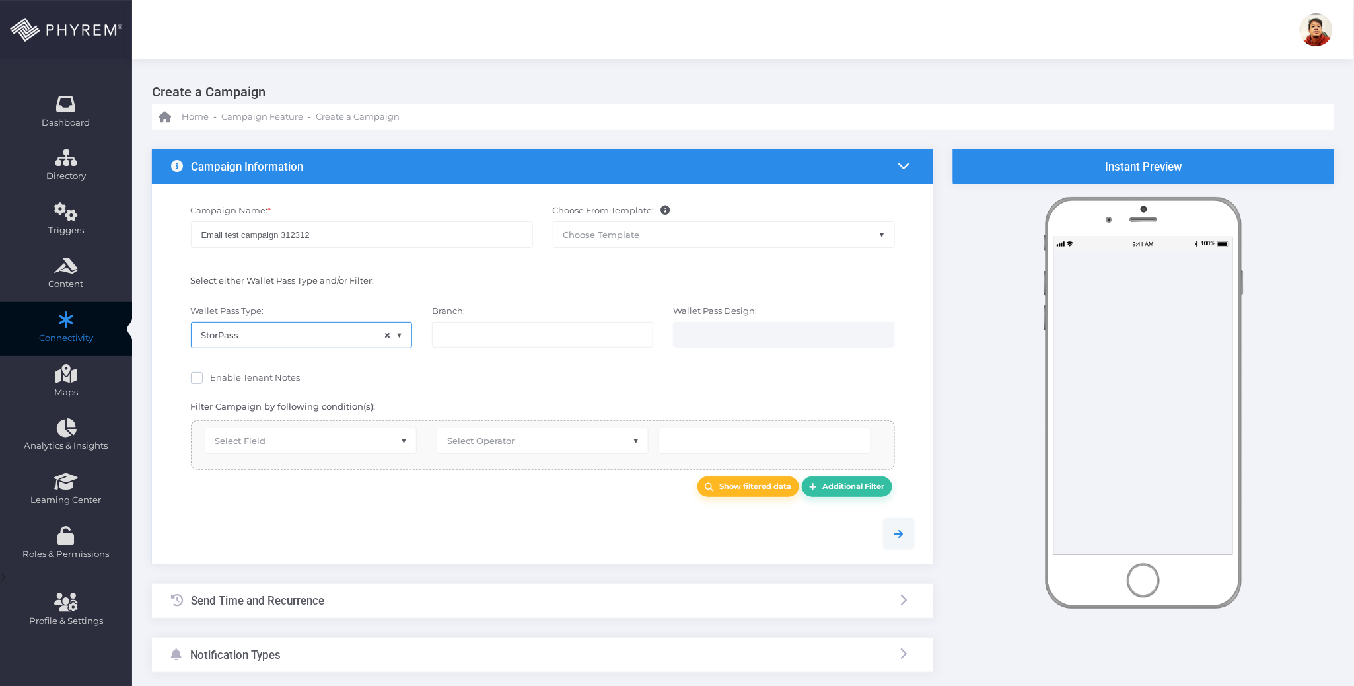
click at [498, 341] on li at bounding box center [495, 334] width 104 height 15
select select "119"
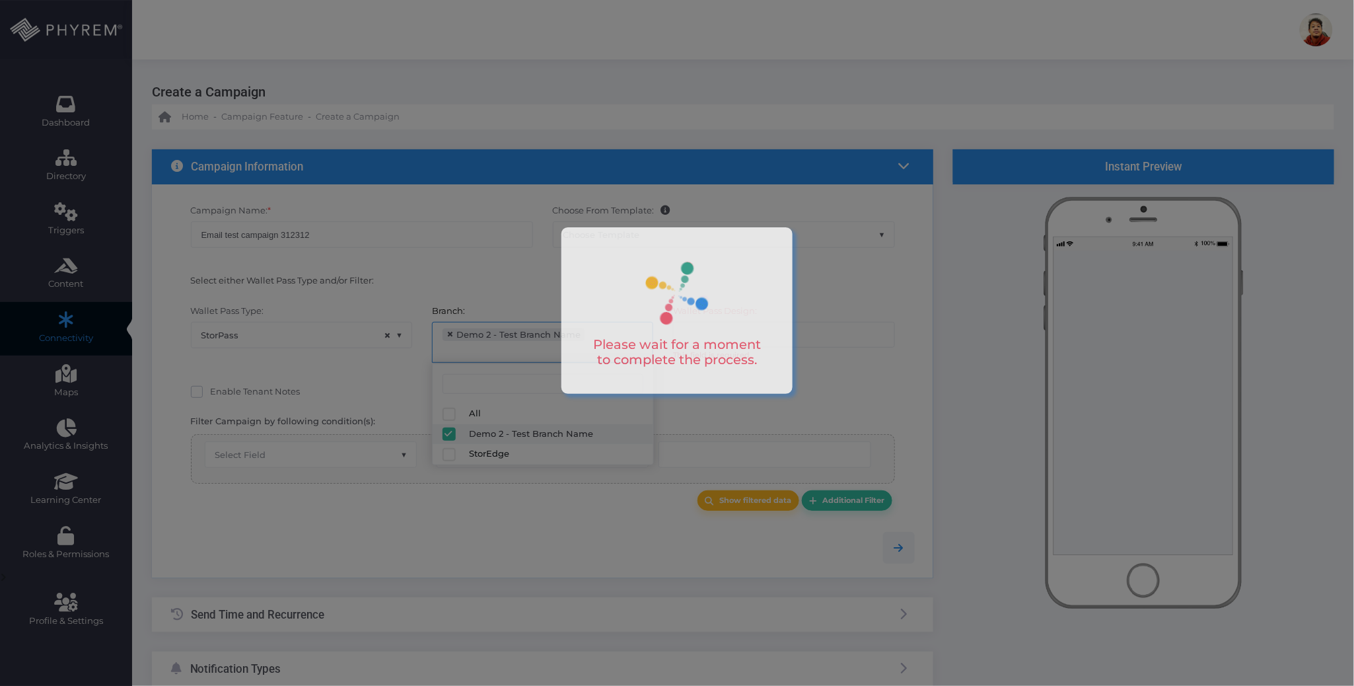
scroll to position [11, 0]
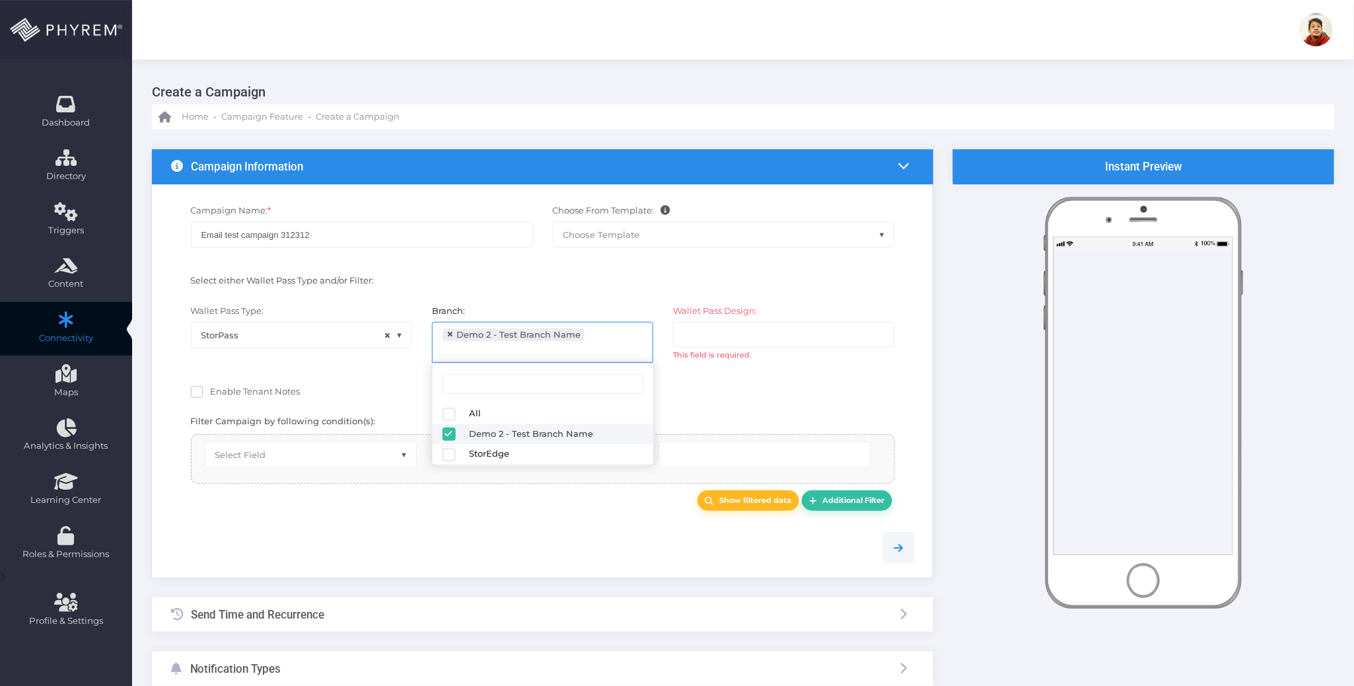
click at [817, 334] on ul at bounding box center [784, 334] width 220 height 25
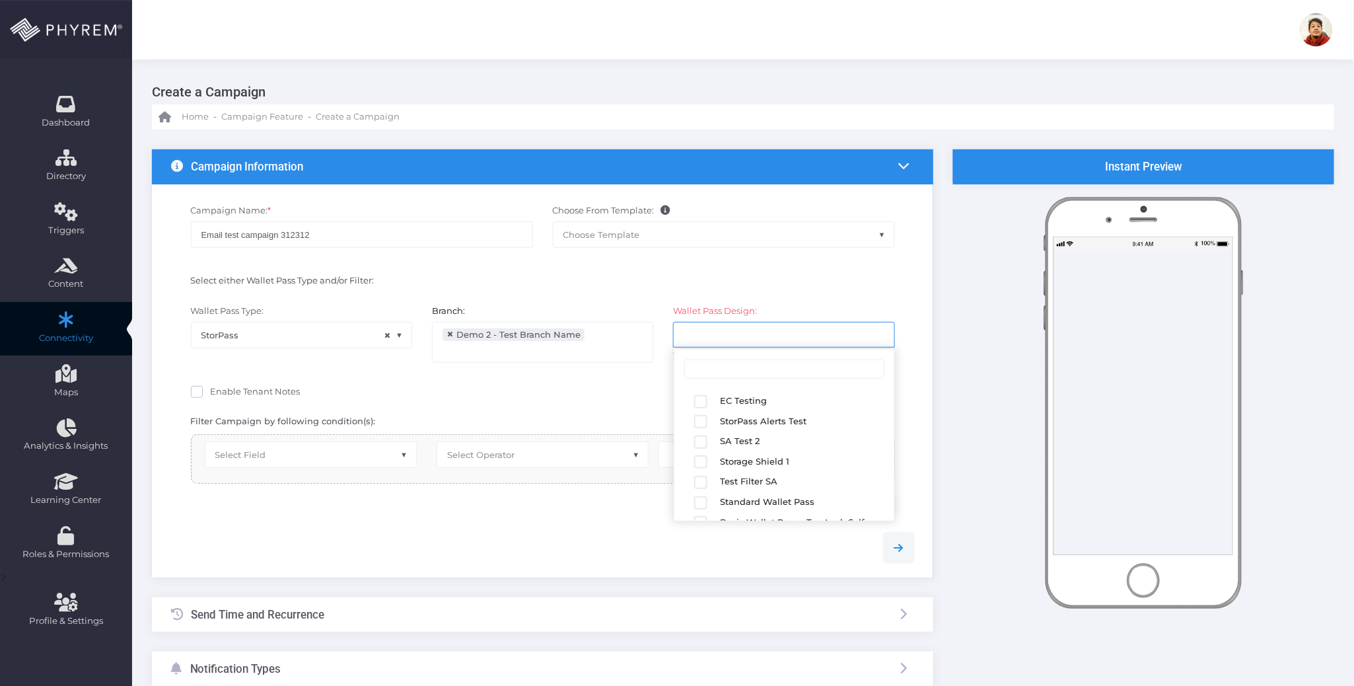
scroll to position [230, 0]
select select "2683"
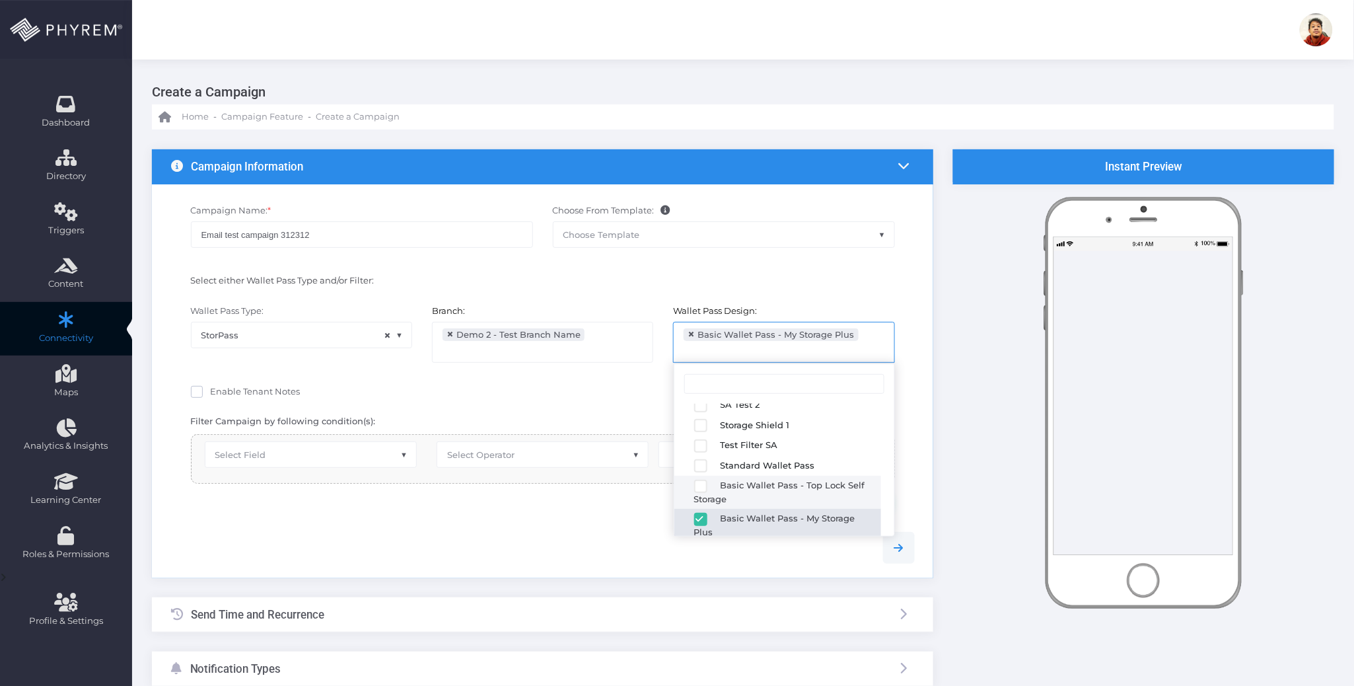
click at [405, 478] on div "Contact Type Contact ID Group ID First Name Last Name Gender Date of Birth Loca…" at bounding box center [543, 459] width 704 height 50
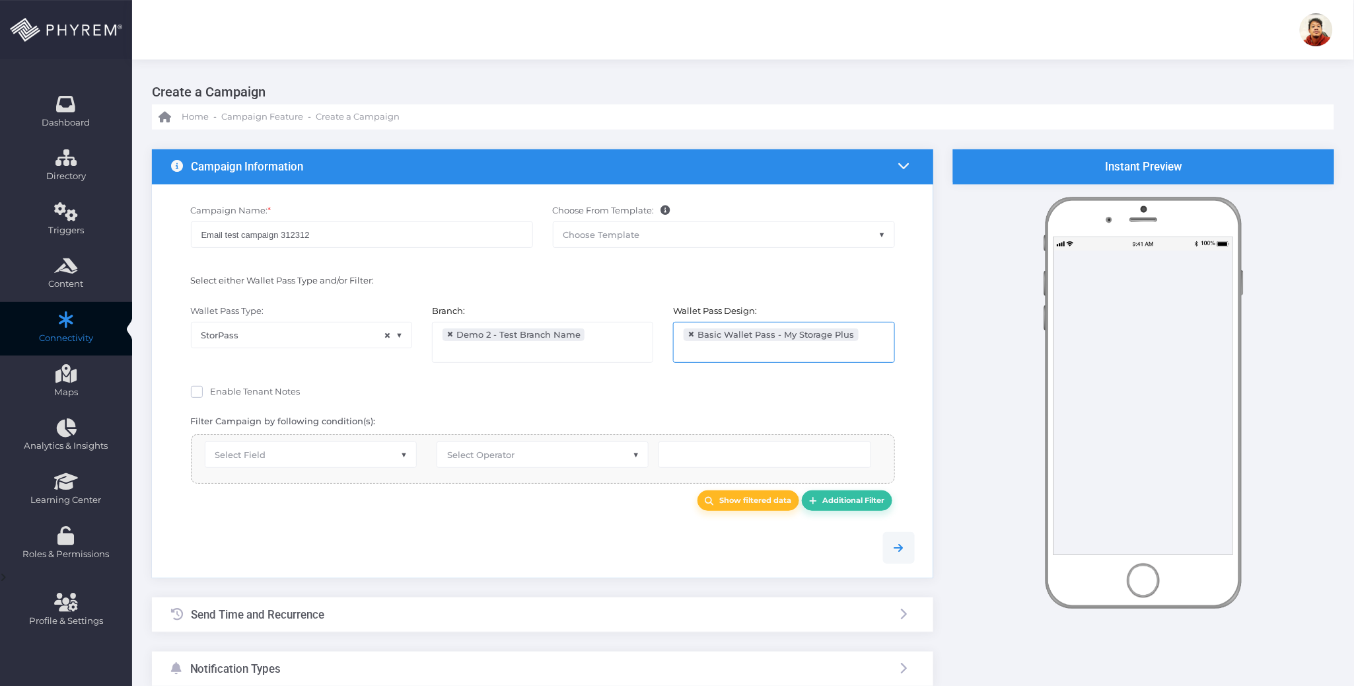
click at [370, 461] on span "Select Field" at bounding box center [310, 454] width 211 height 25
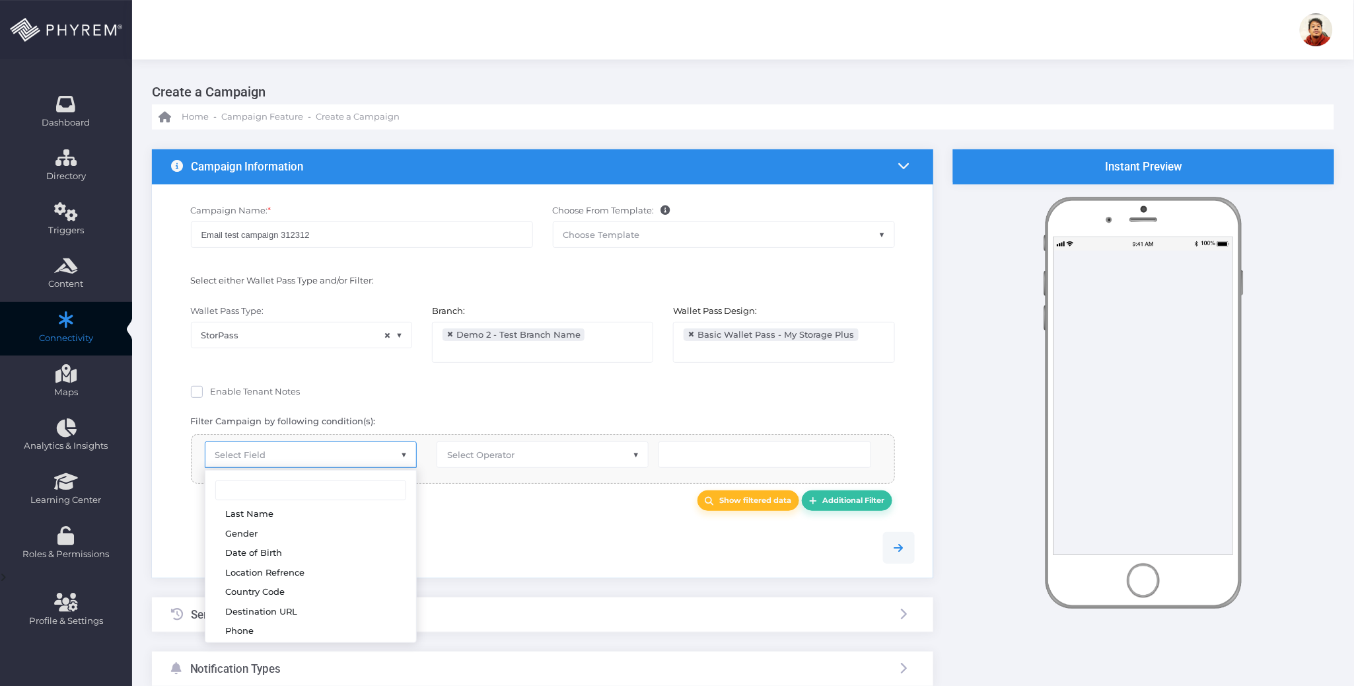
scroll to position [0, 0]
select select "first_name"
click at [495, 456] on span "Select Operator" at bounding box center [480, 454] width 67 height 11
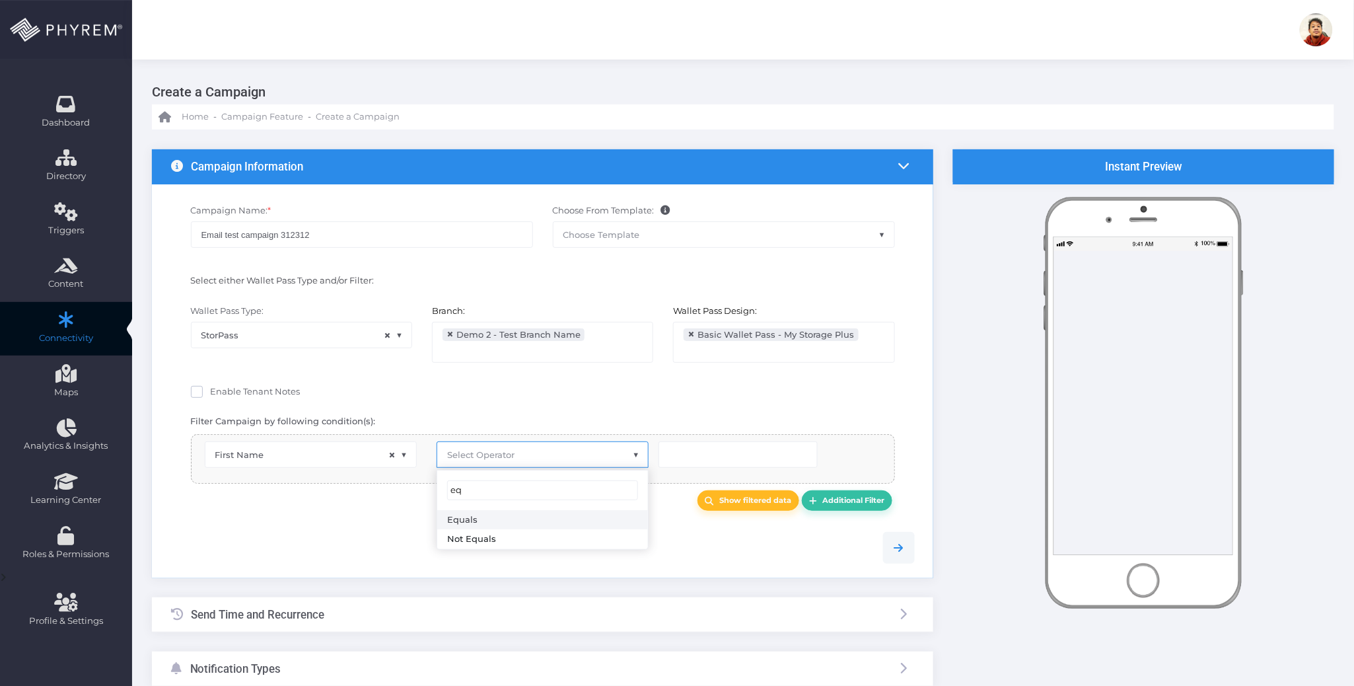
type input "eq"
select select "equals"
click at [719, 462] on input "text" at bounding box center [738, 454] width 159 height 26
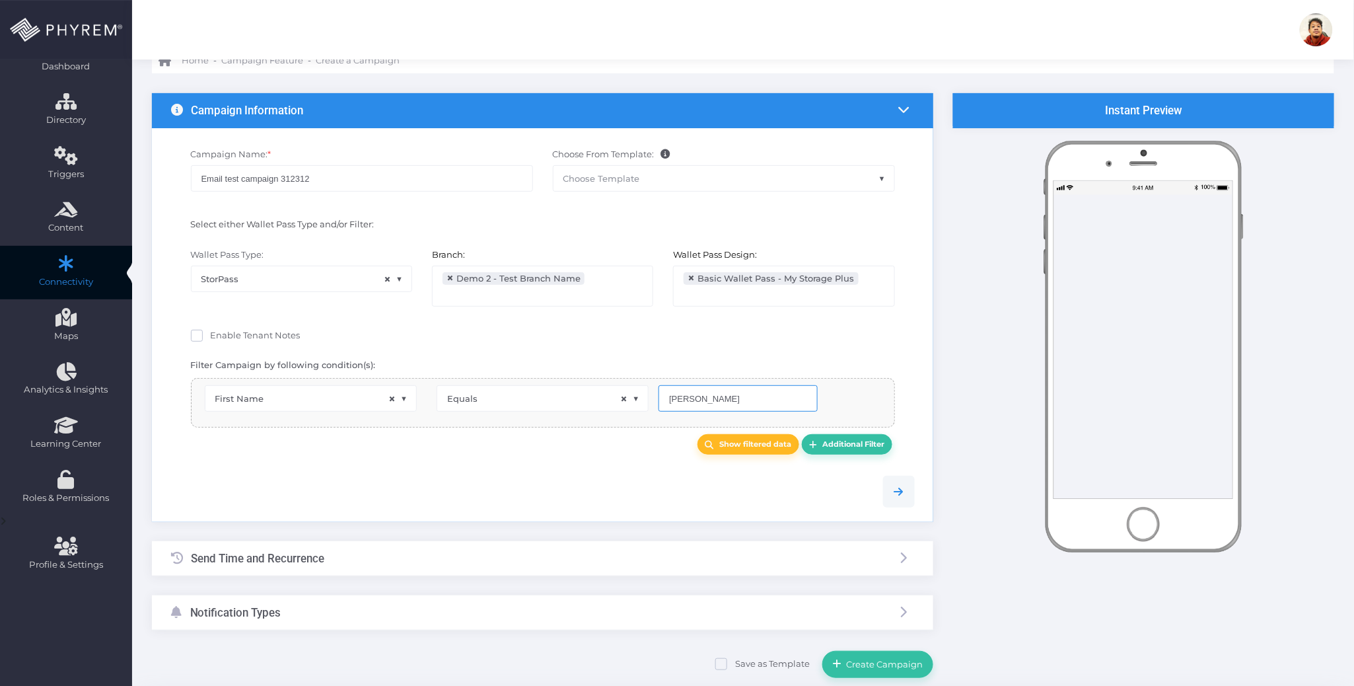
scroll to position [88, 0]
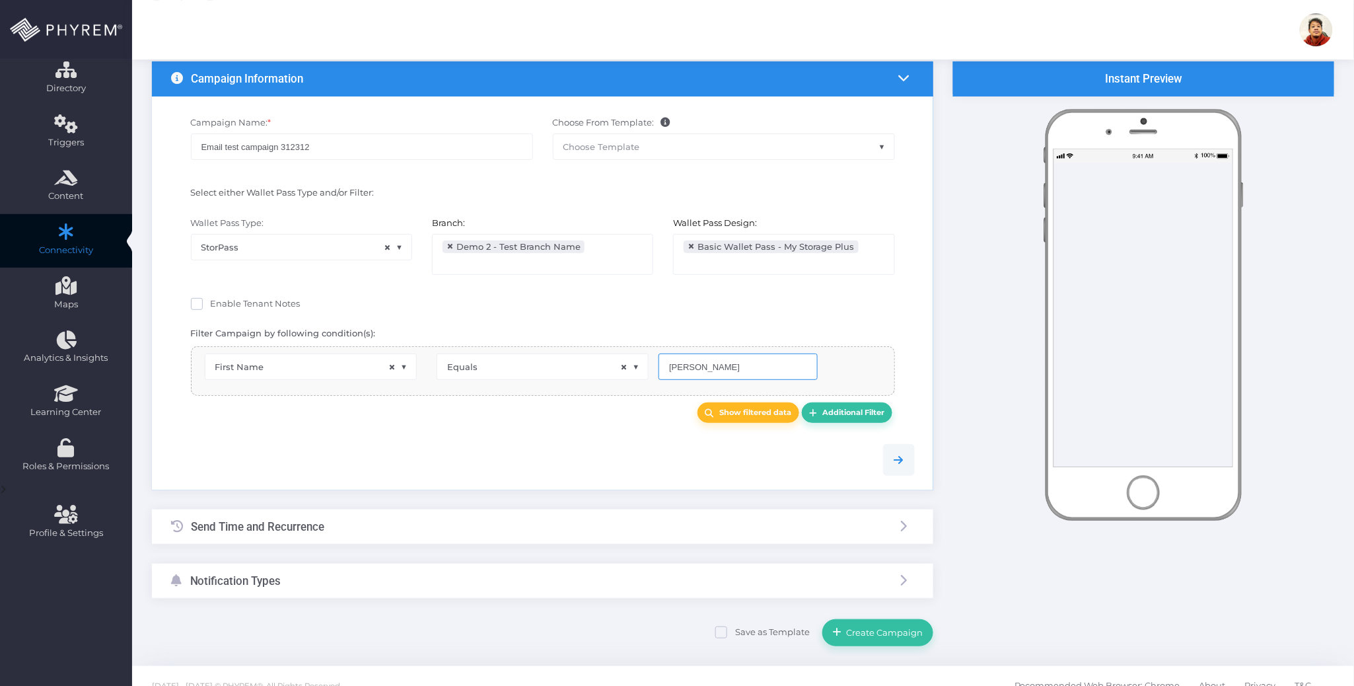
type input "Carlos"
click at [498, 516] on div "Send Time and Recurrence" at bounding box center [543, 526] width 782 height 35
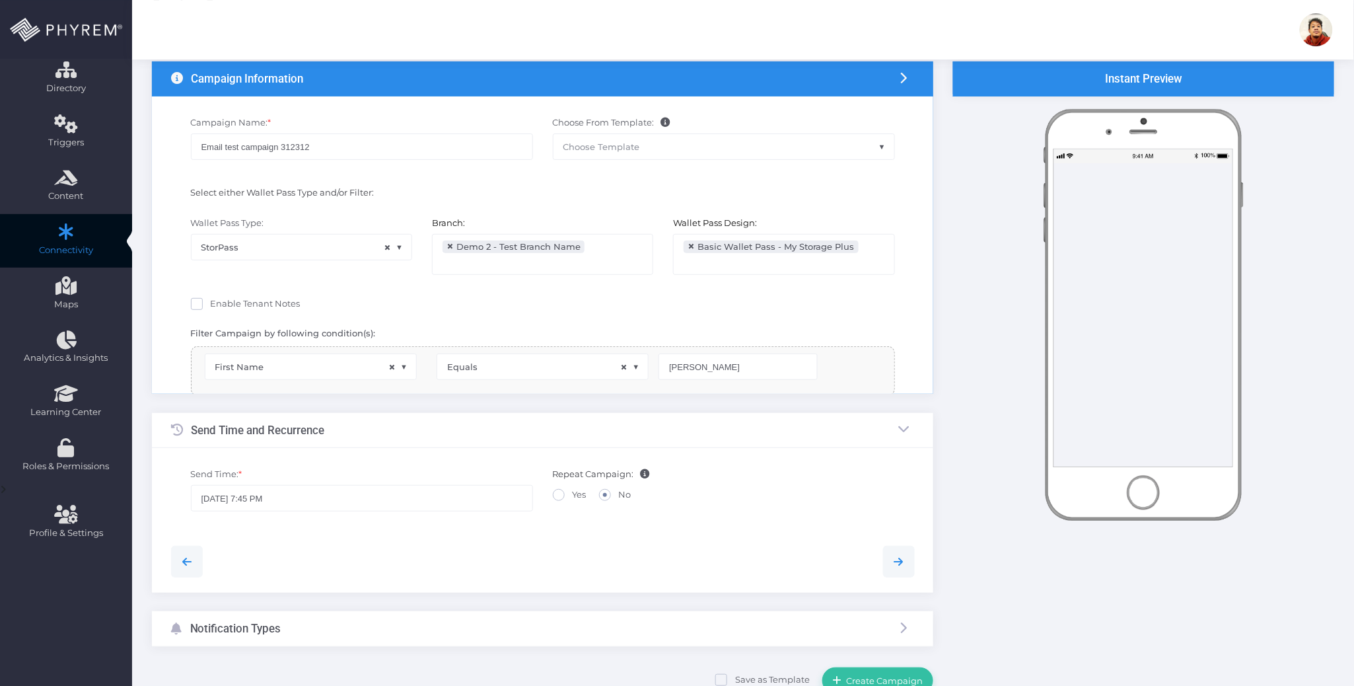
scroll to position [0, 0]
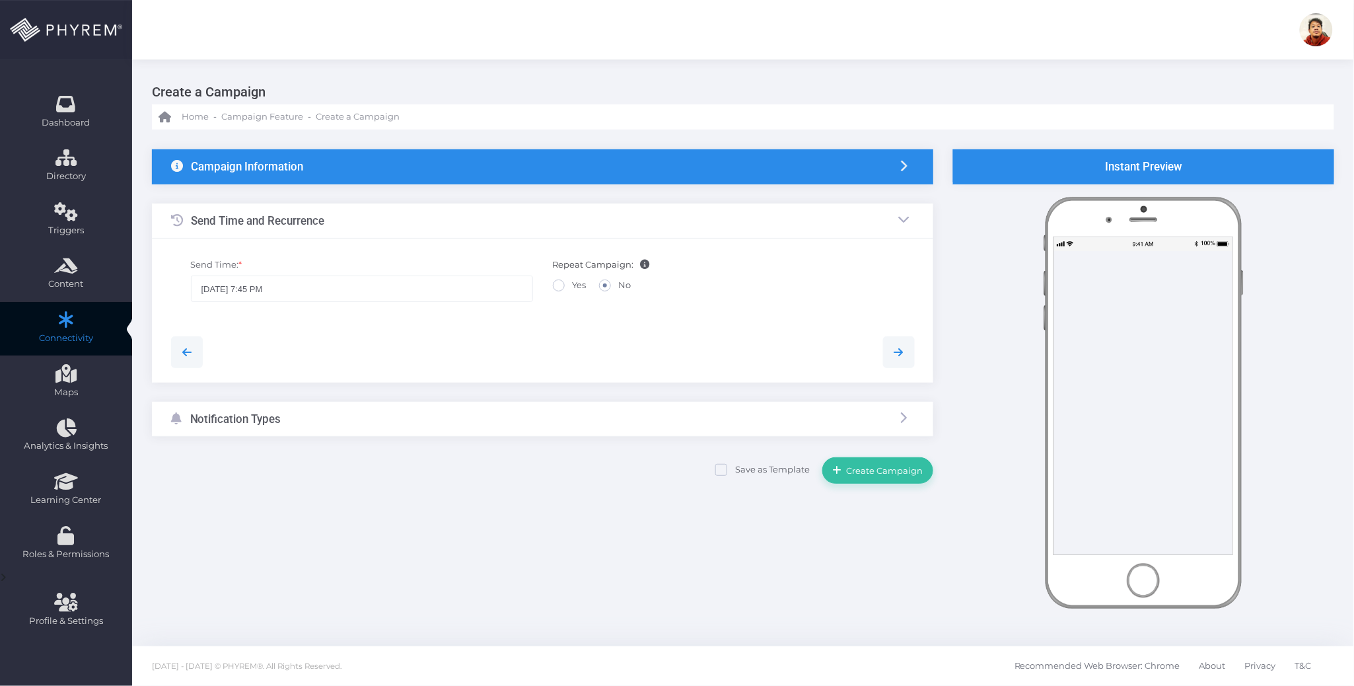
click at [415, 419] on div "Notification Types" at bounding box center [543, 419] width 782 height 35
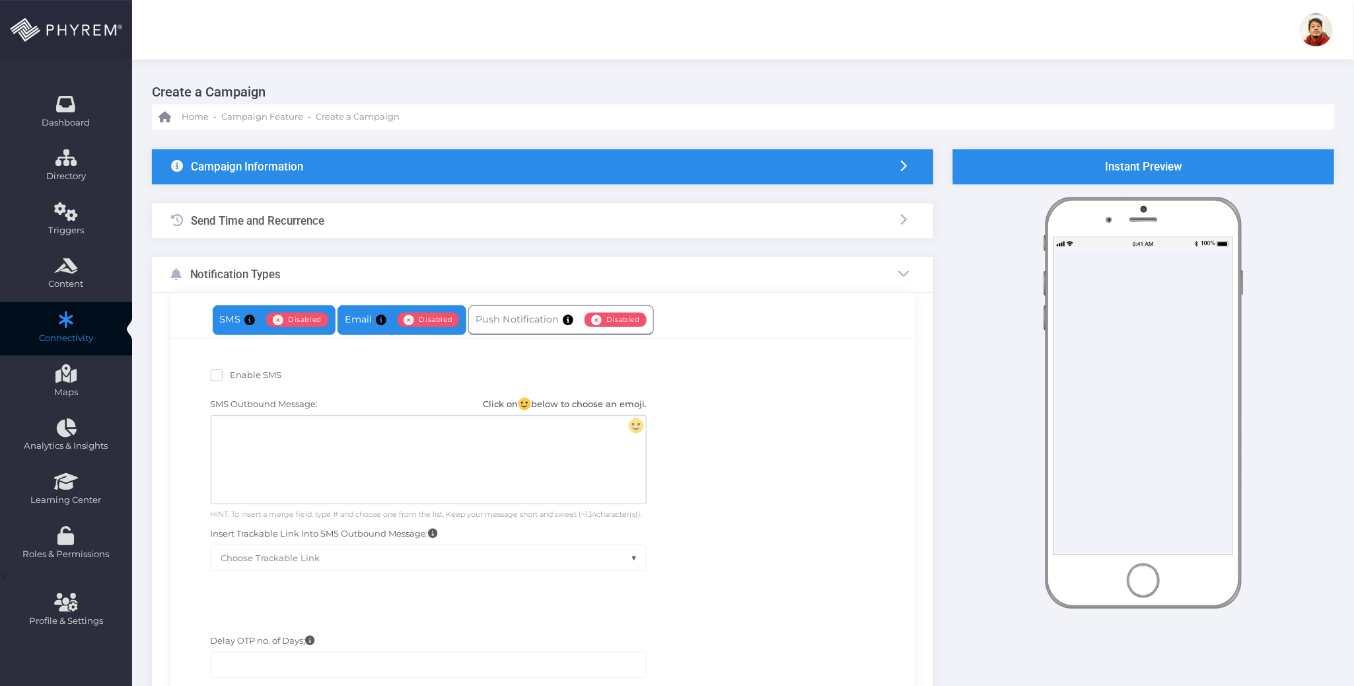
drag, startPoint x: 391, startPoint y: 318, endPoint x: 397, endPoint y: 337, distance: 19.4
click at [391, 318] on link "Email Enabled Disabled" at bounding box center [402, 320] width 129 height 30
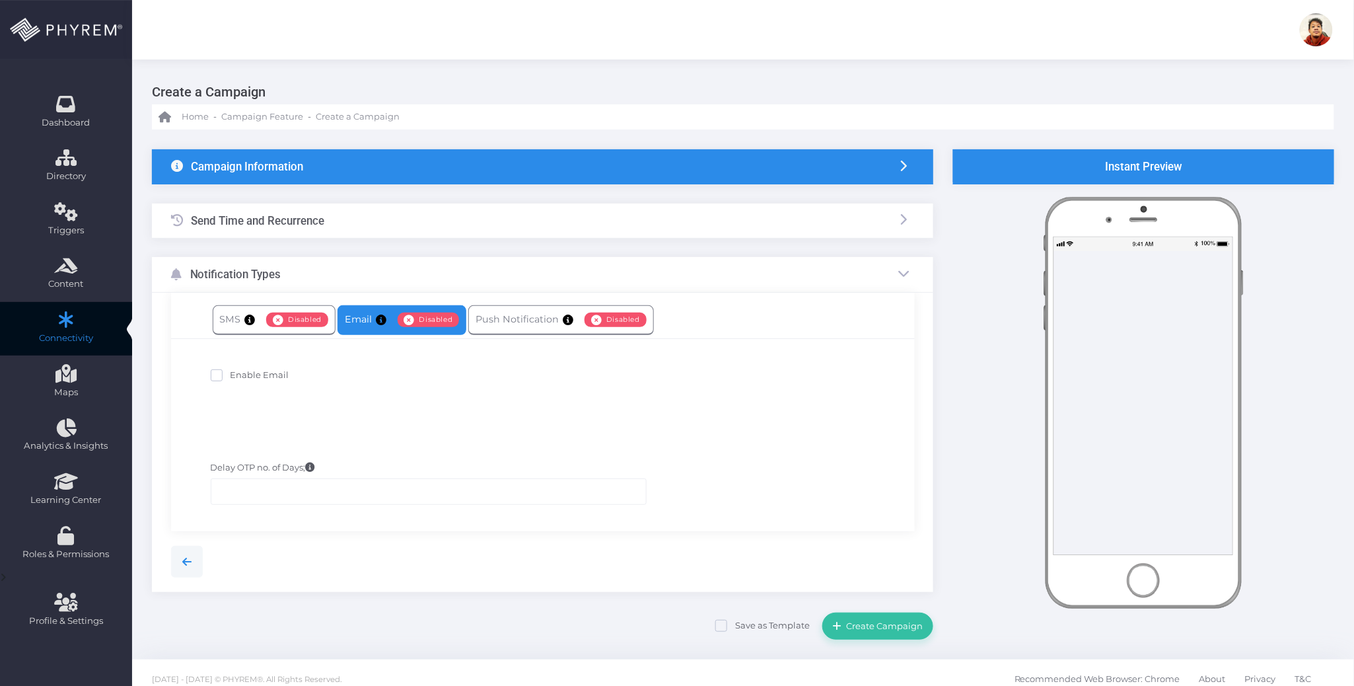
click at [264, 375] on span "Enable Email" at bounding box center [260, 374] width 59 height 11
click at [239, 375] on input "Enable Email" at bounding box center [235, 373] width 9 height 9
checkbox input "true"
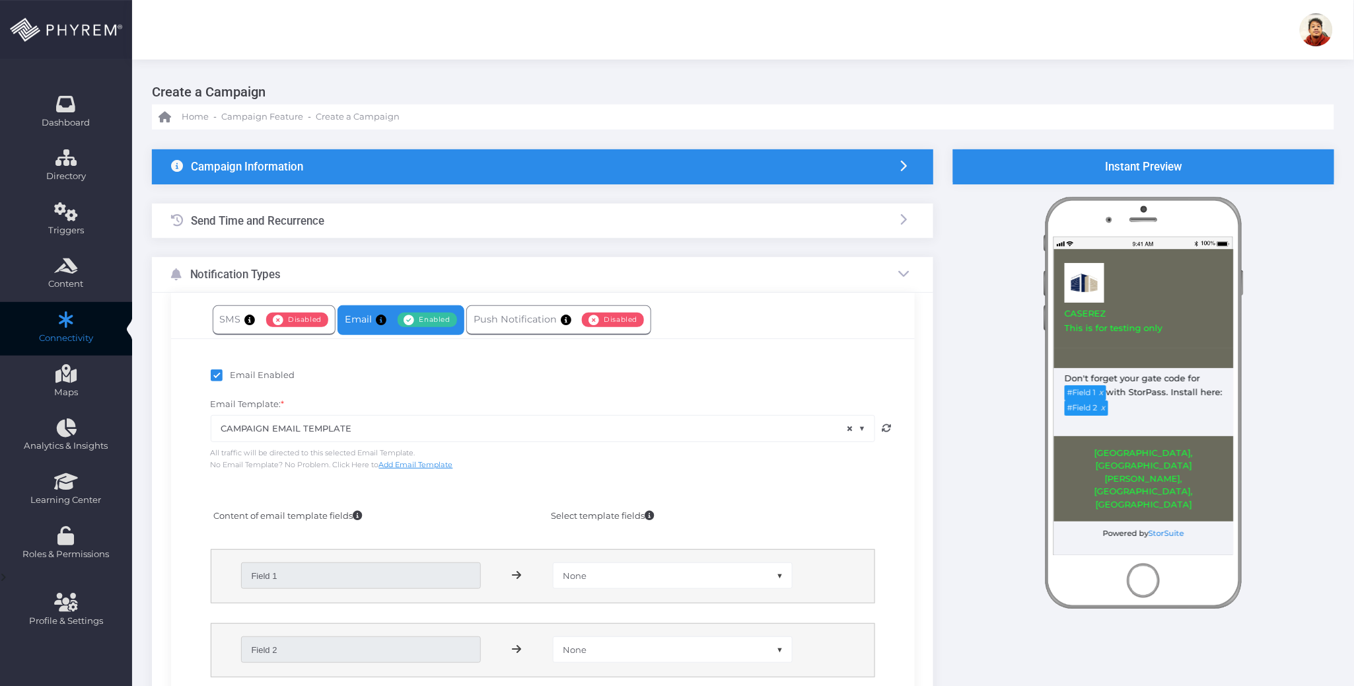
click at [497, 431] on span "× CAMPAIGN EMAIL TEMPLATE" at bounding box center [542, 428] width 663 height 25
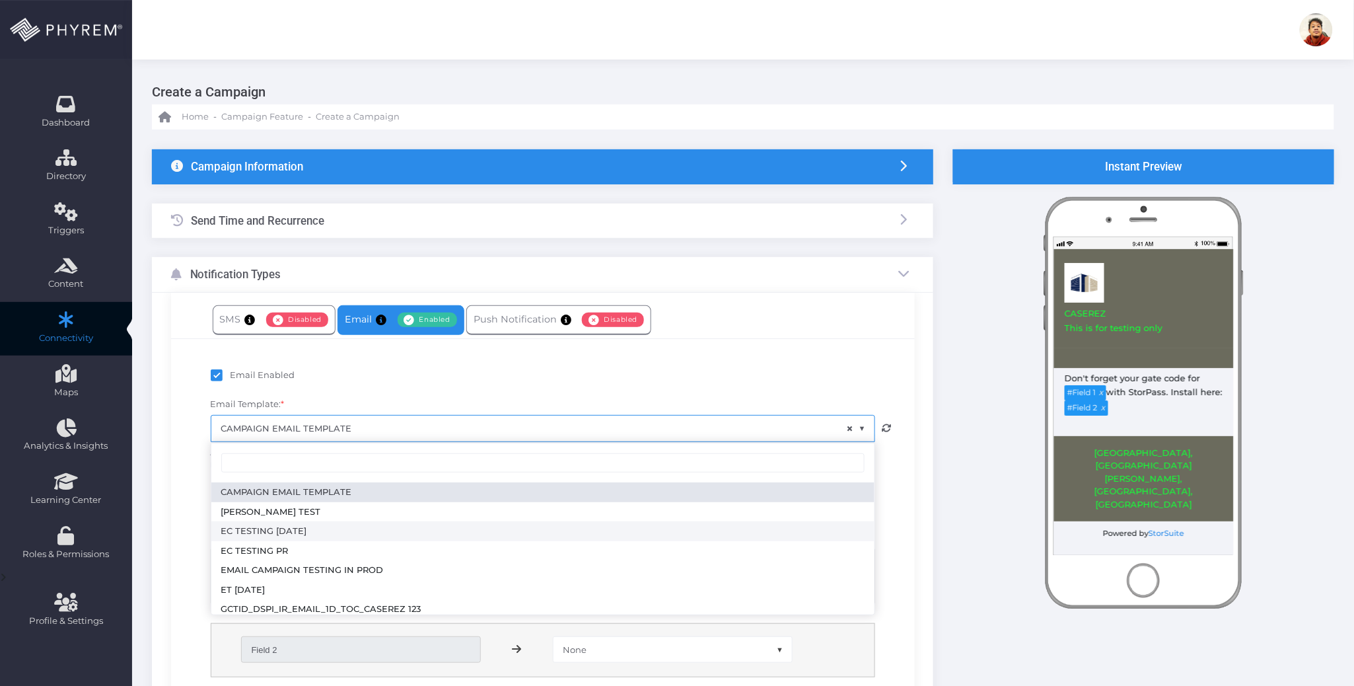
select select "2543"
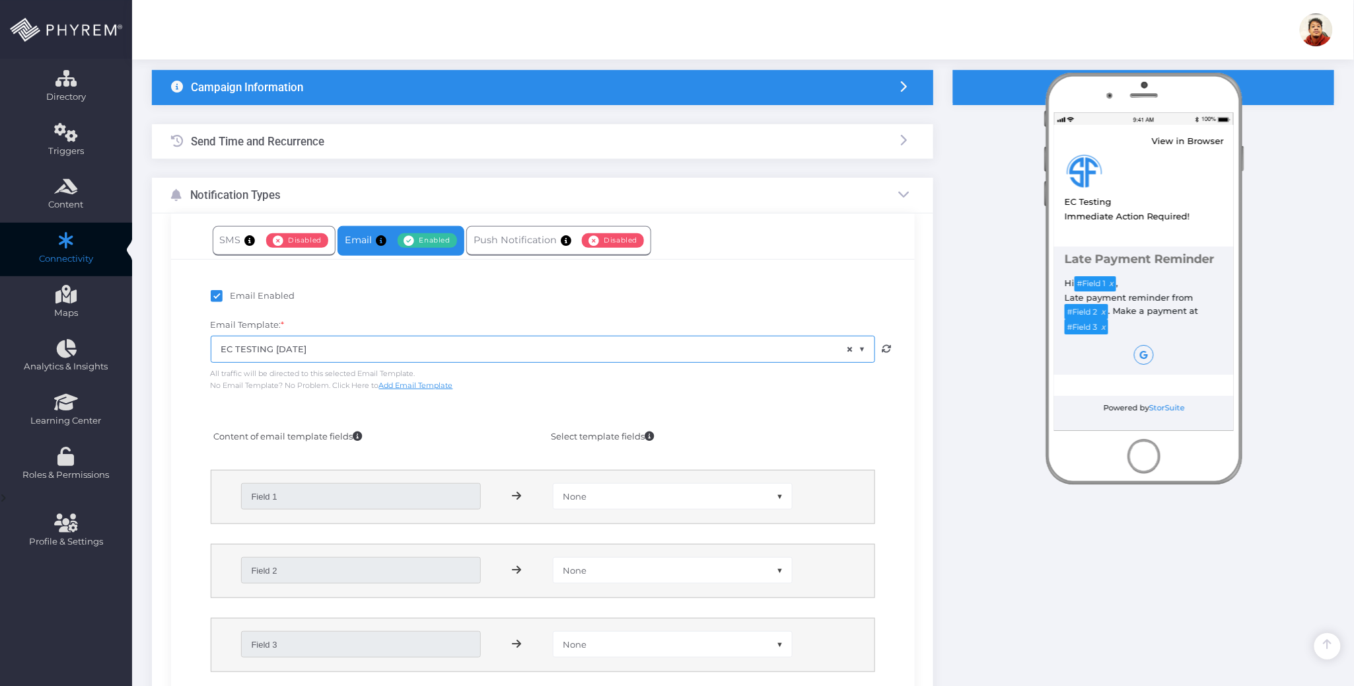
scroll to position [264, 0]
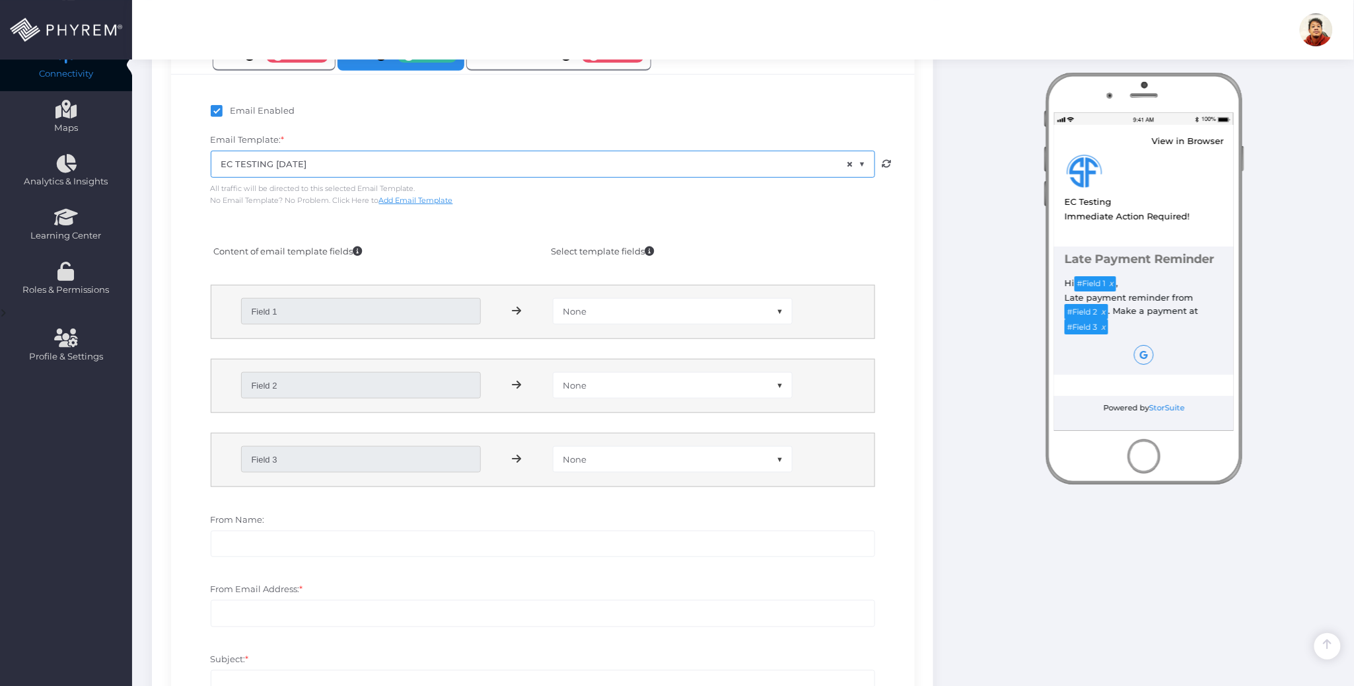
click at [608, 311] on span "None" at bounding box center [673, 311] width 239 height 25
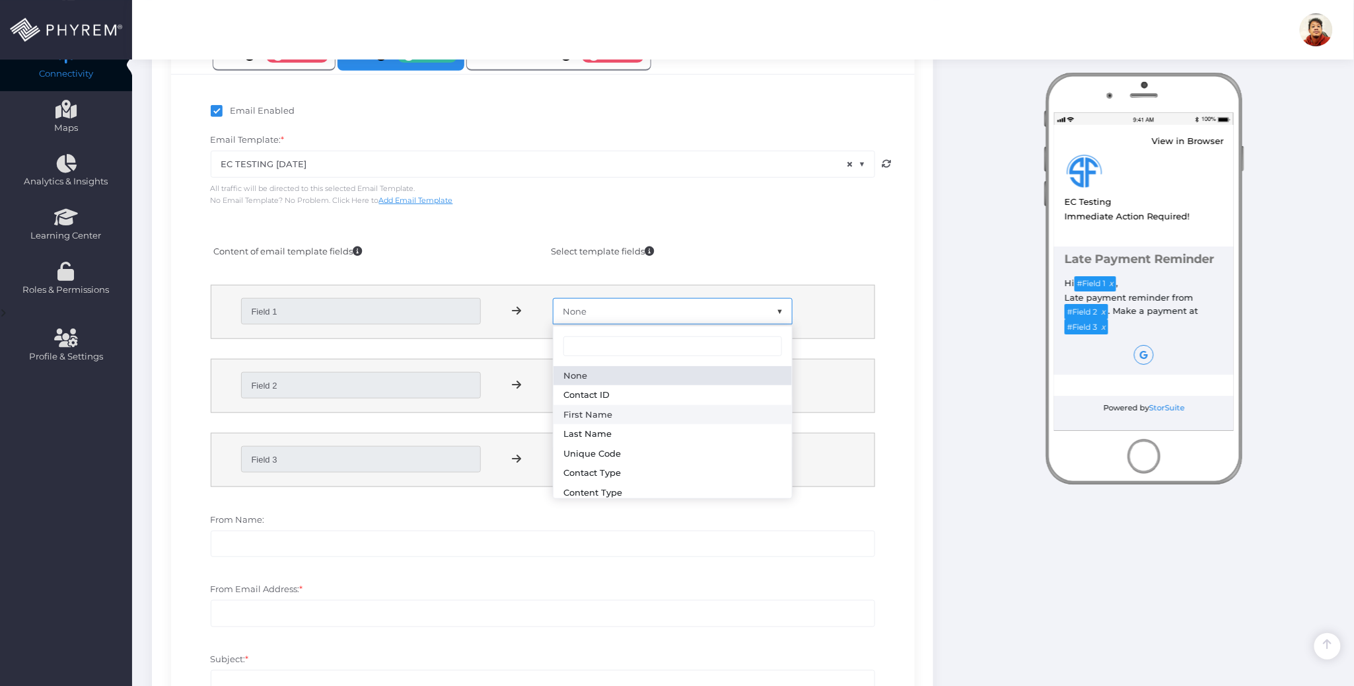
select select "first_name"
click at [621, 381] on span "None" at bounding box center [673, 385] width 239 height 25
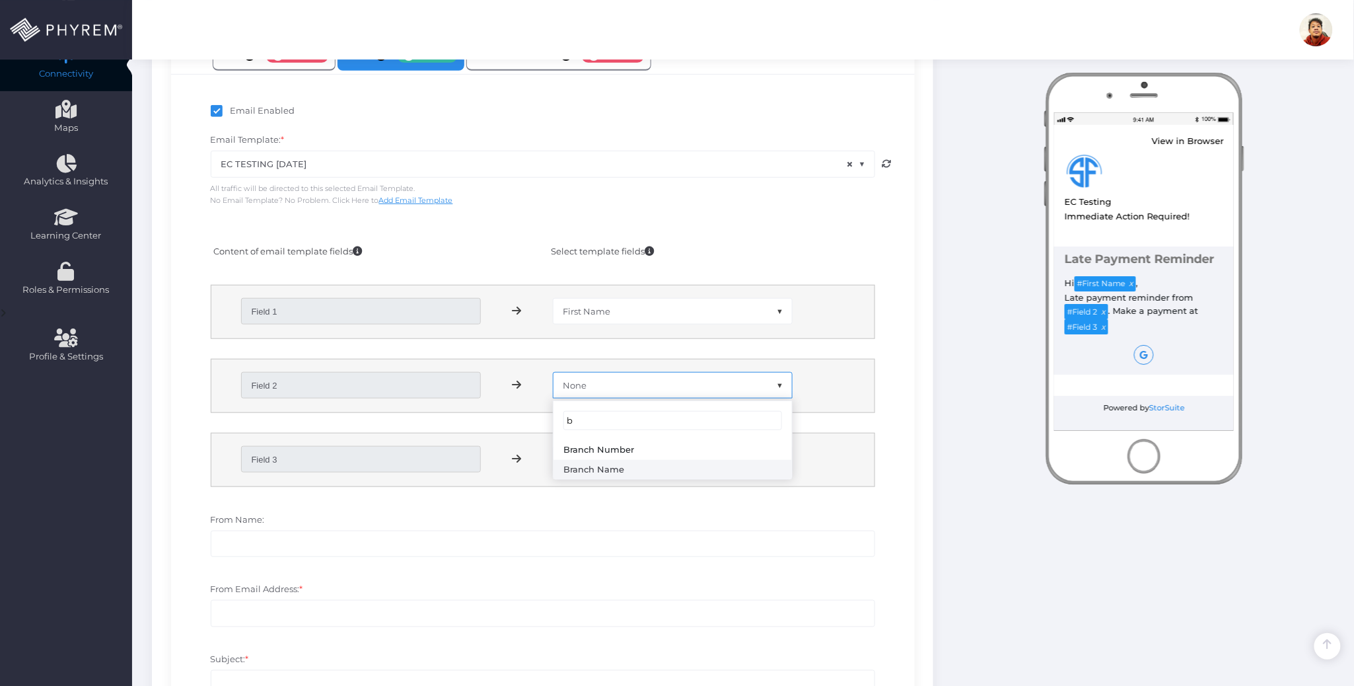
type input "b"
select select "branch_name"
click at [638, 466] on span "None" at bounding box center [673, 459] width 239 height 25
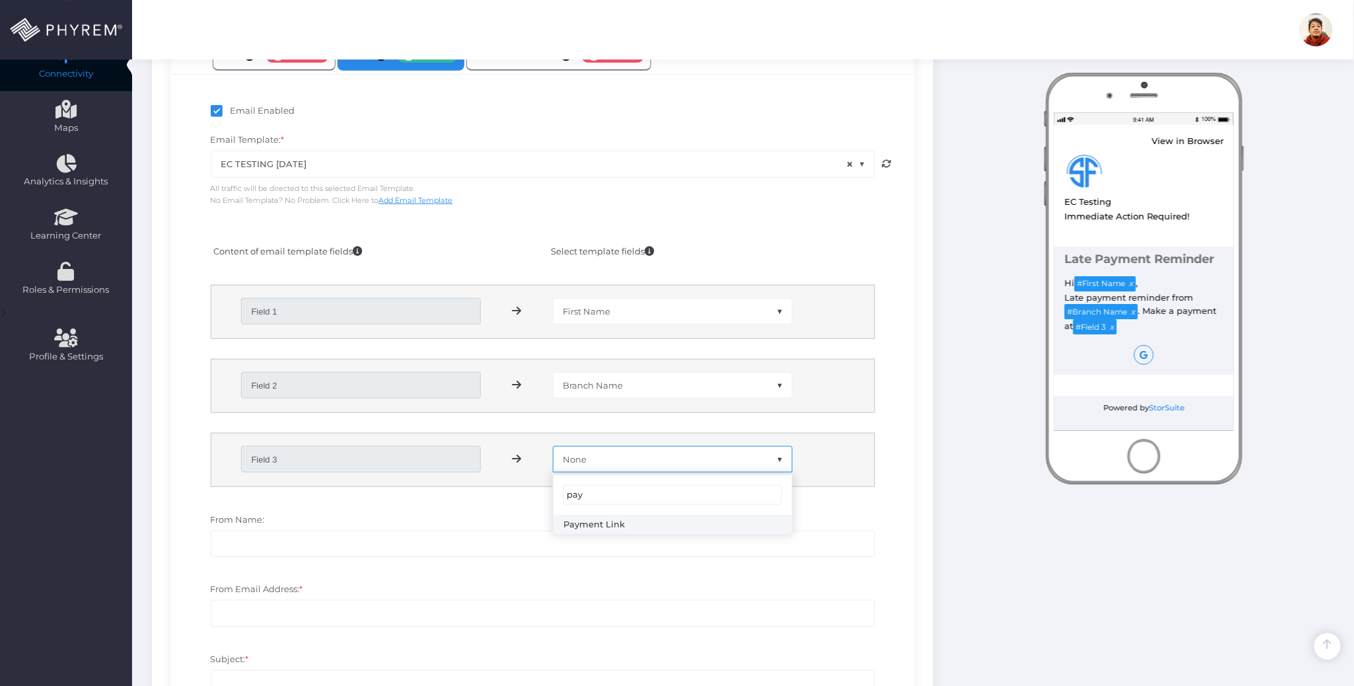
type input "pay"
select select "payment_link"
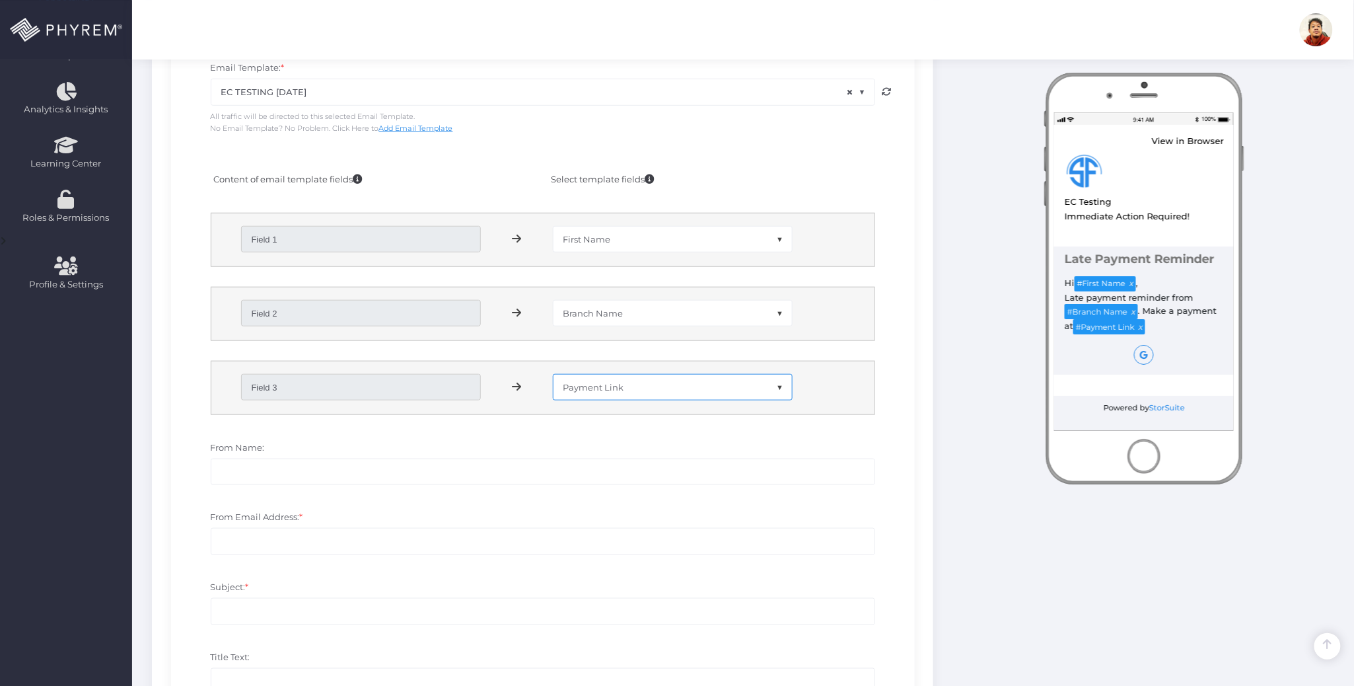
scroll to position [440, 0]
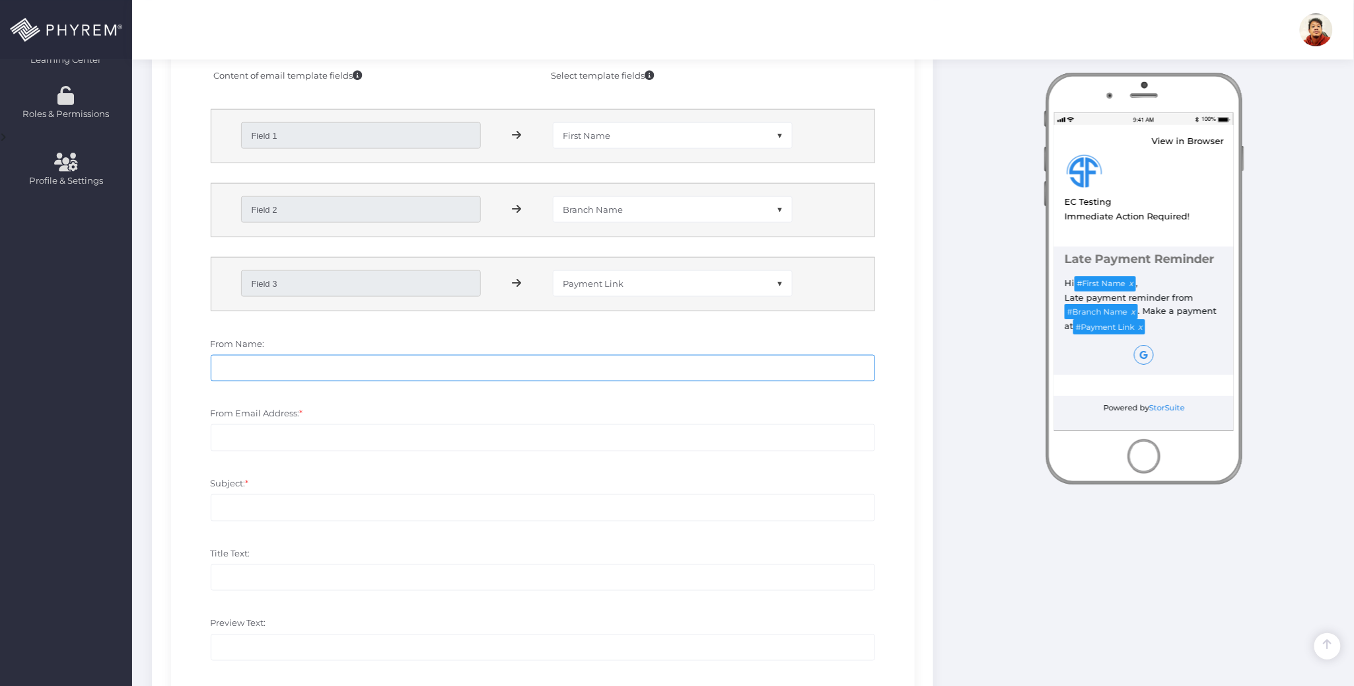
click at [353, 367] on input "From Name:" at bounding box center [543, 368] width 665 height 26
drag, startPoint x: 1116, startPoint y: 201, endPoint x: 725, endPoint y: 291, distance: 401.5
click at [1056, 200] on div "View in Browser EC Testing EC Testing 09/05/2024 Immediate Action Required!" at bounding box center [1144, 176] width 180 height 102
copy div "EC Testing"
click at [397, 361] on input "From Name:" at bounding box center [543, 368] width 665 height 26
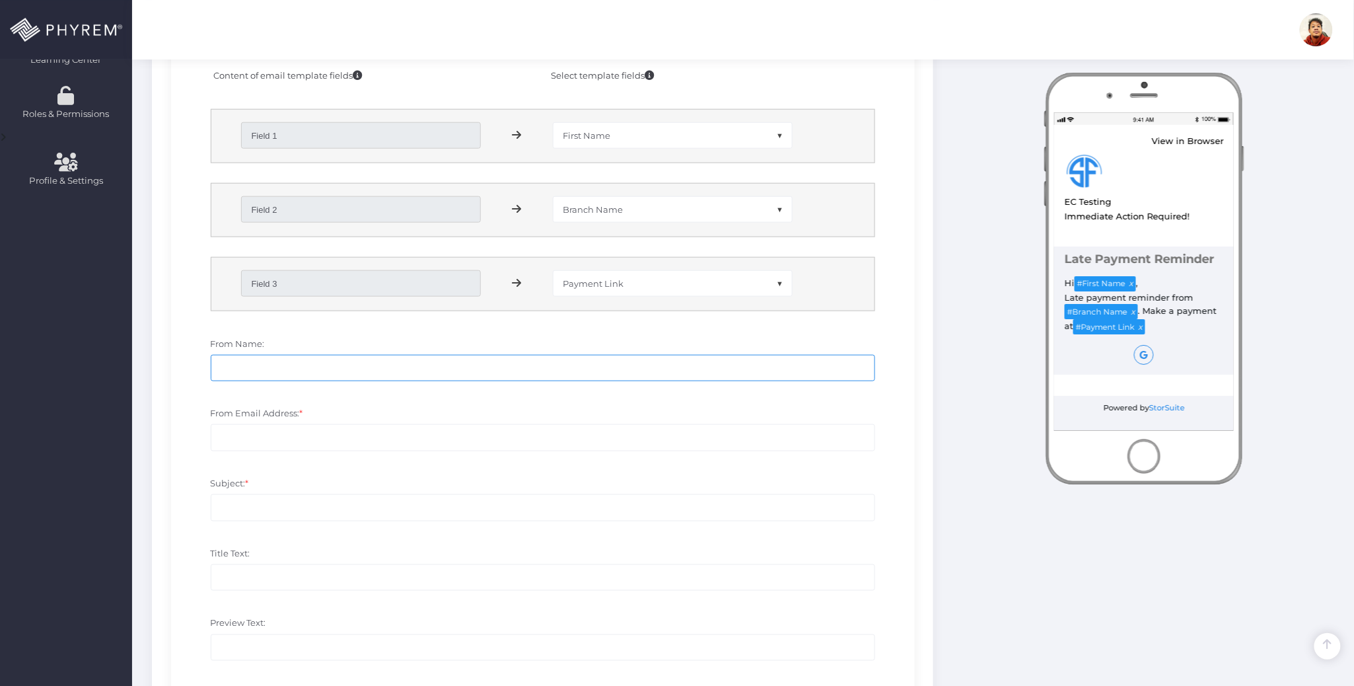
paste input "EC Testing"
type input "EC Testing"
click at [369, 431] on input "From Email Address: *" at bounding box center [543, 437] width 665 height 26
type input "no-reply@storpass.com"
click at [461, 508] on input "Subject: *" at bounding box center [543, 507] width 665 height 26
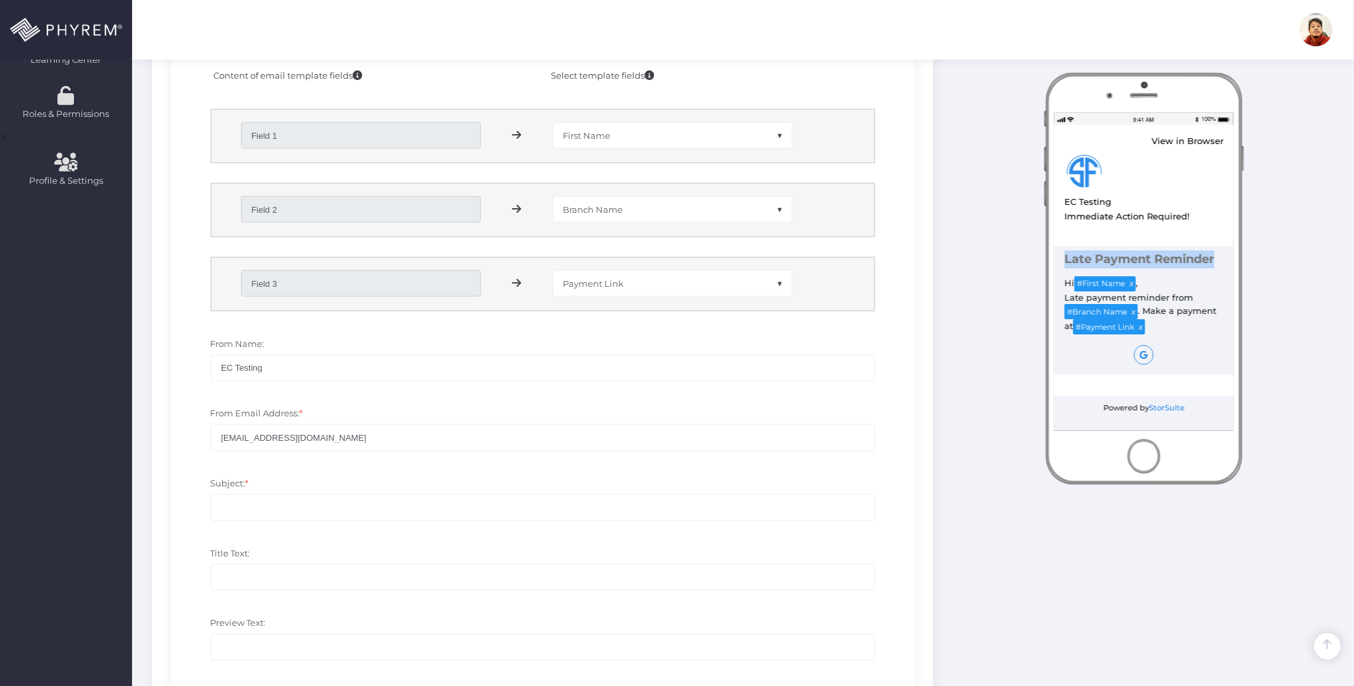
drag, startPoint x: 1218, startPoint y: 258, endPoint x: 1040, endPoint y: 262, distance: 178.4
click at [1043, 262] on div "View in Browser EC Testing EC Testing 09/05/2024 Immediate Action Required! Hi …" at bounding box center [1144, 226] width 211 height 306
copy div "Late Payment Reminder"
click at [293, 513] on input "Subject: *" at bounding box center [543, 507] width 665 height 26
paste input "Late Payment Reminder"
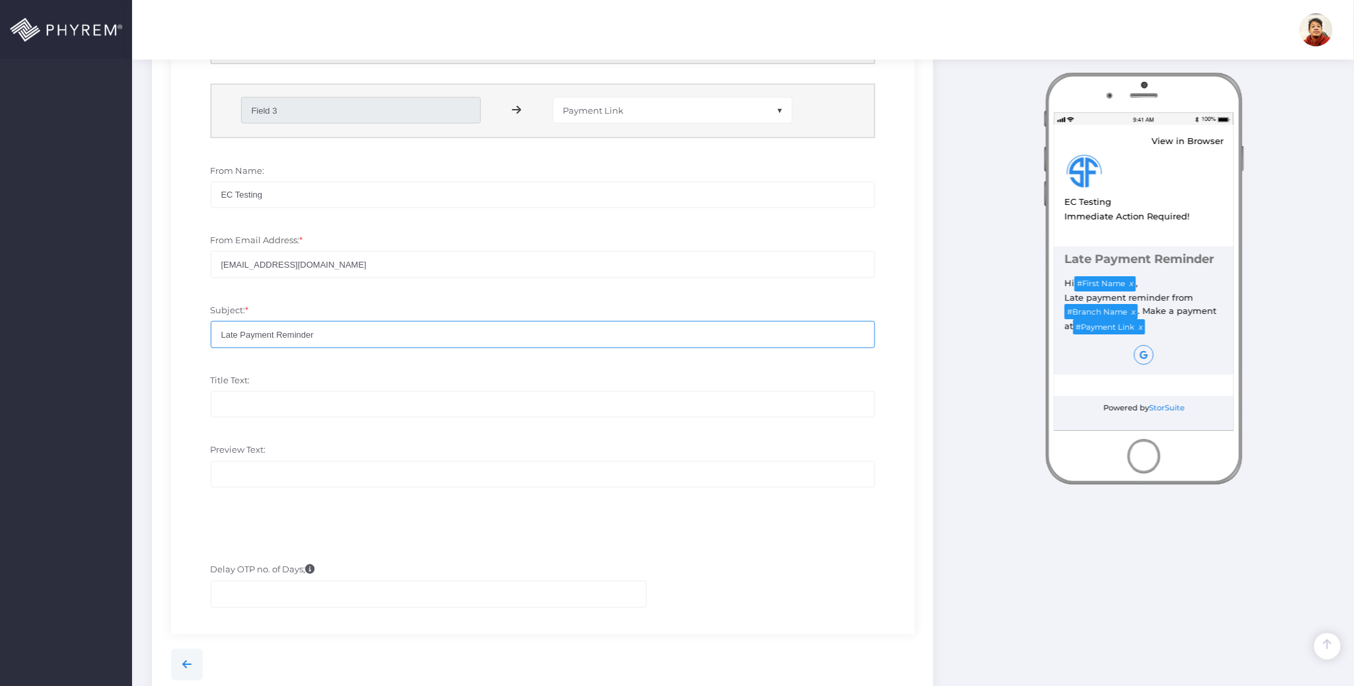
scroll to position [616, 0]
type input "Late Payment Reminder"
click at [278, 476] on input "Preview Text:" at bounding box center [543, 471] width 665 height 26
paste input "Late Payment Reminder"
type input "Late Payment Reminder"
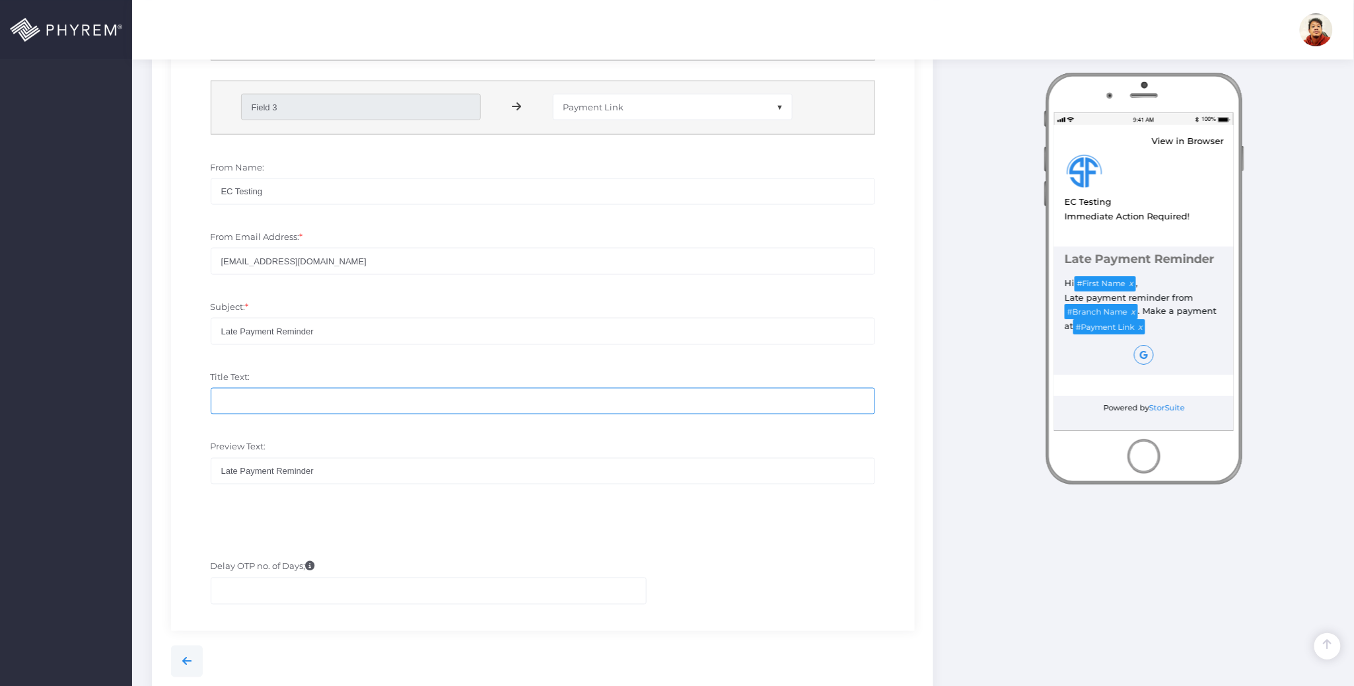
click at [287, 402] on input "Title Text:" at bounding box center [543, 401] width 665 height 26
drag, startPoint x: 1193, startPoint y: 217, endPoint x: 626, endPoint y: 305, distance: 573.7
click at [1043, 217] on div "View in Browser EC Testing EC Testing 09/05/2024 Immediate Action Required! Hi …" at bounding box center [1144, 226] width 211 height 306
copy div "Immediate Action Required!"
click at [331, 406] on input "Title Text:" at bounding box center [543, 401] width 665 height 26
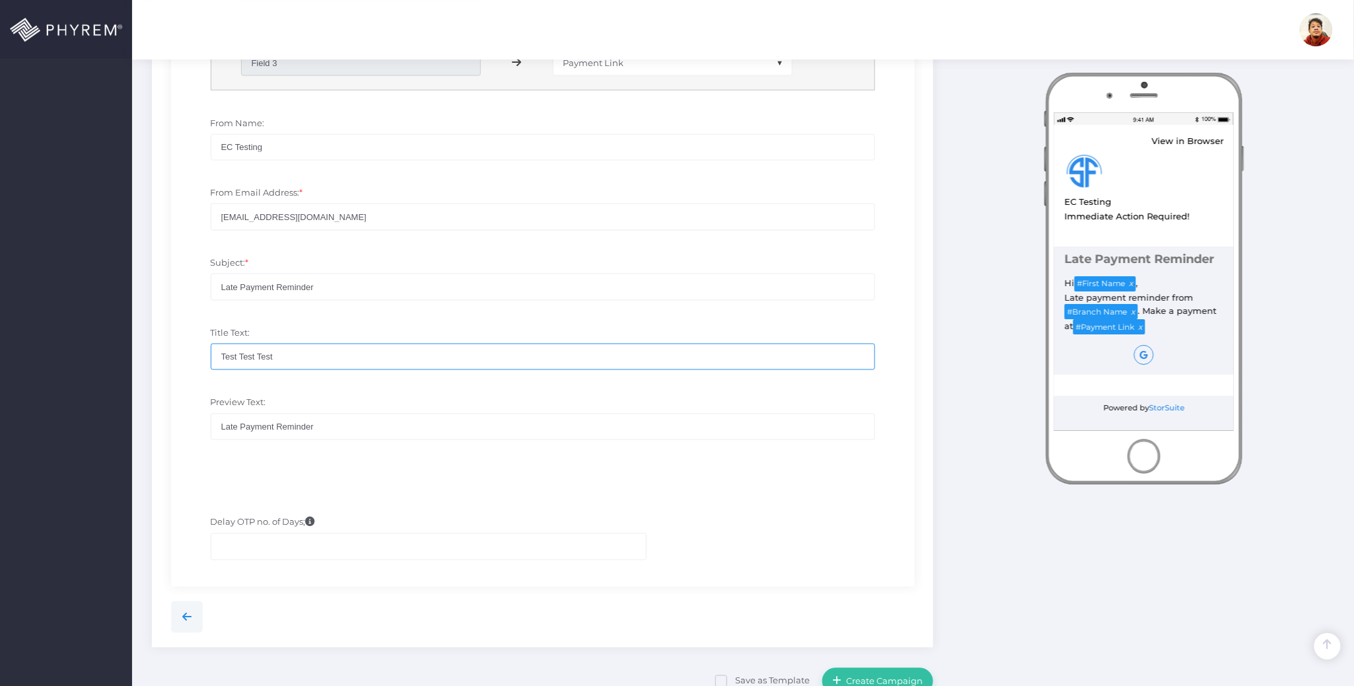
scroll to position [730, 0]
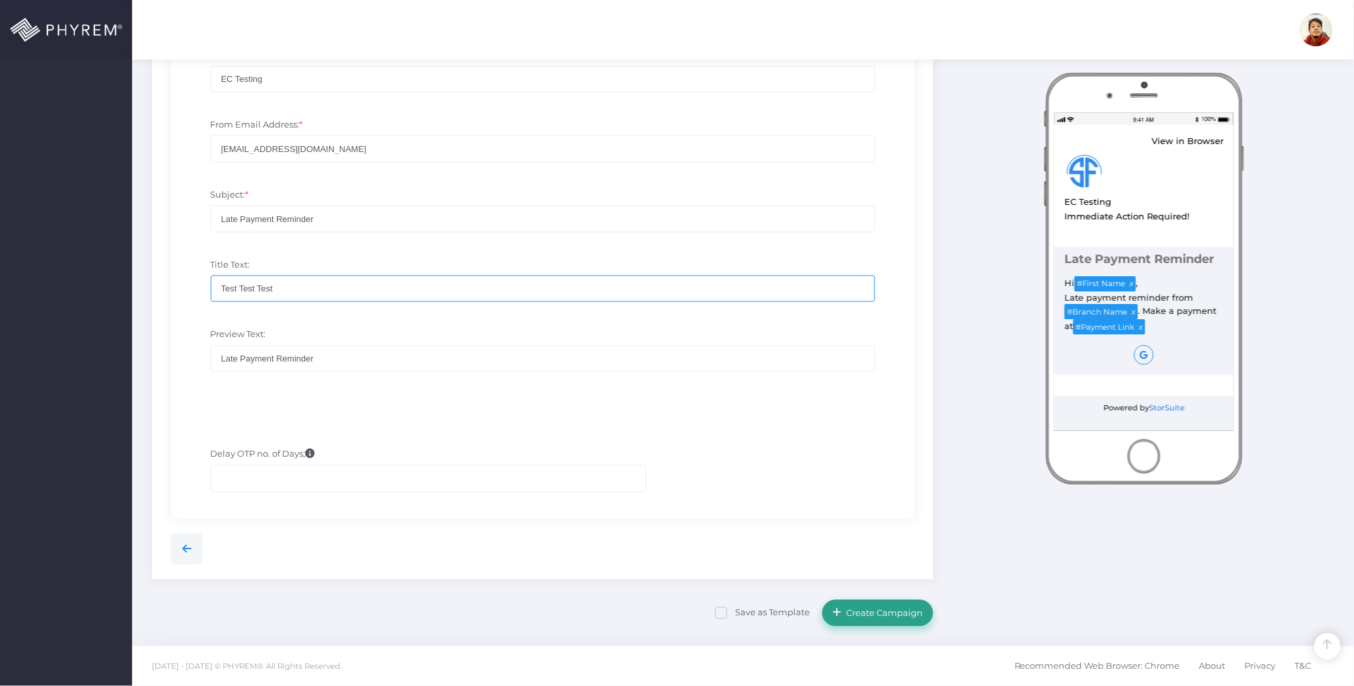
type input "Test Test Test"
click at [899, 614] on span "Create Campaign" at bounding box center [882, 613] width 81 height 11
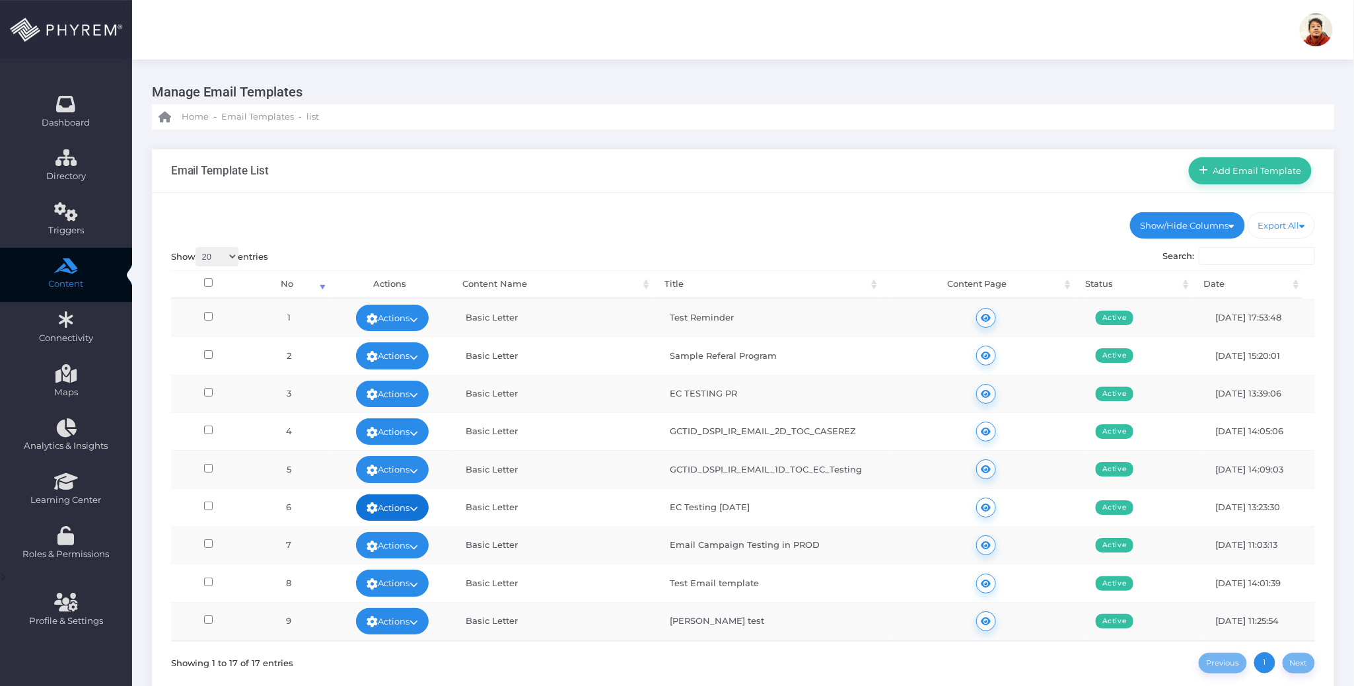
click at [400, 506] on link "Actions" at bounding box center [392, 507] width 73 height 26
click at [384, 535] on link "Edit" at bounding box center [388, 541] width 86 height 25
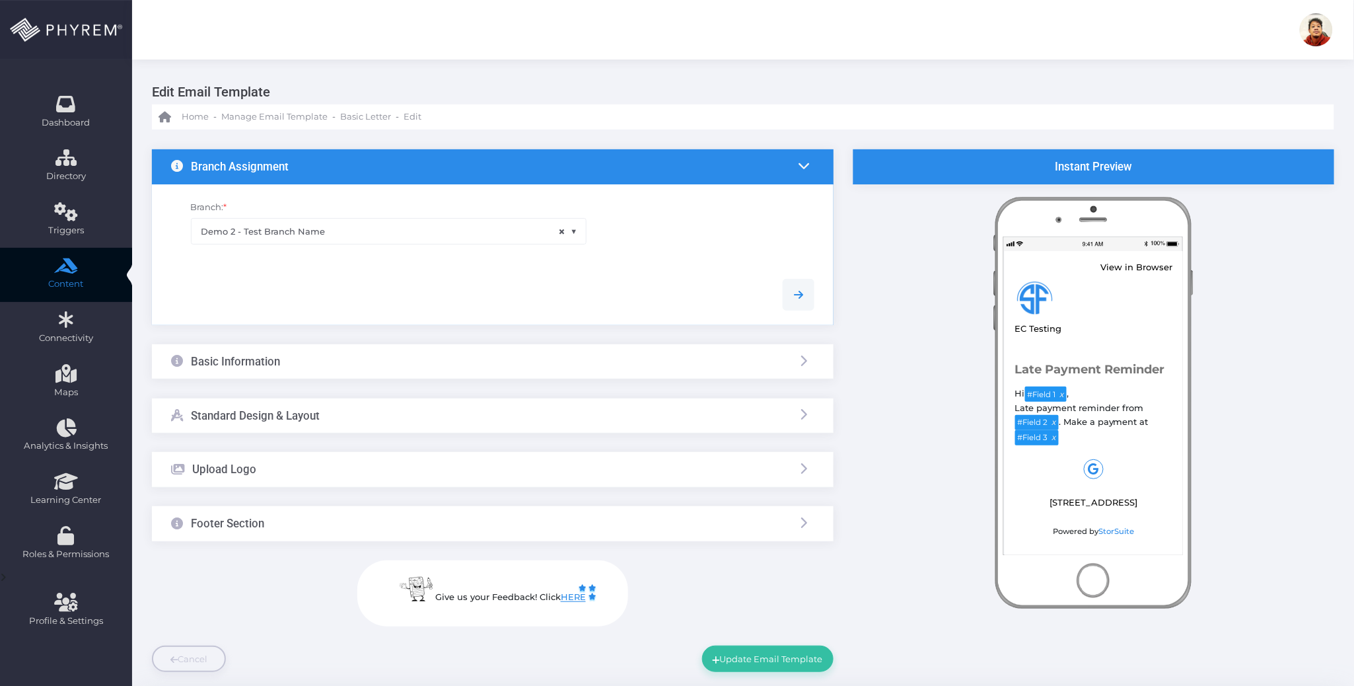
click at [408, 369] on div "Basic Information" at bounding box center [493, 361] width 682 height 35
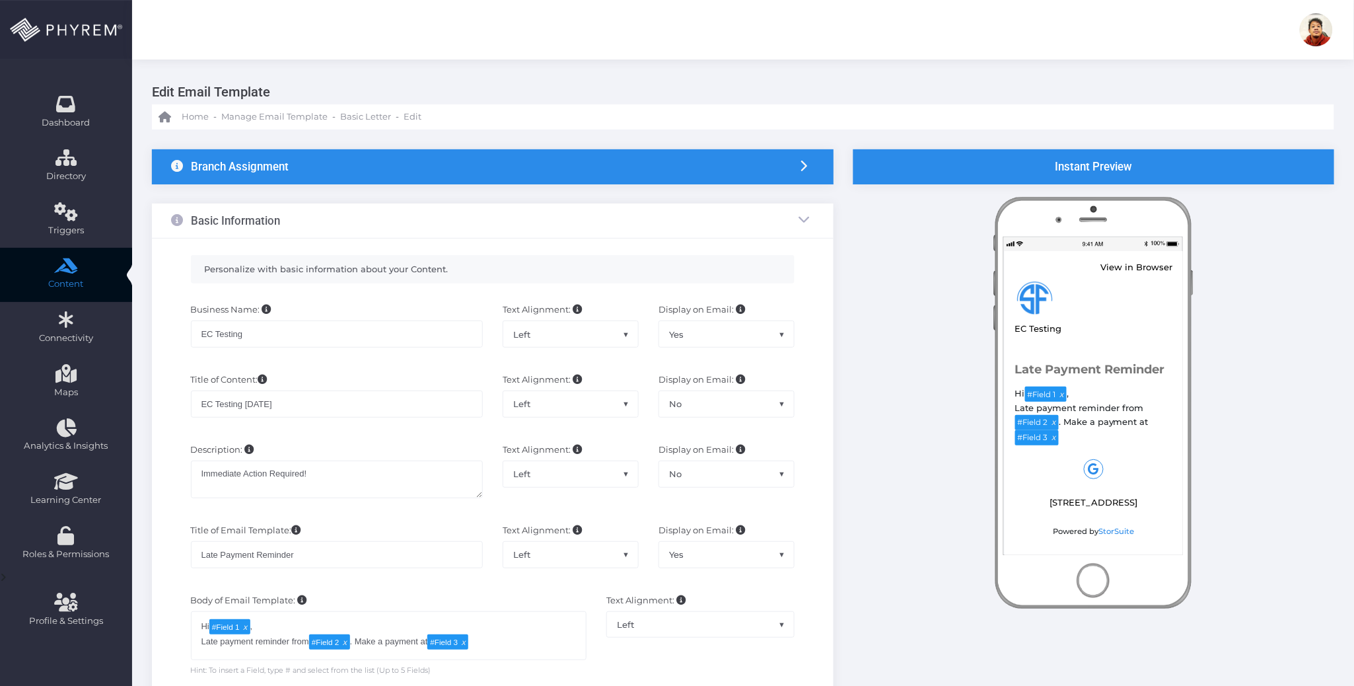
click at [704, 476] on span "No" at bounding box center [726, 473] width 135 height 25
select select "Yes"
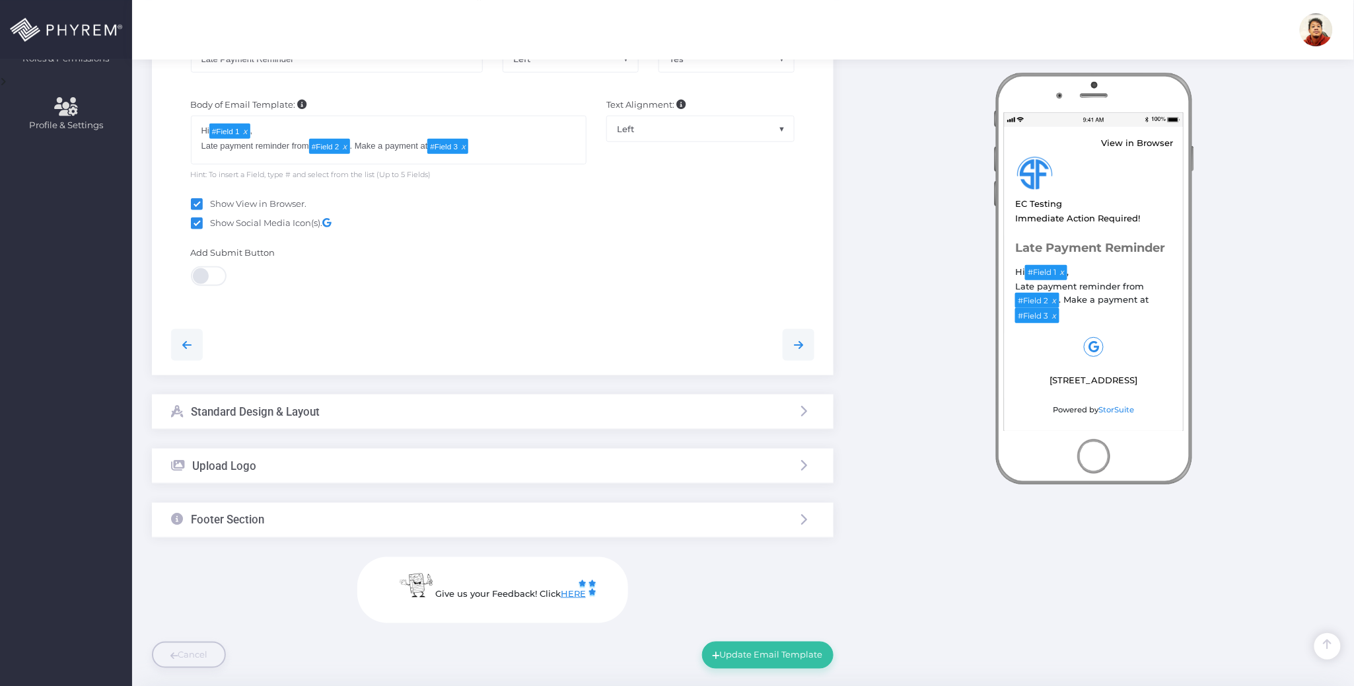
scroll to position [540, 0]
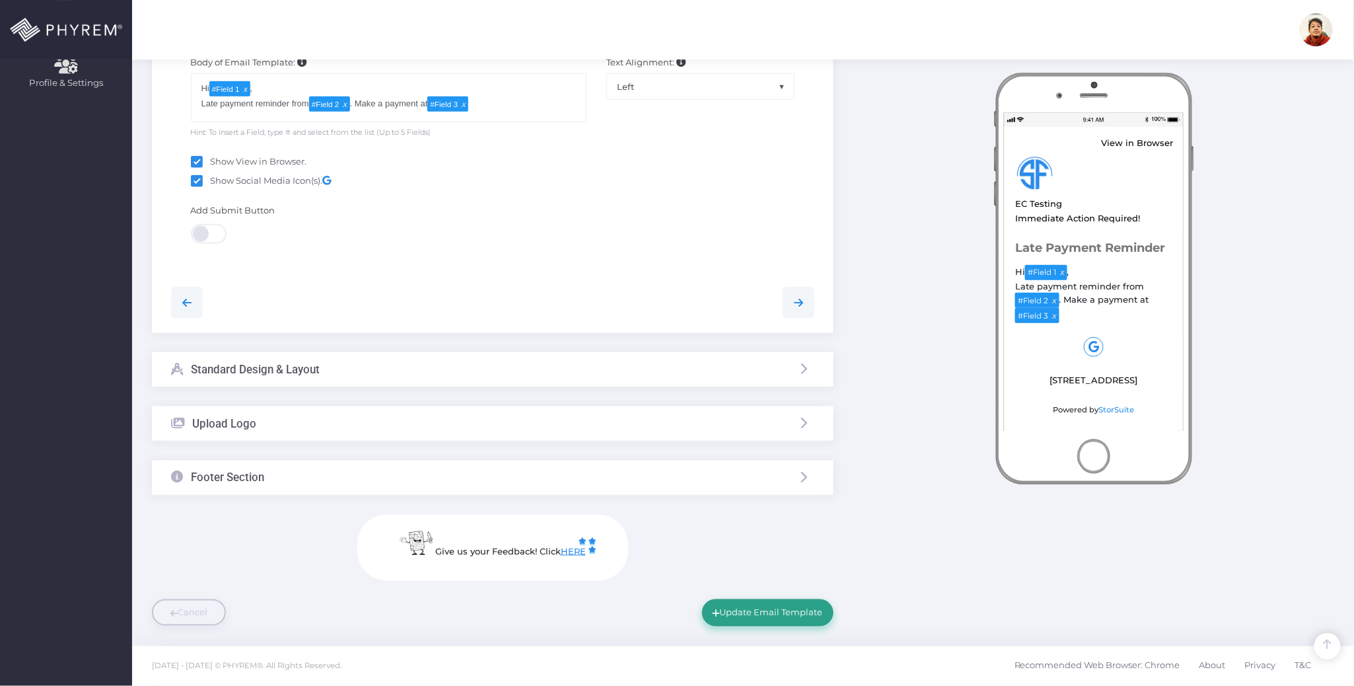
click at [788, 624] on button "Update Email Template" at bounding box center [767, 612] width 131 height 26
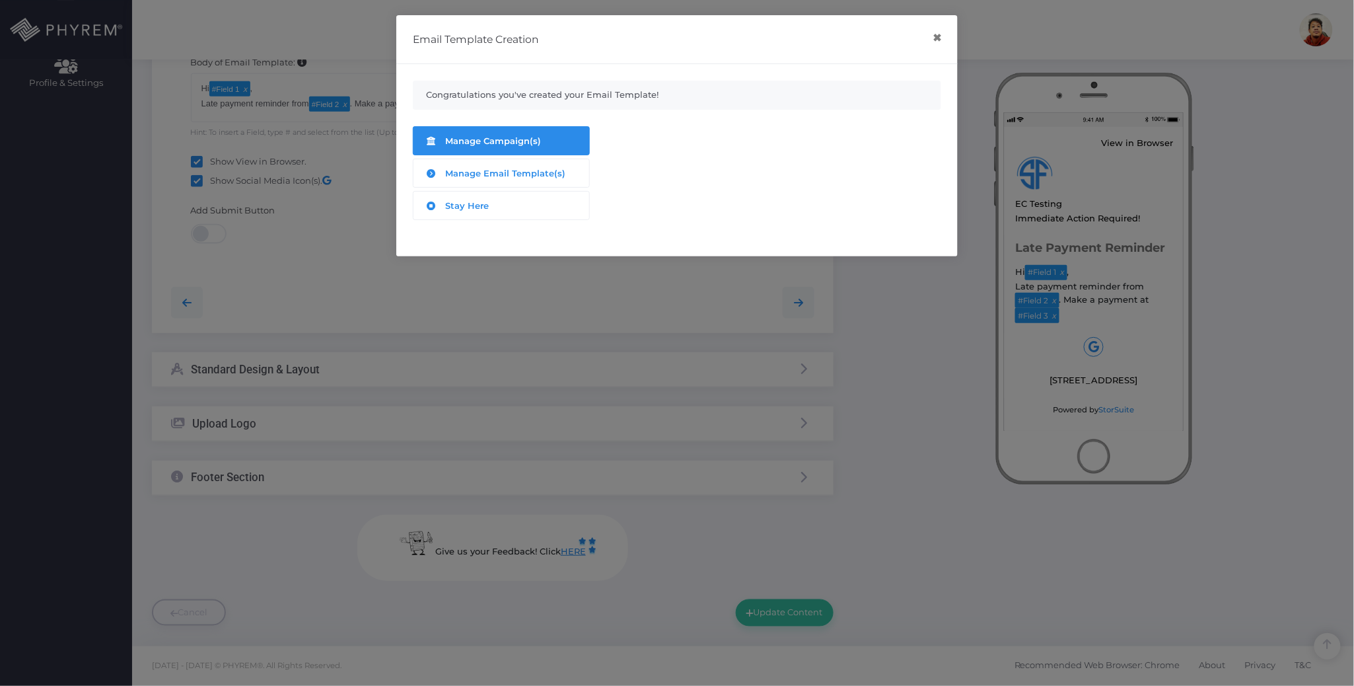
click at [524, 141] on span "Manage Campaign(s)" at bounding box center [494, 140] width 96 height 11
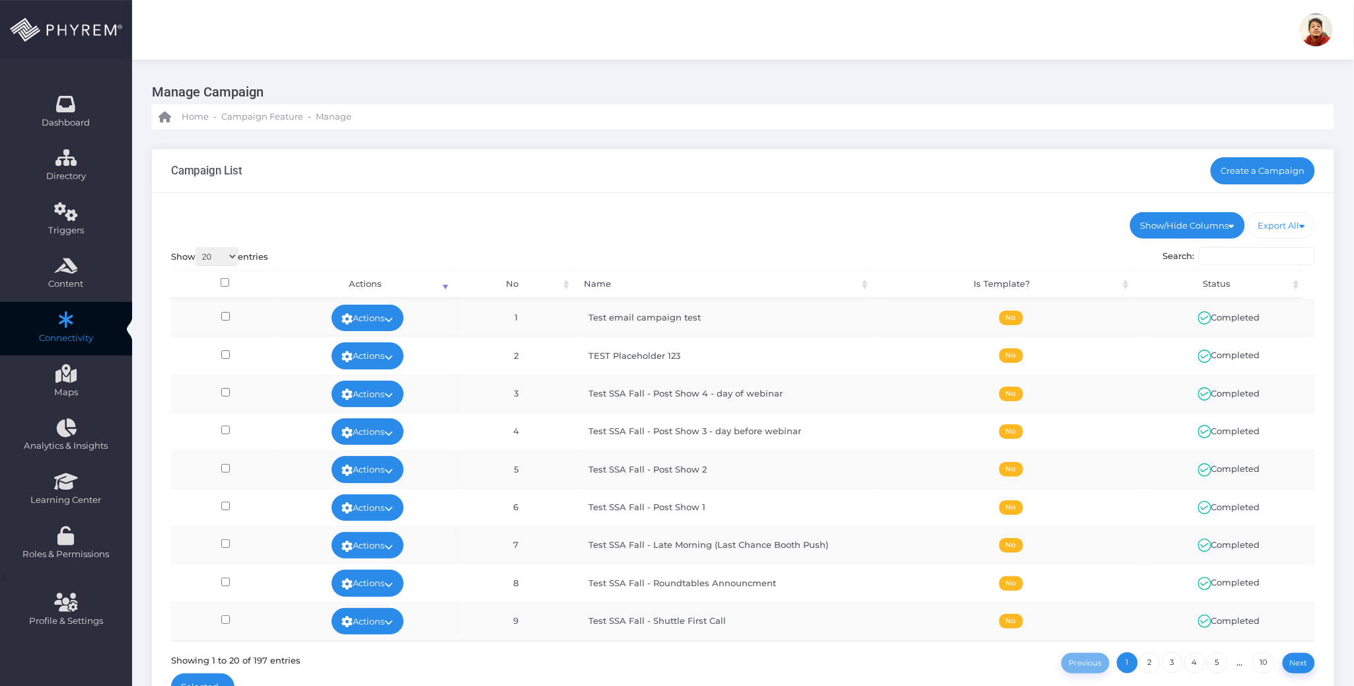
click at [838, 215] on ul "Show/Hide Columns No Name Is Template? Status" at bounding box center [743, 225] width 1145 height 26
click at [822, 207] on div "Show/Hide Columns No Name Is Template? Status DONE" at bounding box center [743, 459] width 1183 height 533
click at [918, 219] on ul "Show/Hide Columns No Name Is Template? Status" at bounding box center [743, 225] width 1145 height 26
click at [822, 196] on div "Show/Hide Columns No Name Is Template? Status DONE" at bounding box center [743, 459] width 1183 height 533
click at [752, 186] on div "Campaign List Create a Campaign" at bounding box center [743, 171] width 1183 height 44
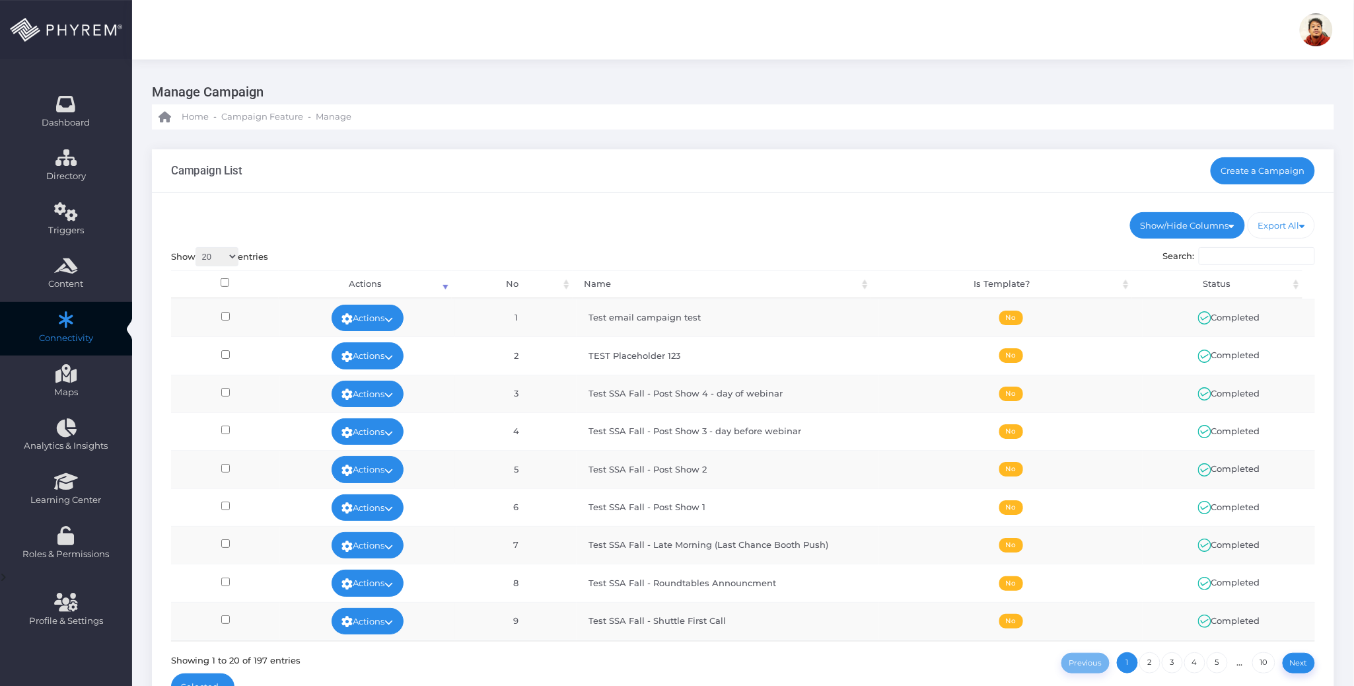
drag, startPoint x: 760, startPoint y: 211, endPoint x: 796, endPoint y: 209, distance: 36.4
click at [773, 212] on ul "Show/Hide Columns No Name Is Template? Status" at bounding box center [743, 225] width 1145 height 26
click at [1255, 169] on link "Create a Campaign" at bounding box center [1263, 170] width 105 height 26
click at [841, 161] on div "Campaign List Create a Campaign" at bounding box center [743, 171] width 1183 height 44
click at [900, 204] on div "Show/Hide Columns No Name Is Template? Status DONE" at bounding box center [743, 459] width 1183 height 533
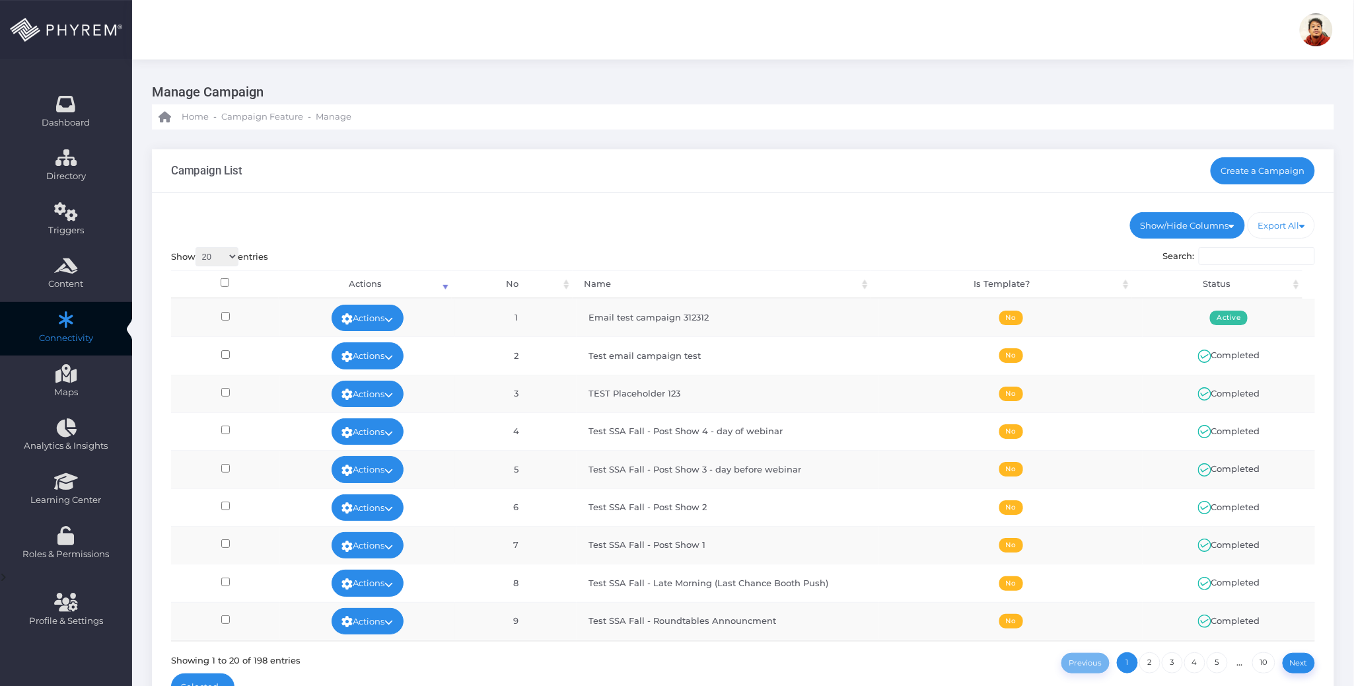
click at [831, 207] on div "Show/Hide Columns No Name Is Template? Status DONE" at bounding box center [743, 459] width 1183 height 533
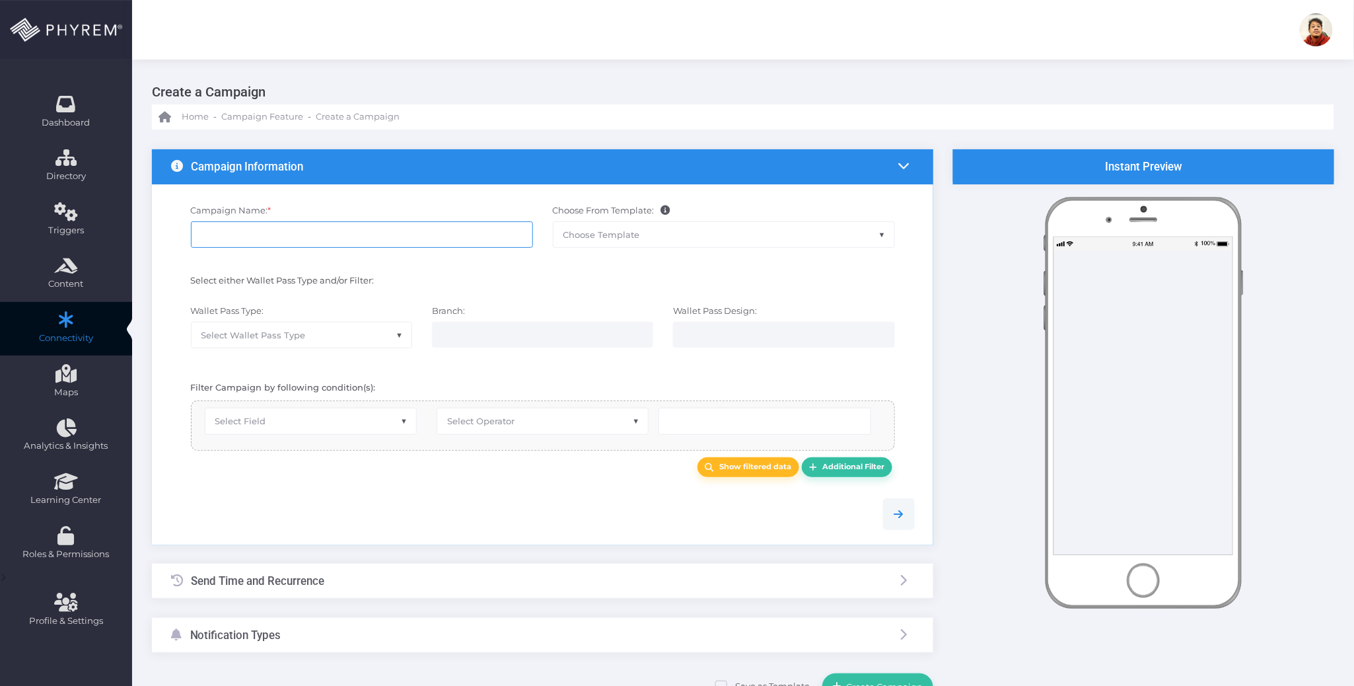
click at [329, 233] on input "Campaign Name: *" at bounding box center [362, 234] width 342 height 26
type input "SMS TESTING [PHONE_NUMBER]"
click at [310, 334] on span "Select Wallet Pass Type" at bounding box center [302, 334] width 220 height 25
select select "15"
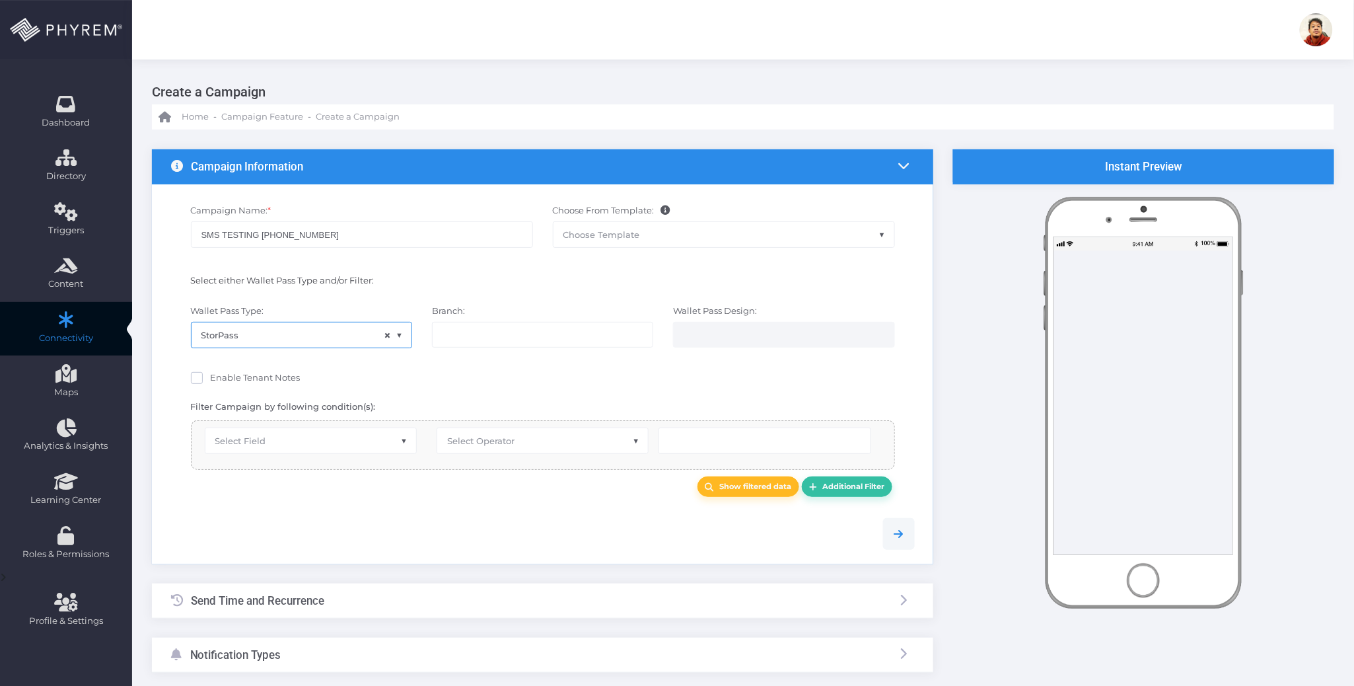
click at [474, 322] on span at bounding box center [542, 335] width 221 height 26
select select "119"
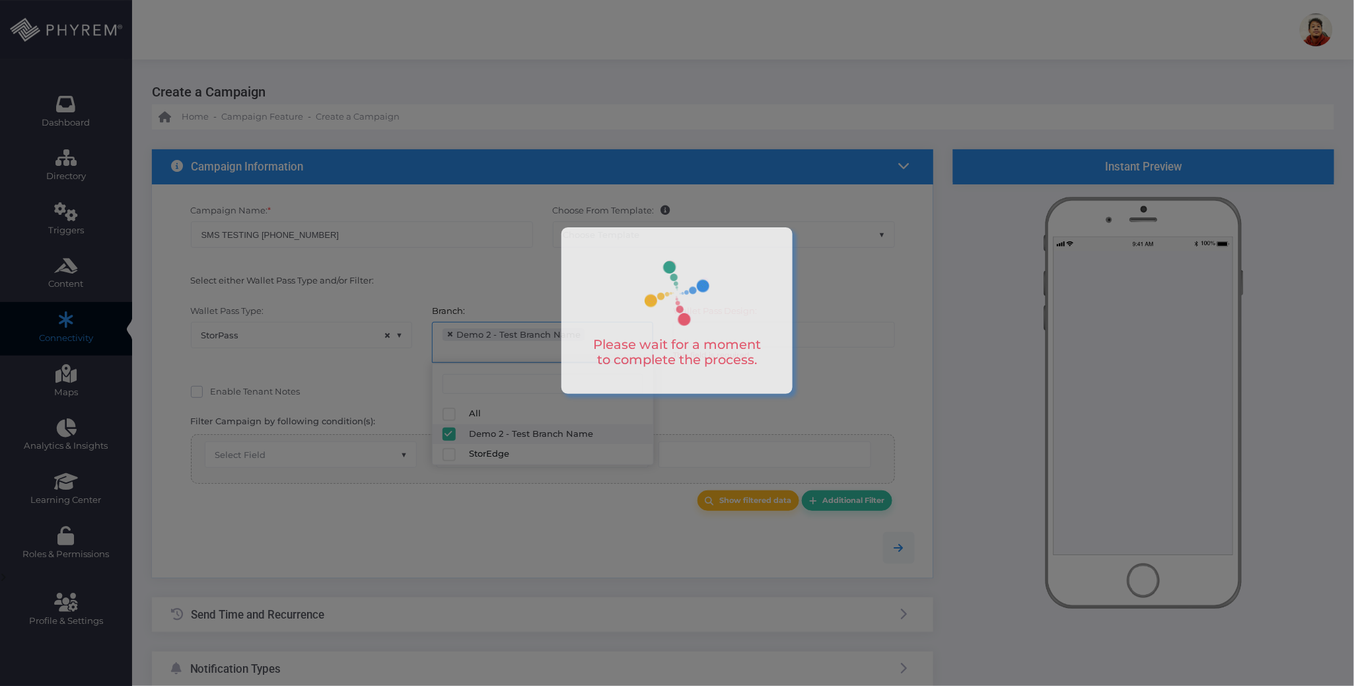
scroll to position [11, 0]
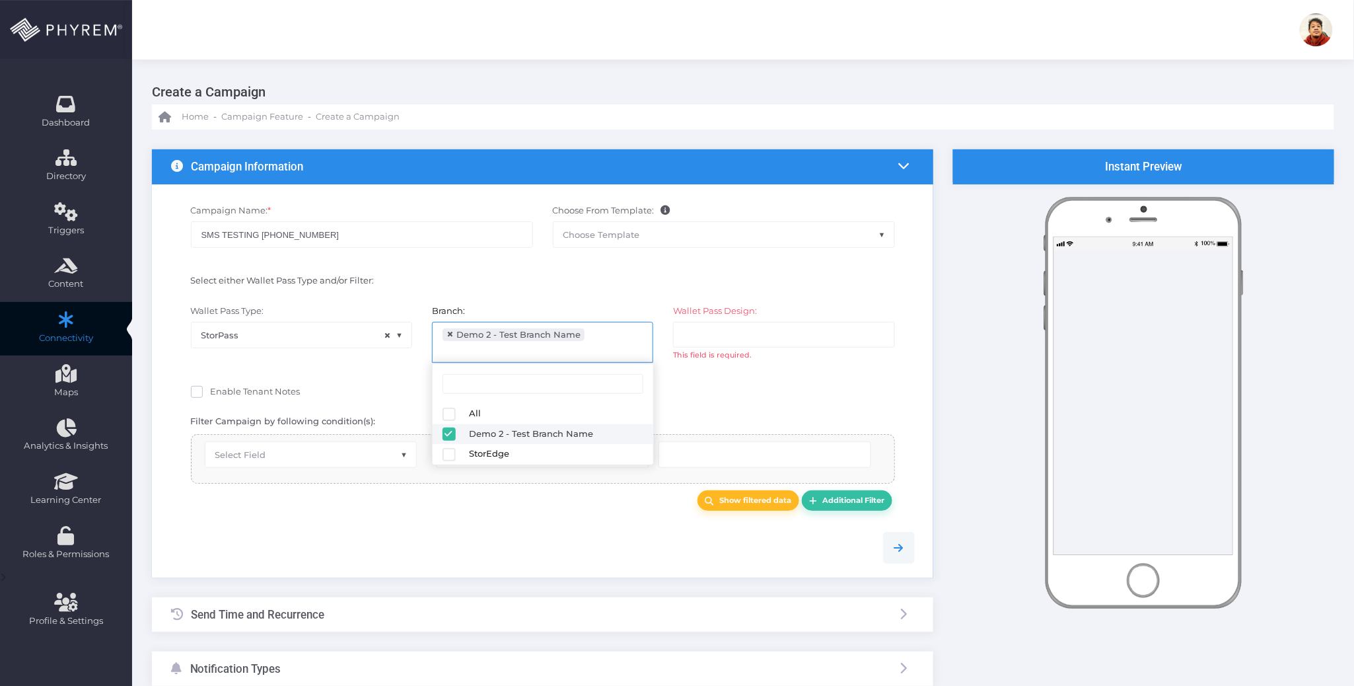
click at [792, 332] on ul at bounding box center [784, 334] width 220 height 25
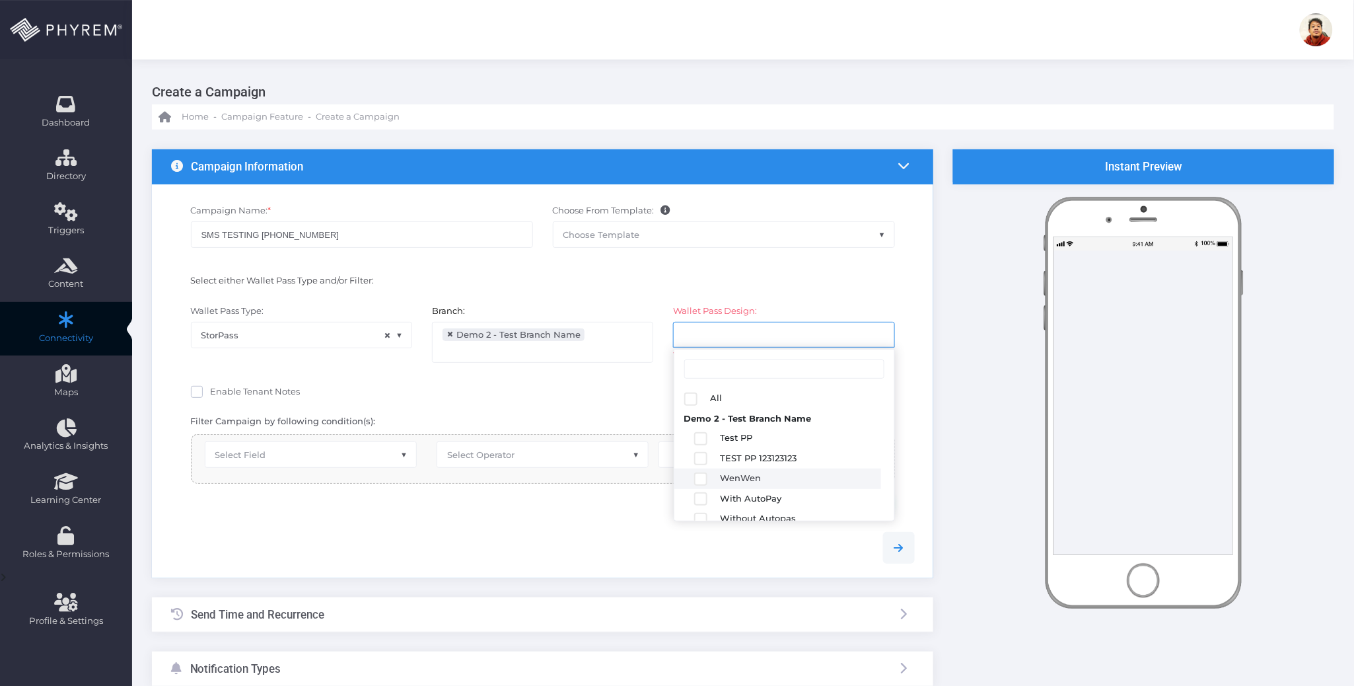
scroll to position [230, 0]
select select "2683"
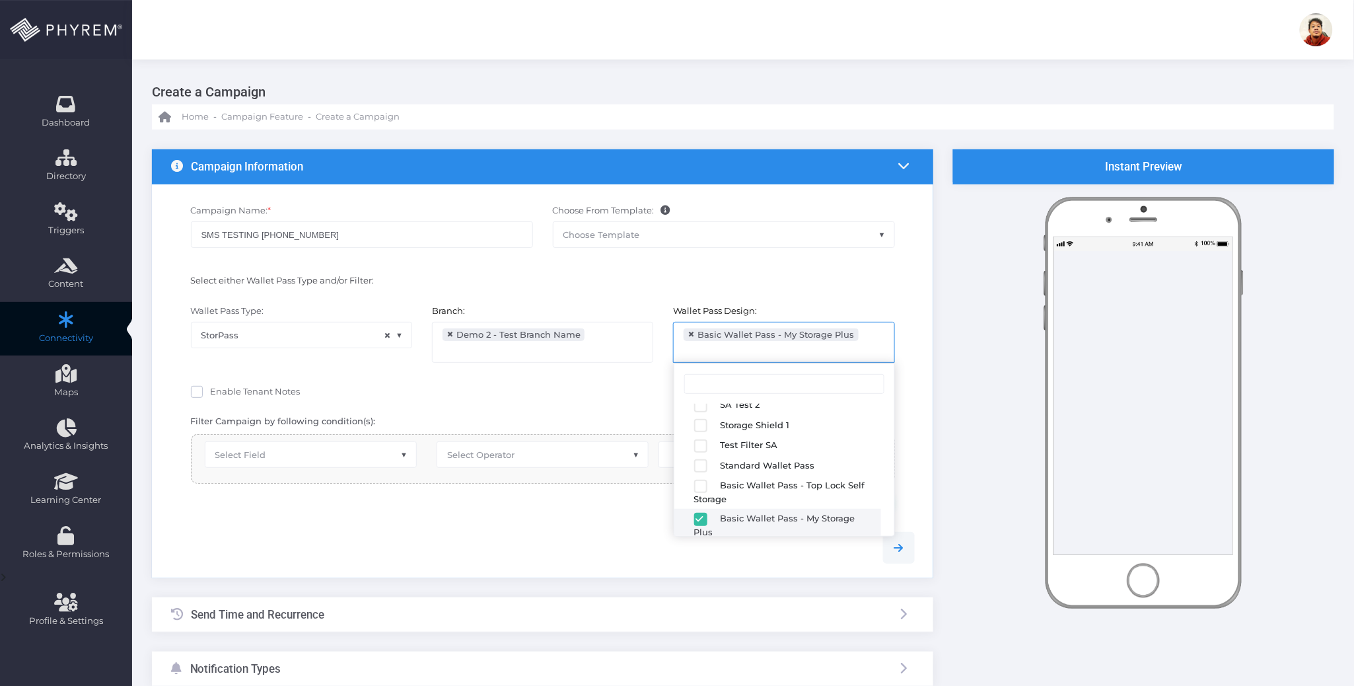
click at [433, 519] on div at bounding box center [543, 547] width 764 height 61
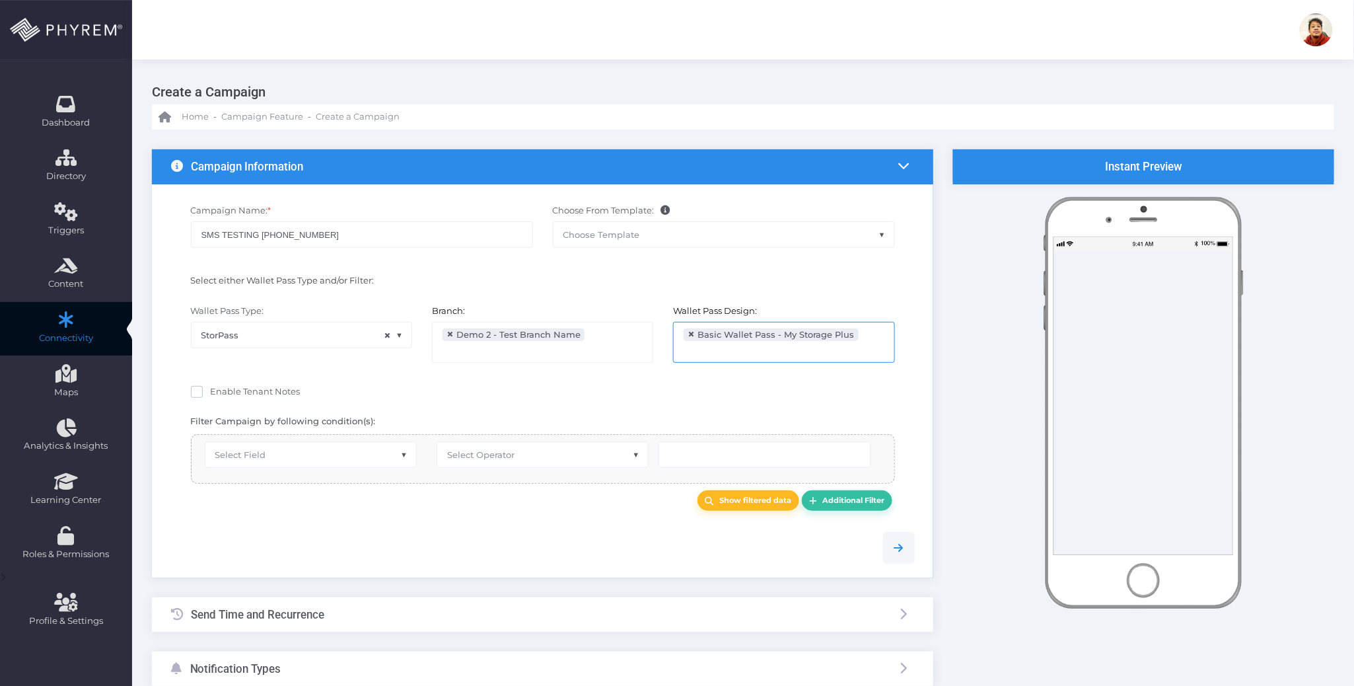
click at [342, 457] on span "Select Field" at bounding box center [310, 454] width 211 height 25
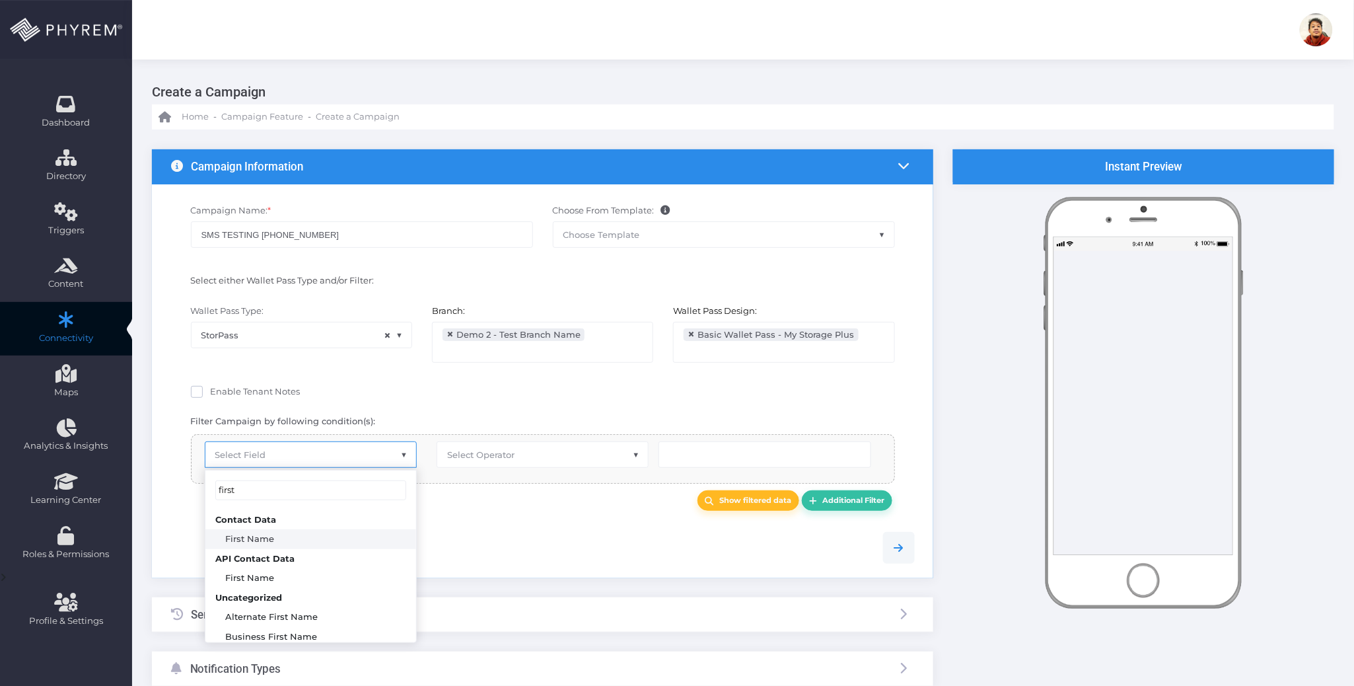
type input "first"
drag, startPoint x: 348, startPoint y: 536, endPoint x: 444, endPoint y: 485, distance: 109.4
select select "first_name"
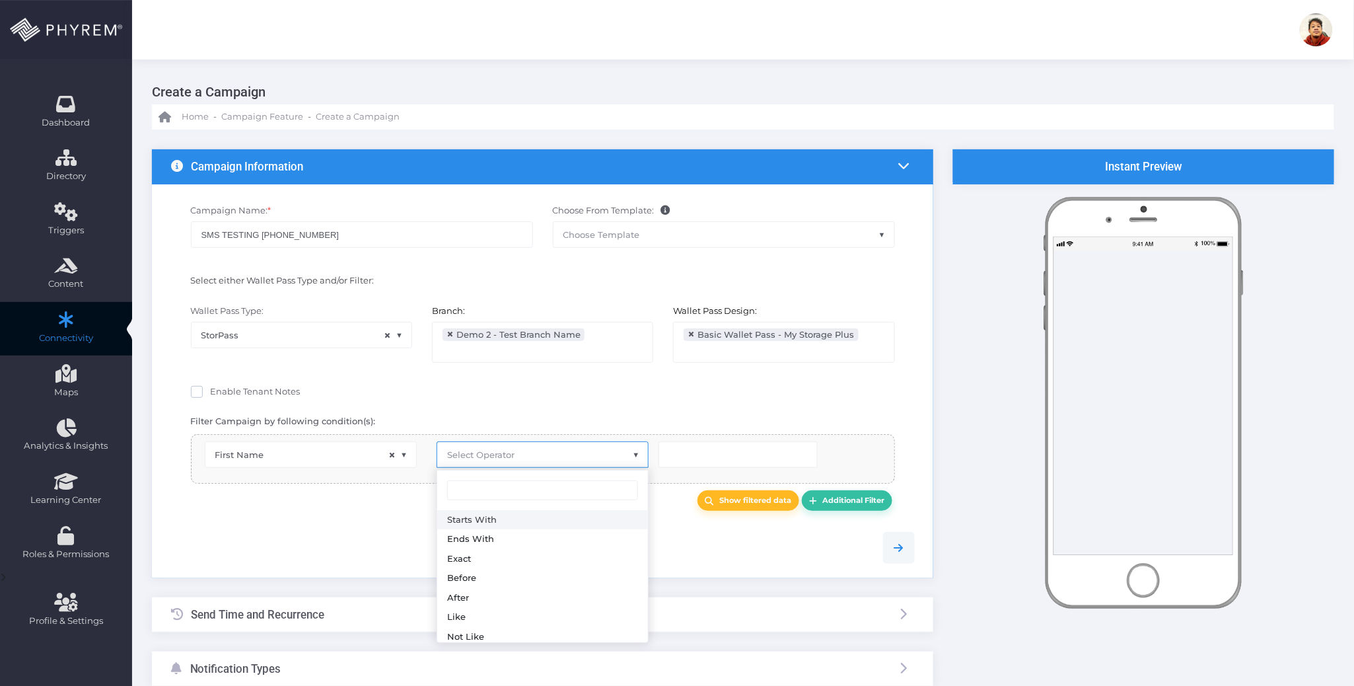
click at [500, 456] on span "Select Operator" at bounding box center [480, 454] width 67 height 11
type input "eq"
select select "equals"
click at [696, 457] on input "text" at bounding box center [738, 454] width 159 height 26
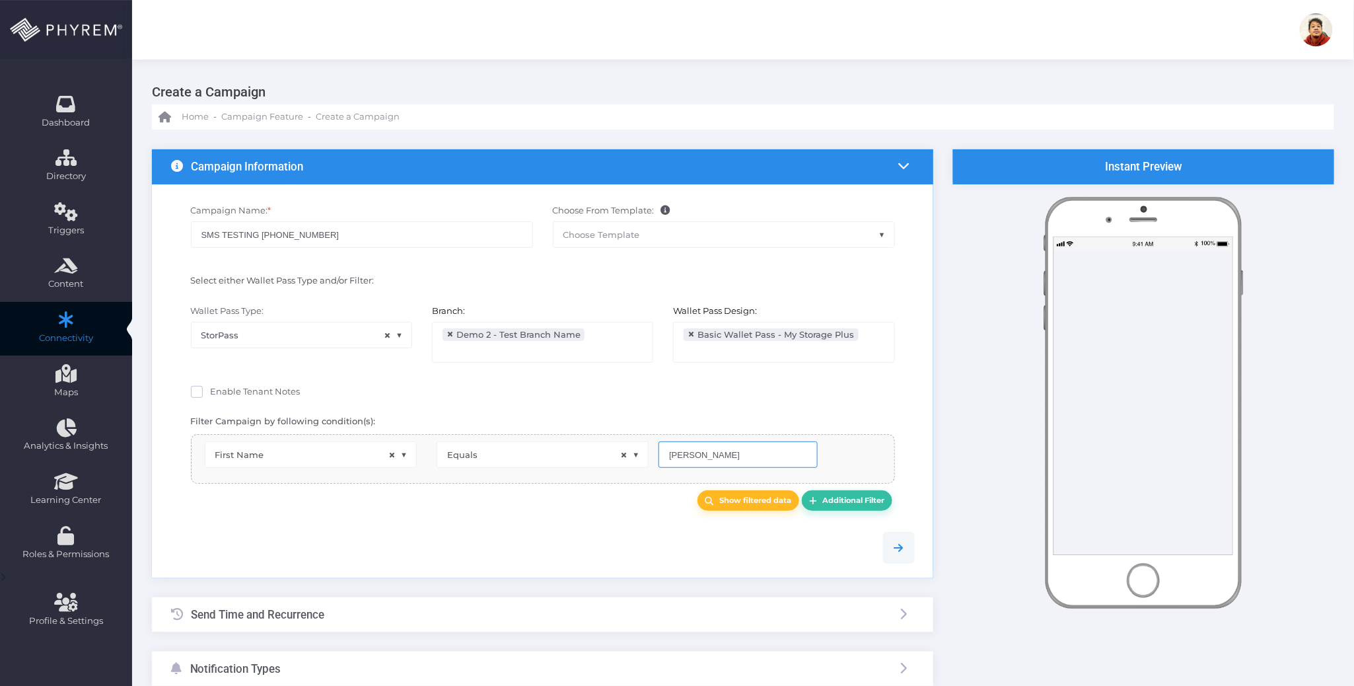
type input "[PERSON_NAME]"
click at [521, 616] on div "Send Time and Recurrence" at bounding box center [543, 614] width 782 height 35
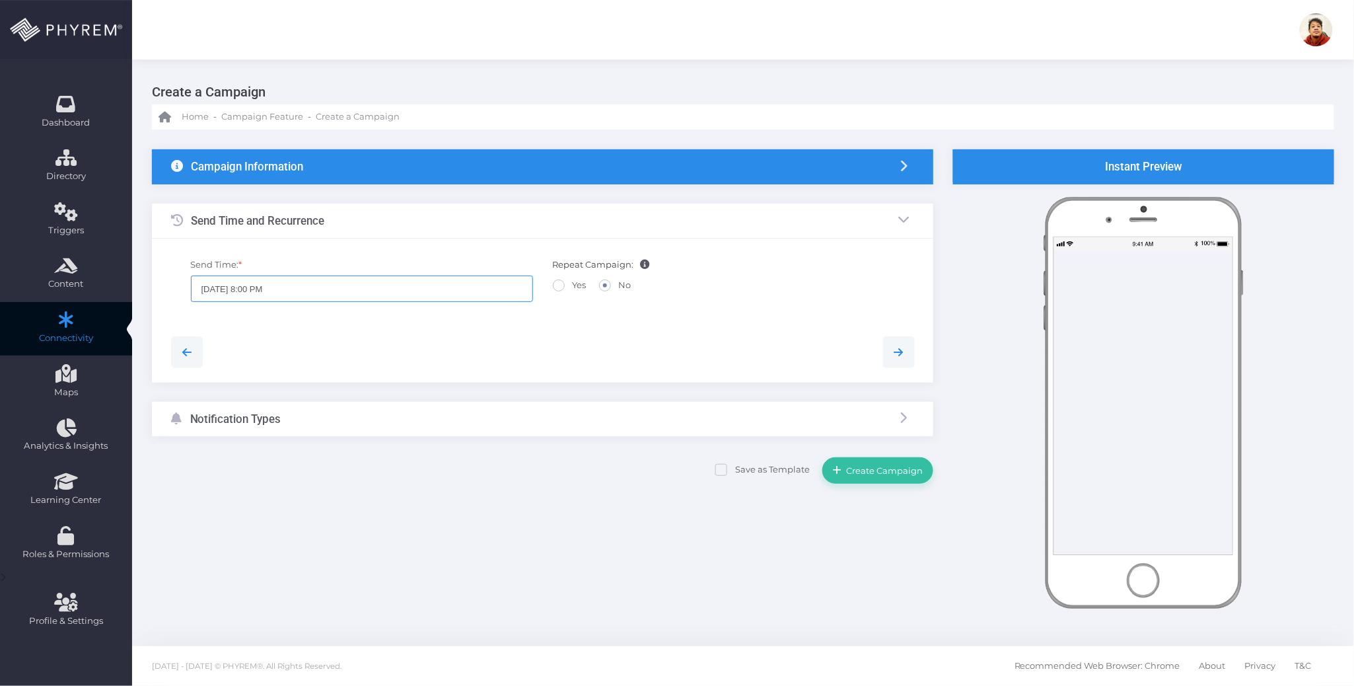
click at [262, 288] on input "[DATE] 8:00 PM" at bounding box center [362, 289] width 342 height 26
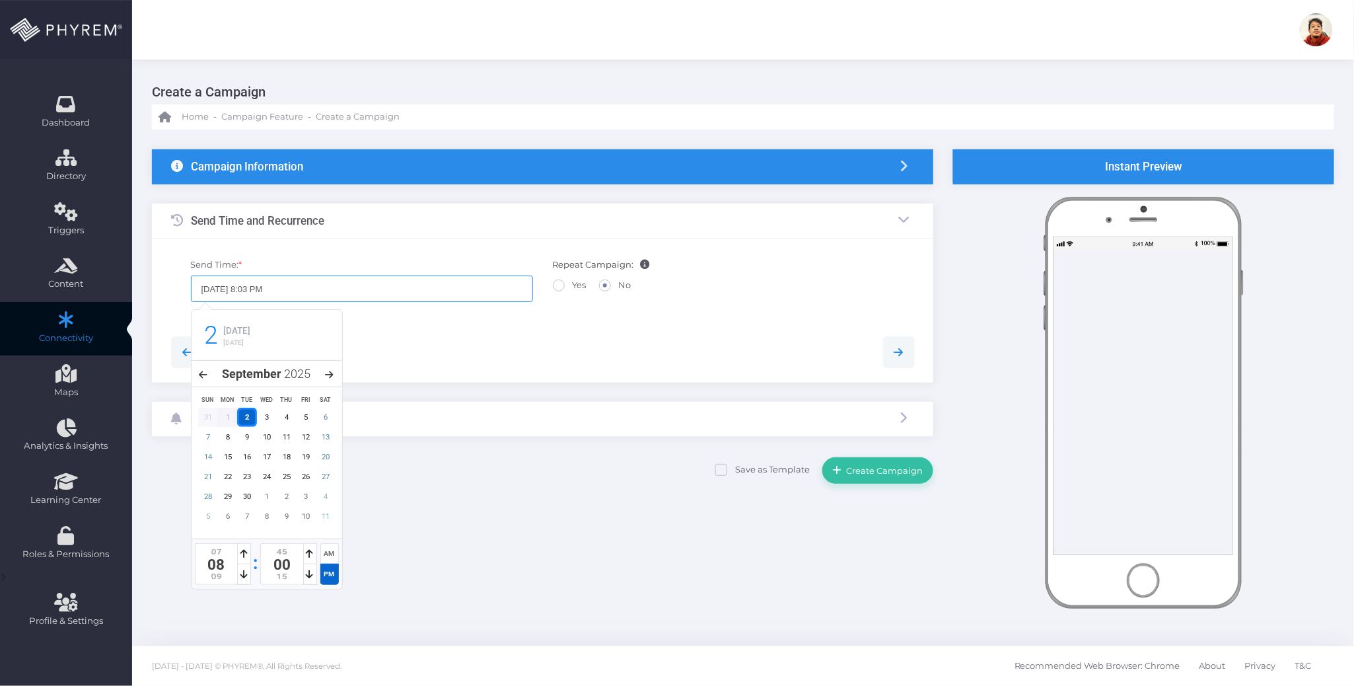
type input "09/02/2025 8:03 PM"
click at [508, 336] on div at bounding box center [543, 352] width 764 height 32
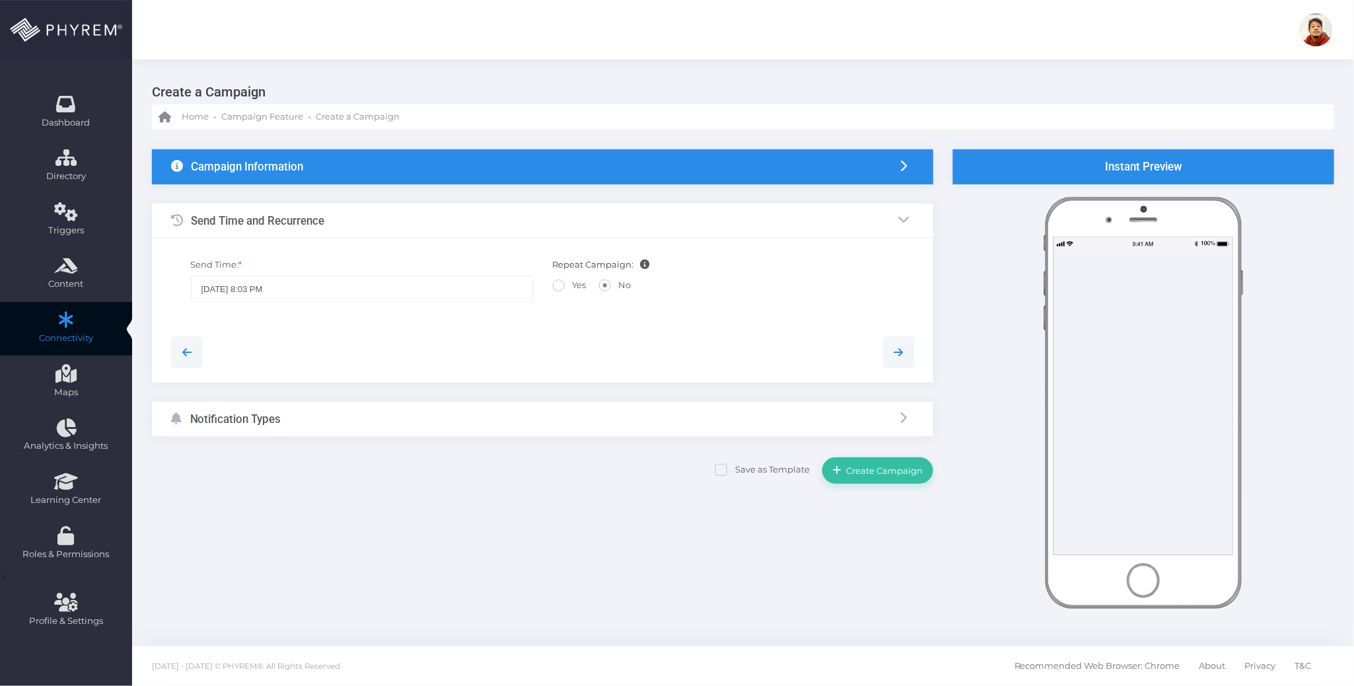
click at [455, 419] on div "Notification Types" at bounding box center [543, 419] width 782 height 35
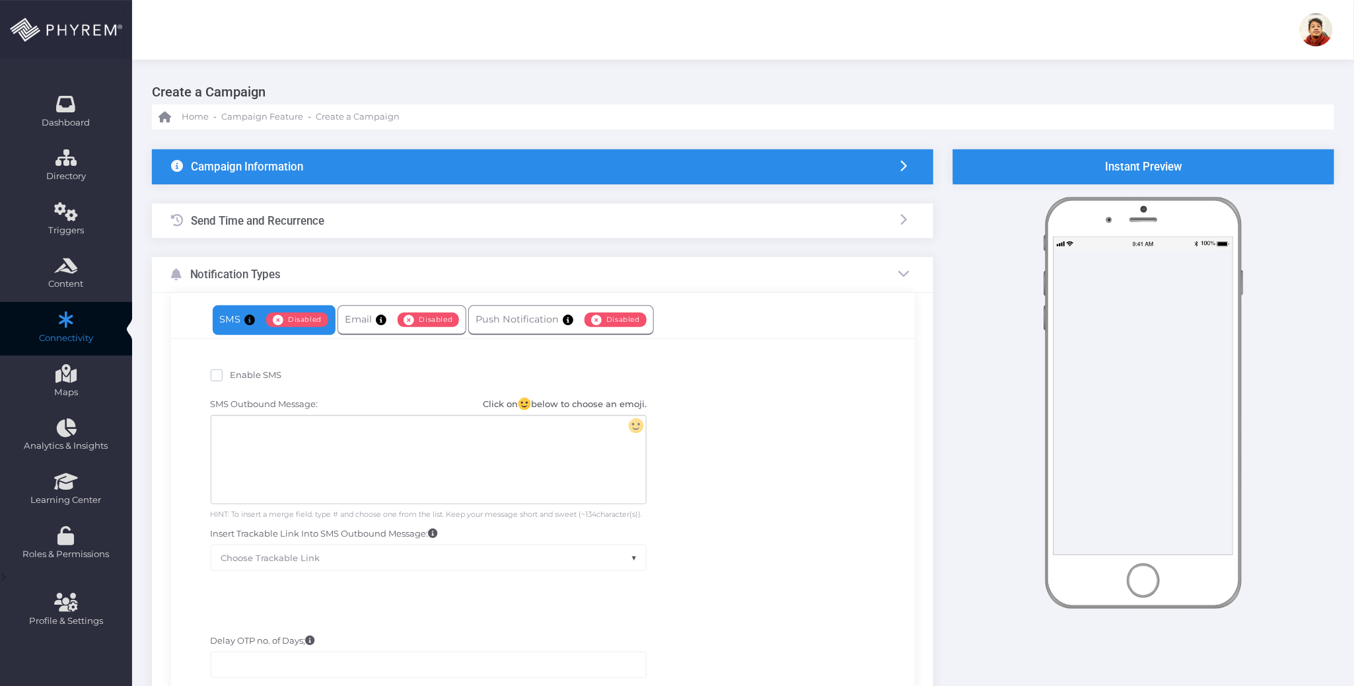
click at [273, 373] on span "Enable SMS" at bounding box center [257, 374] width 52 height 11
click at [239, 373] on input "Enable SMS" at bounding box center [235, 373] width 9 height 9
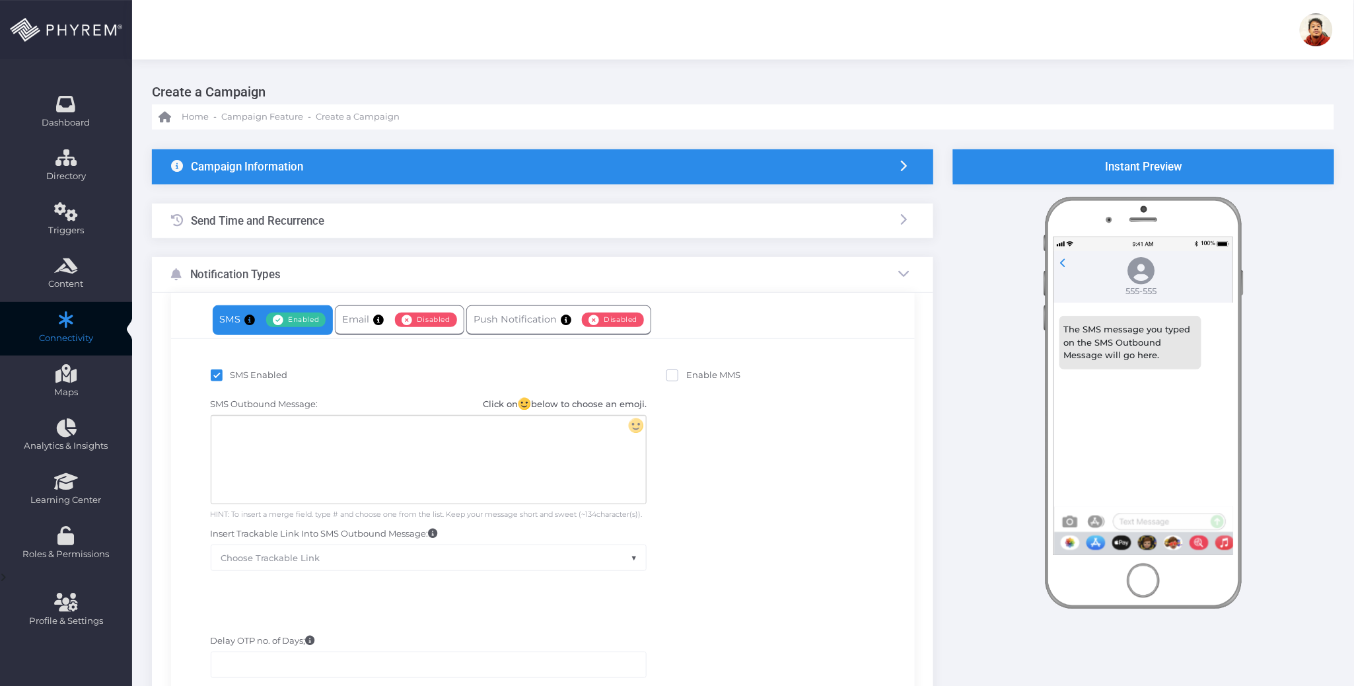
checkbox input "true"
click at [350, 440] on div at bounding box center [428, 460] width 435 height 88
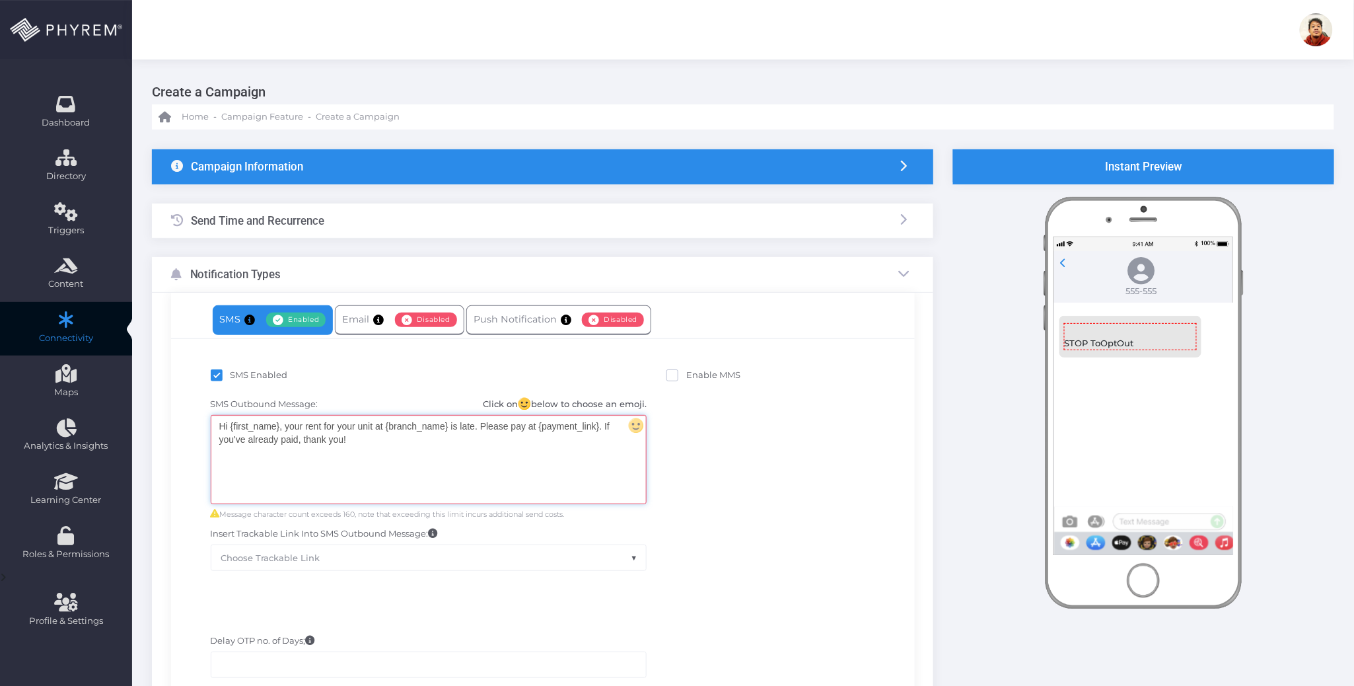
click at [488, 462] on div "Hi {first_name}, your rent for your unit at {branch_name} is late. Please pay a…" at bounding box center [428, 460] width 435 height 88
click at [507, 456] on div "Hi {first_name}, your rent for your unit at {branch_name} is late. Please pay a…" at bounding box center [428, 460] width 435 height 88
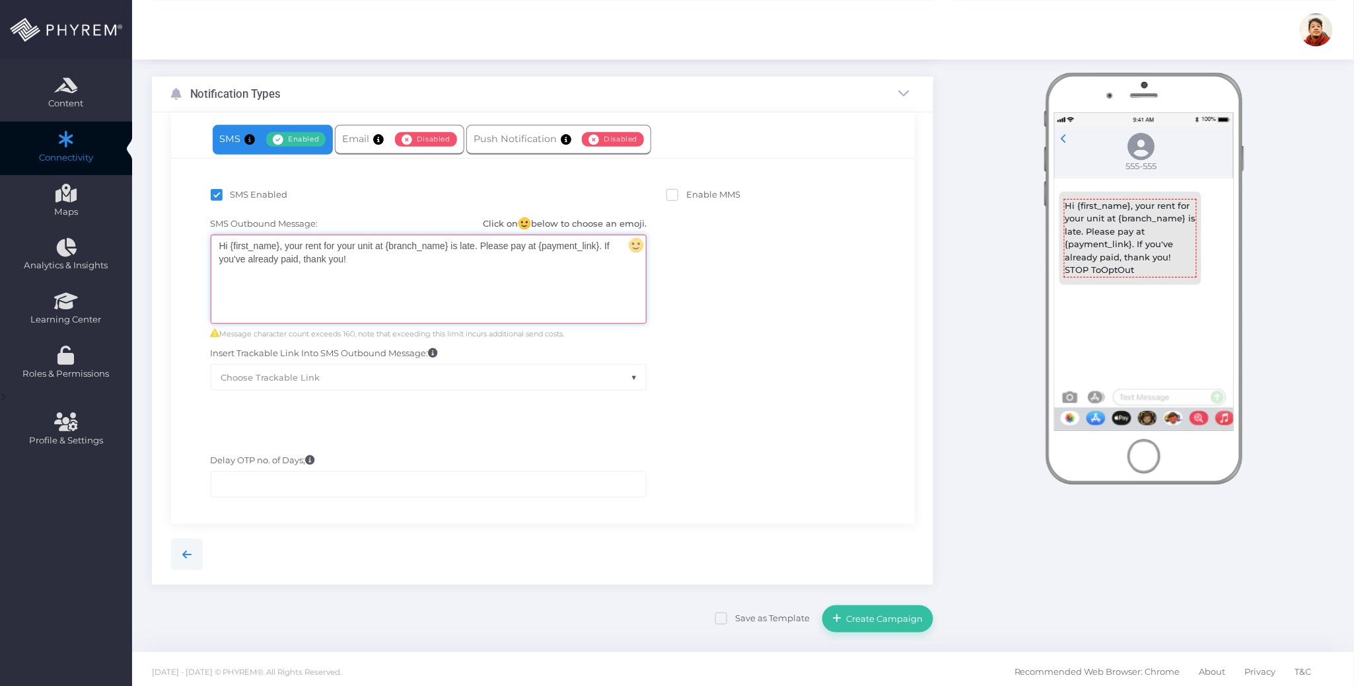
scroll to position [188, 0]
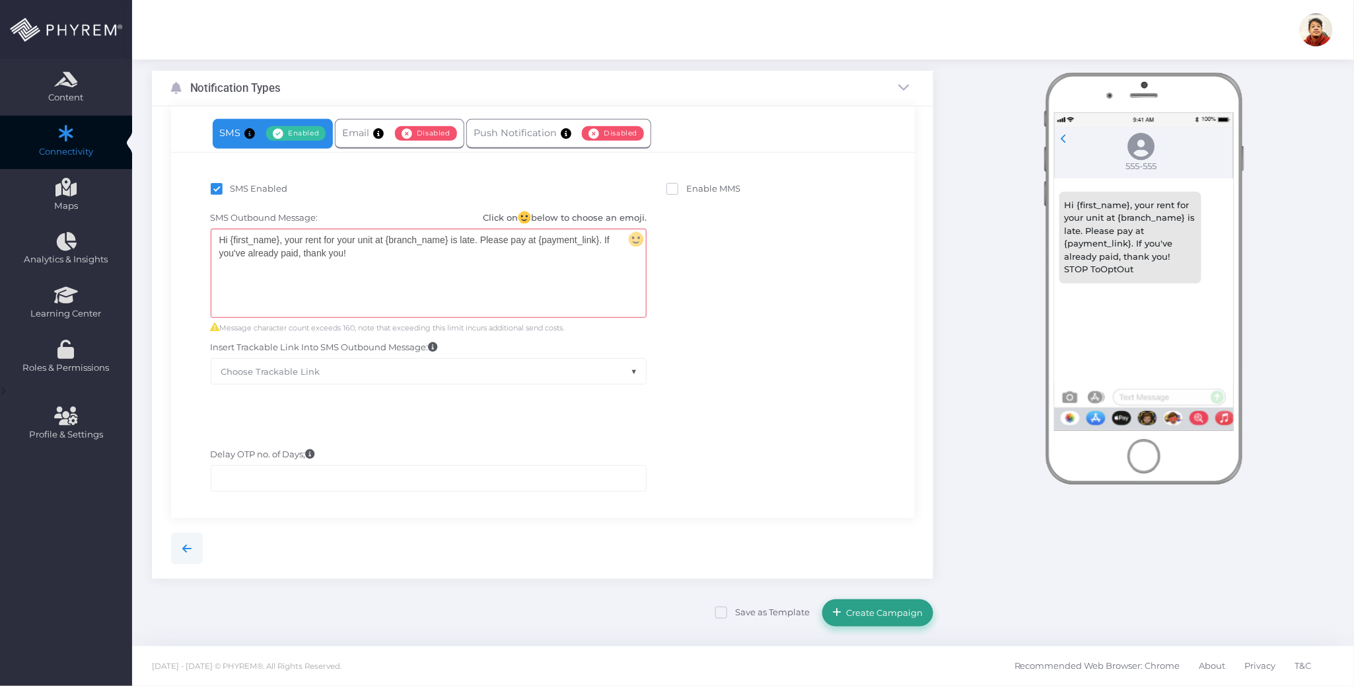
click at [889, 613] on span "Create Campaign" at bounding box center [882, 612] width 81 height 11
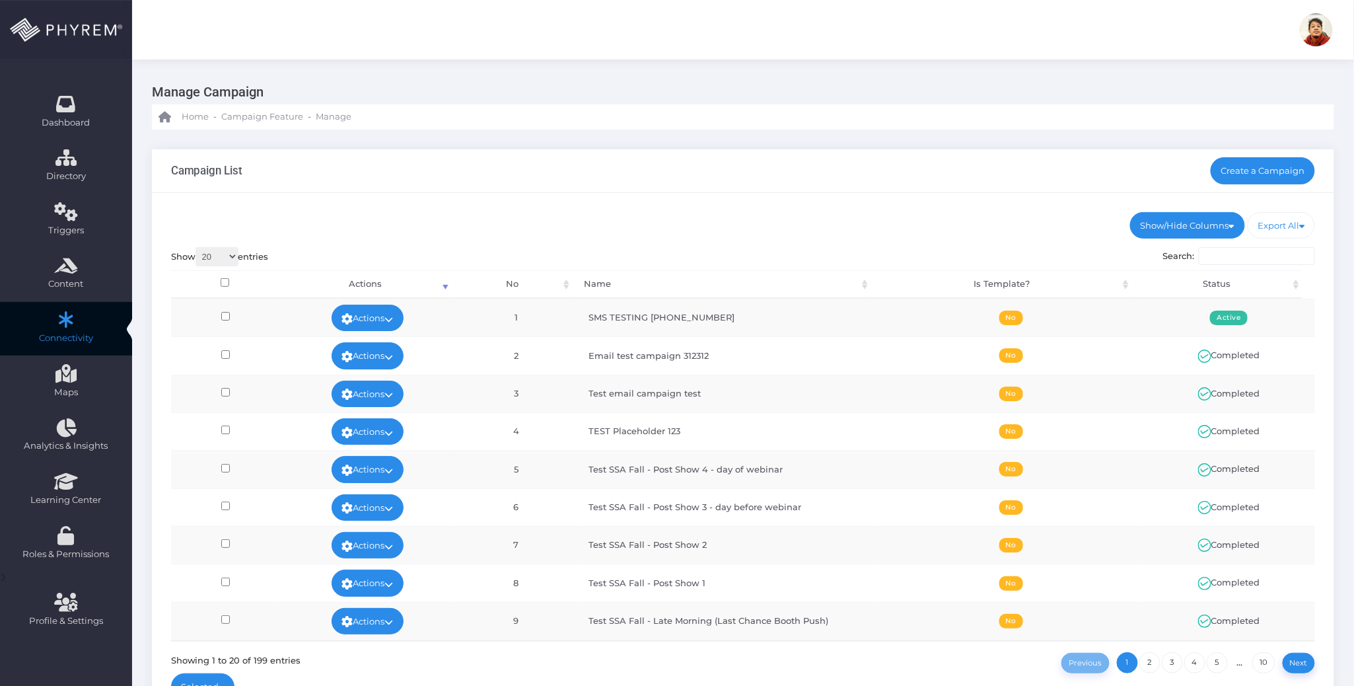
click at [807, 206] on div "Show/Hide Columns No Name Is Template? Status DONE" at bounding box center [743, 459] width 1183 height 533
click at [839, 227] on ul "Show/Hide Columns No Name Is Template? Status" at bounding box center [743, 225] width 1145 height 26
click at [894, 207] on div "Show/Hide Columns No Name Is Template? Status DONE" at bounding box center [743, 459] width 1183 height 533
drag, startPoint x: 904, startPoint y: 211, endPoint x: 937, endPoint y: 214, distance: 32.5
click at [905, 209] on div "Show/Hide Columns No Name Is Template? Status DONE" at bounding box center [743, 459] width 1183 height 533
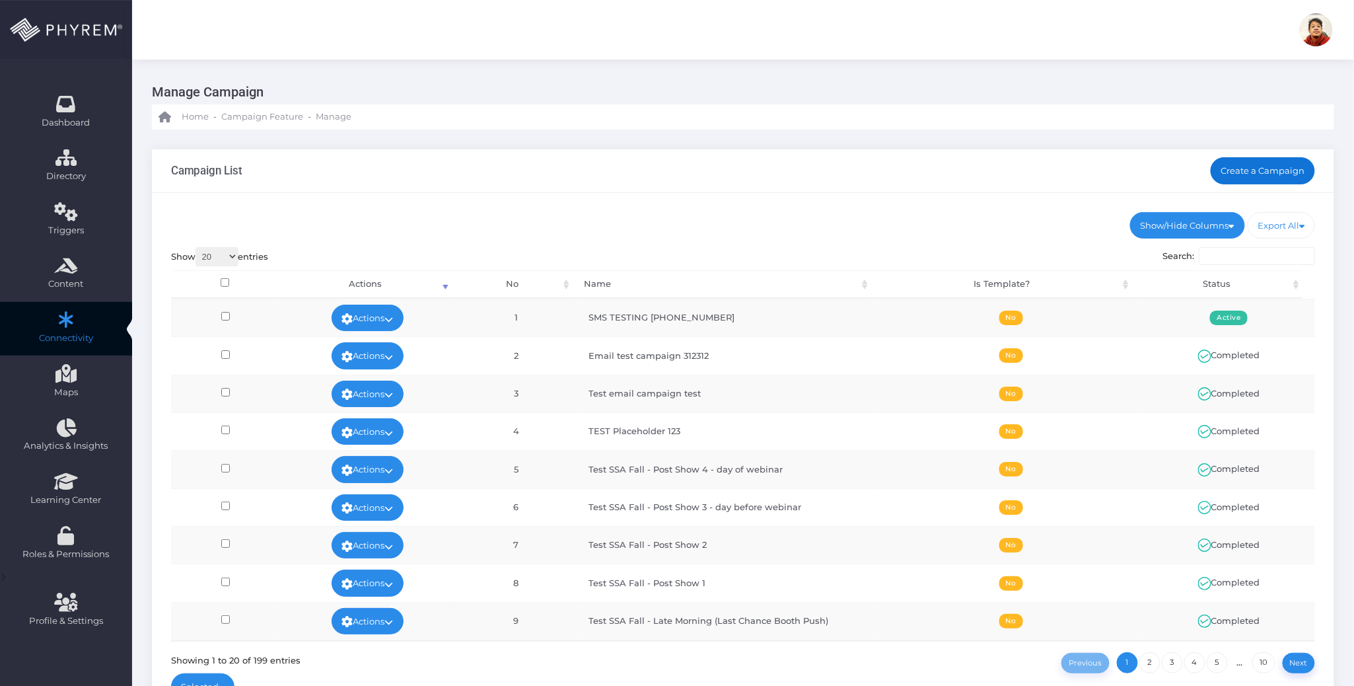
click at [1261, 170] on link "Create a Campaign" at bounding box center [1263, 170] width 105 height 26
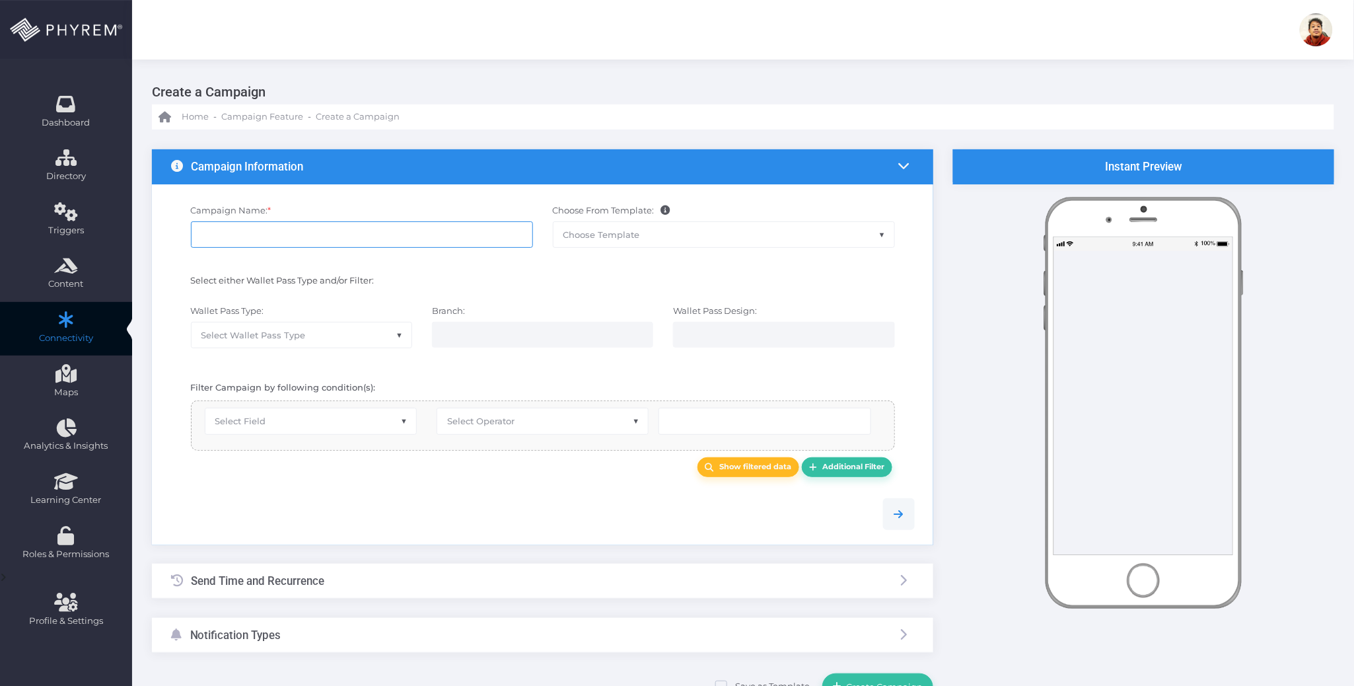
click at [370, 230] on input "Campaign Name: *" at bounding box center [362, 234] width 342 height 26
type input "t"
type input "test SMS13212312312"
click at [345, 334] on span "Select Wallet Pass Type" at bounding box center [302, 334] width 220 height 25
select select "15"
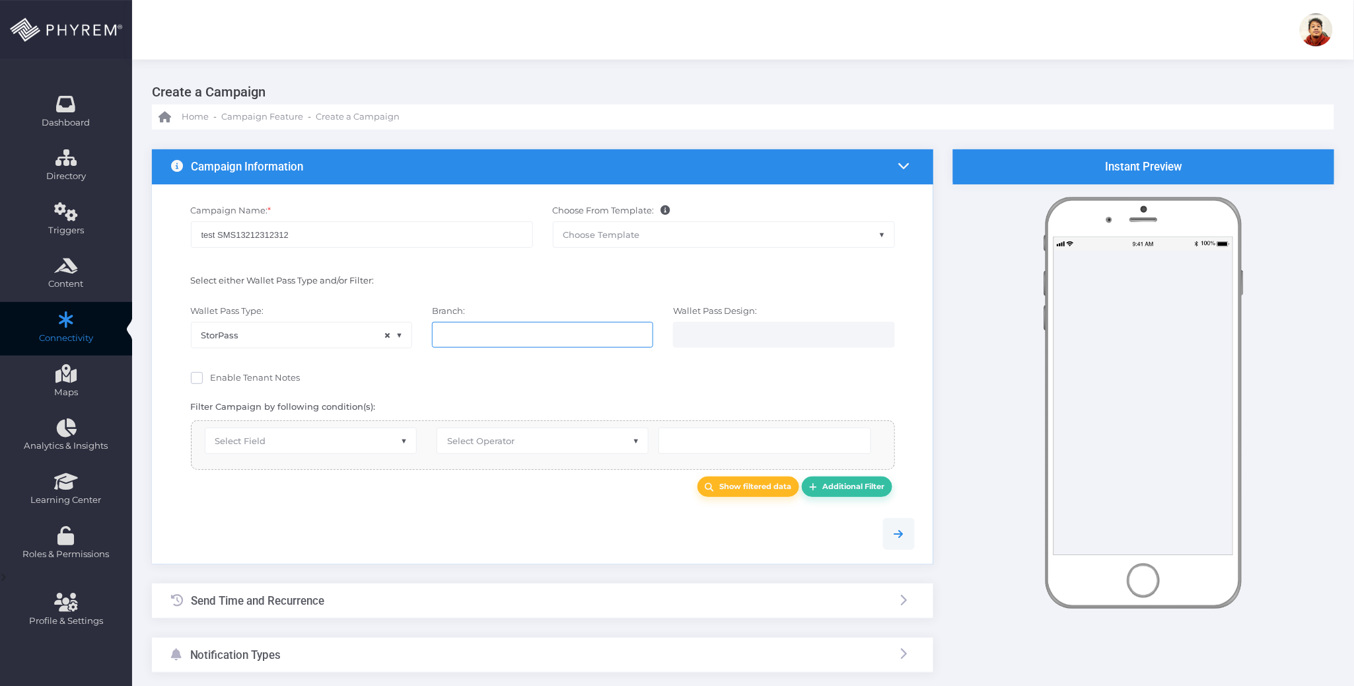
click at [523, 332] on input "search" at bounding box center [495, 334] width 104 height 11
select select "119"
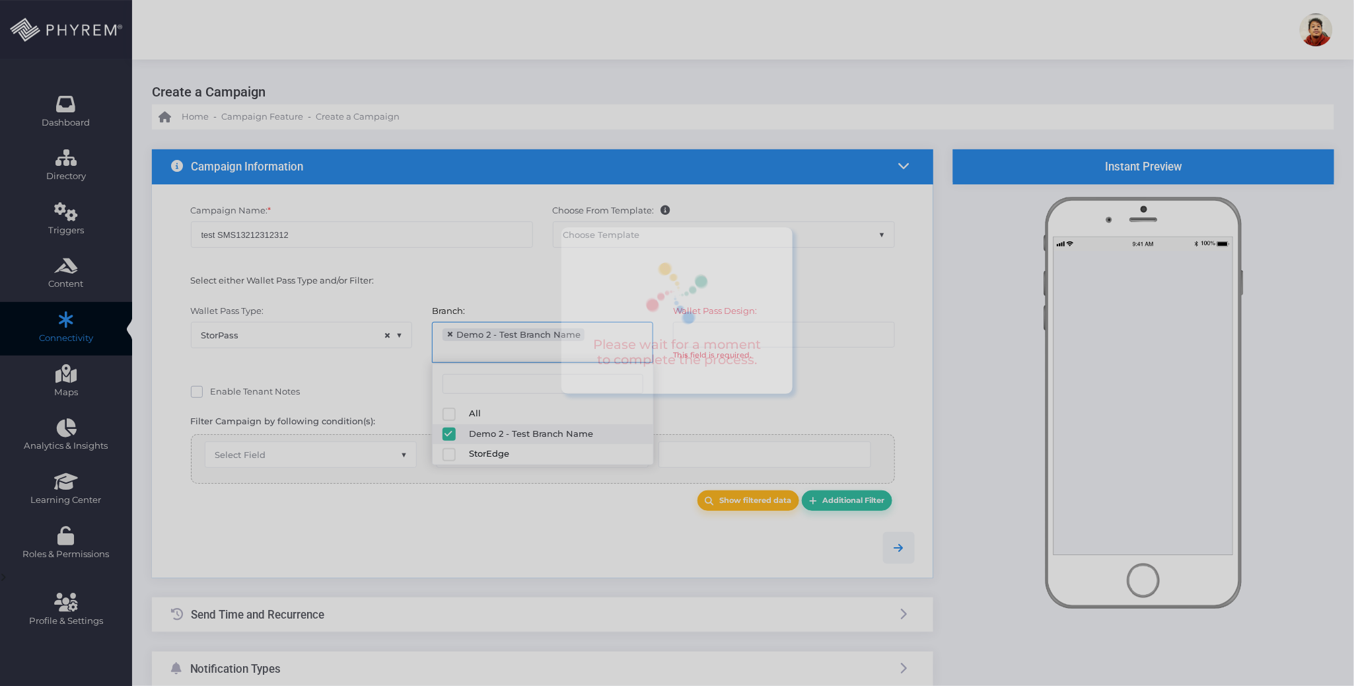
scroll to position [11, 0]
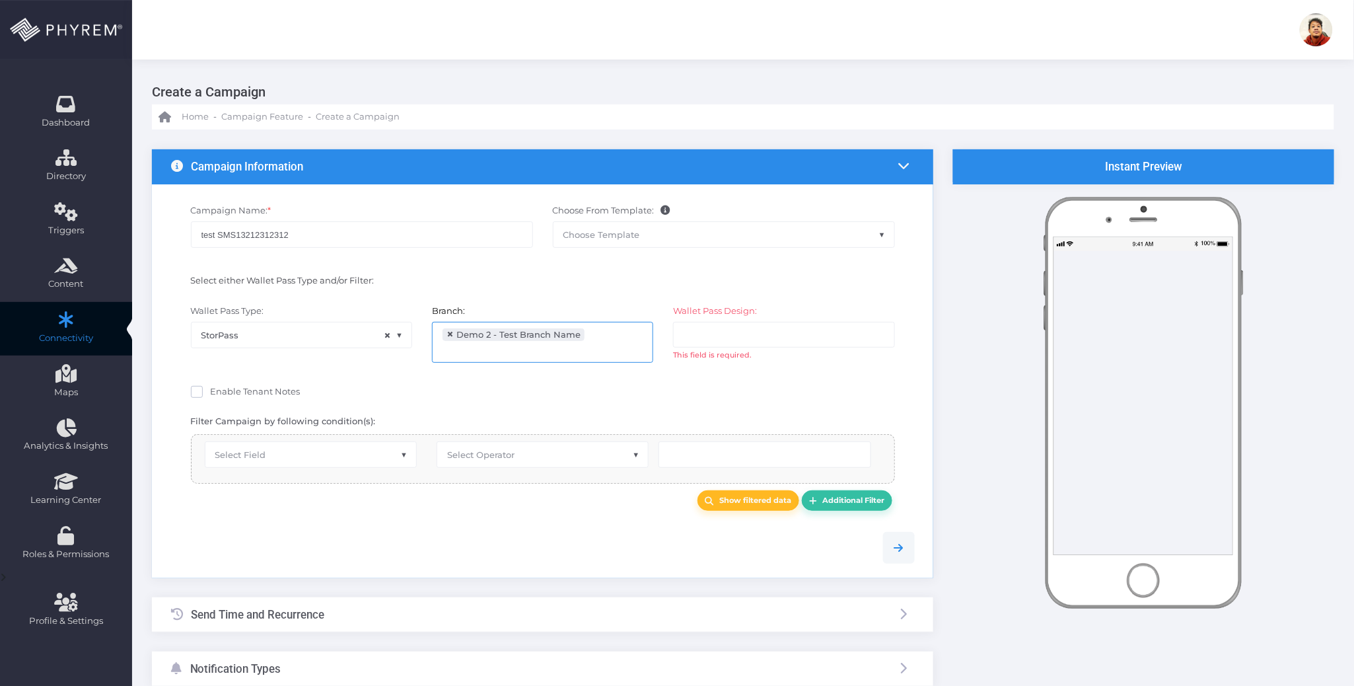
click at [825, 419] on p "Filter Campaign by following condition(s):" at bounding box center [543, 421] width 704 height 13
click at [769, 333] on input "search" at bounding box center [736, 334] width 104 height 11
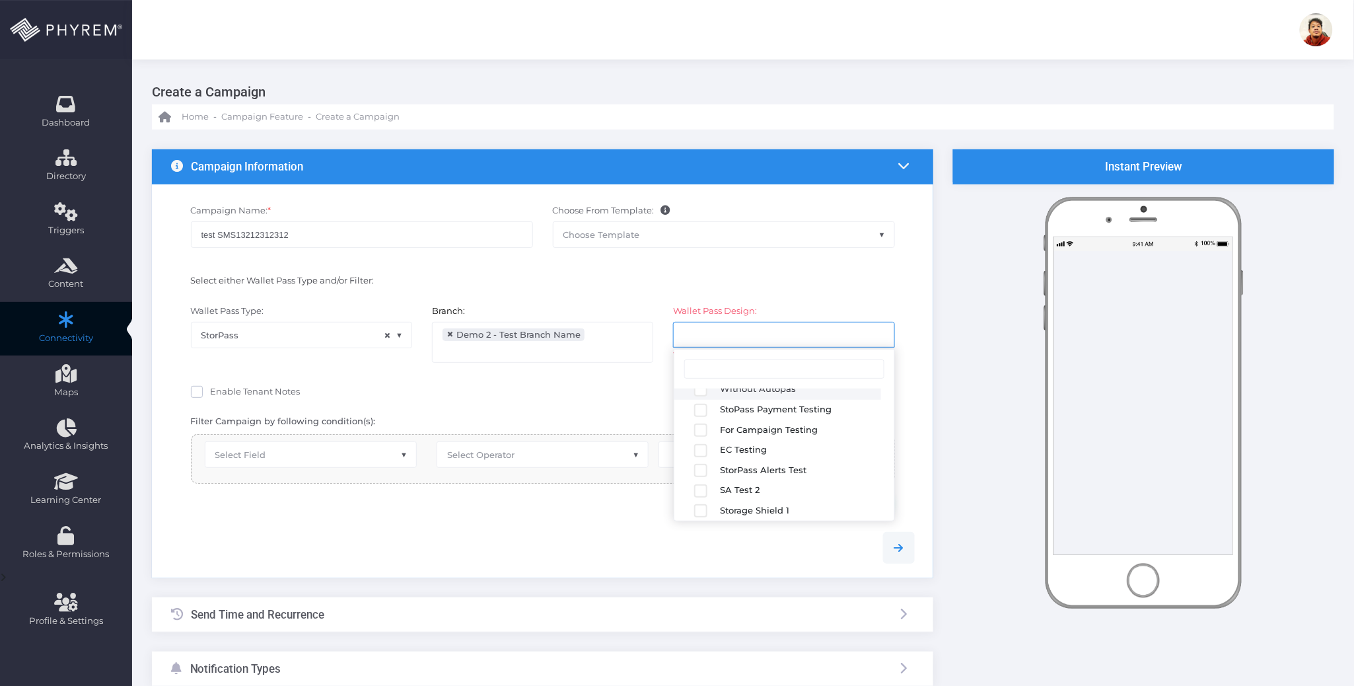
scroll to position [230, 0]
select select "2683"
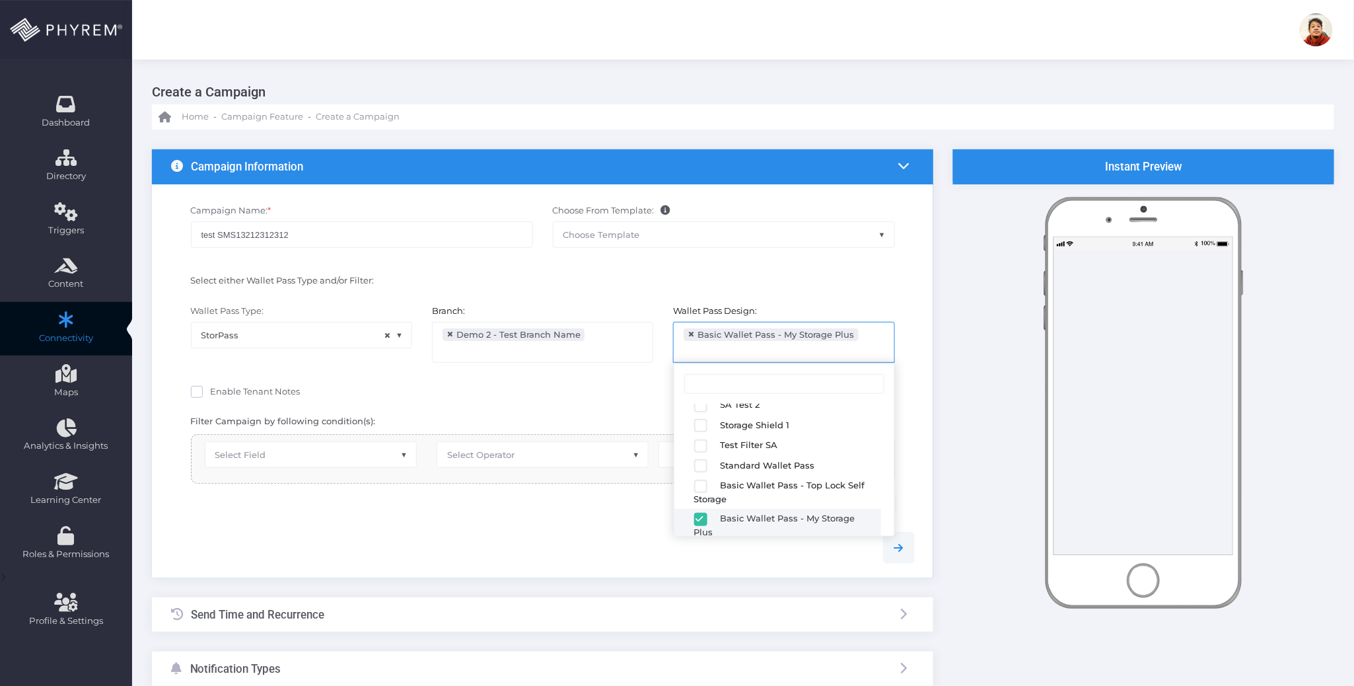
click at [503, 539] on div at bounding box center [543, 548] width 764 height 32
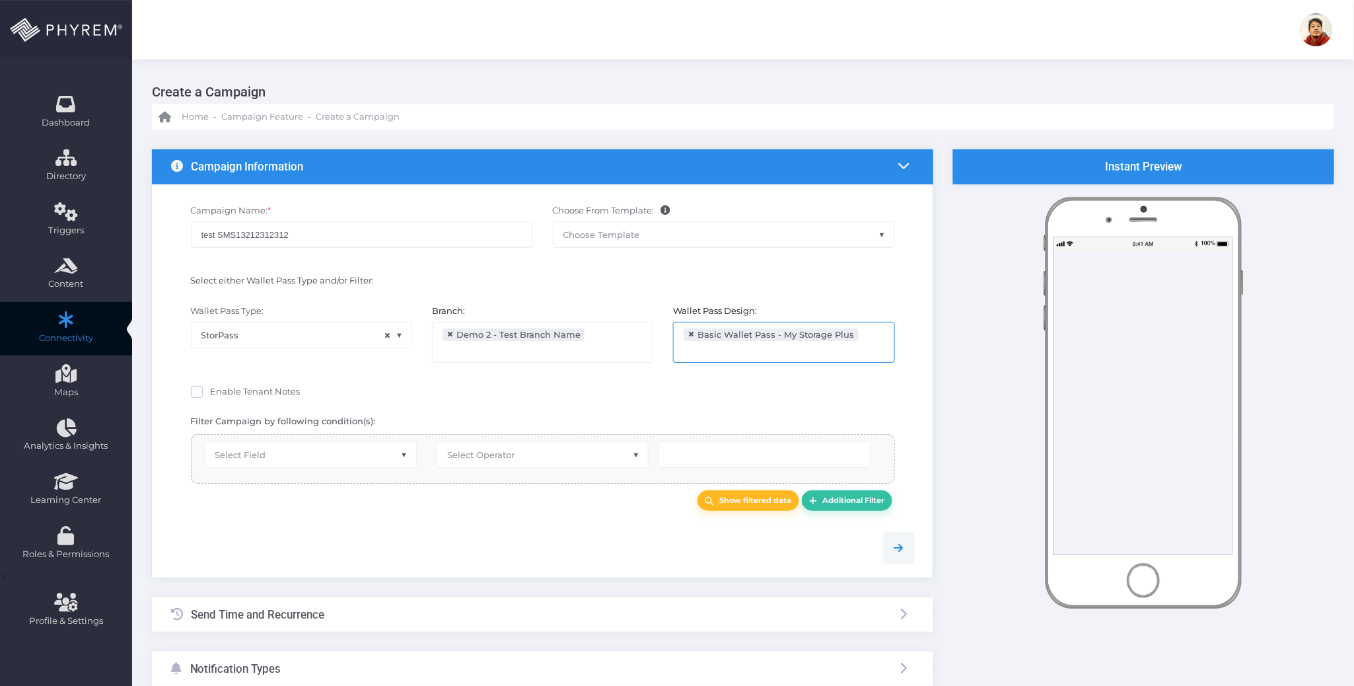
click at [344, 458] on span "Select Field" at bounding box center [310, 454] width 211 height 25
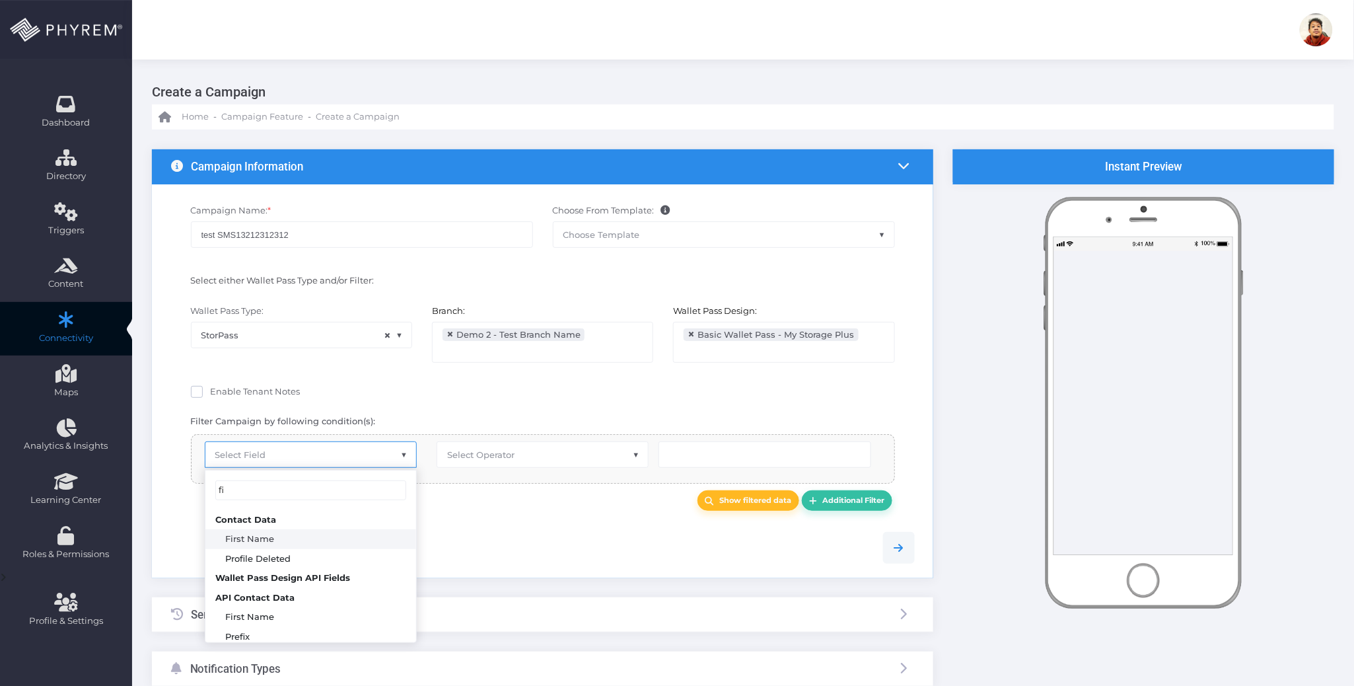
type input "fi"
drag, startPoint x: 342, startPoint y: 542, endPoint x: 484, endPoint y: 490, distance: 150.7
select select "first_name"
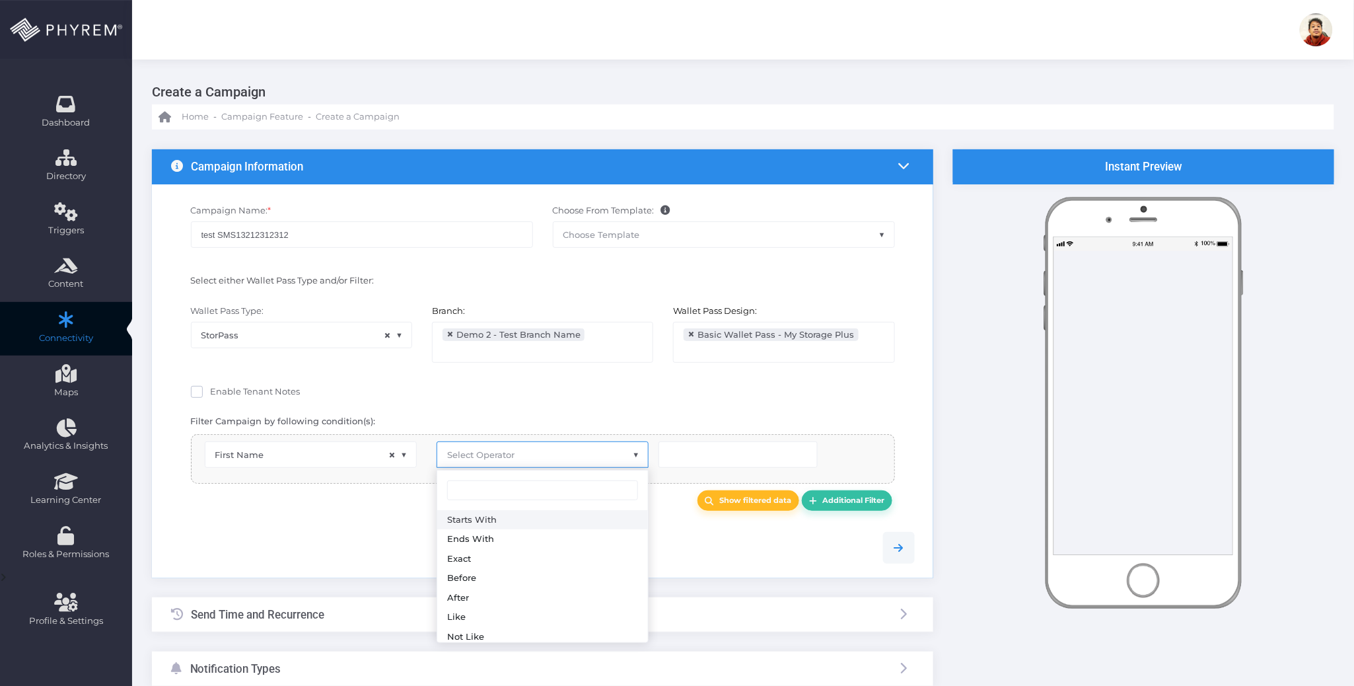
click at [509, 447] on span "Select Operator" at bounding box center [542, 454] width 211 height 25
type input "eq"
select select "equals"
click at [698, 466] on input "text" at bounding box center [738, 454] width 159 height 26
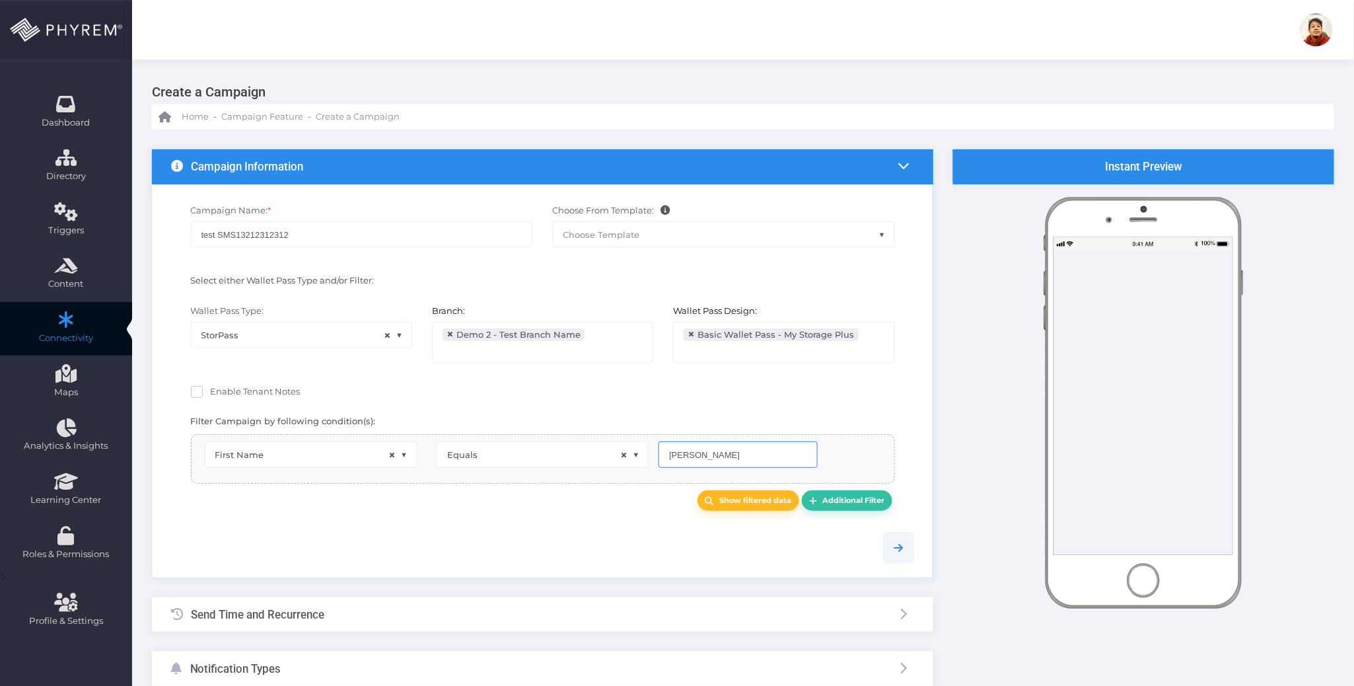
type input "Carlos"
click at [527, 618] on div "Send Time and Recurrence" at bounding box center [543, 614] width 782 height 35
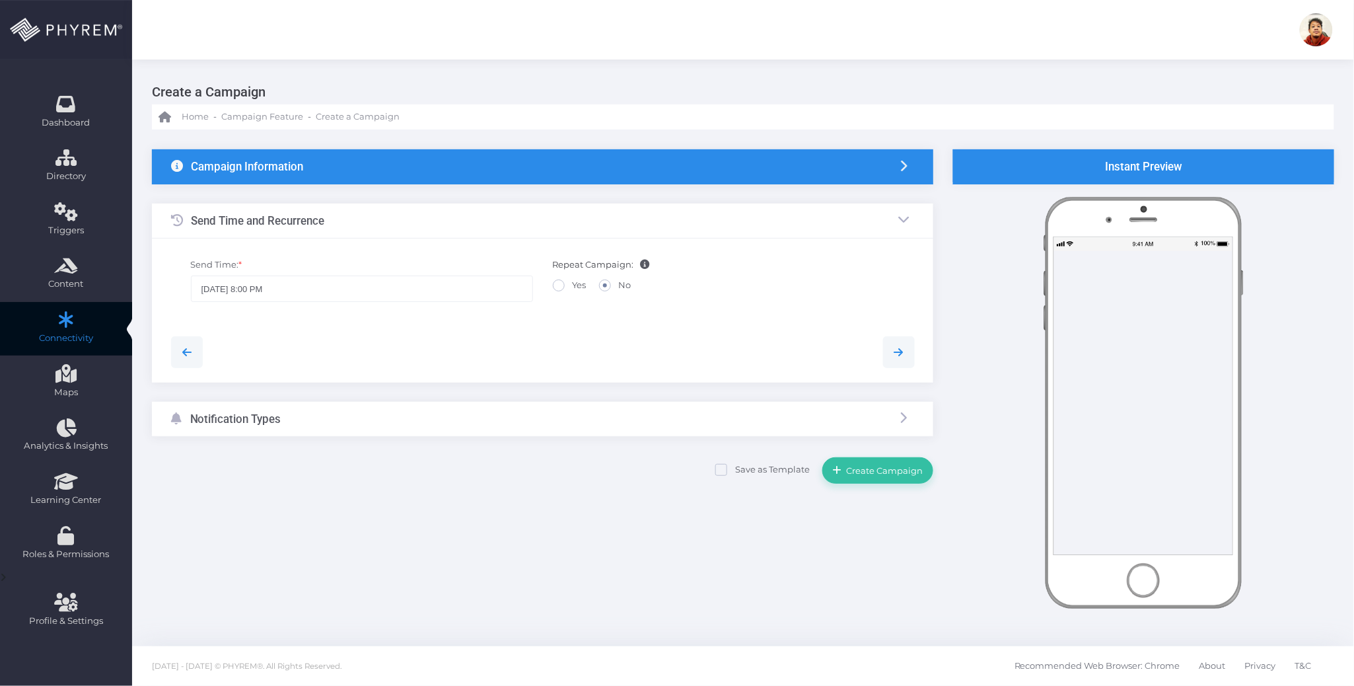
click at [424, 412] on div "Notification Types" at bounding box center [543, 419] width 782 height 35
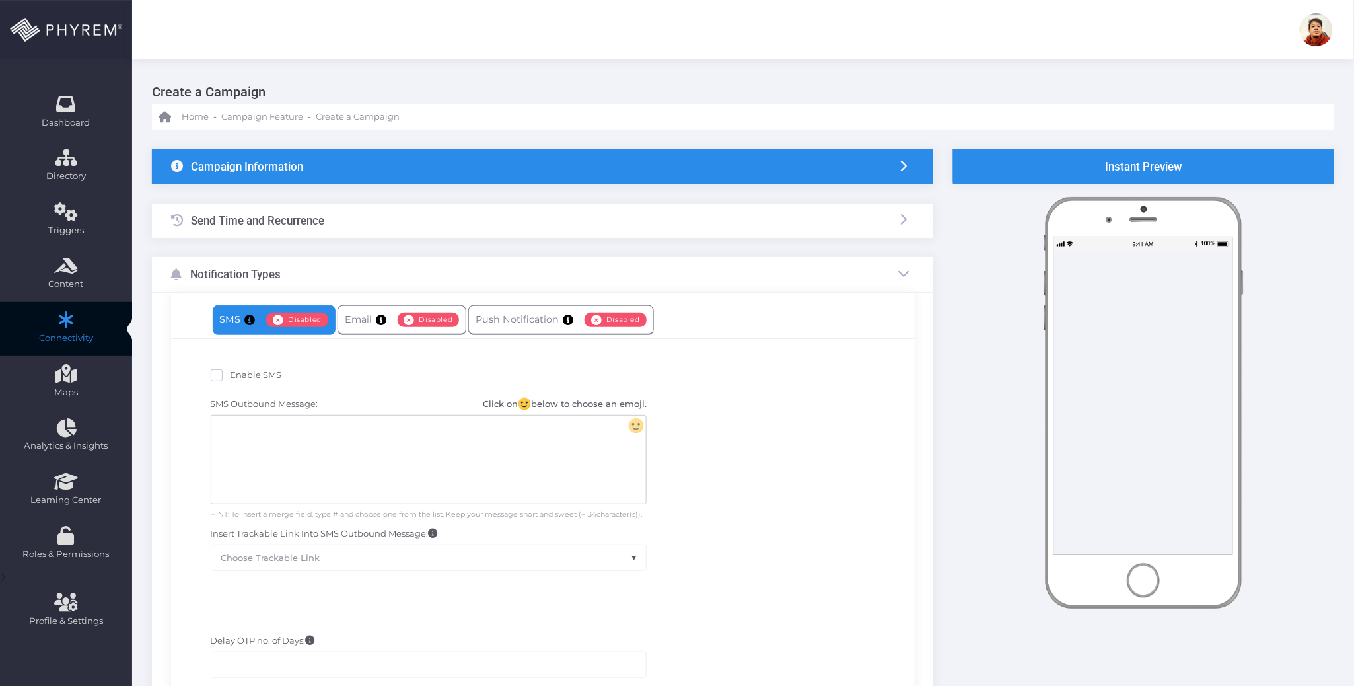
click at [270, 373] on span "Enable SMS" at bounding box center [257, 374] width 52 height 11
click at [239, 373] on input "Enable SMS" at bounding box center [235, 373] width 9 height 9
checkbox input "true"
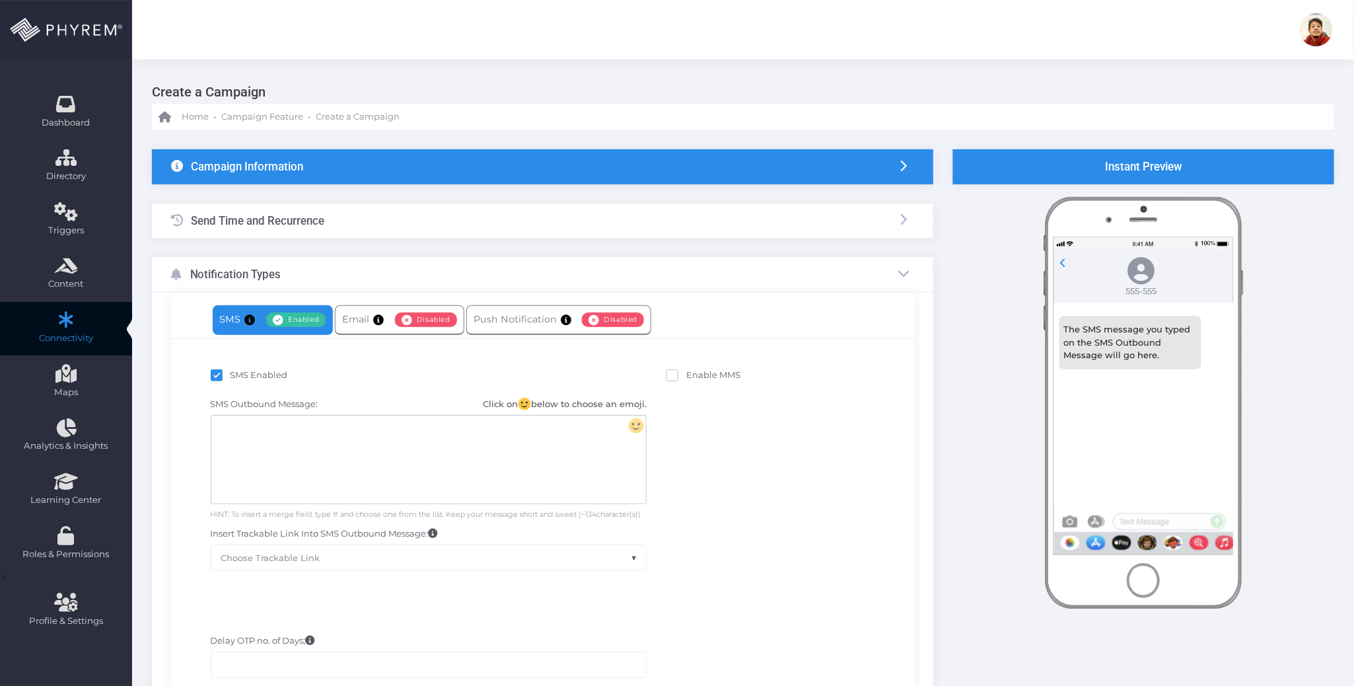
click at [323, 439] on div at bounding box center [428, 460] width 435 height 88
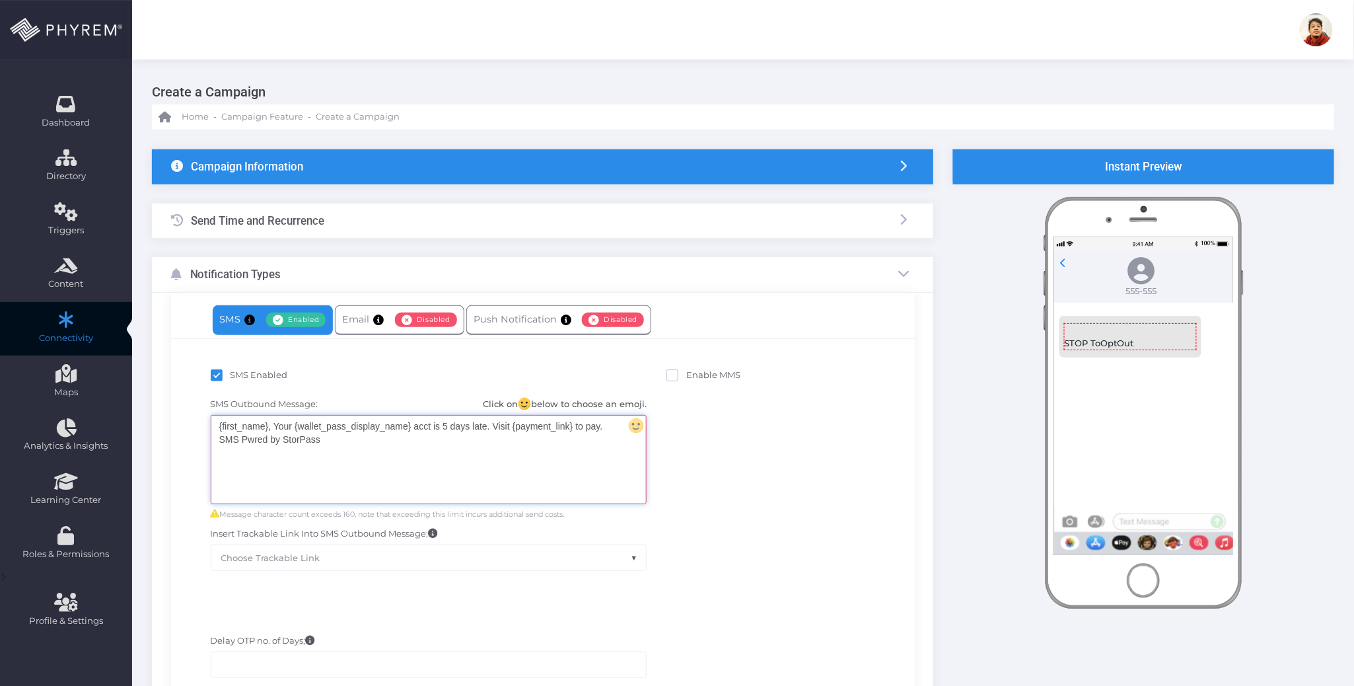
click at [416, 220] on div "Send Time and Recurrence" at bounding box center [543, 220] width 782 height 35
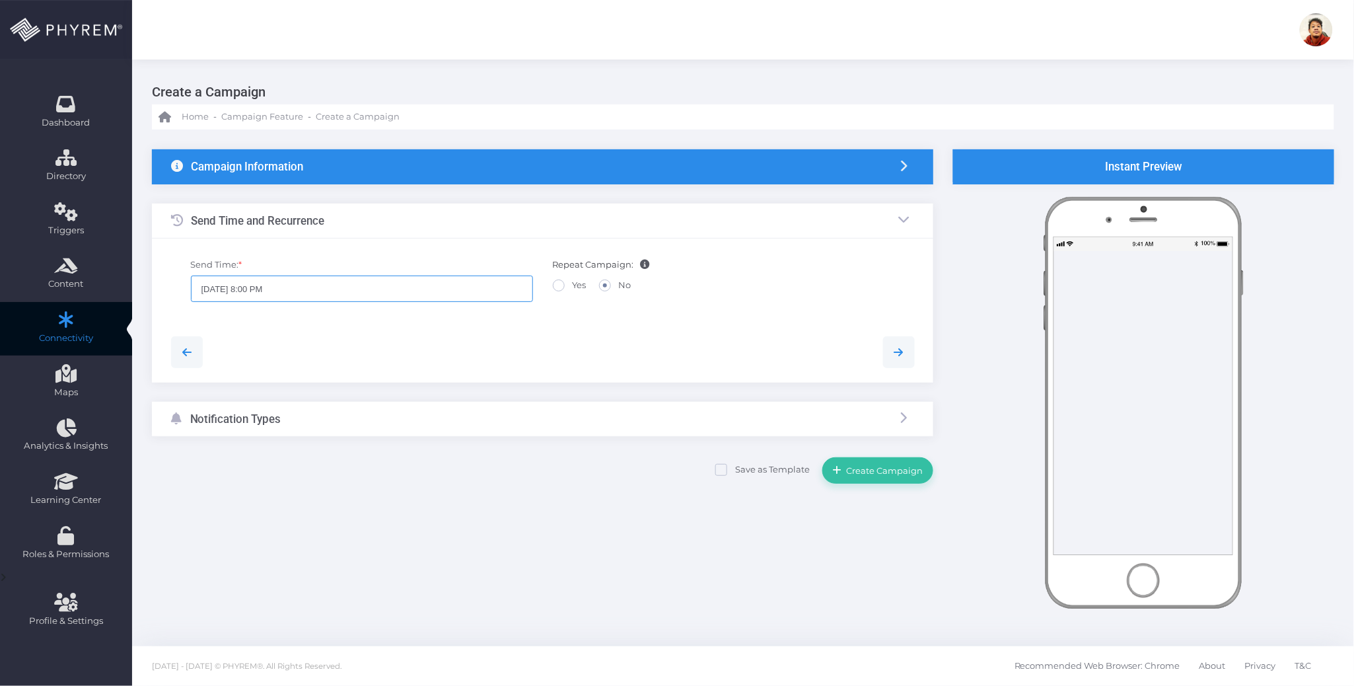
click at [341, 291] on input "09/02/2025 8:00 PM" at bounding box center [362, 289] width 342 height 26
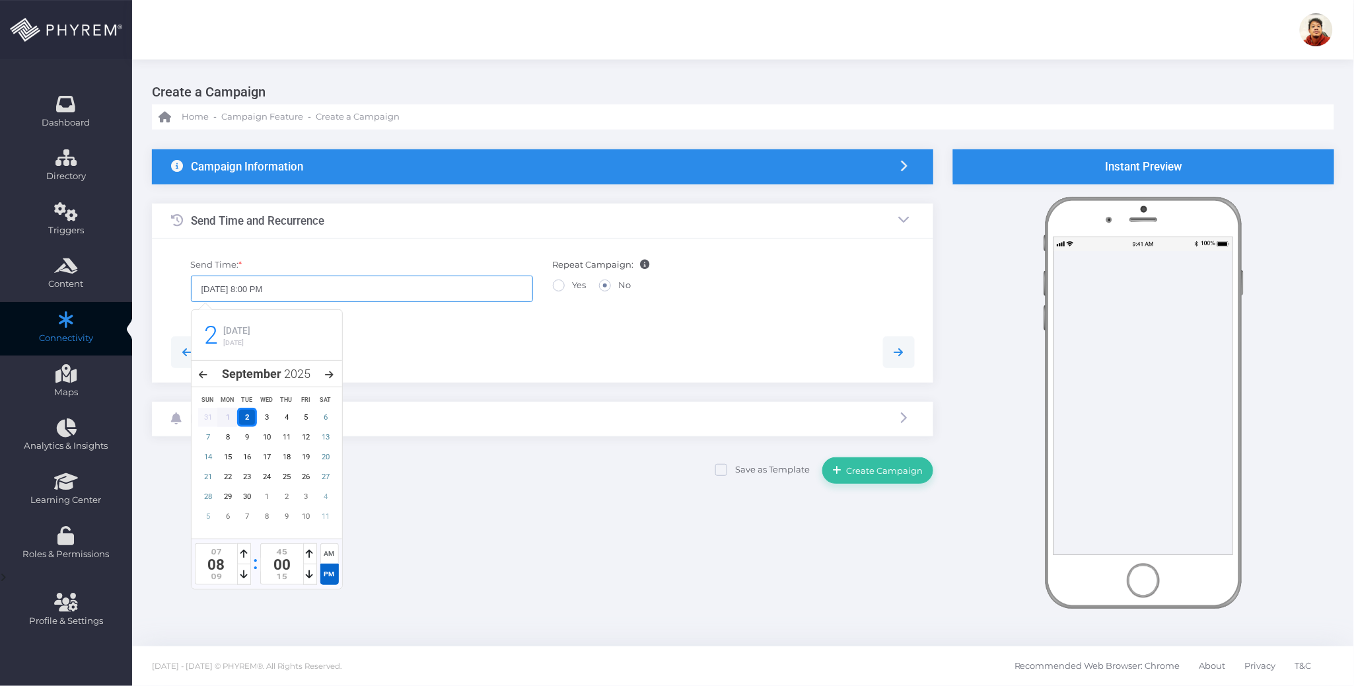
click at [263, 291] on input "09/02/2025 8:00 PM" at bounding box center [362, 289] width 342 height 26
type input "09/02/2025 8:06 PM"
click at [542, 345] on div at bounding box center [543, 352] width 764 height 32
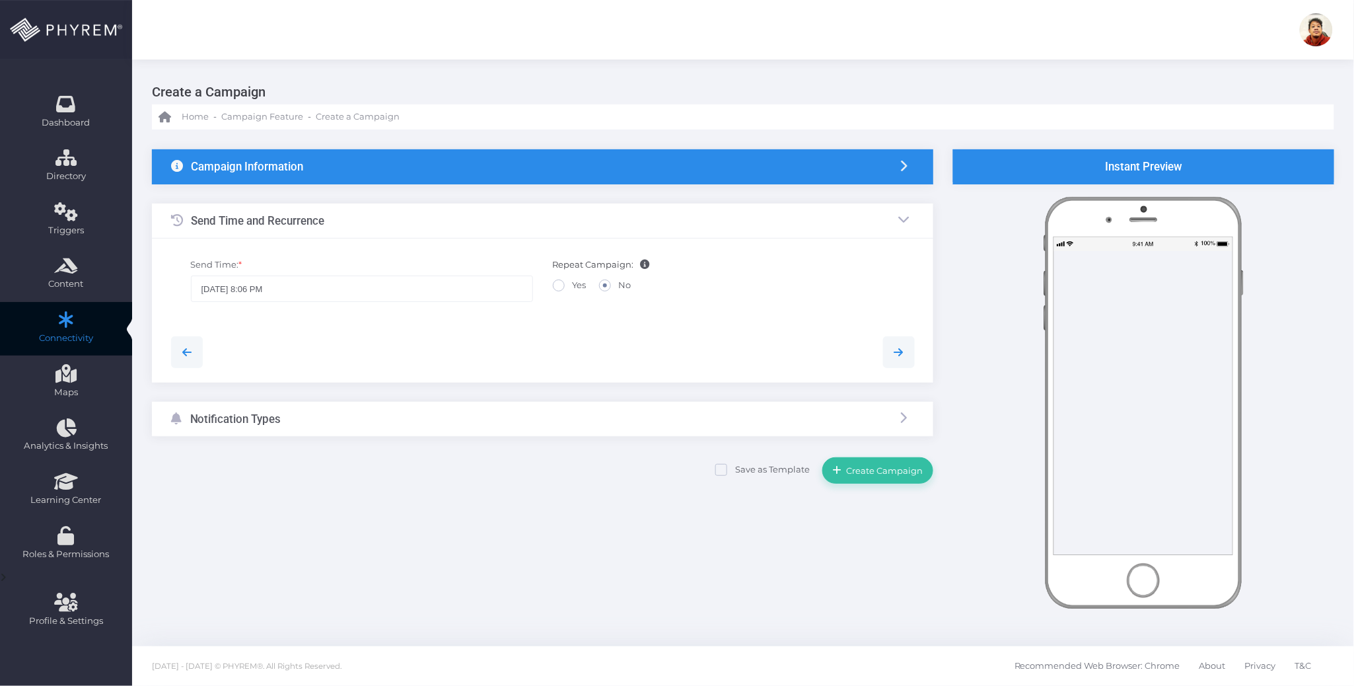
click at [499, 416] on div "Notification Types" at bounding box center [543, 419] width 782 height 35
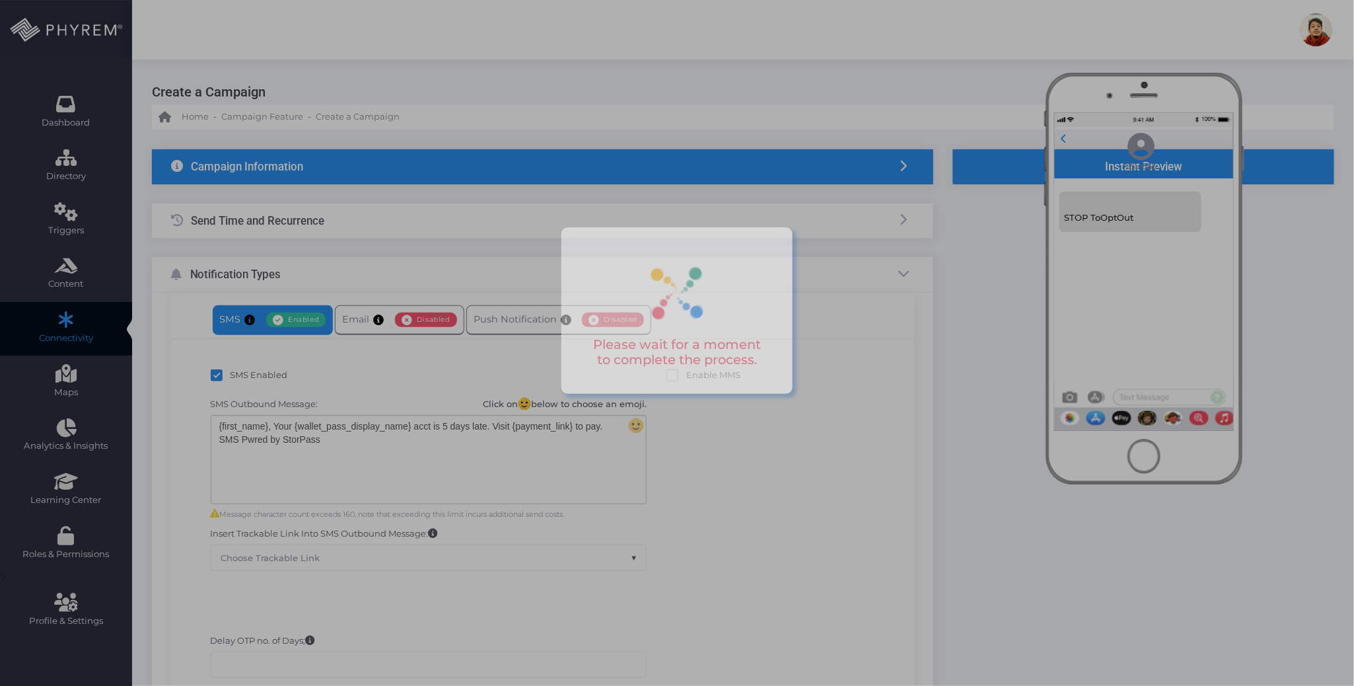
scroll to position [188, 0]
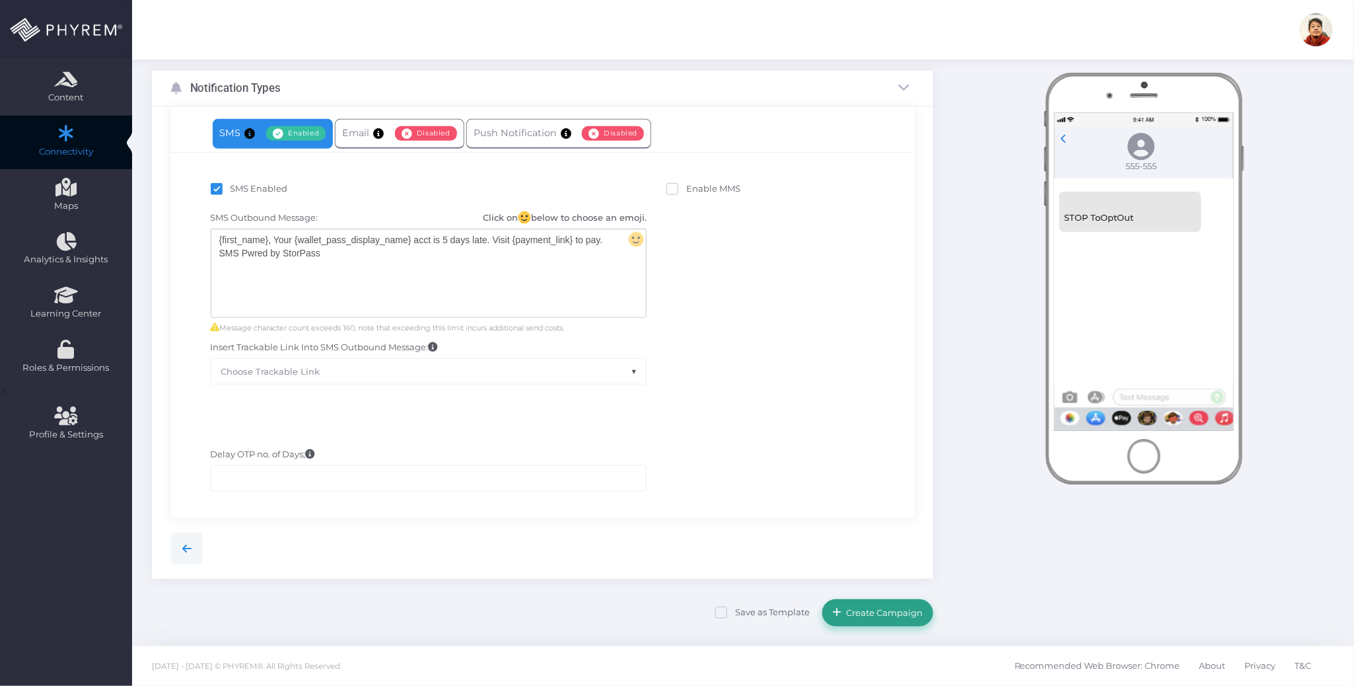
click at [891, 613] on span "Create Campaign" at bounding box center [882, 612] width 81 height 11
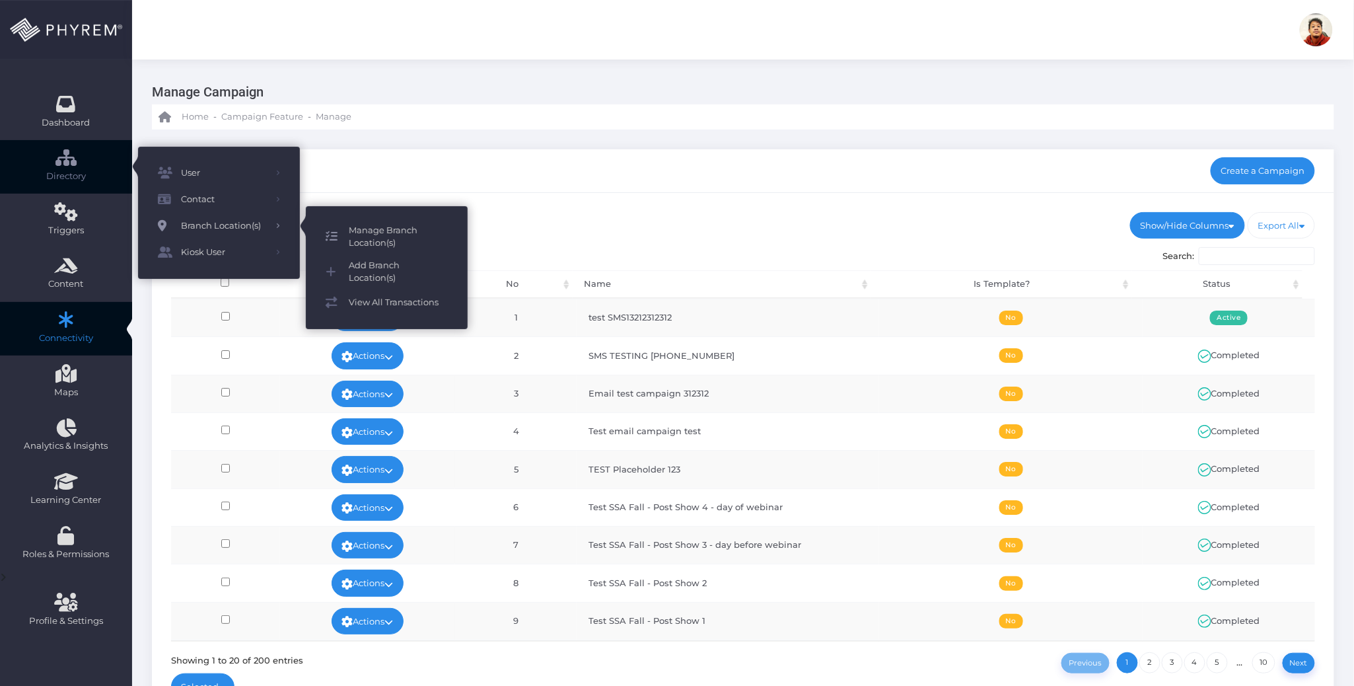
click at [370, 231] on span "Manage Branch Location(s)" at bounding box center [398, 237] width 99 height 26
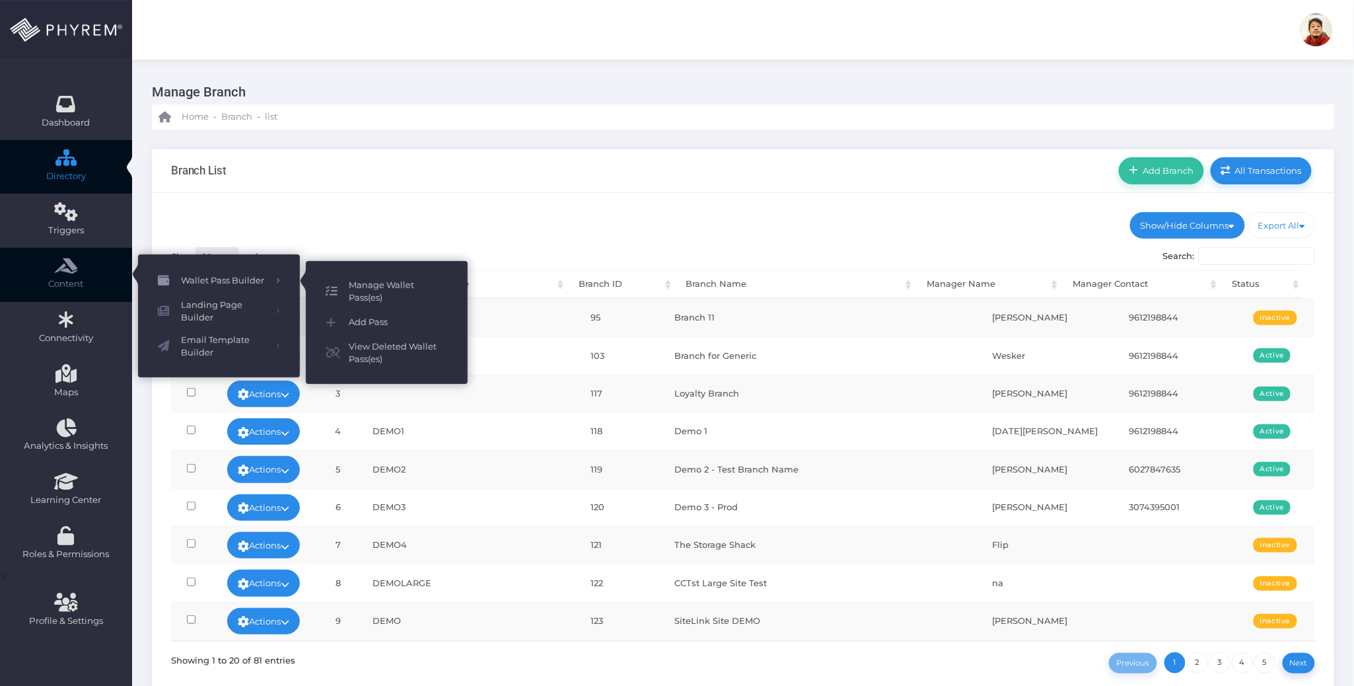
click at [365, 283] on span "Manage Wallet Pass(es)" at bounding box center [398, 292] width 99 height 26
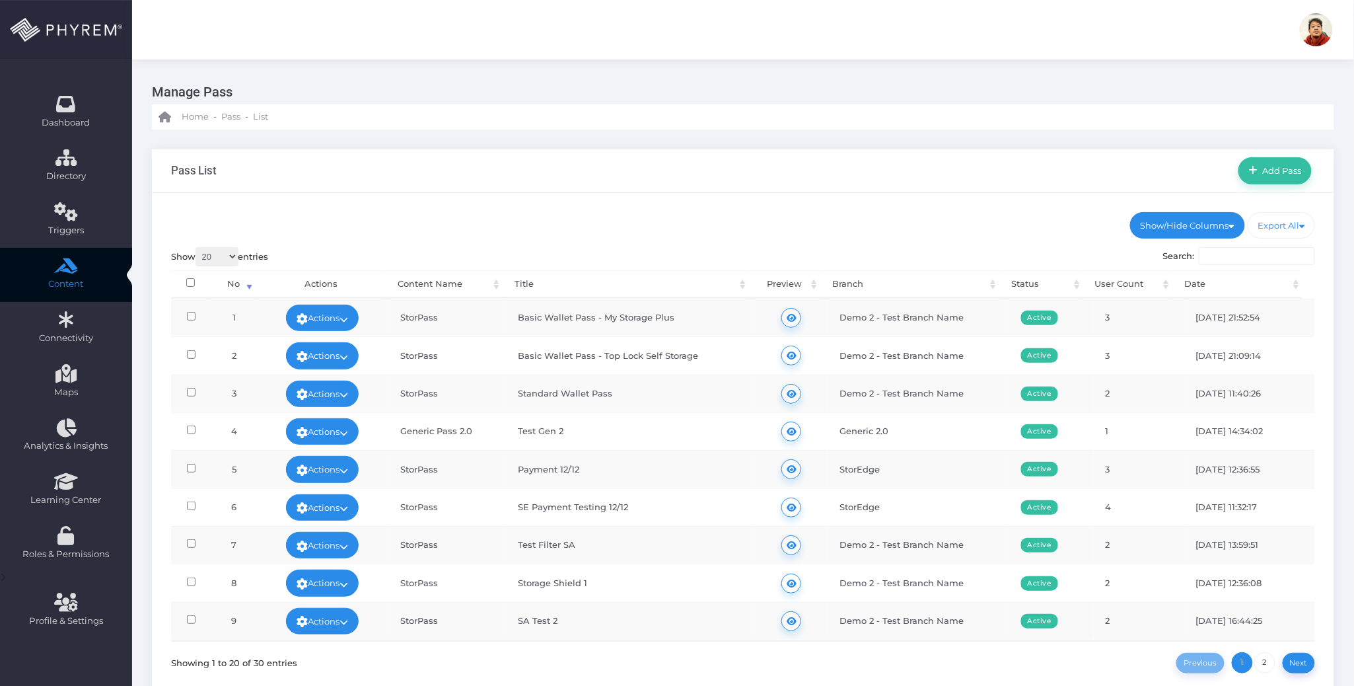
click at [867, 194] on div "Show/Hide Columns No Title" at bounding box center [743, 459] width 1183 height 533
click at [344, 325] on link "Actions" at bounding box center [322, 318] width 73 height 26
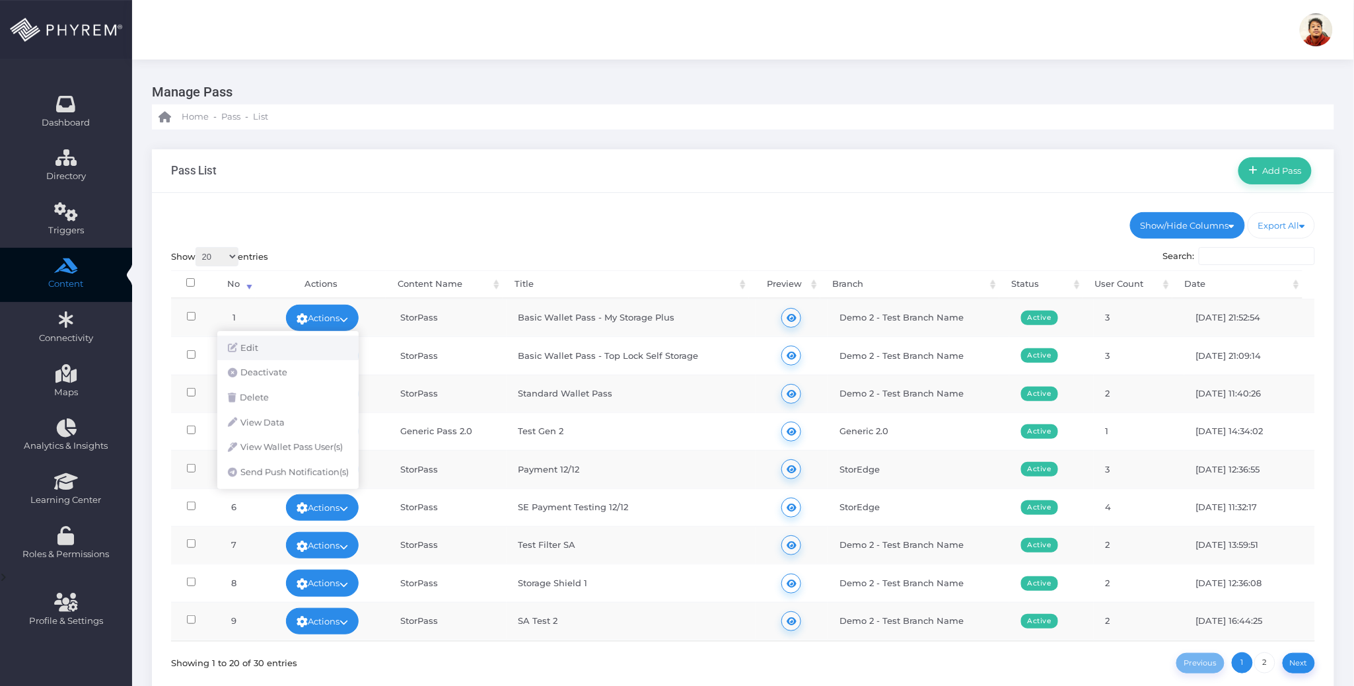
click at [321, 339] on link "Edit" at bounding box center [287, 348] width 141 height 25
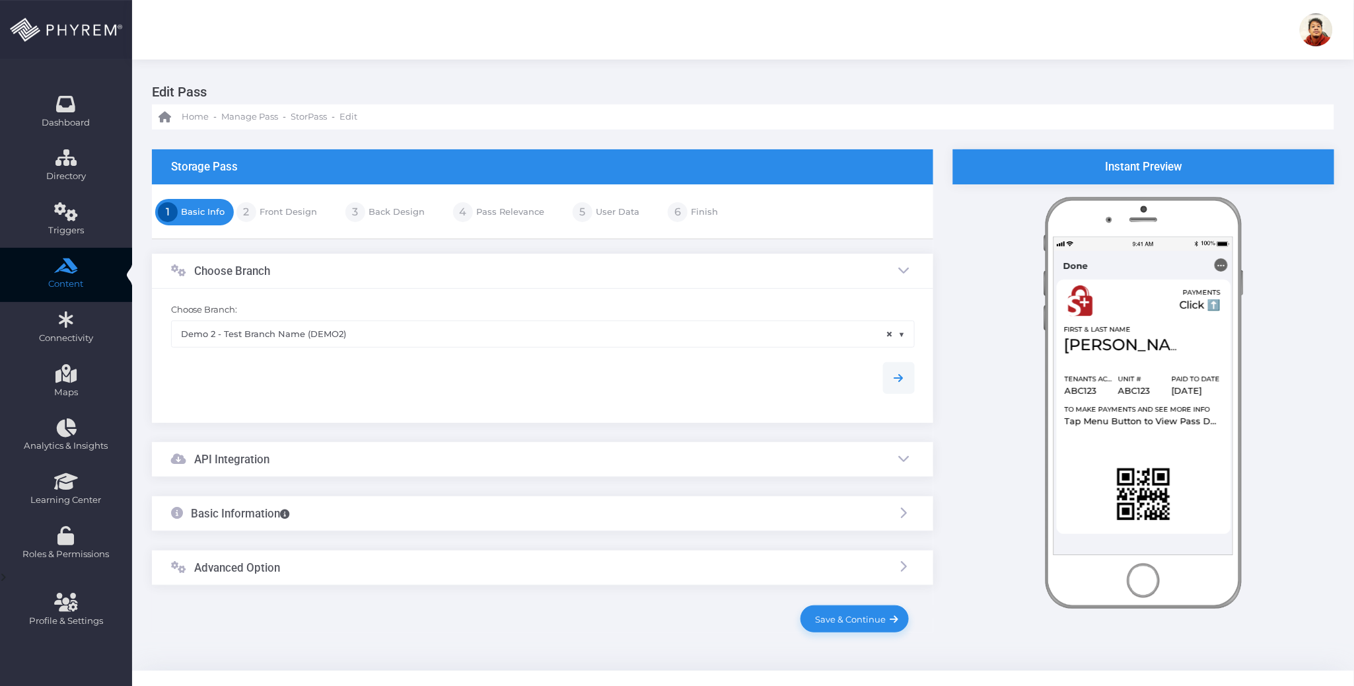
click at [339, 521] on div "Basic Information" at bounding box center [543, 513] width 782 height 35
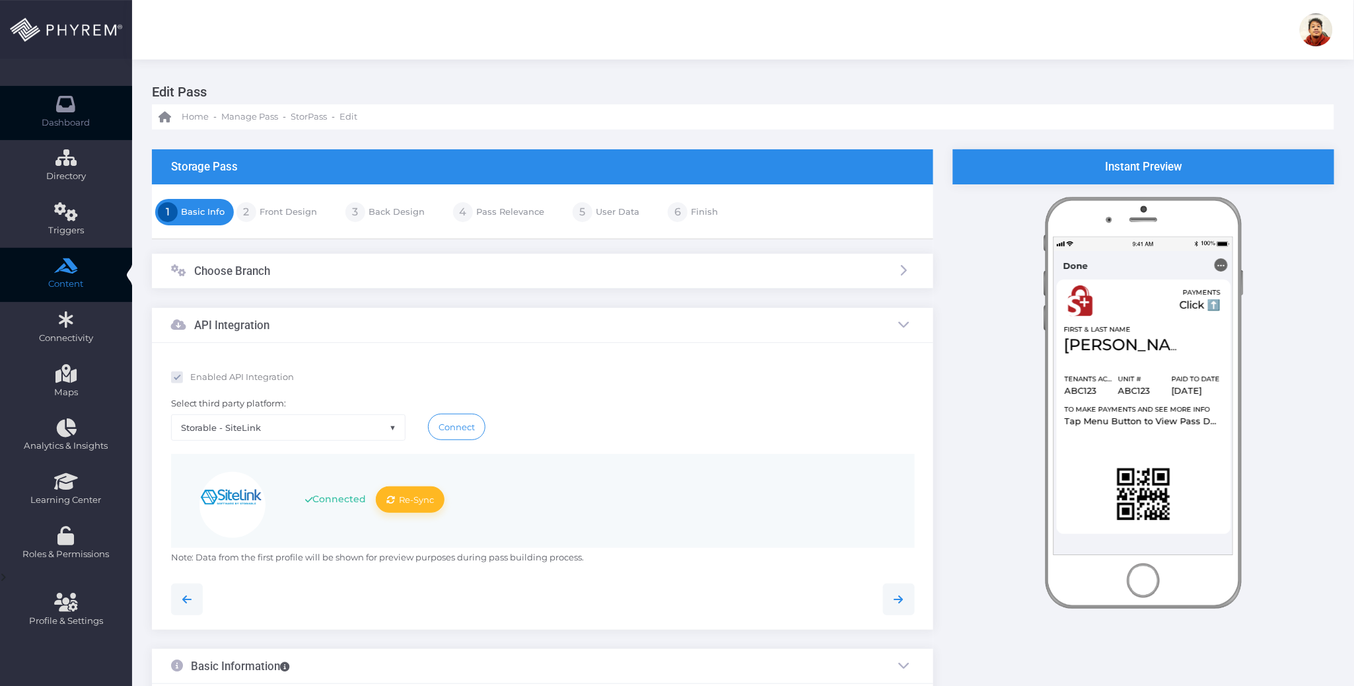
click at [85, 118] on span "Dashboard" at bounding box center [66, 122] width 48 height 13
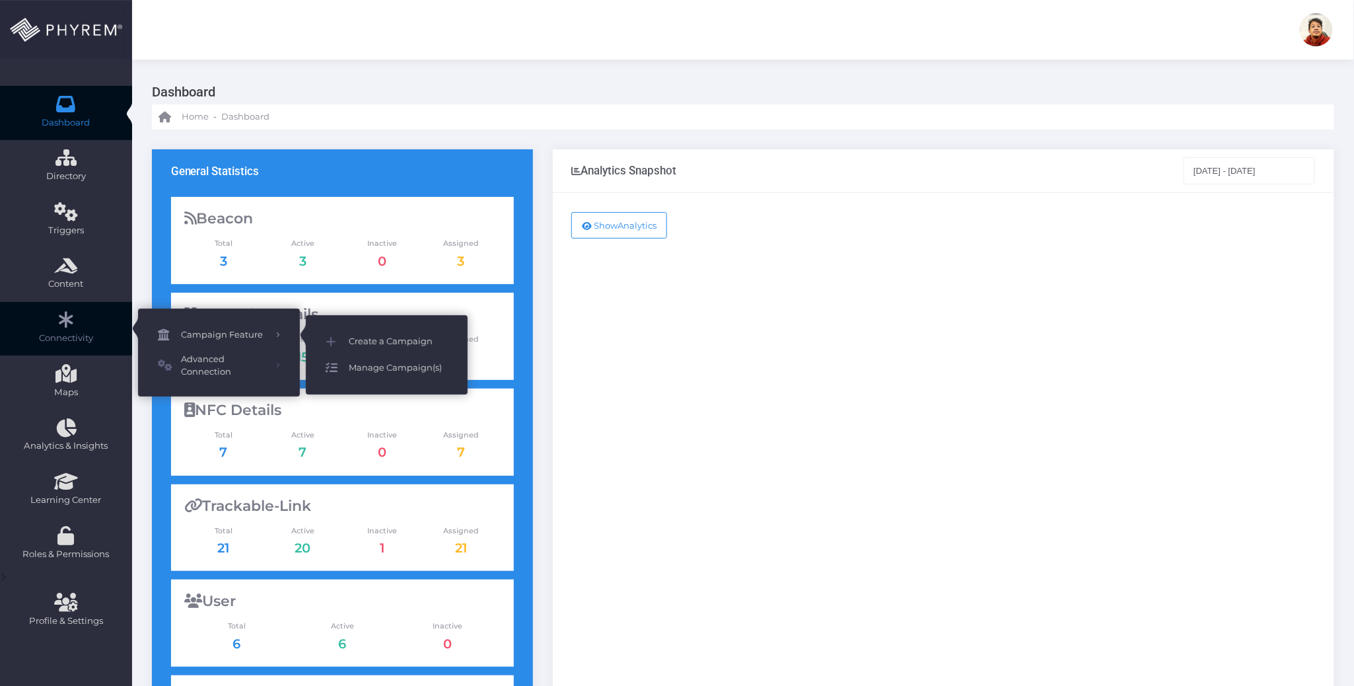
click at [382, 370] on span "Manage Campaign(s)" at bounding box center [398, 367] width 99 height 17
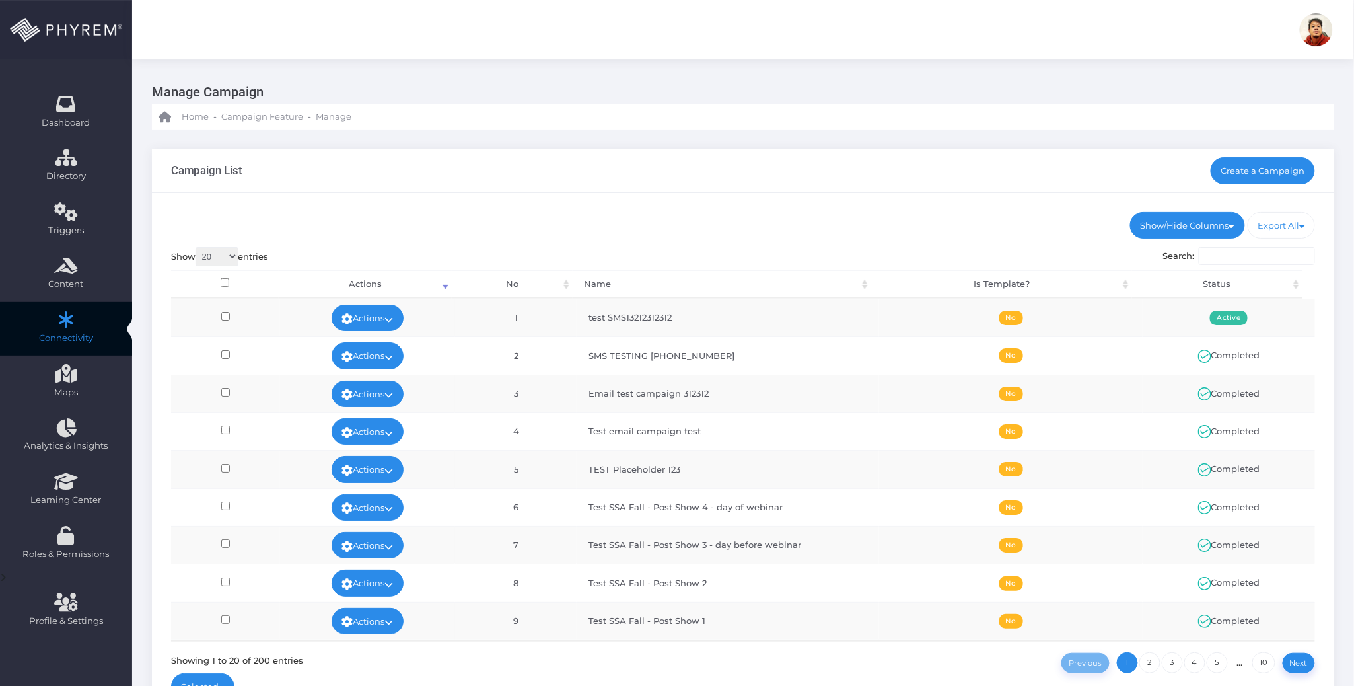
click at [873, 186] on div "Campaign List Create a Campaign" at bounding box center [743, 171] width 1183 height 44
click at [399, 310] on link "Actions" at bounding box center [368, 318] width 73 height 26
click at [370, 420] on link "Run Test" at bounding box center [363, 422] width 86 height 25
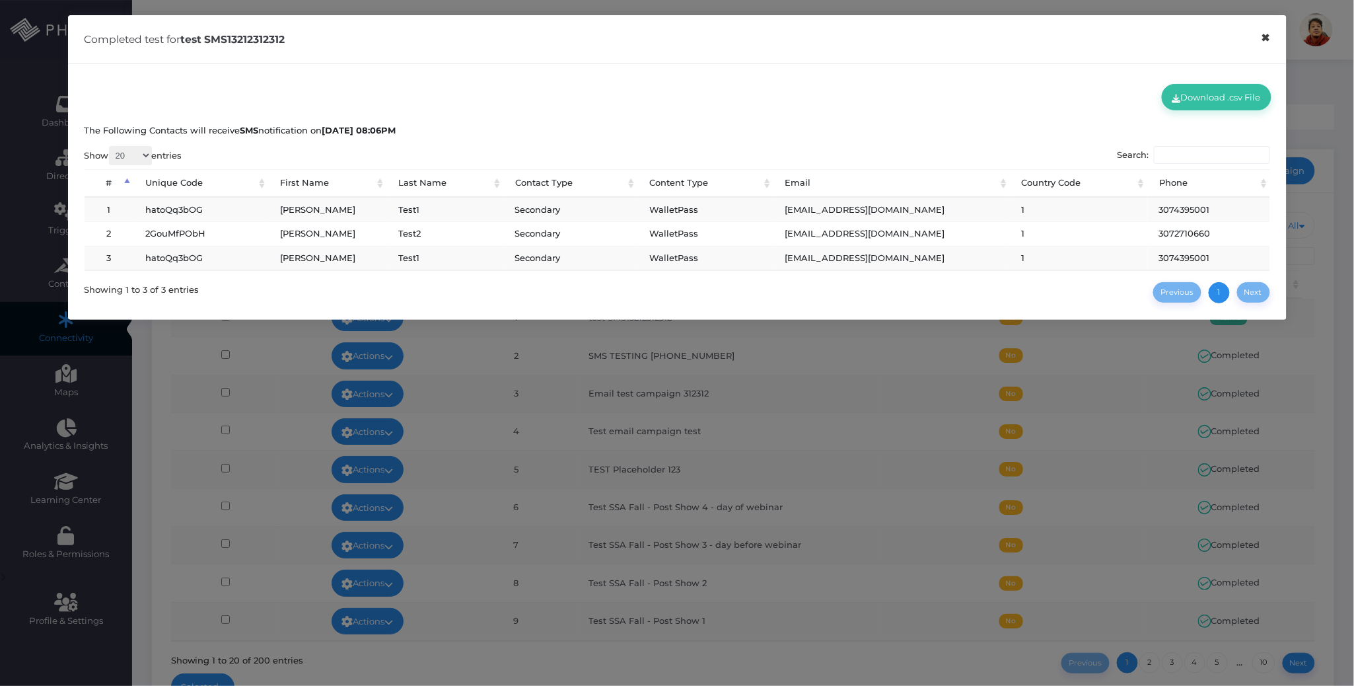
click at [1265, 40] on button "×" at bounding box center [1266, 38] width 26 height 30
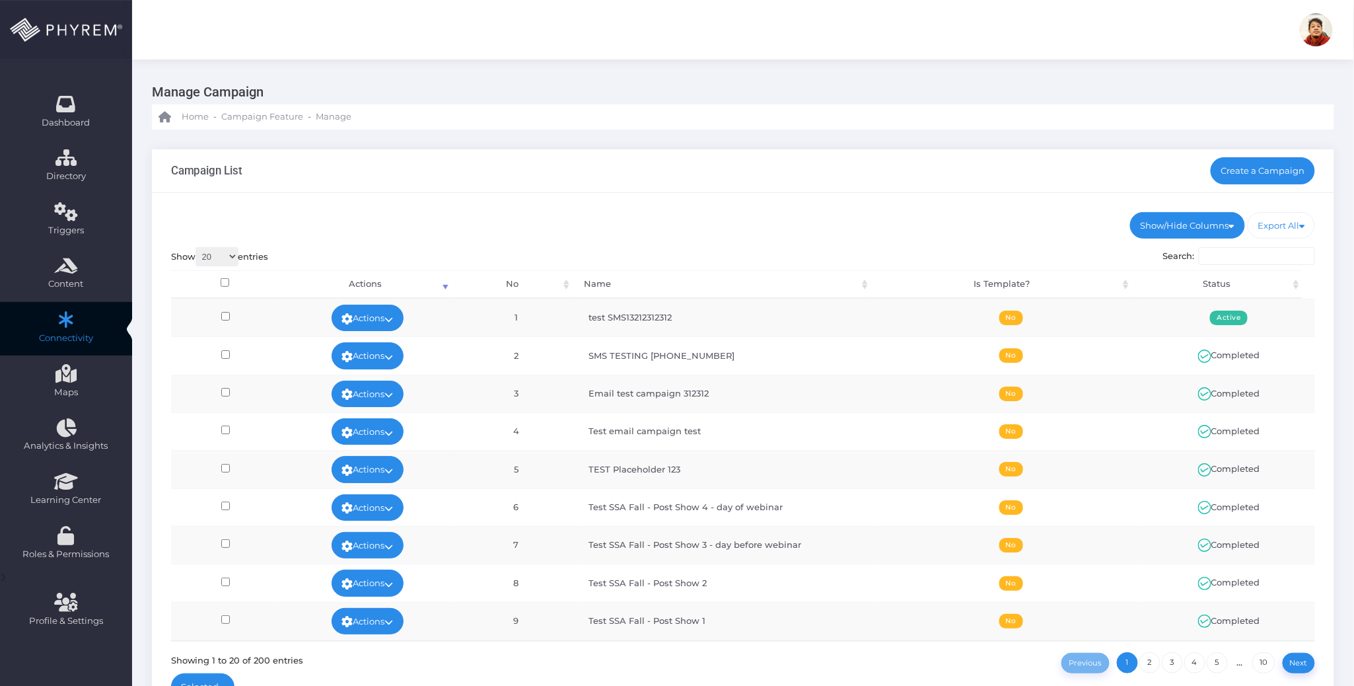
click at [783, 213] on ul "Show/Hide Columns No Name Is Template? Status" at bounding box center [743, 225] width 1145 height 26
click at [386, 355] on link "Actions" at bounding box center [368, 355] width 73 height 26
click at [377, 429] on link "Run Test" at bounding box center [363, 436] width 86 height 25
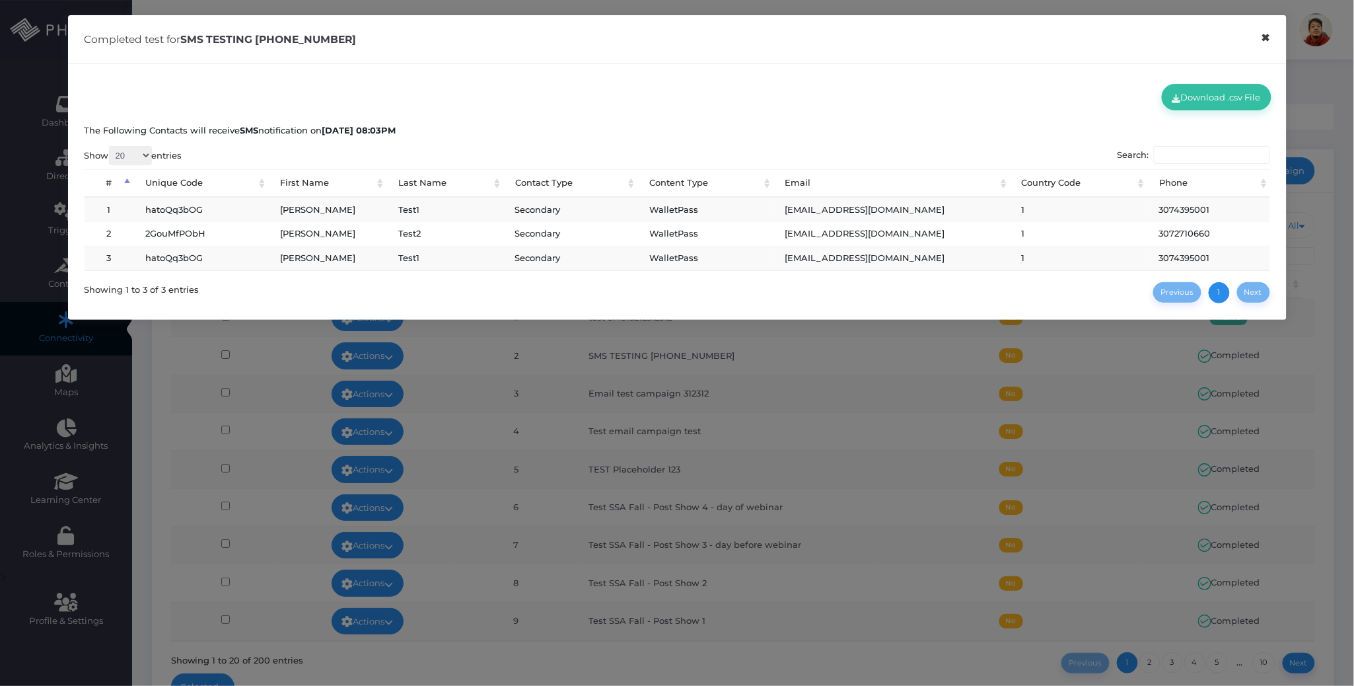
click at [1266, 40] on button "×" at bounding box center [1266, 38] width 26 height 30
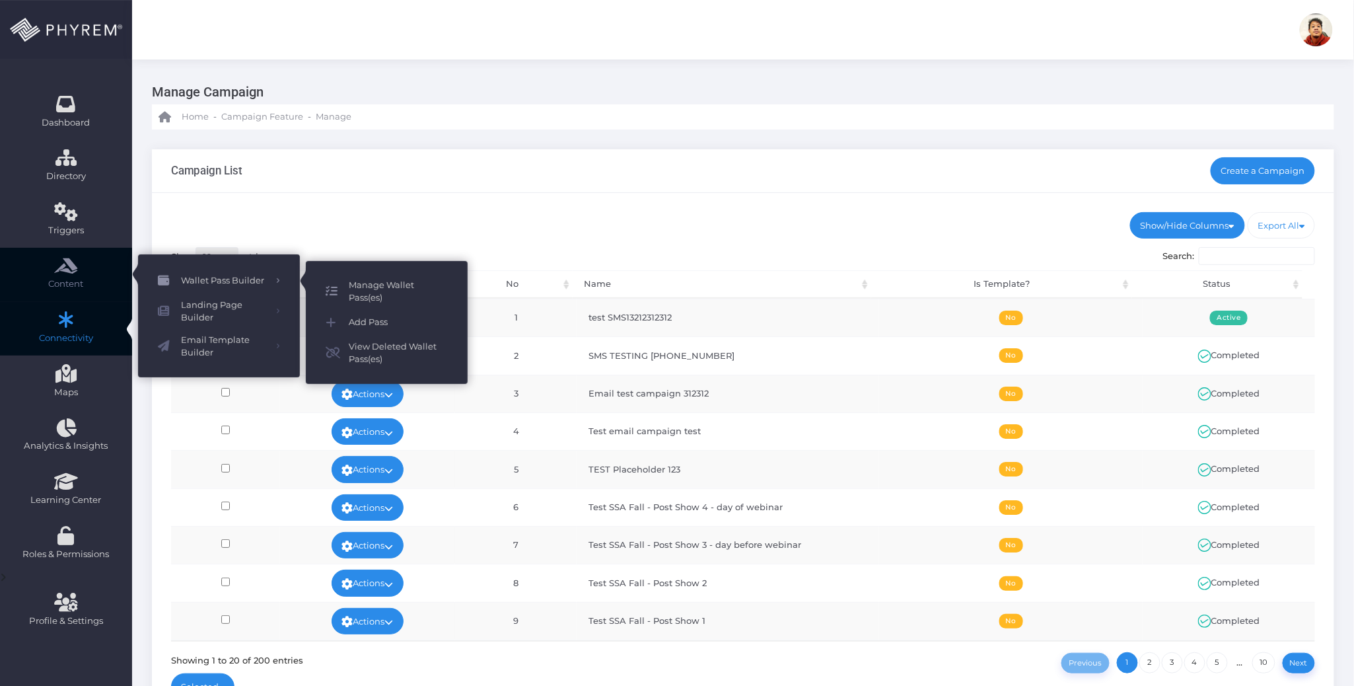
click at [366, 283] on span "Manage Wallet Pass(es)" at bounding box center [398, 292] width 99 height 26
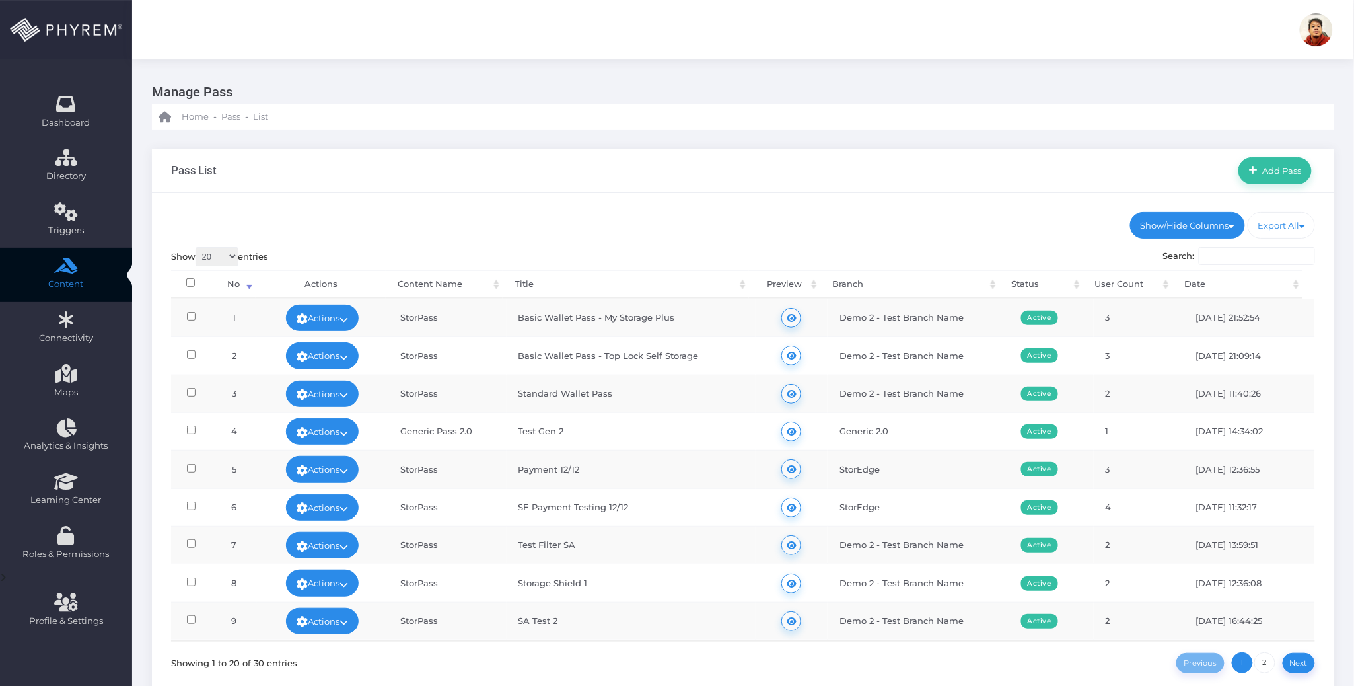
click at [930, 223] on ul "Show/Hide Columns No Content Name Title Branch Status Date" at bounding box center [743, 225] width 1145 height 26
click at [962, 215] on ul "Show/Hide Columns No Content Name Title Branch Status Date" at bounding box center [743, 225] width 1145 height 26
drag, startPoint x: 944, startPoint y: 202, endPoint x: 926, endPoint y: 203, distance: 18.5
click at [943, 202] on div "Show/Hide Columns No Title" at bounding box center [743, 459] width 1183 height 533
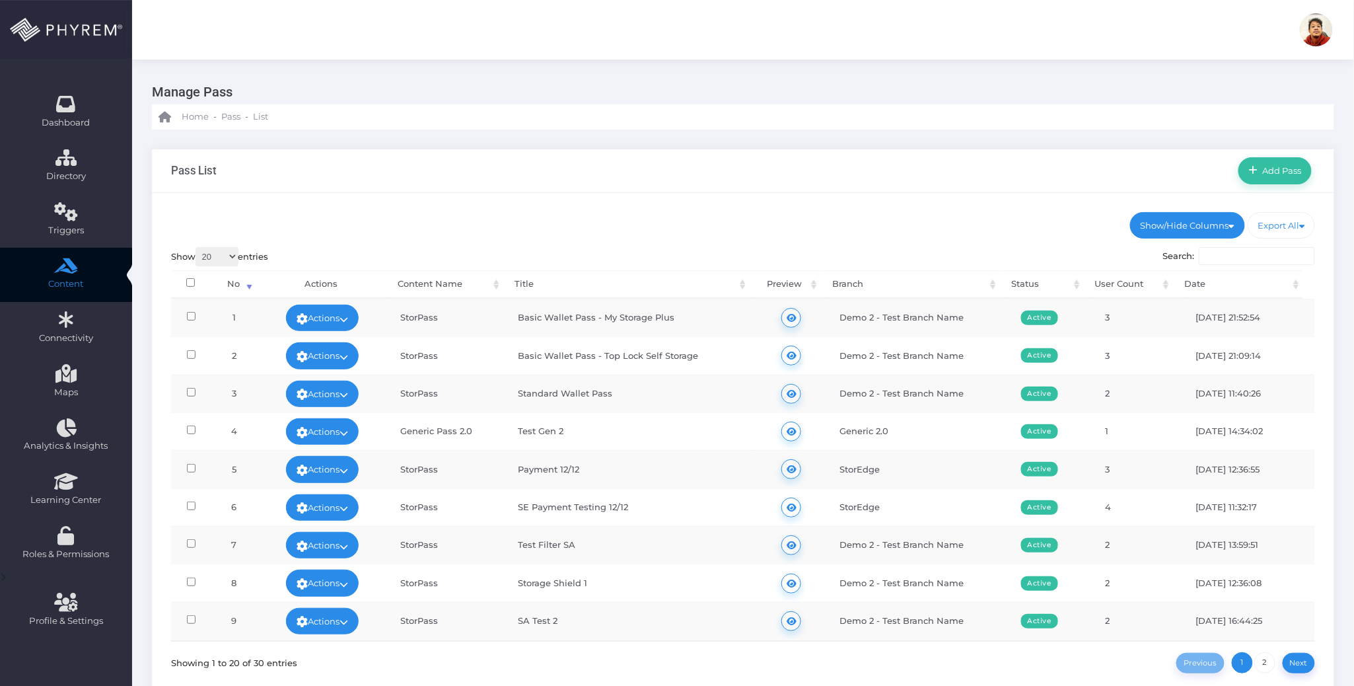
click at [913, 194] on div "Show/Hide Columns No Title" at bounding box center [743, 459] width 1183 height 533
click at [1021, 212] on ul "Show/Hide Columns No Content Name Title Branch Status Date" at bounding box center [743, 225] width 1145 height 26
click at [916, 202] on div "Show/Hide Columns No Title" at bounding box center [743, 459] width 1183 height 533
click at [751, 213] on ul "Show/Hide Columns No Content Name Title Branch Status Date" at bounding box center [743, 225] width 1145 height 26
click at [893, 223] on ul "Show/Hide Columns No Content Name Title Branch Status Date" at bounding box center [743, 225] width 1145 height 26
